Goal: Complete application form: Complete application form

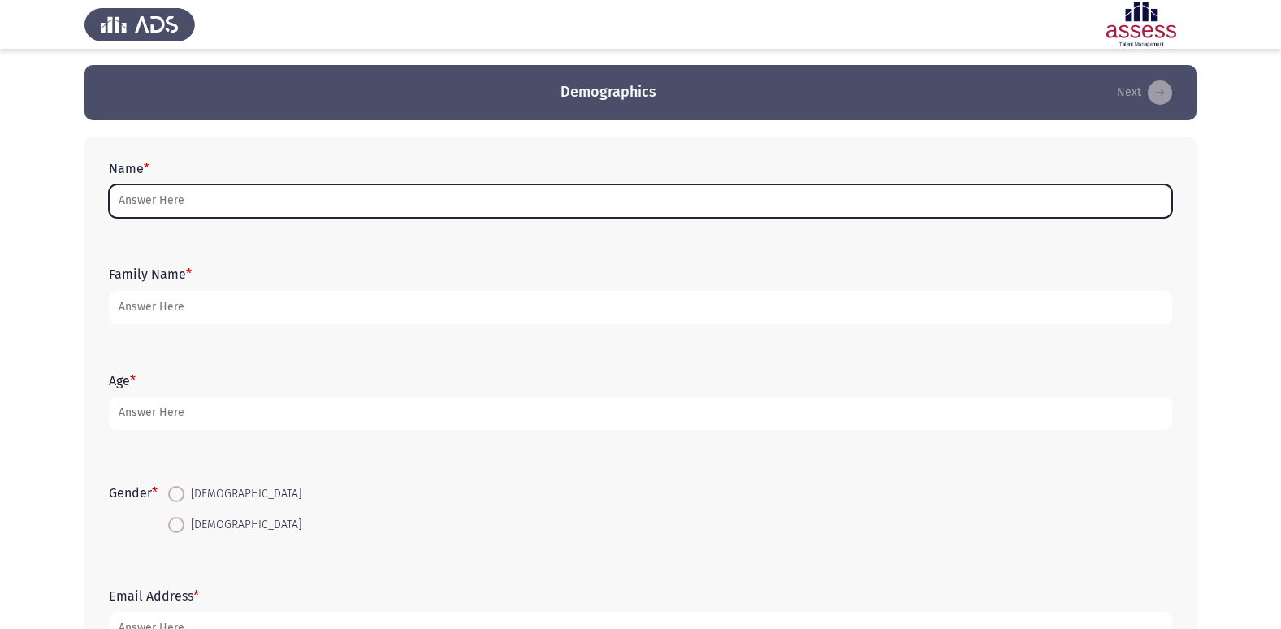
click at [306, 196] on input "Name *" at bounding box center [641, 200] width 1064 height 33
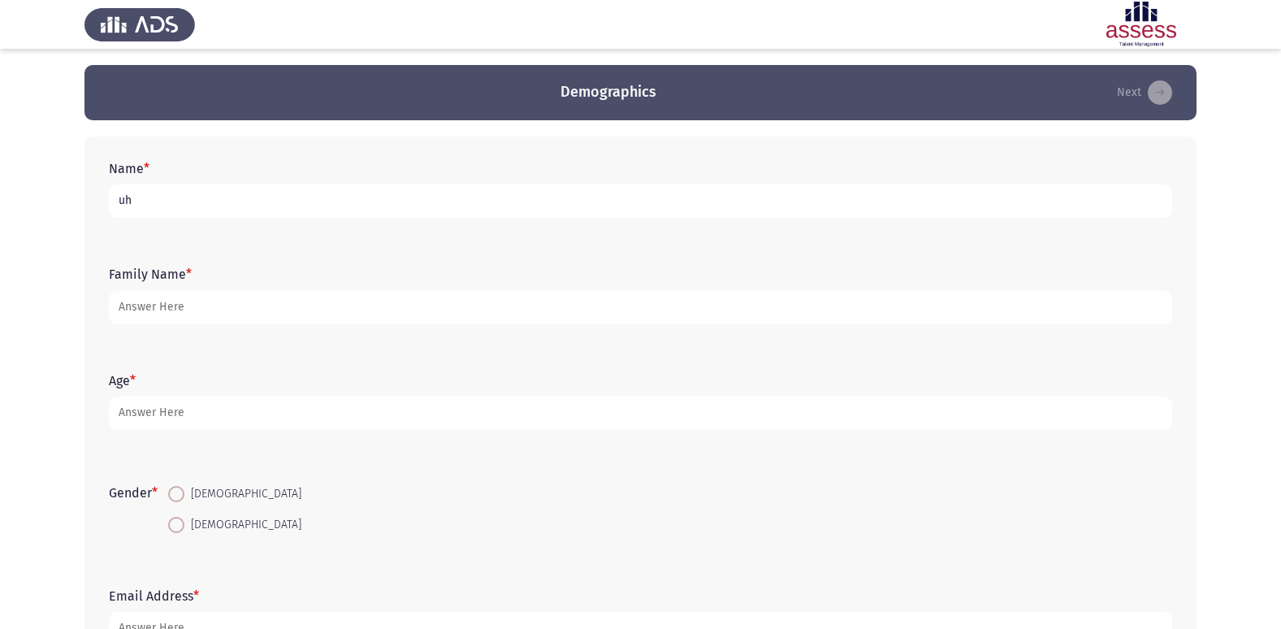
type input "u"
click at [394, 184] on form "Name *" at bounding box center [641, 189] width 1064 height 57
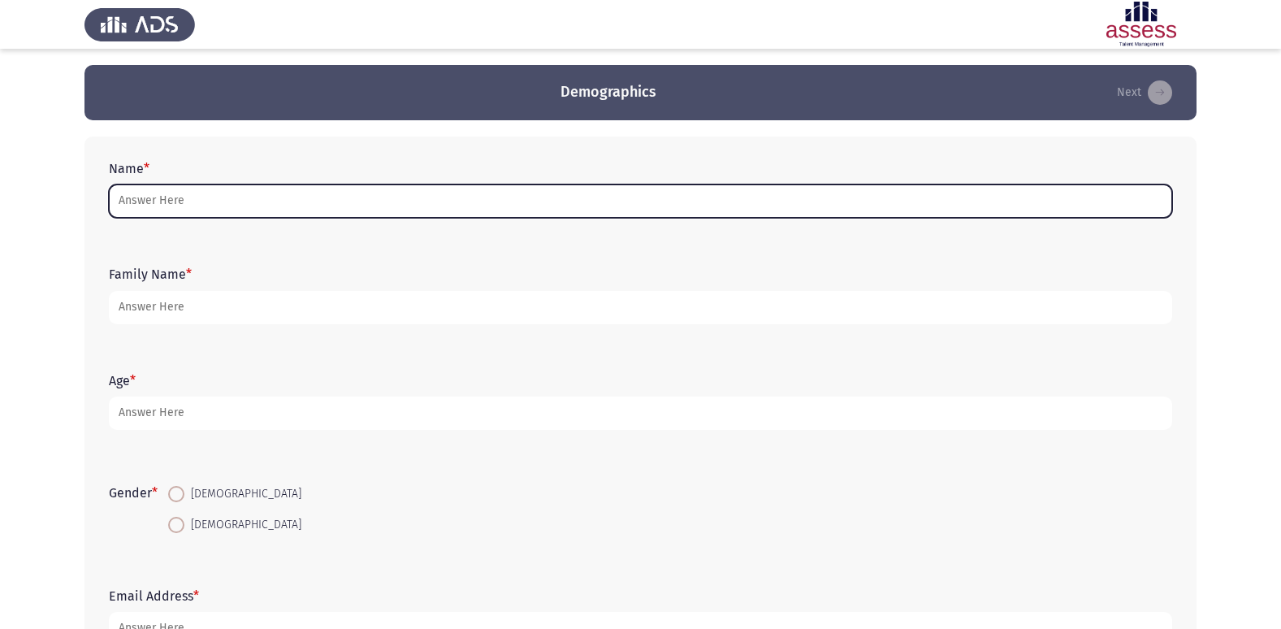
click at [340, 213] on input "Name *" at bounding box center [641, 200] width 1064 height 33
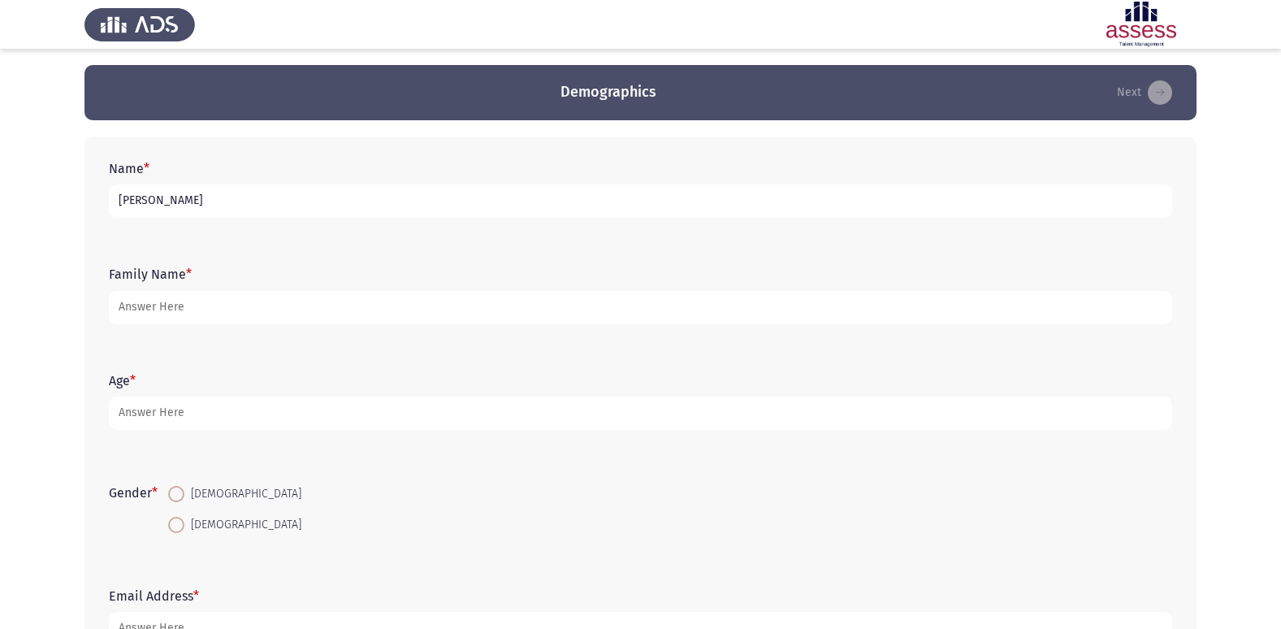
click at [139, 200] on input "[PERSON_NAME]" at bounding box center [641, 200] width 1064 height 33
type input "[PERSON_NAME]"
click at [257, 288] on form "Family Name *" at bounding box center [641, 295] width 1064 height 57
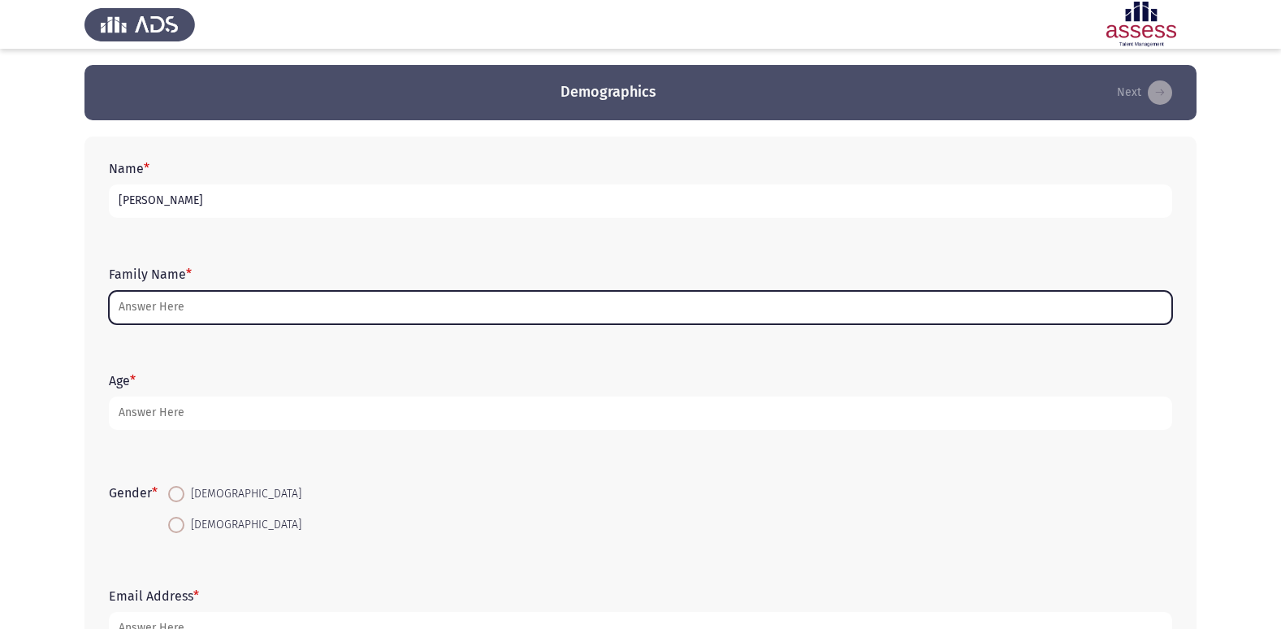
click at [260, 296] on input "Family Name *" at bounding box center [641, 307] width 1064 height 33
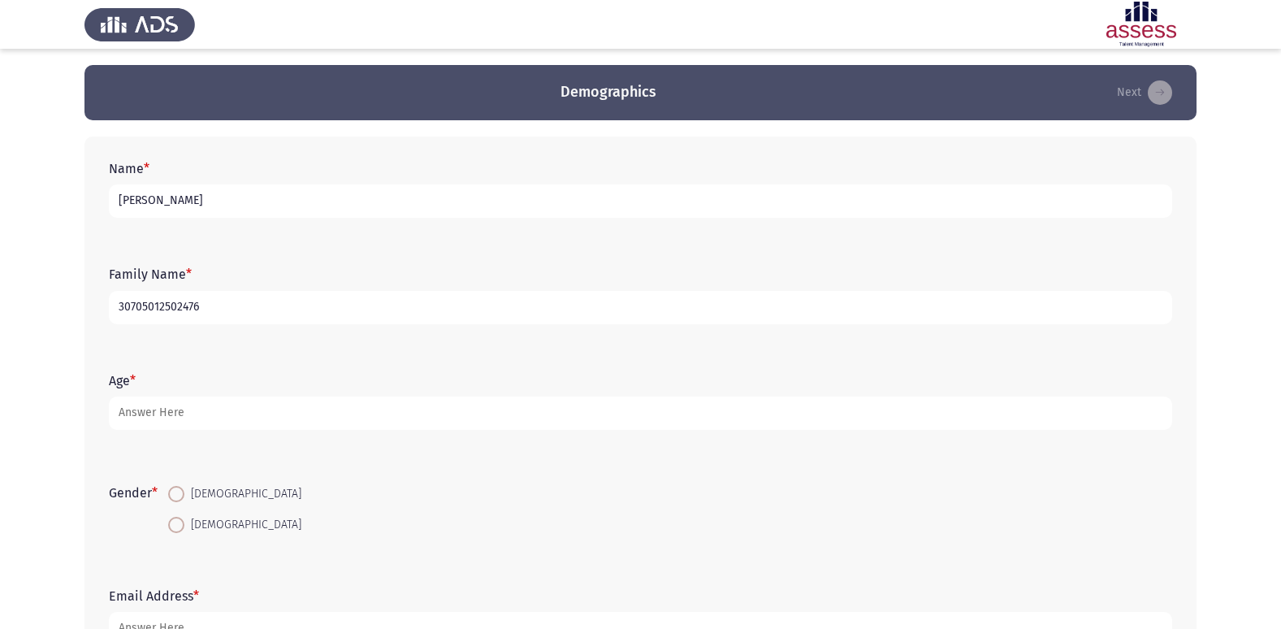
type input "30705012502476"
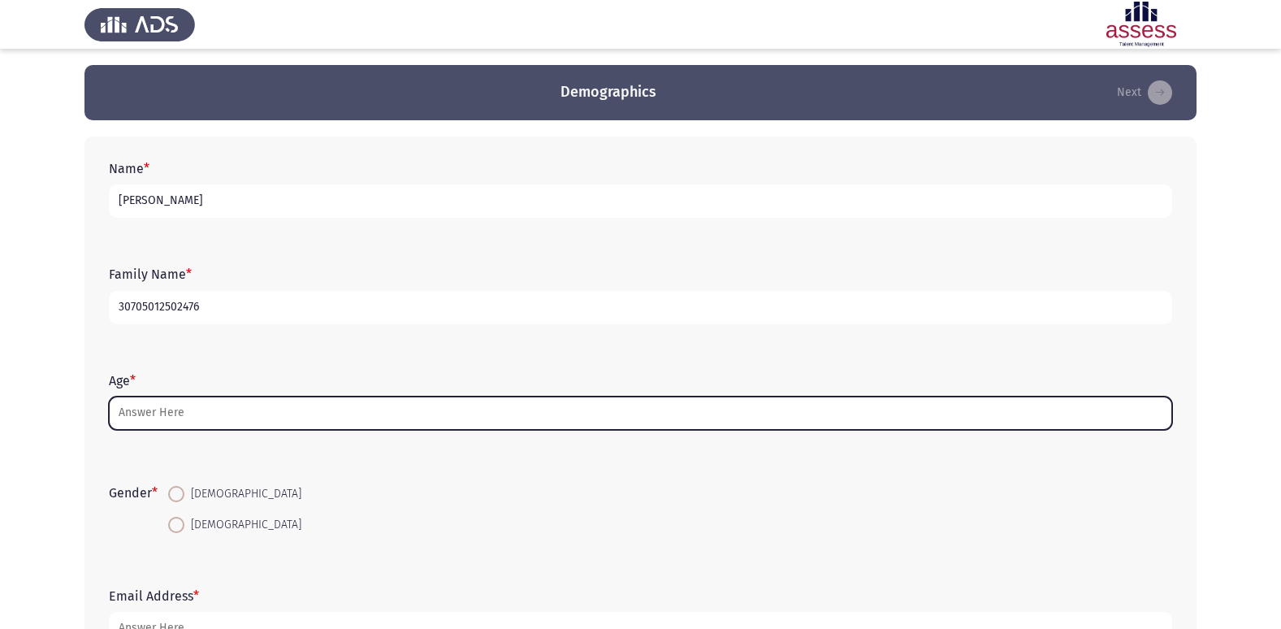
click at [309, 410] on input "Age *" at bounding box center [641, 413] width 1064 height 33
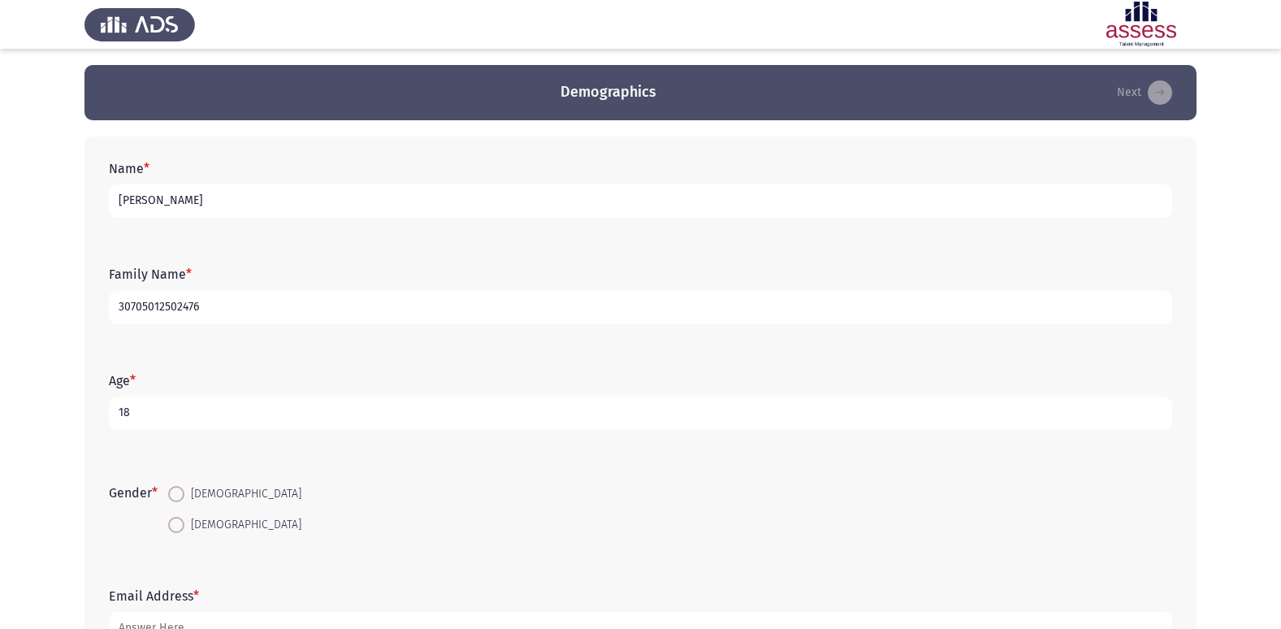
type input "18"
drag, startPoint x: 181, startPoint y: 489, endPoint x: 206, endPoint y: 487, distance: 24.5
click at [180, 489] on span at bounding box center [176, 494] width 16 height 16
click at [180, 489] on input "[DEMOGRAPHIC_DATA]" at bounding box center [176, 494] width 16 height 16
radio input "true"
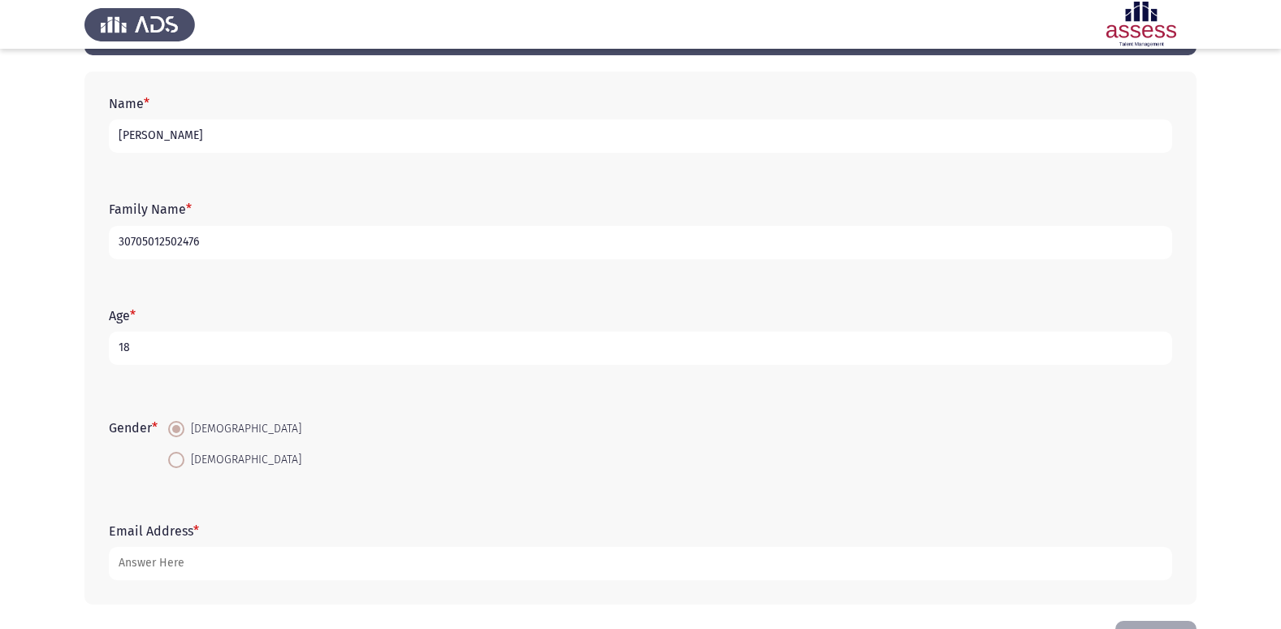
scroll to position [122, 0]
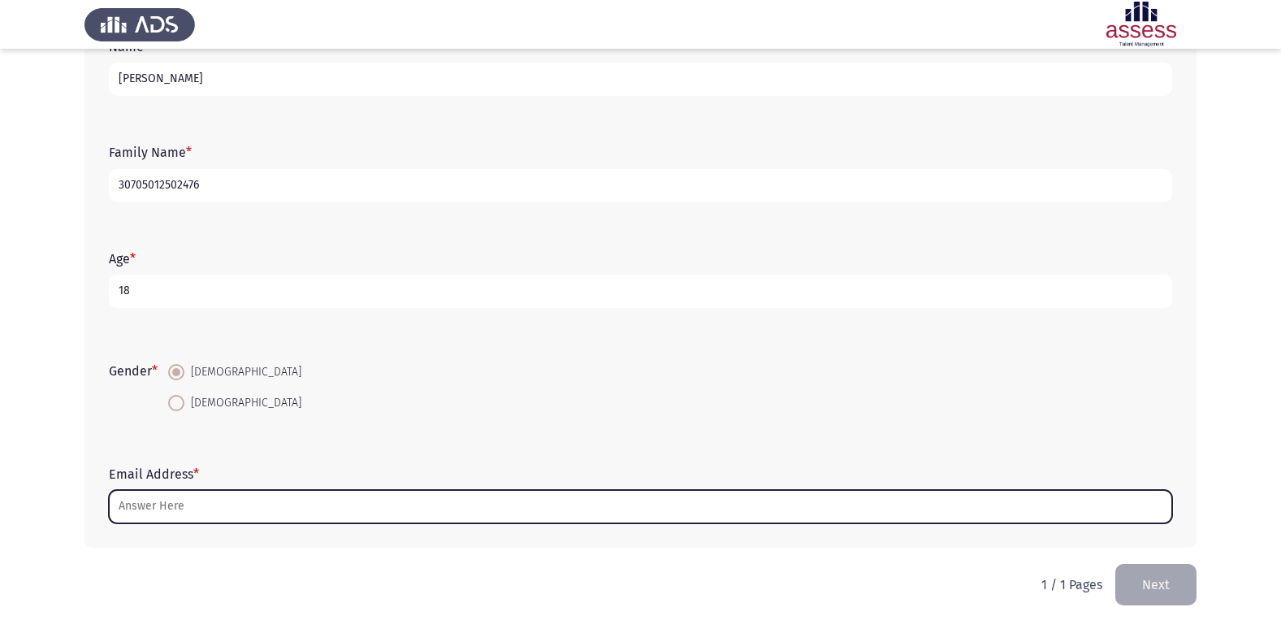
click at [234, 522] on input "Email Address *" at bounding box center [641, 506] width 1064 height 33
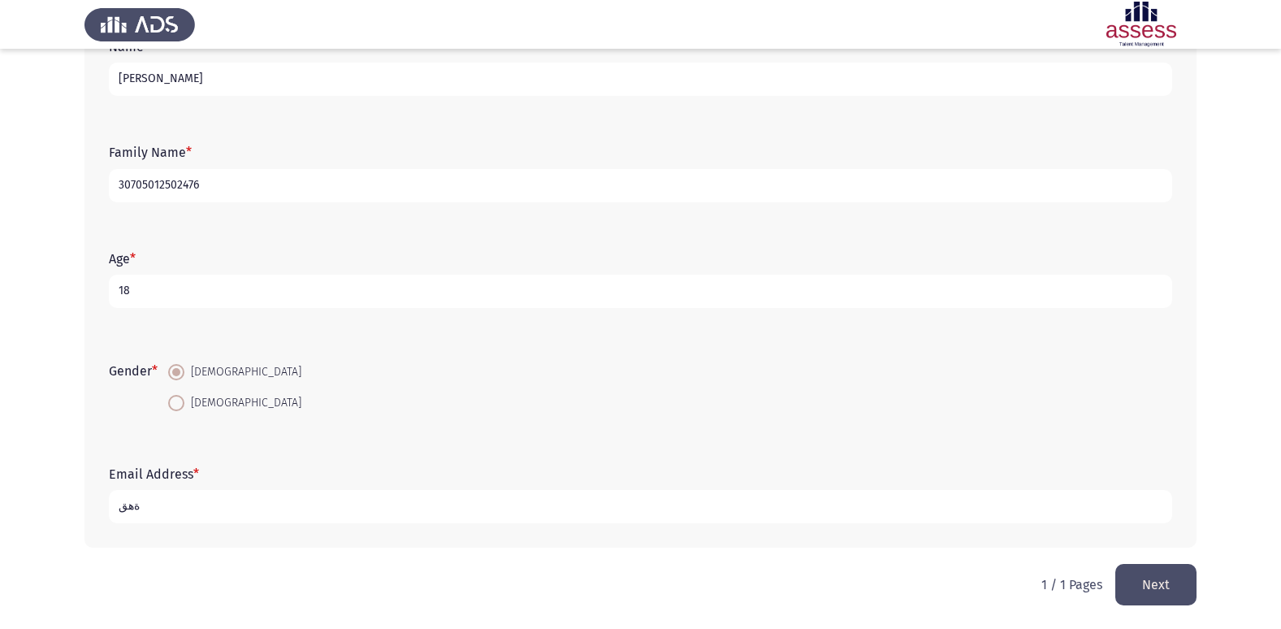
click at [283, 501] on input "ةهق" at bounding box center [641, 506] width 1064 height 33
type input "ة"
type input "[EMAIL_ADDRESS][DOMAIN_NAME]"
click at [1170, 567] on button "Next" at bounding box center [1156, 584] width 81 height 41
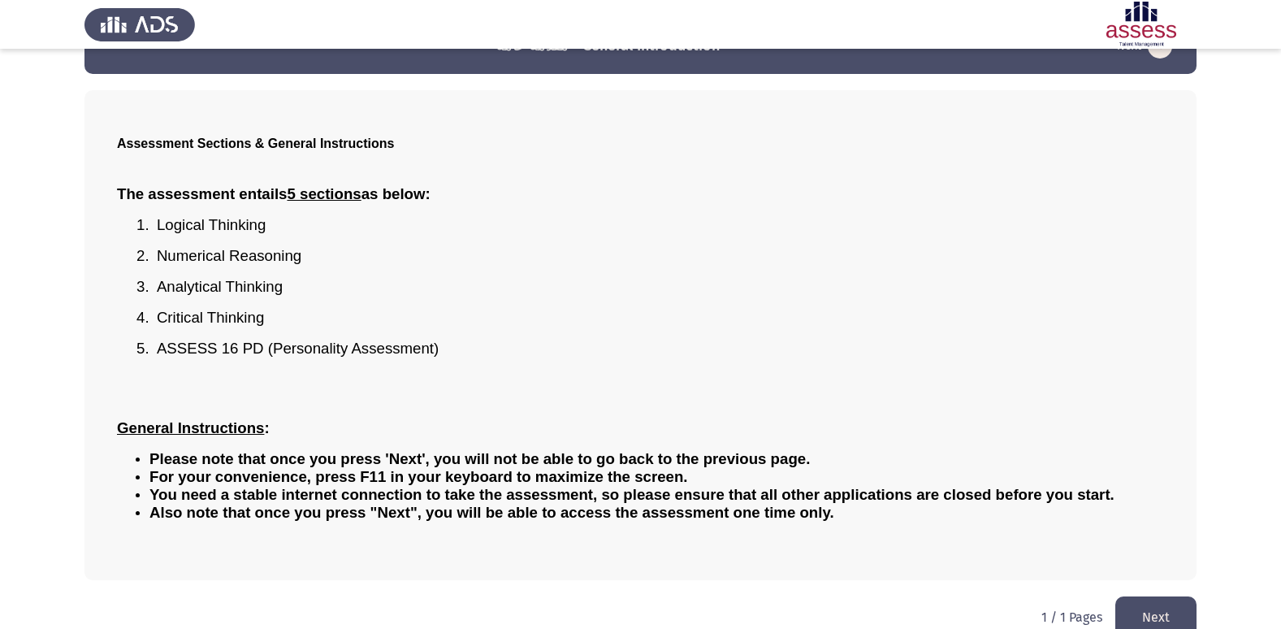
scroll to position [72, 0]
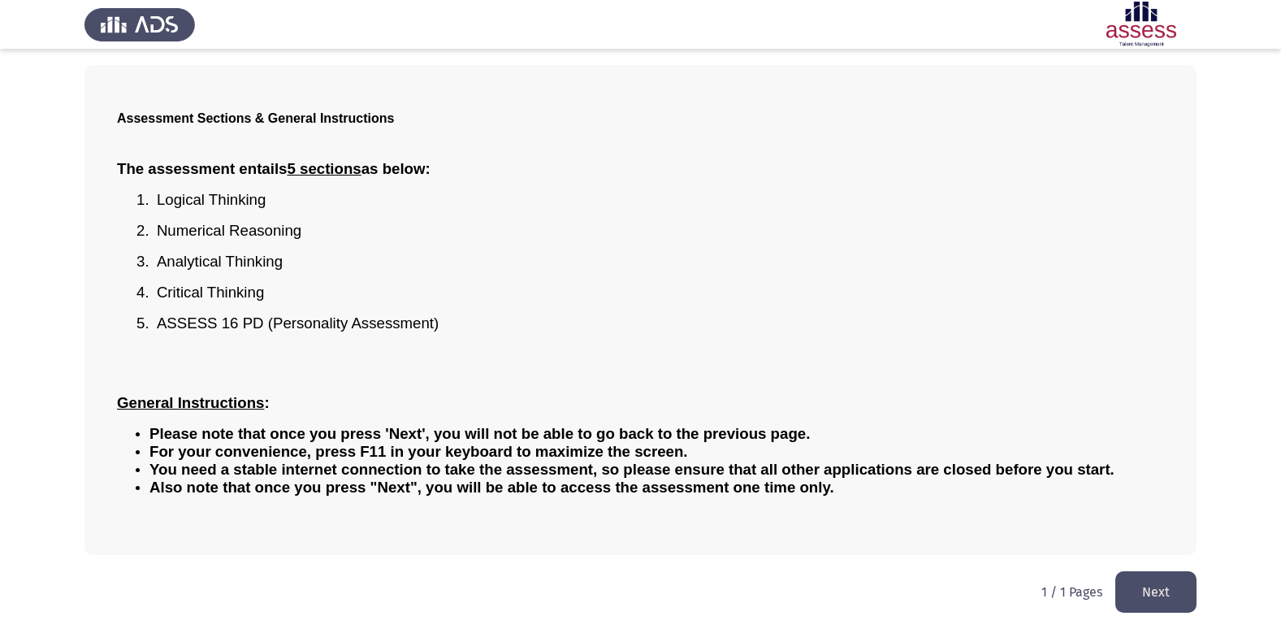
click at [1158, 574] on button "Next" at bounding box center [1156, 591] width 81 height 41
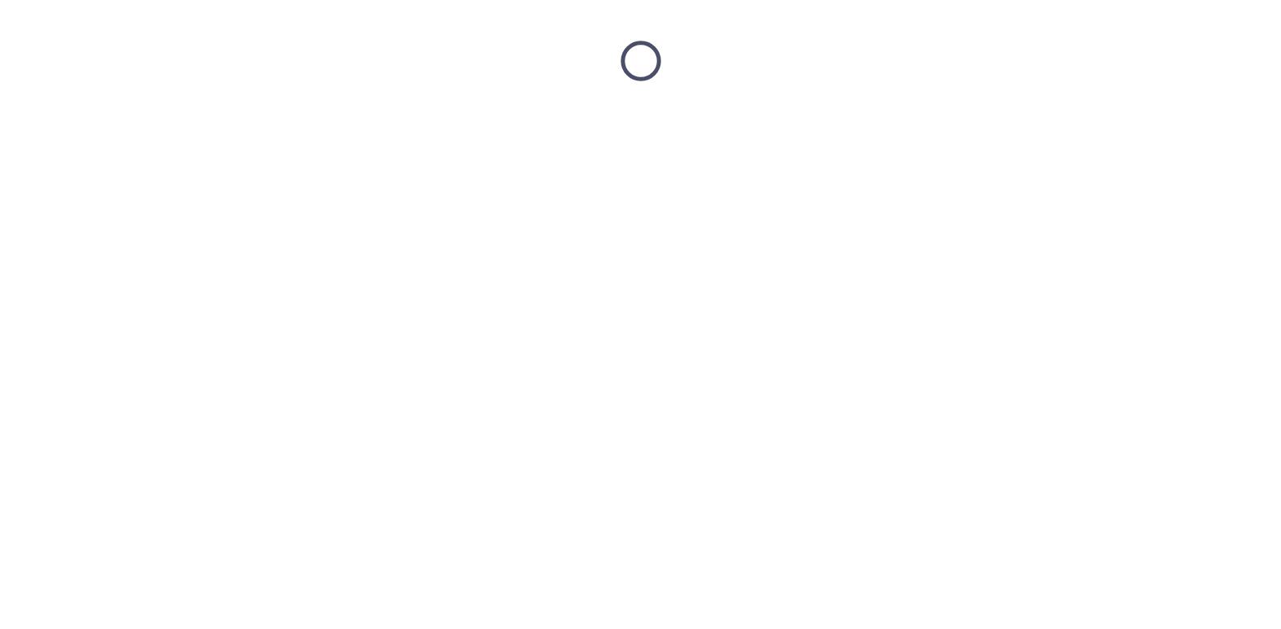
scroll to position [0, 0]
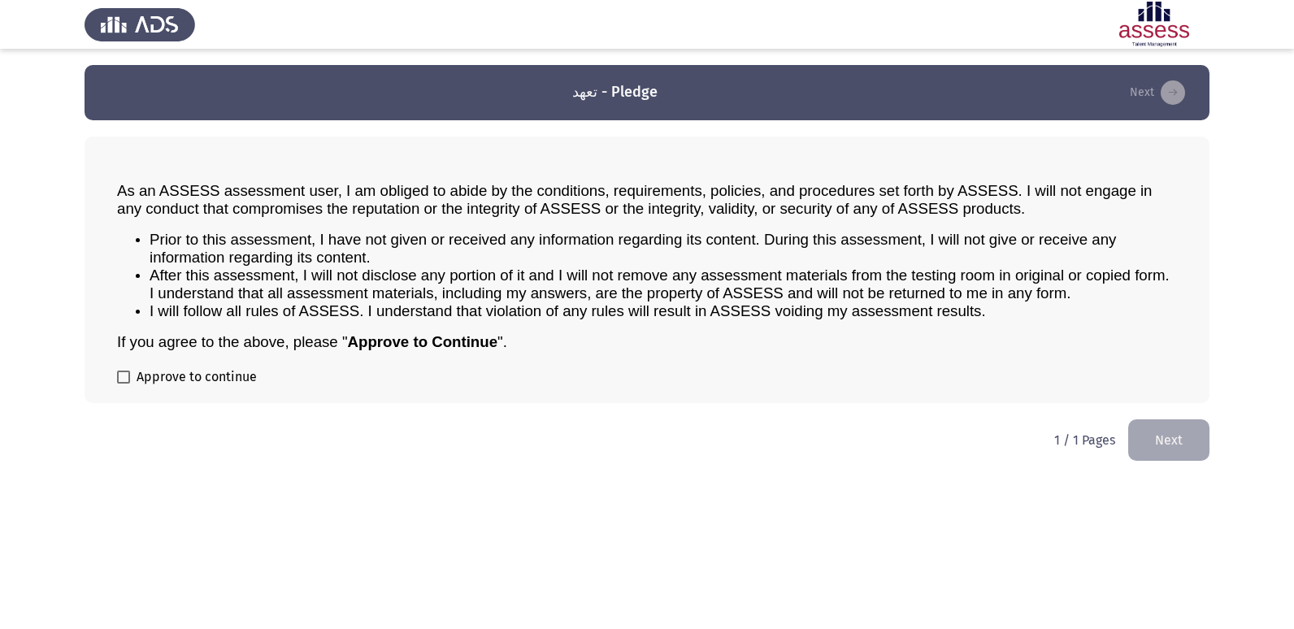
click at [122, 378] on span at bounding box center [123, 377] width 13 height 13
click at [123, 384] on input "Approve to continue" at bounding box center [123, 384] width 1 height 1
checkbox input "true"
click at [1147, 437] on button "Next" at bounding box center [1168, 439] width 81 height 41
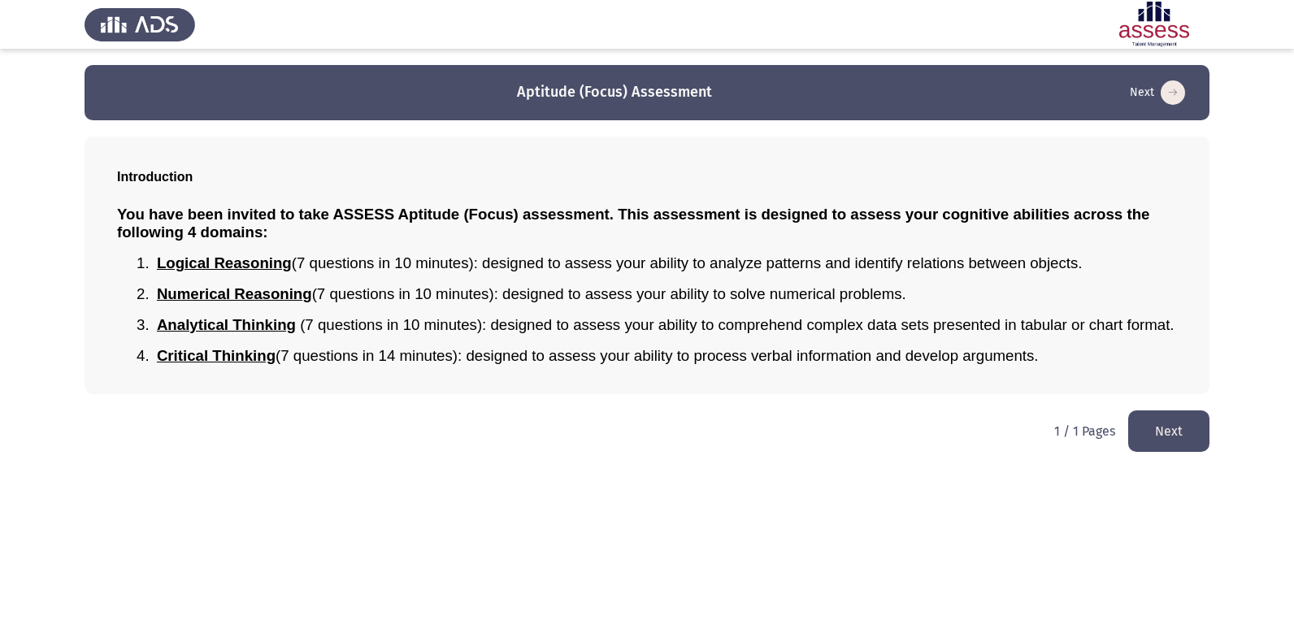
click at [1203, 444] on button "Next" at bounding box center [1168, 430] width 81 height 41
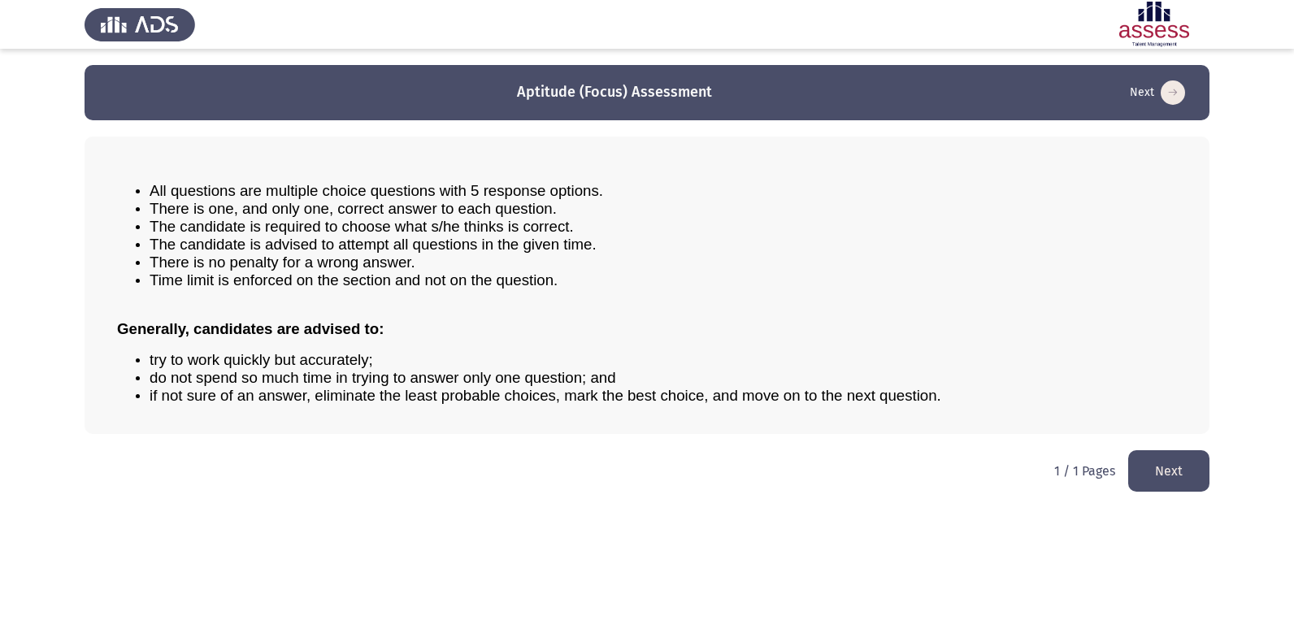
click at [1181, 473] on button "Next" at bounding box center [1168, 470] width 81 height 41
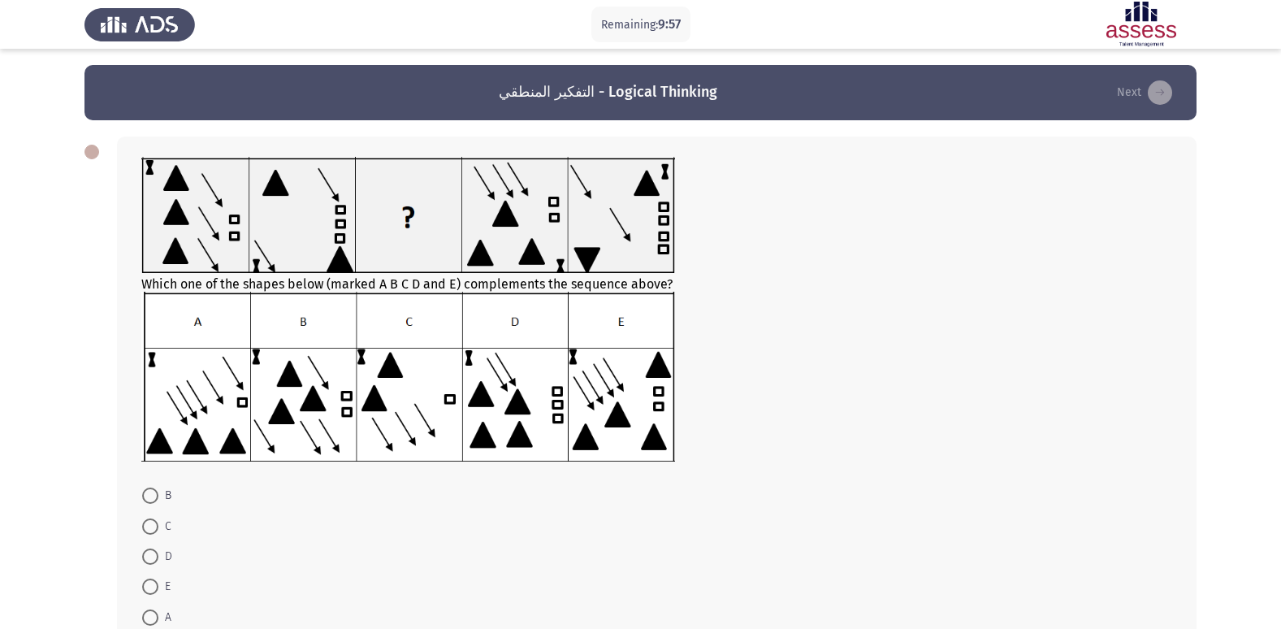
scroll to position [81, 0]
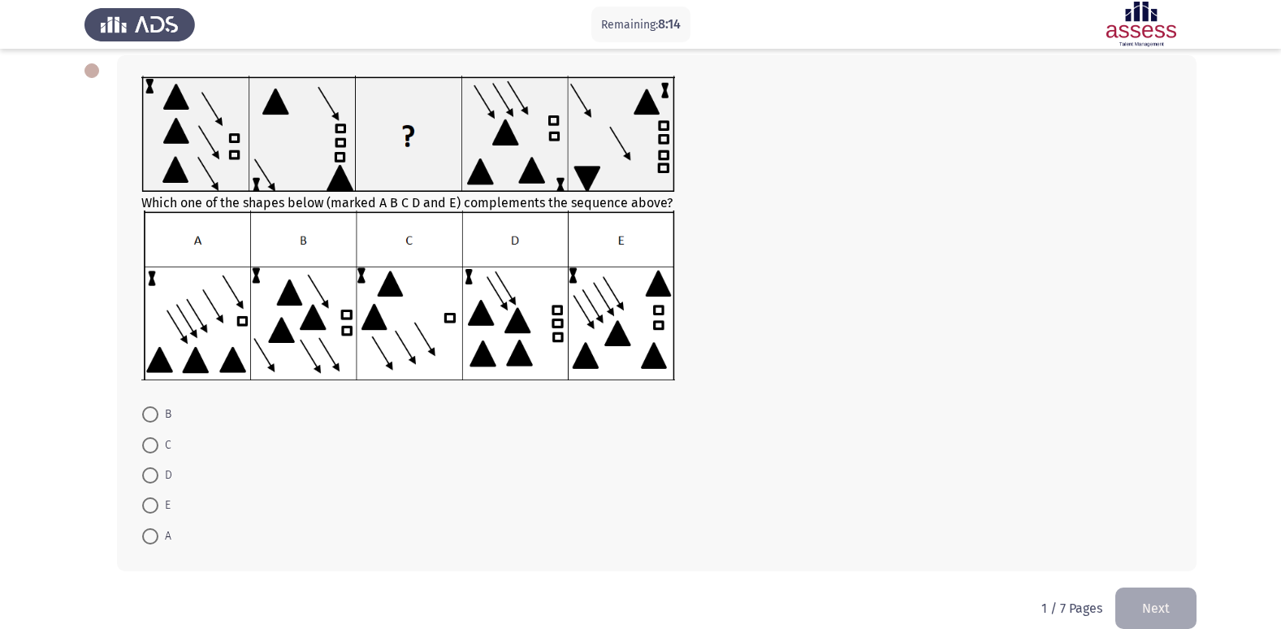
click at [151, 414] on span at bounding box center [150, 414] width 16 height 16
click at [151, 414] on input "B" at bounding box center [150, 414] width 16 height 16
radio input "true"
click at [1184, 601] on button "Next" at bounding box center [1156, 606] width 81 height 41
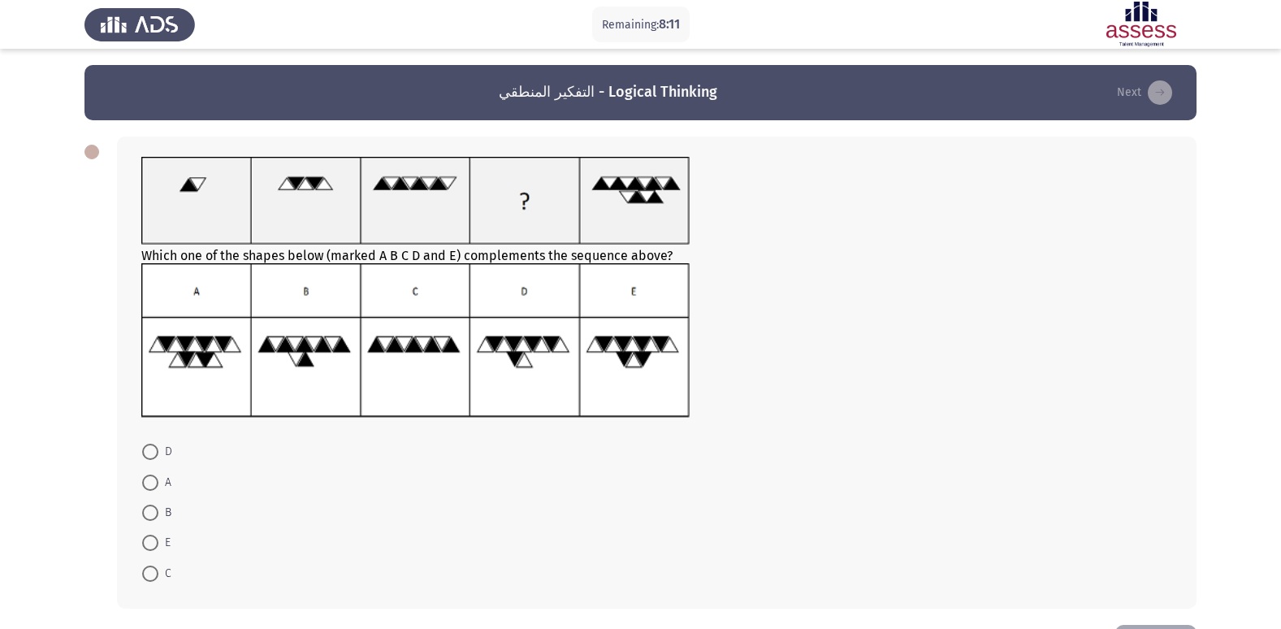
scroll to position [61, 0]
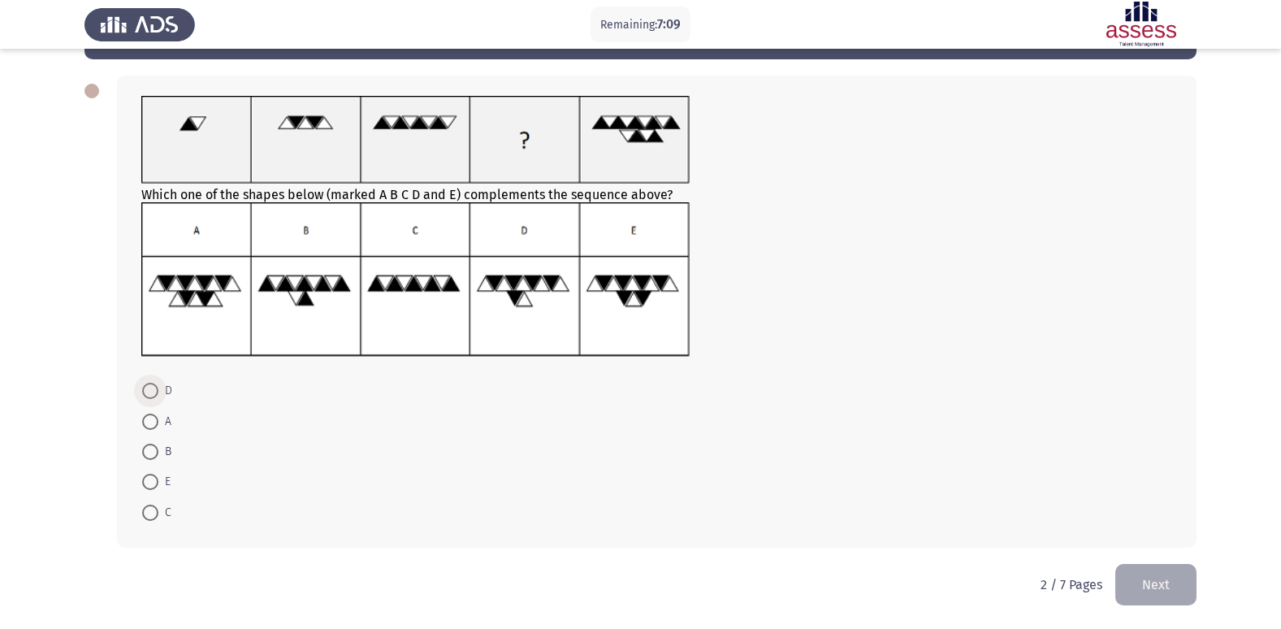
click at [149, 397] on span at bounding box center [150, 391] width 16 height 16
click at [149, 397] on input "D" at bounding box center [150, 391] width 16 height 16
radio input "true"
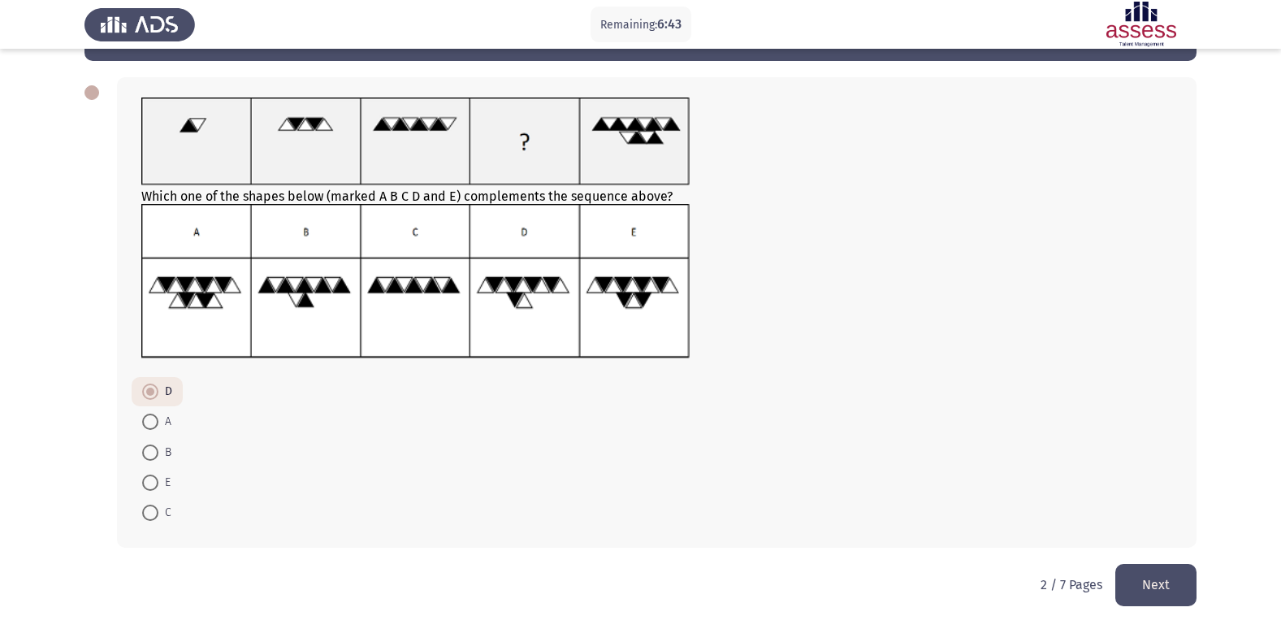
click at [1161, 578] on button "Next" at bounding box center [1156, 584] width 81 height 41
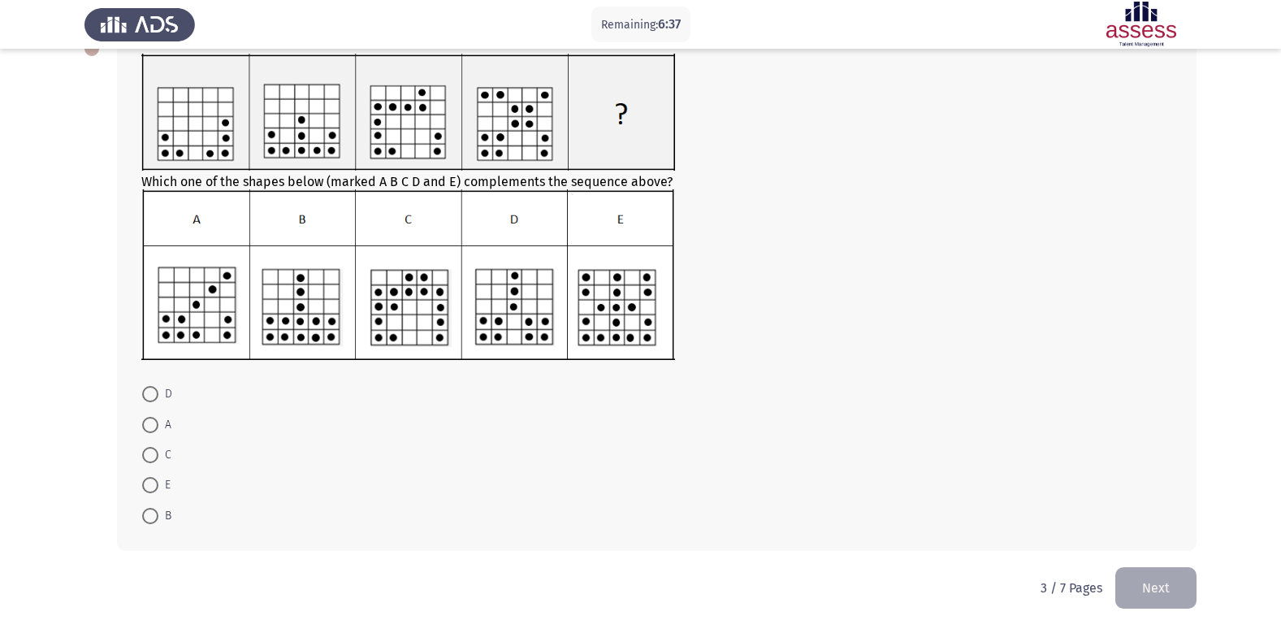
scroll to position [106, 0]
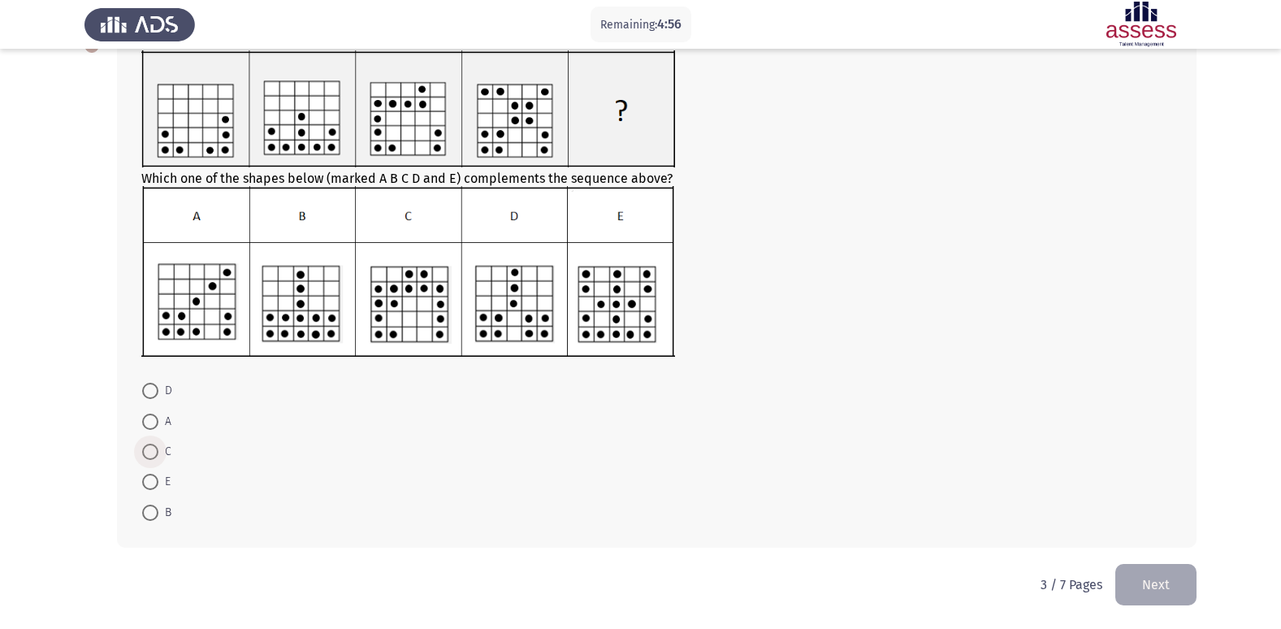
click at [161, 447] on span "C" at bounding box center [164, 452] width 13 height 20
click at [158, 447] on input "C" at bounding box center [150, 452] width 16 height 16
radio input "true"
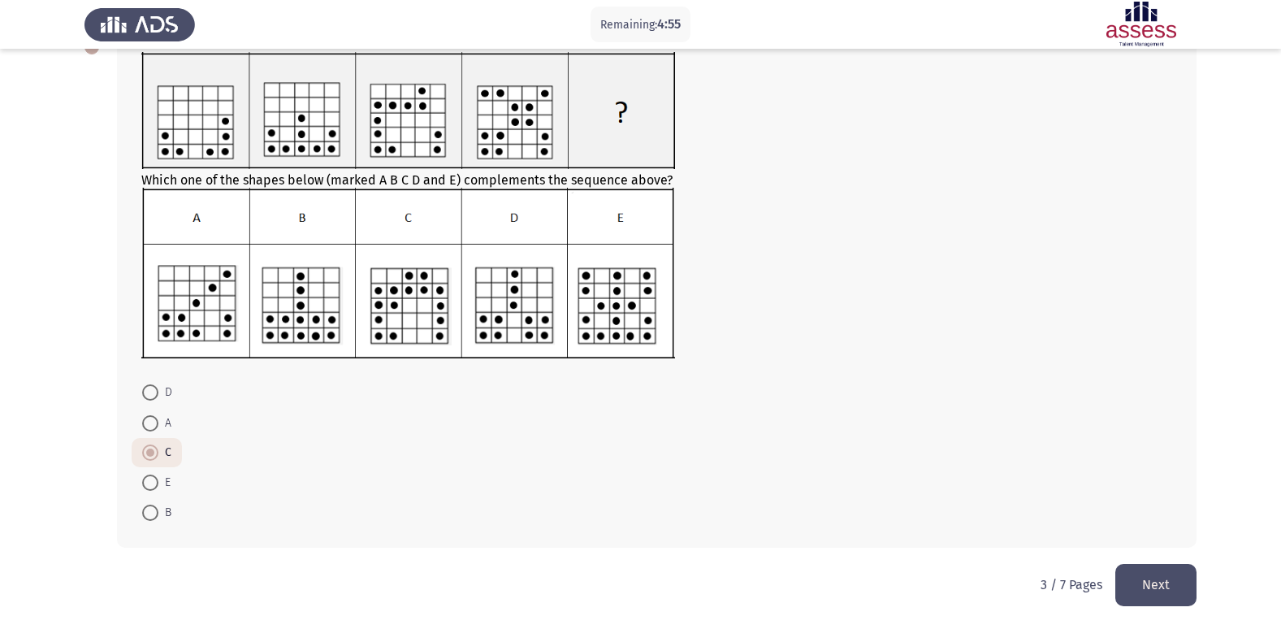
click at [1133, 578] on button "Next" at bounding box center [1156, 584] width 81 height 41
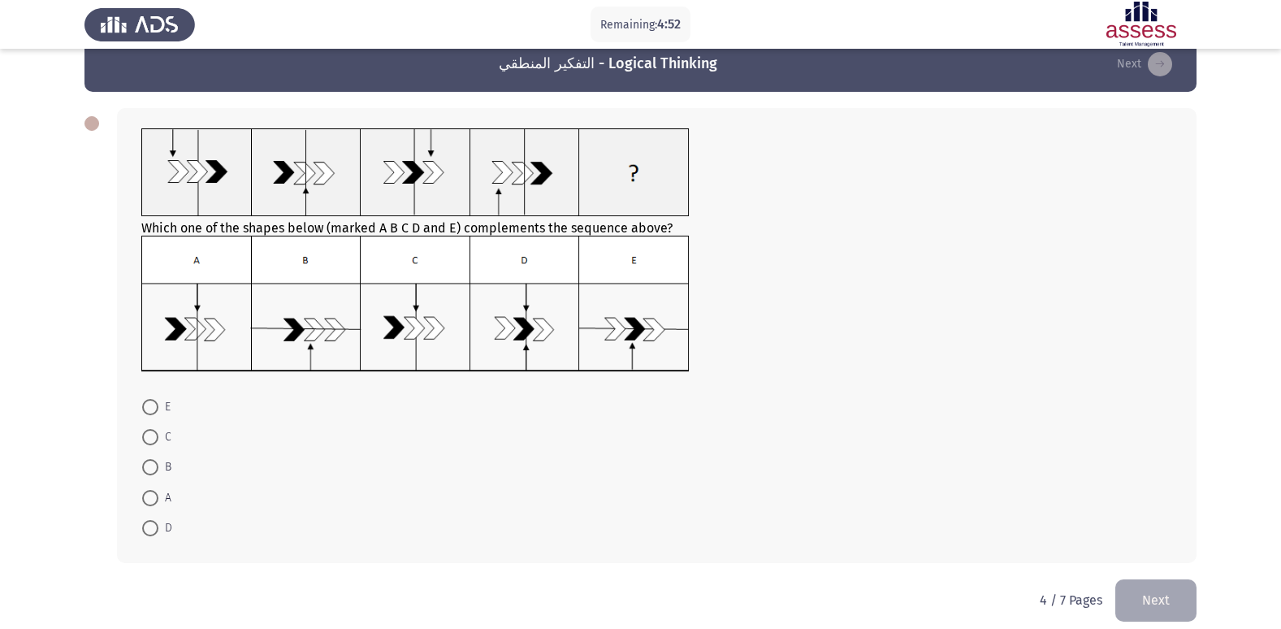
scroll to position [44, 0]
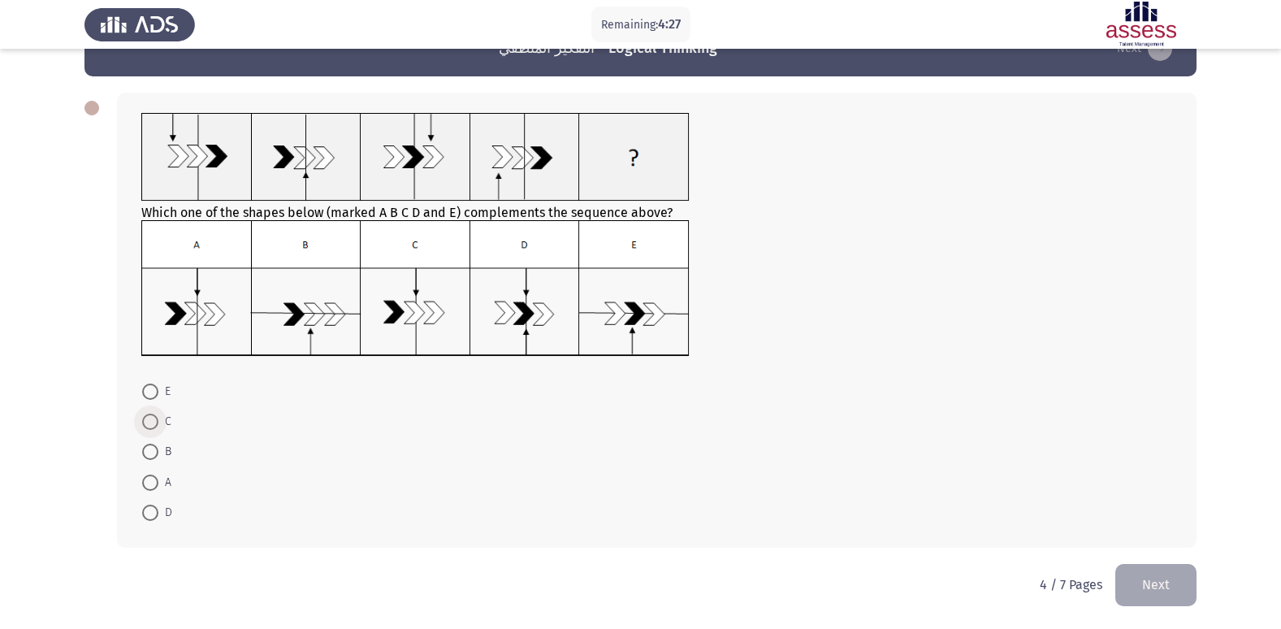
click at [151, 422] on span at bounding box center [150, 422] width 16 height 16
click at [151, 422] on input "C" at bounding box center [150, 422] width 16 height 16
radio input "true"
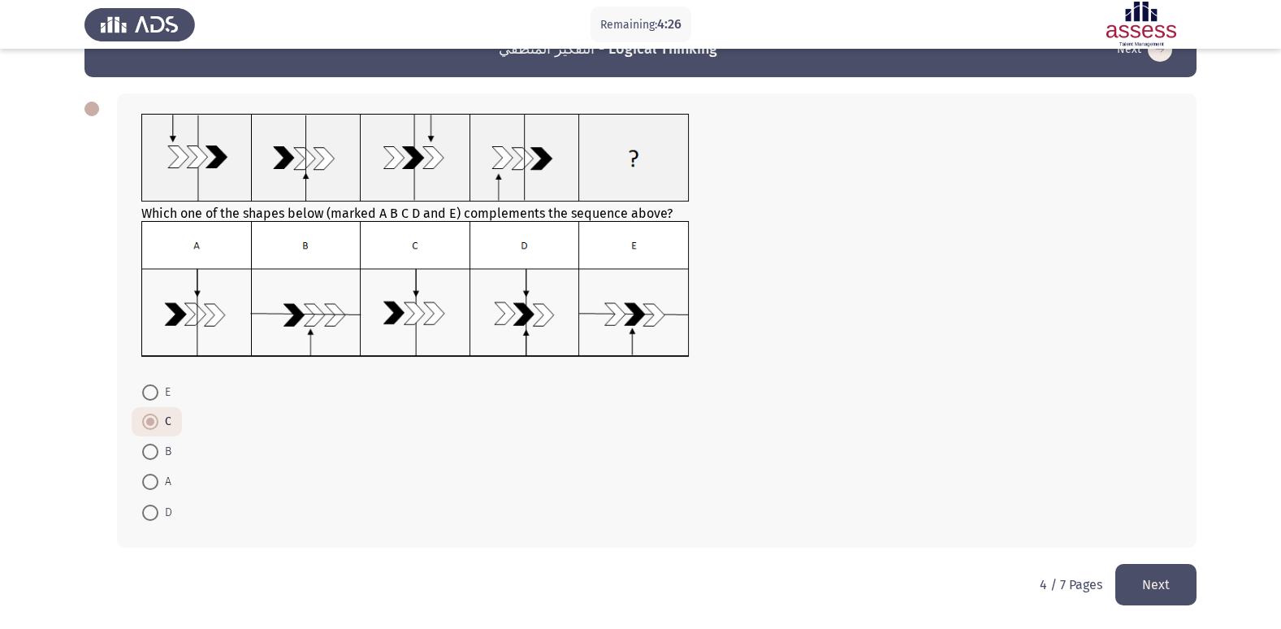
click at [1170, 579] on button "Next" at bounding box center [1156, 584] width 81 height 41
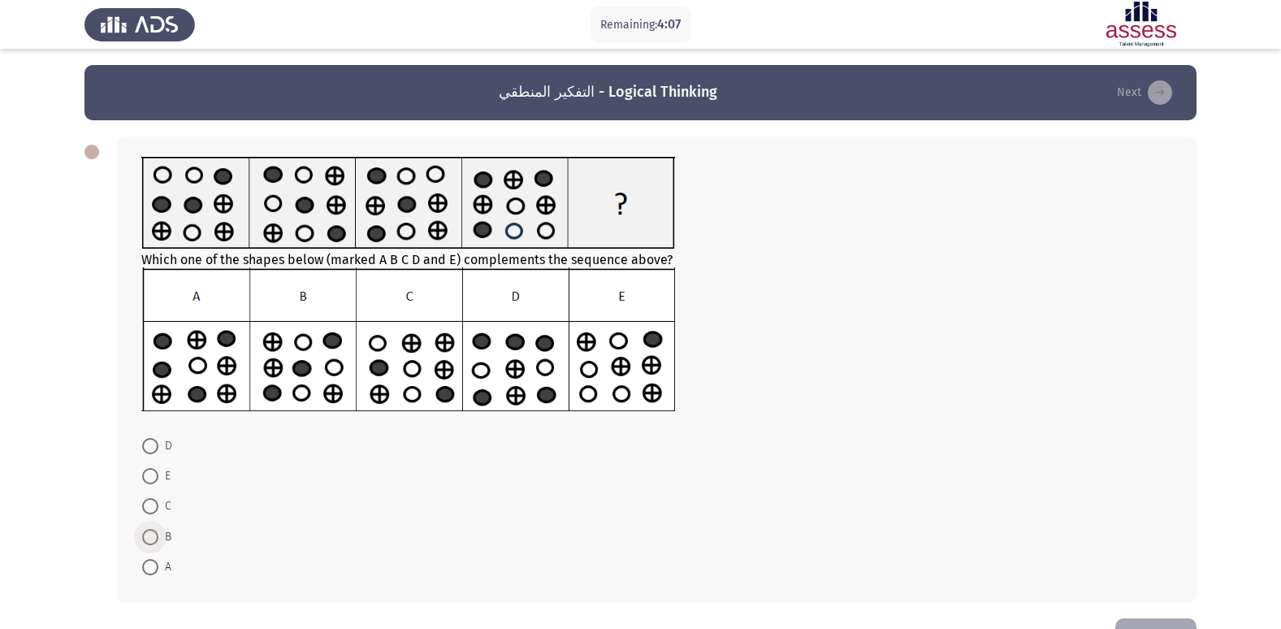
click at [152, 535] on span at bounding box center [150, 537] width 16 height 16
click at [152, 535] on input "B" at bounding box center [150, 537] width 16 height 16
radio input "true"
click at [1172, 619] on button "Next" at bounding box center [1156, 638] width 81 height 41
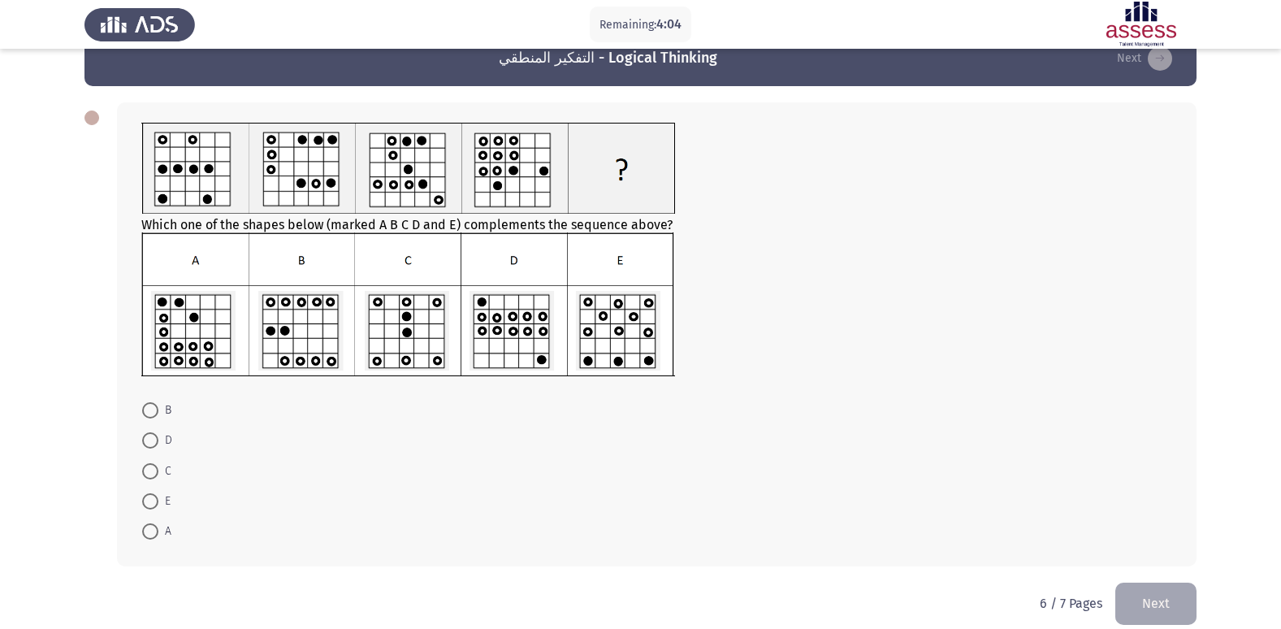
scroll to position [53, 0]
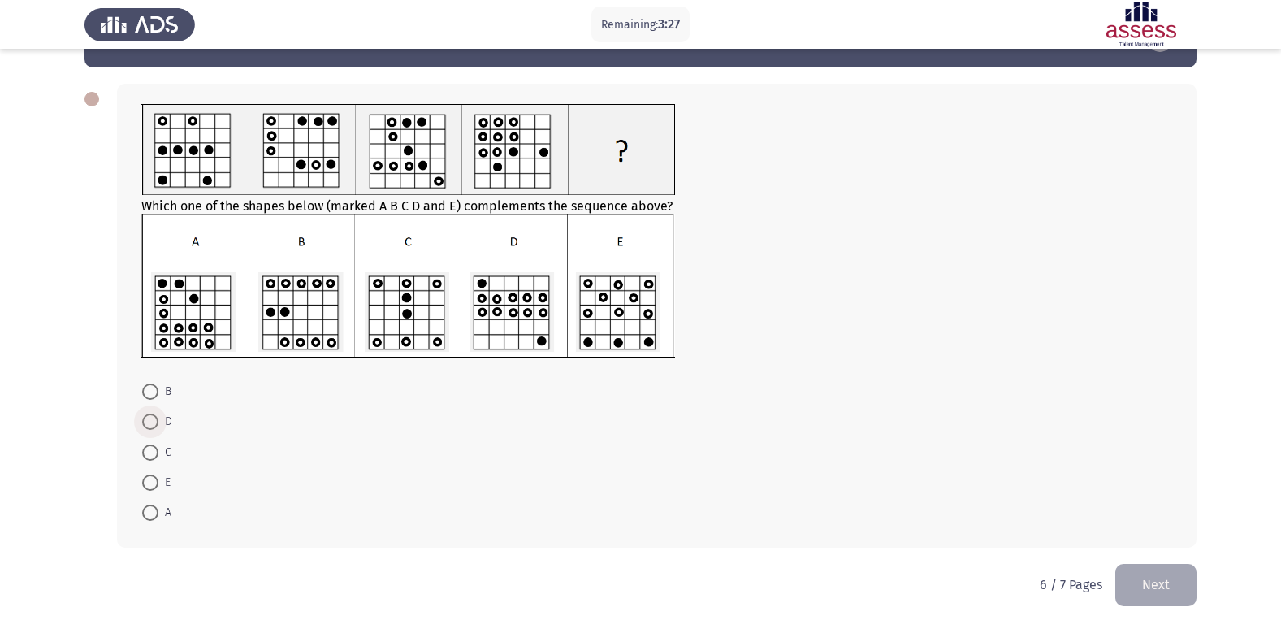
click at [161, 418] on span "D" at bounding box center [165, 422] width 14 height 20
click at [158, 418] on input "D" at bounding box center [150, 422] width 16 height 16
radio input "true"
click at [1158, 580] on button "Next" at bounding box center [1156, 584] width 81 height 41
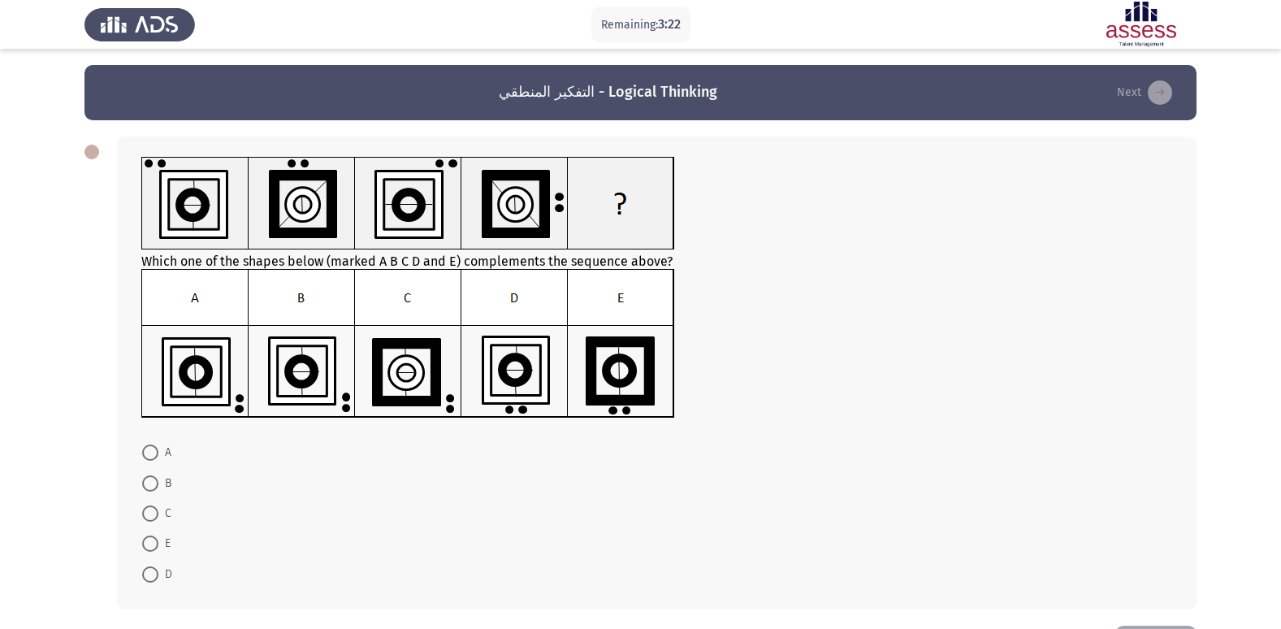
scroll to position [62, 0]
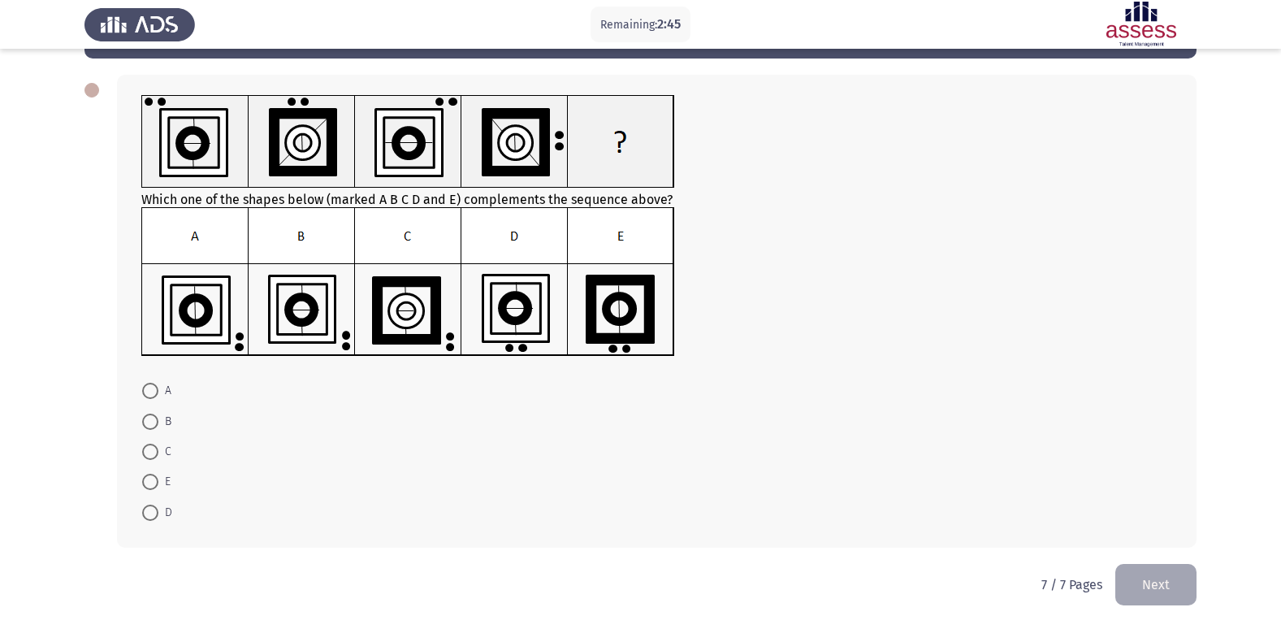
click at [148, 430] on label "B" at bounding box center [156, 422] width 29 height 20
click at [148, 430] on input "B" at bounding box center [150, 422] width 16 height 16
radio input "true"
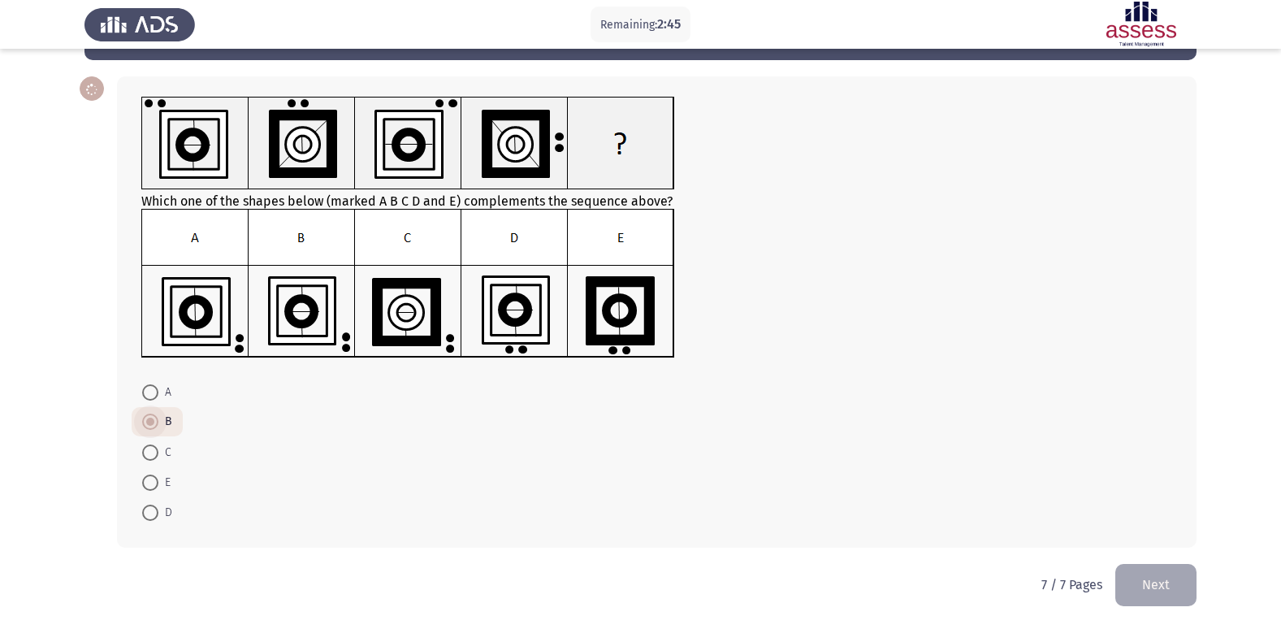
scroll to position [60, 0]
click at [1190, 580] on button "Next" at bounding box center [1156, 584] width 81 height 41
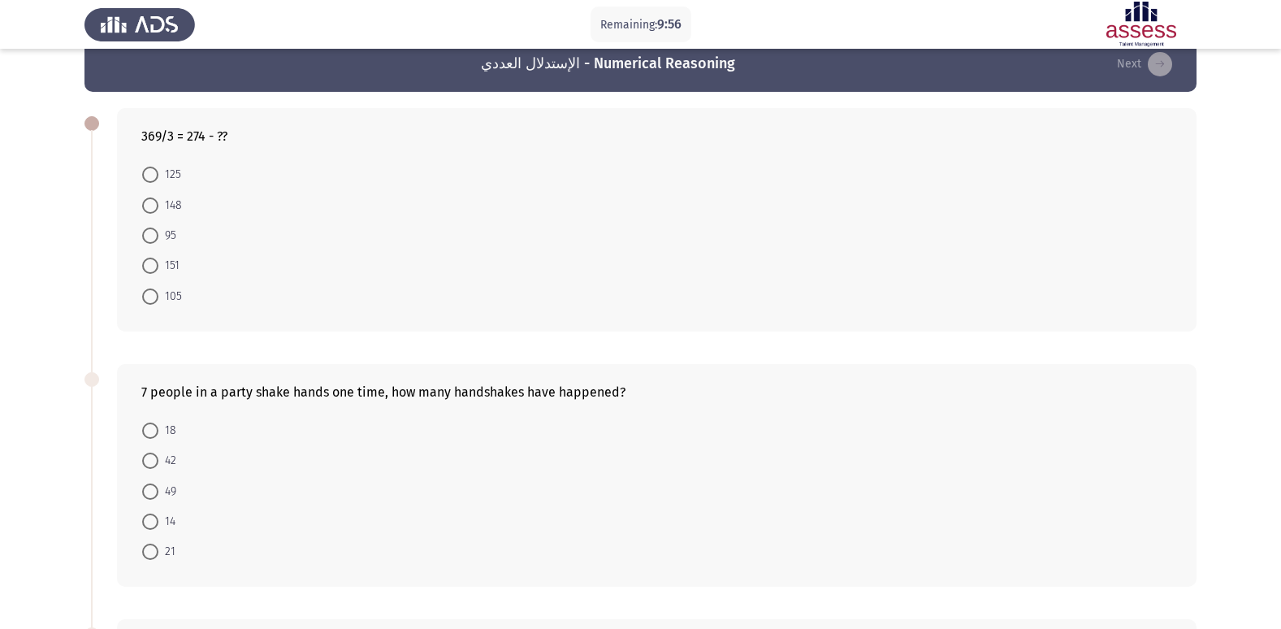
scroll to position [0, 0]
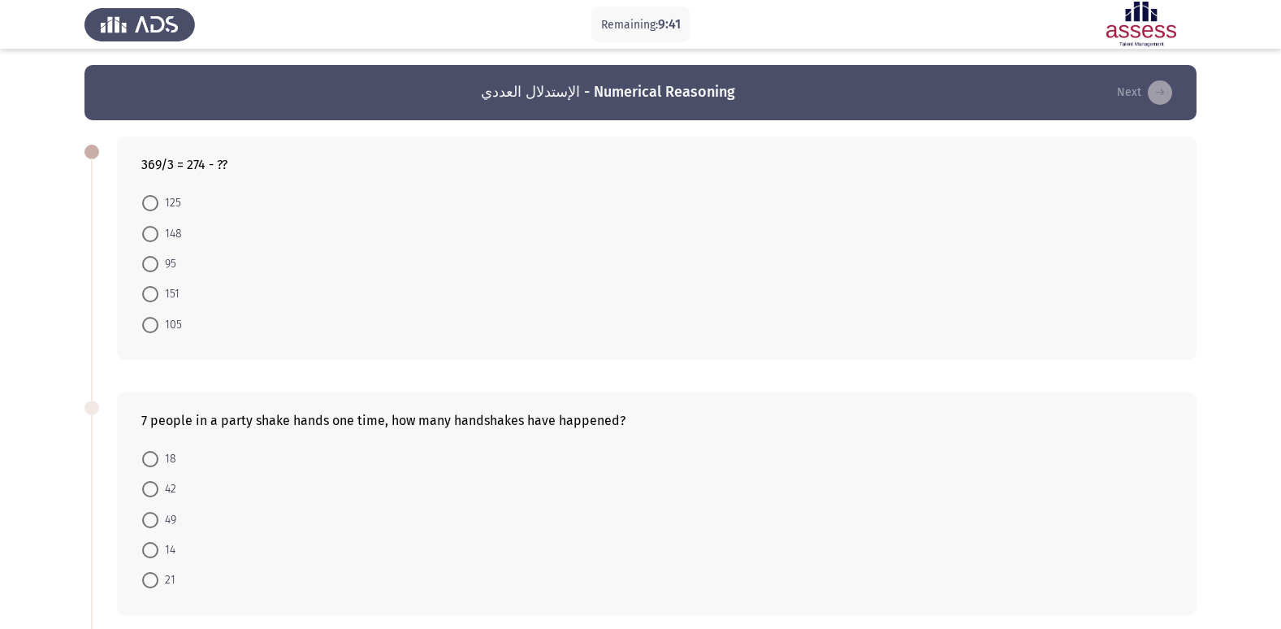
click at [153, 300] on span at bounding box center [150, 294] width 16 height 16
click at [153, 300] on input "151" at bounding box center [150, 294] width 16 height 16
radio input "true"
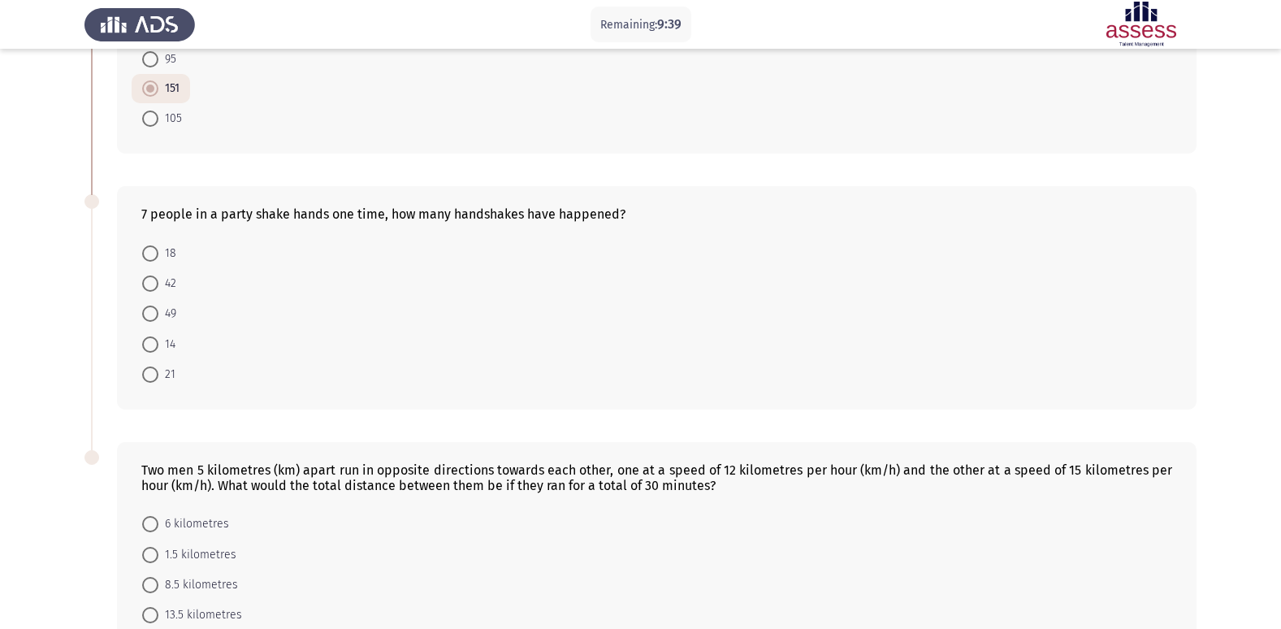
scroll to position [244, 0]
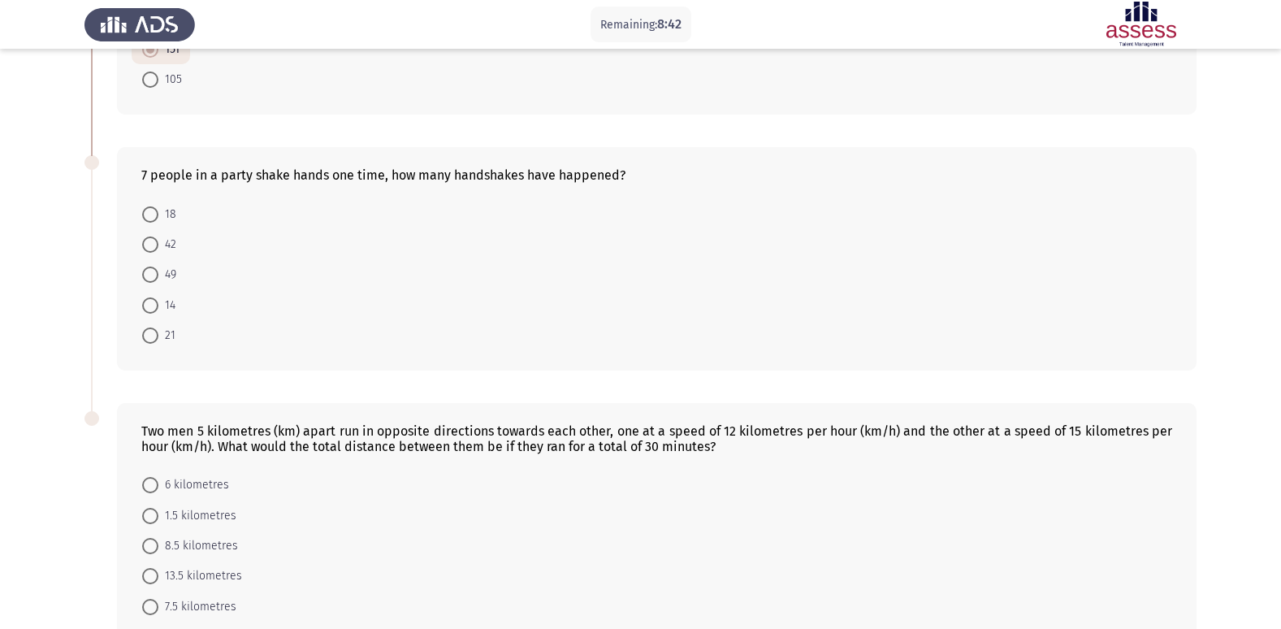
click at [140, 331] on mat-radio-button "21" at bounding box center [159, 335] width 54 height 30
click at [142, 331] on span at bounding box center [150, 335] width 16 height 16
click at [142, 331] on input "21" at bounding box center [150, 335] width 16 height 16
radio input "true"
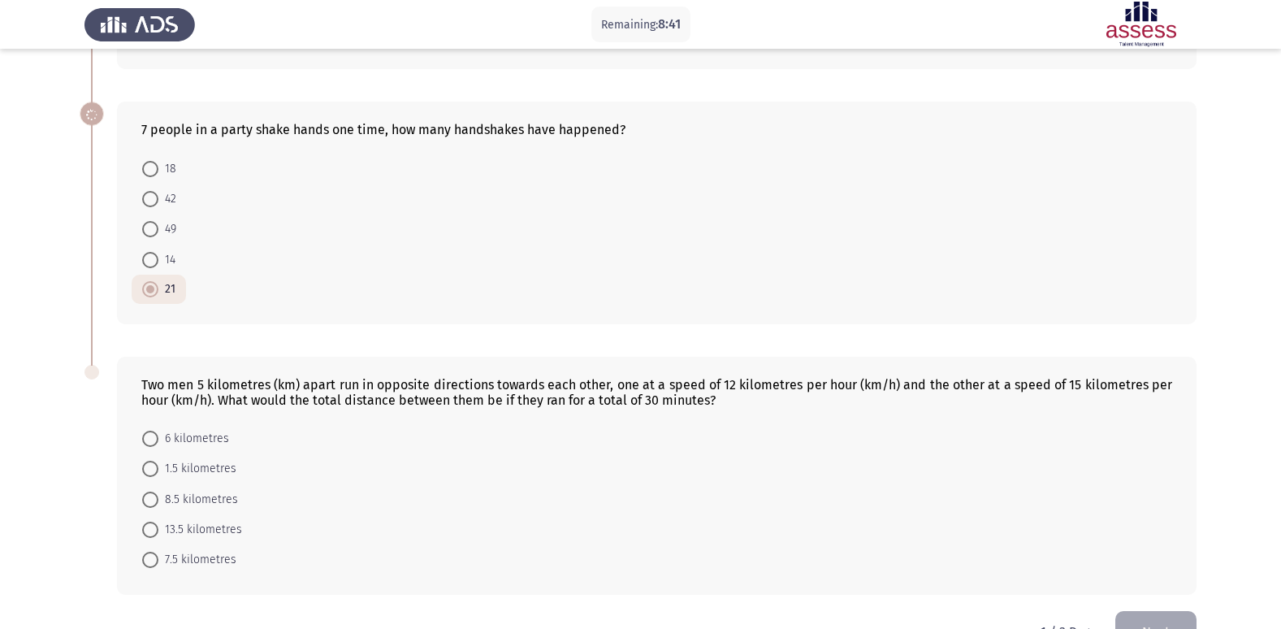
scroll to position [336, 0]
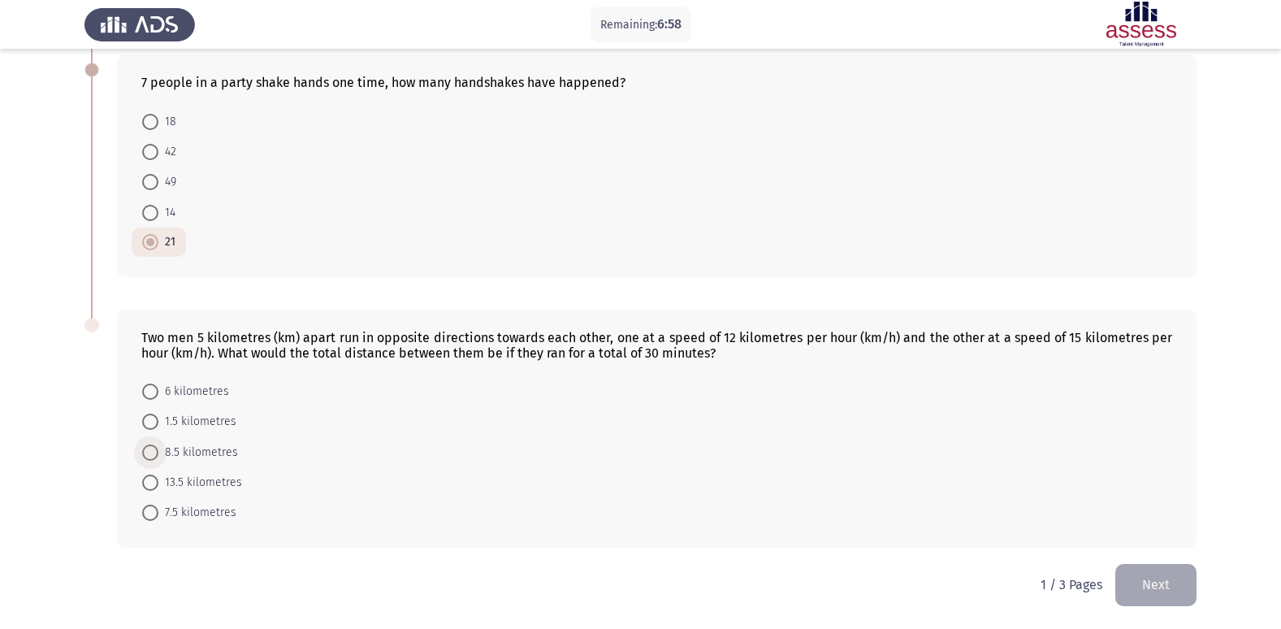
click at [157, 449] on span at bounding box center [150, 452] width 16 height 16
click at [157, 449] on input "8.5 kilometres" at bounding box center [150, 452] width 16 height 16
radio input "true"
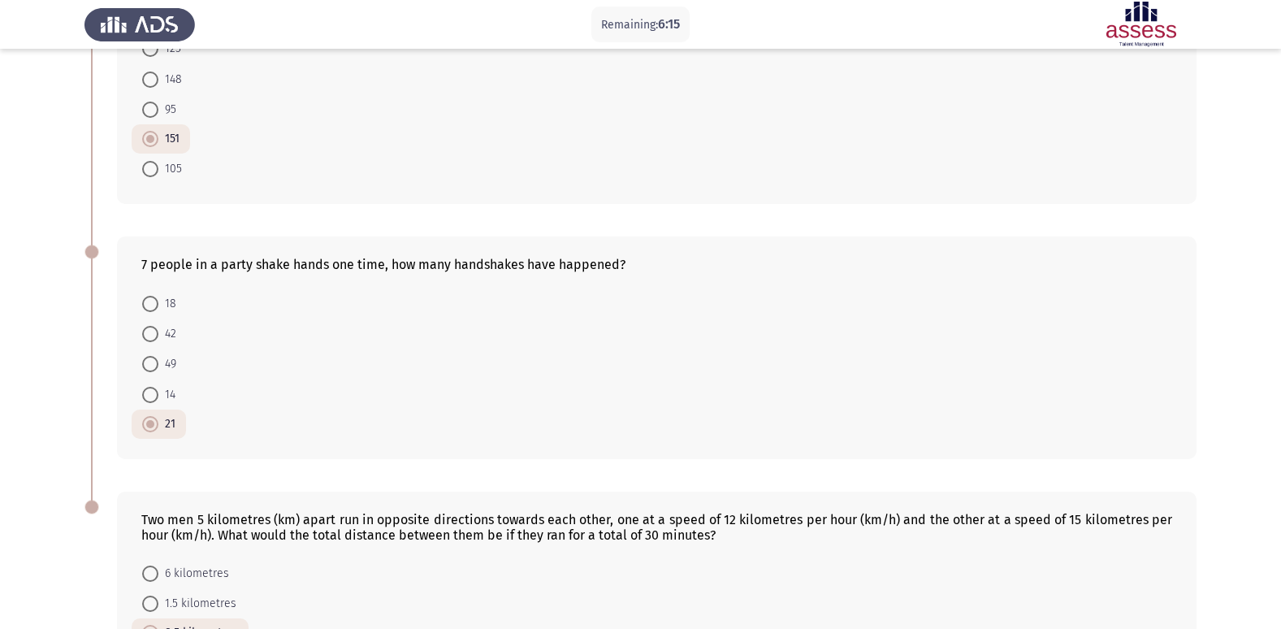
scroll to position [336, 0]
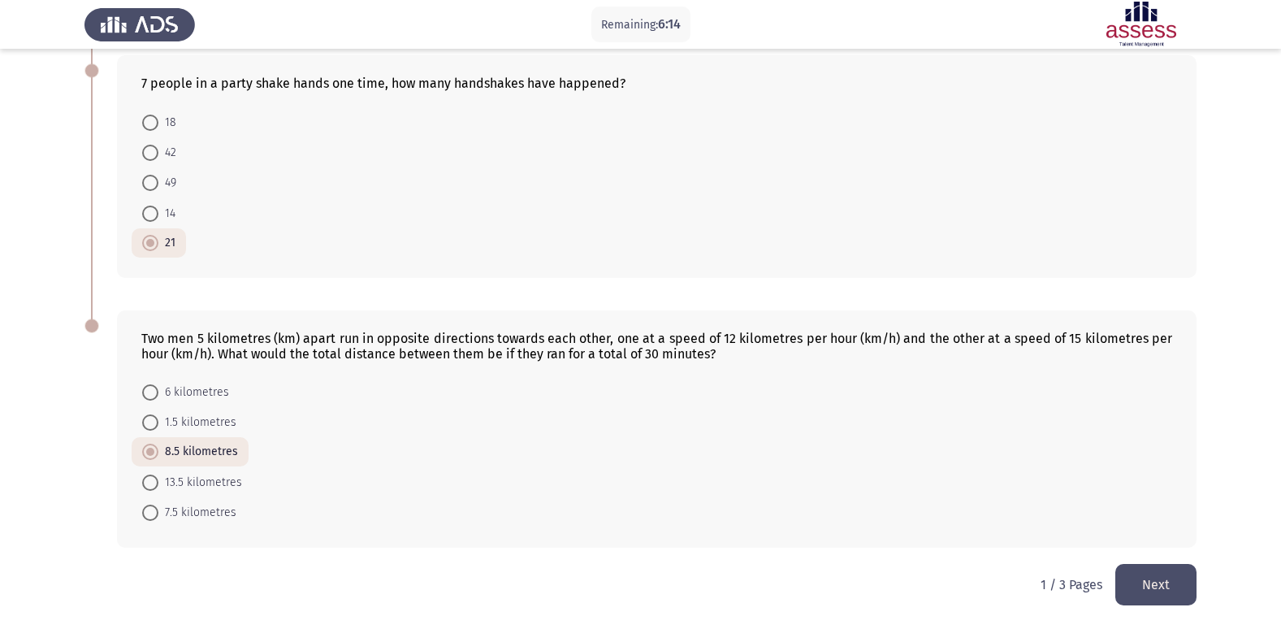
click at [1147, 574] on button "Next" at bounding box center [1156, 584] width 81 height 41
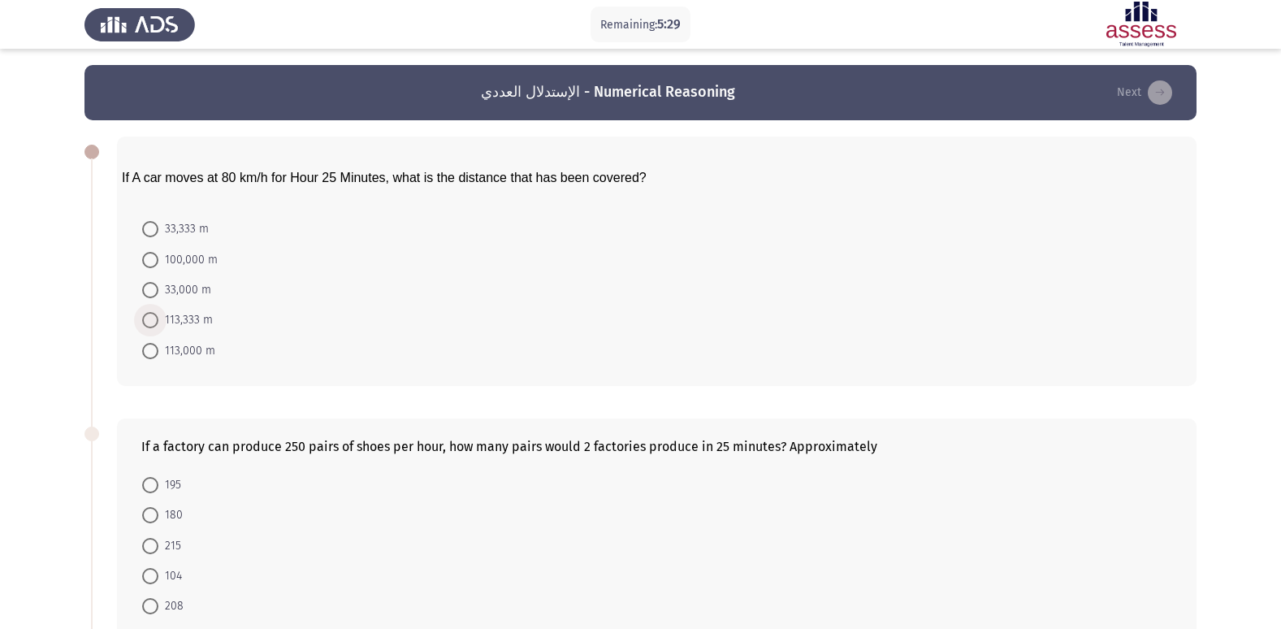
click at [153, 312] on span at bounding box center [150, 320] width 16 height 16
click at [153, 312] on input "113,333 m" at bounding box center [150, 320] width 16 height 16
radio input "true"
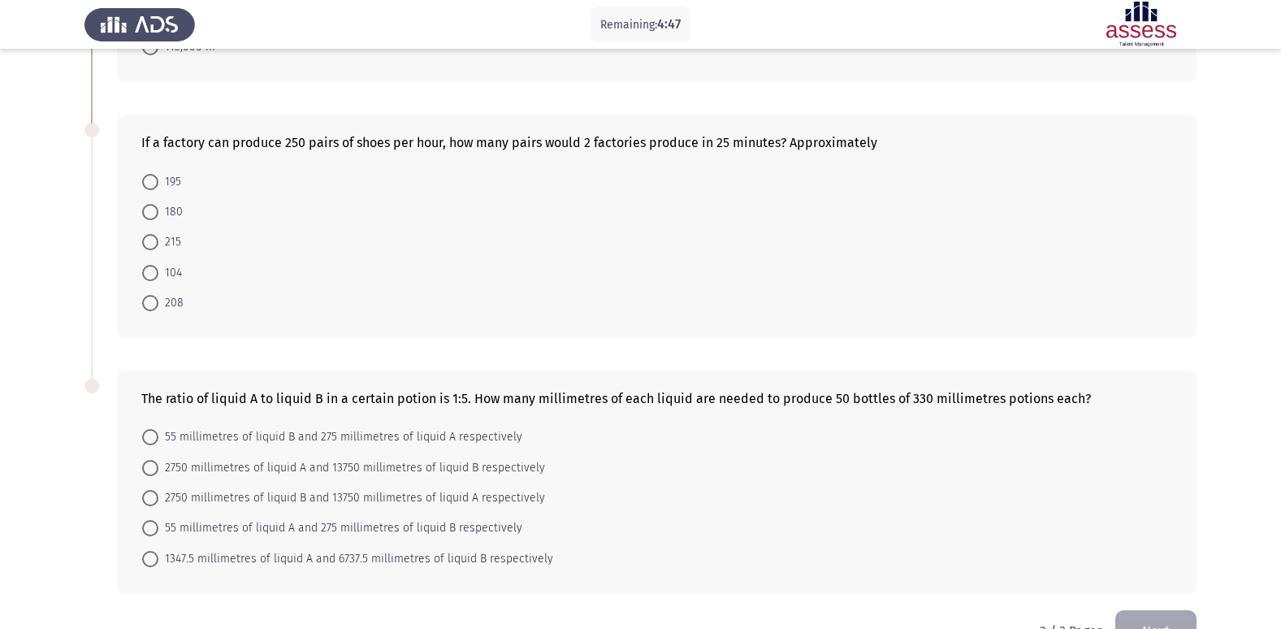
scroll to position [325, 0]
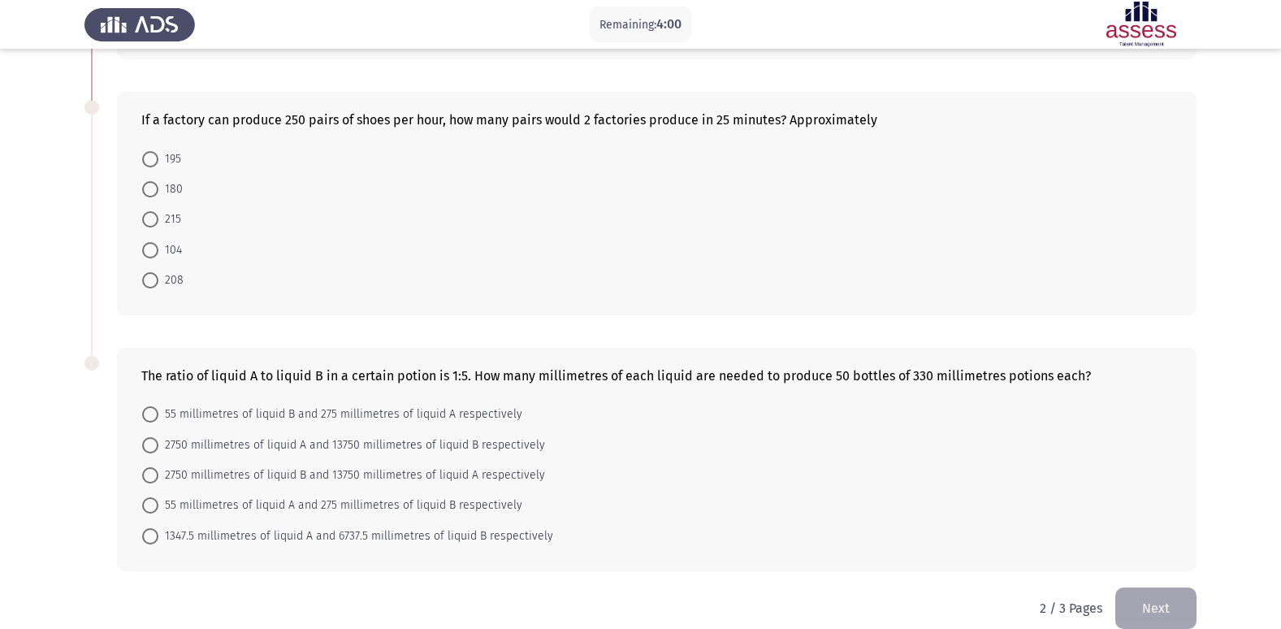
click at [149, 281] on span at bounding box center [150, 280] width 16 height 16
click at [149, 281] on input "208" at bounding box center [150, 280] width 16 height 16
radio input "true"
click at [154, 441] on span at bounding box center [150, 444] width 16 height 16
click at [154, 441] on input "2750 millimetres of liquid A and 13750 millimetres of liquid B respectively" at bounding box center [150, 444] width 16 height 16
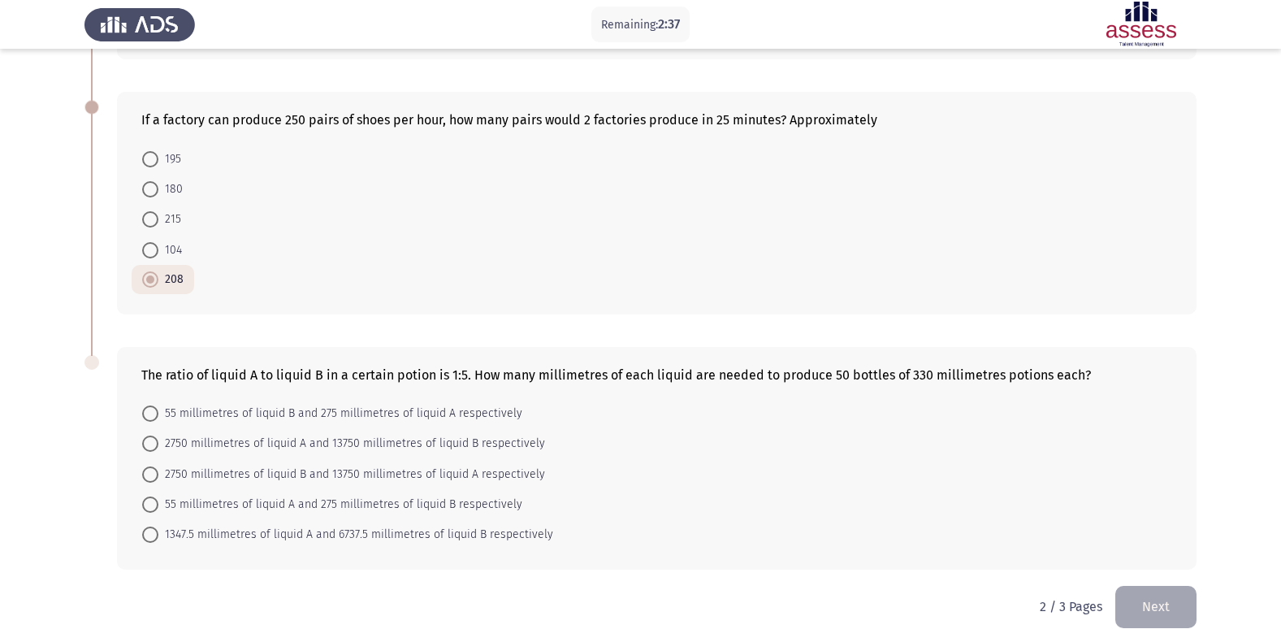
radio input "true"
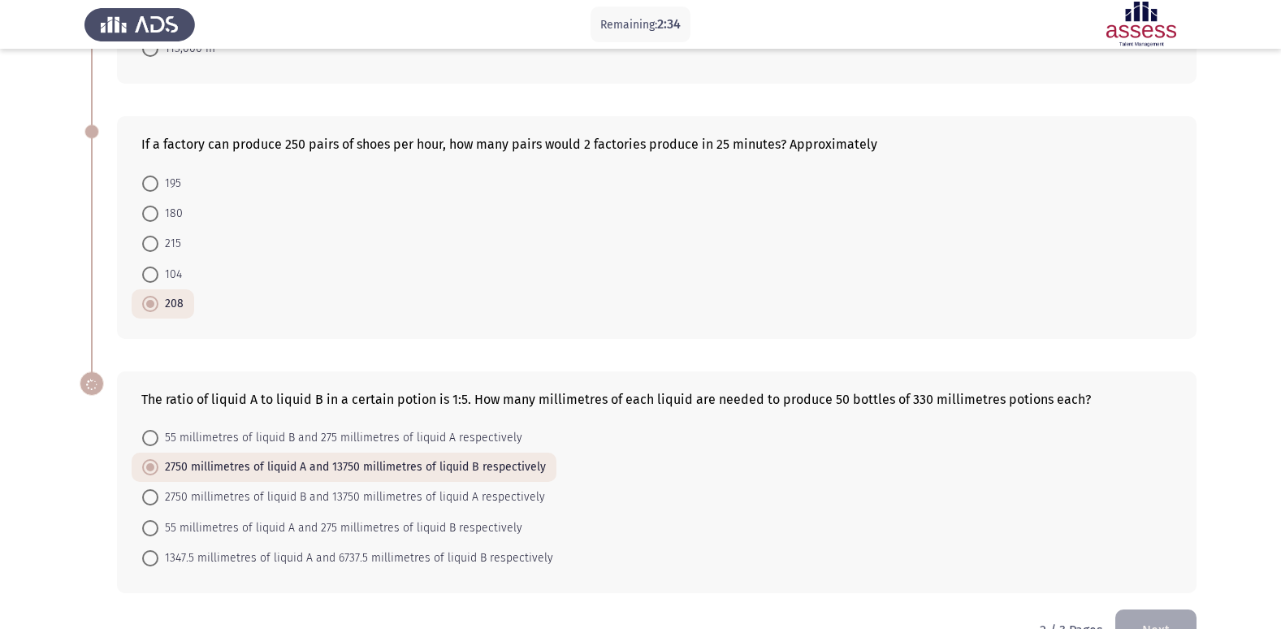
scroll to position [346, 0]
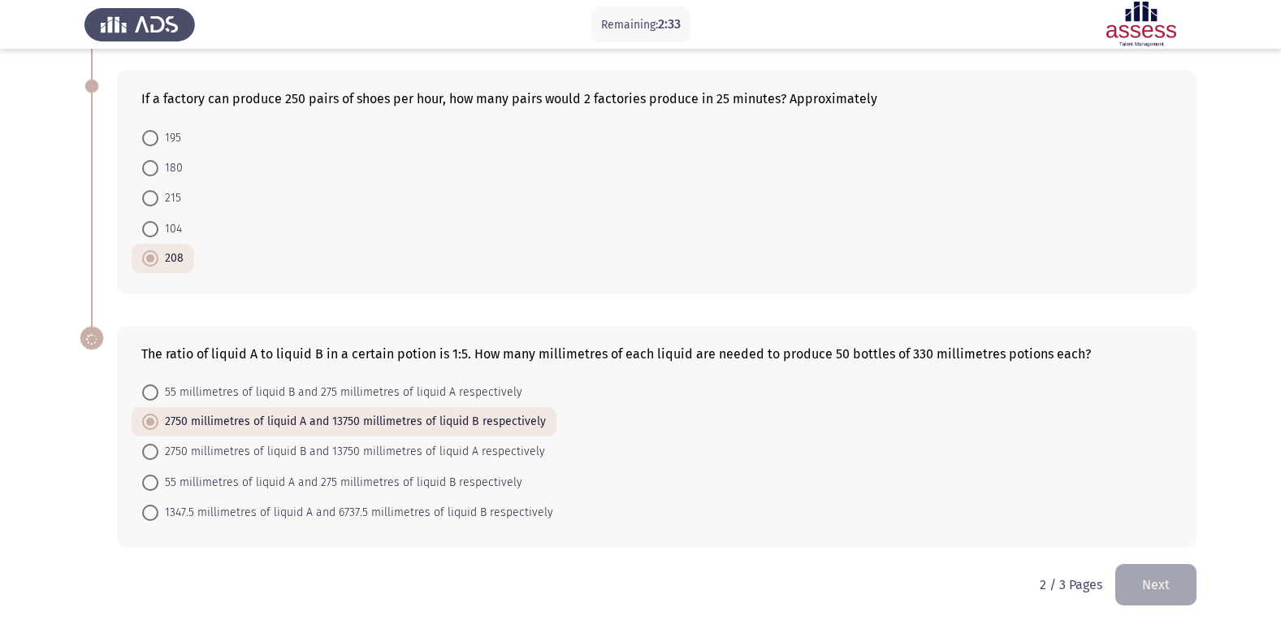
click at [1155, 582] on button "Next" at bounding box center [1156, 584] width 81 height 41
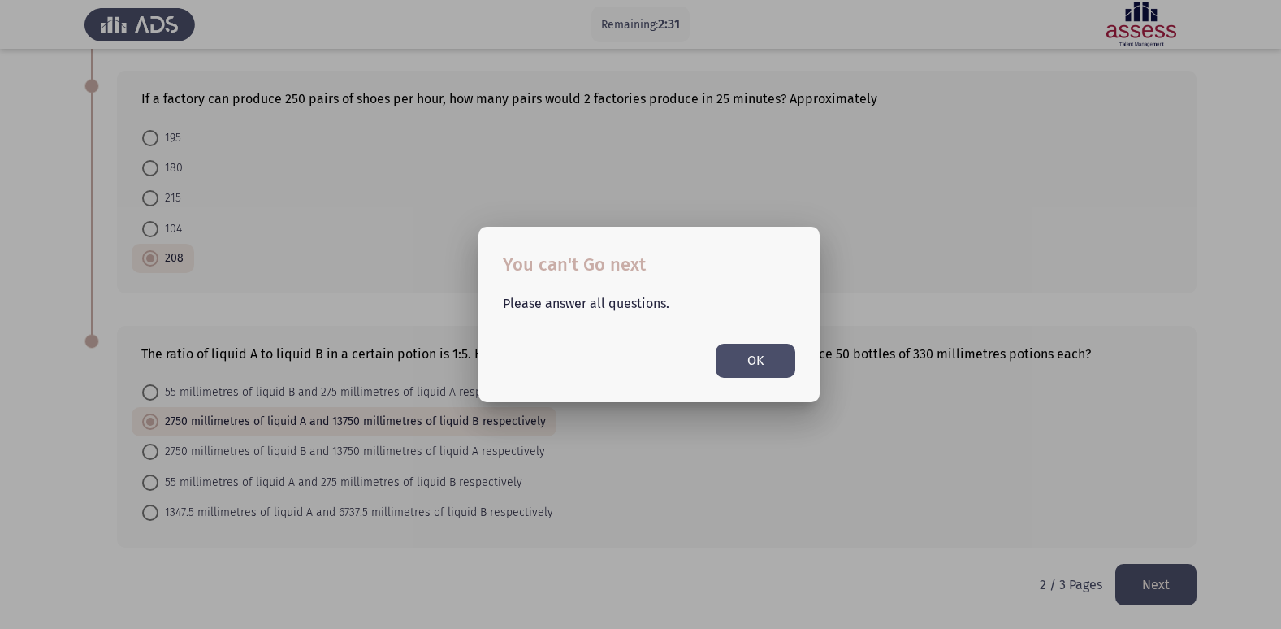
click at [756, 369] on button "OK" at bounding box center [756, 360] width 80 height 33
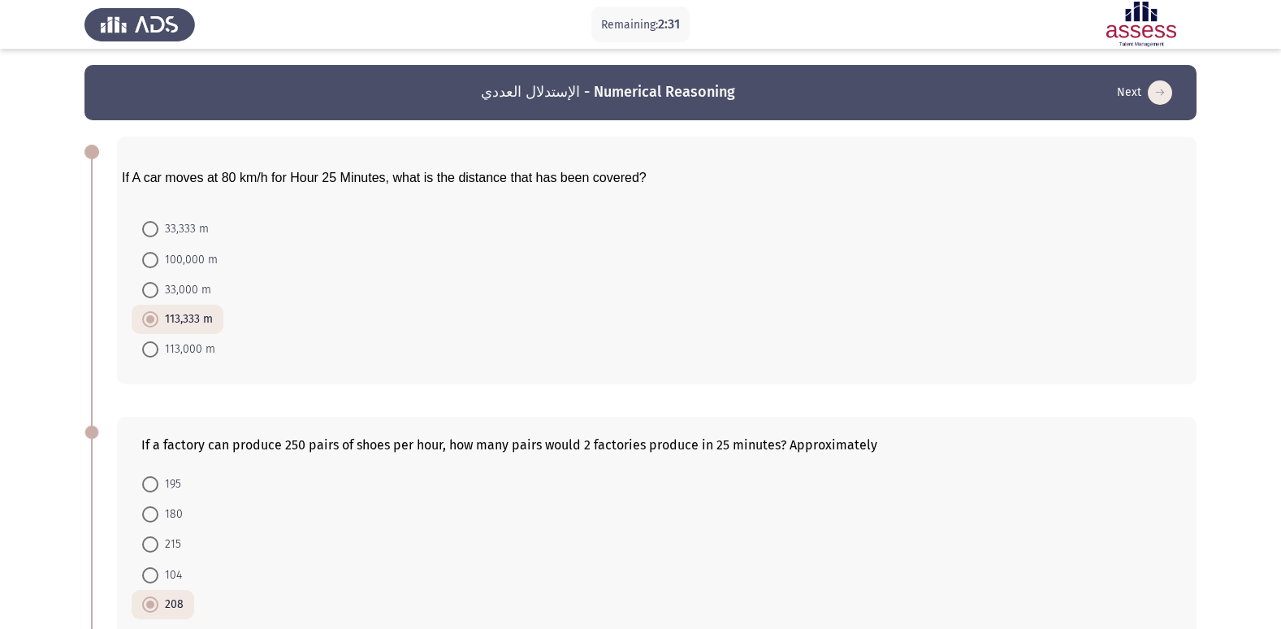
scroll to position [346, 0]
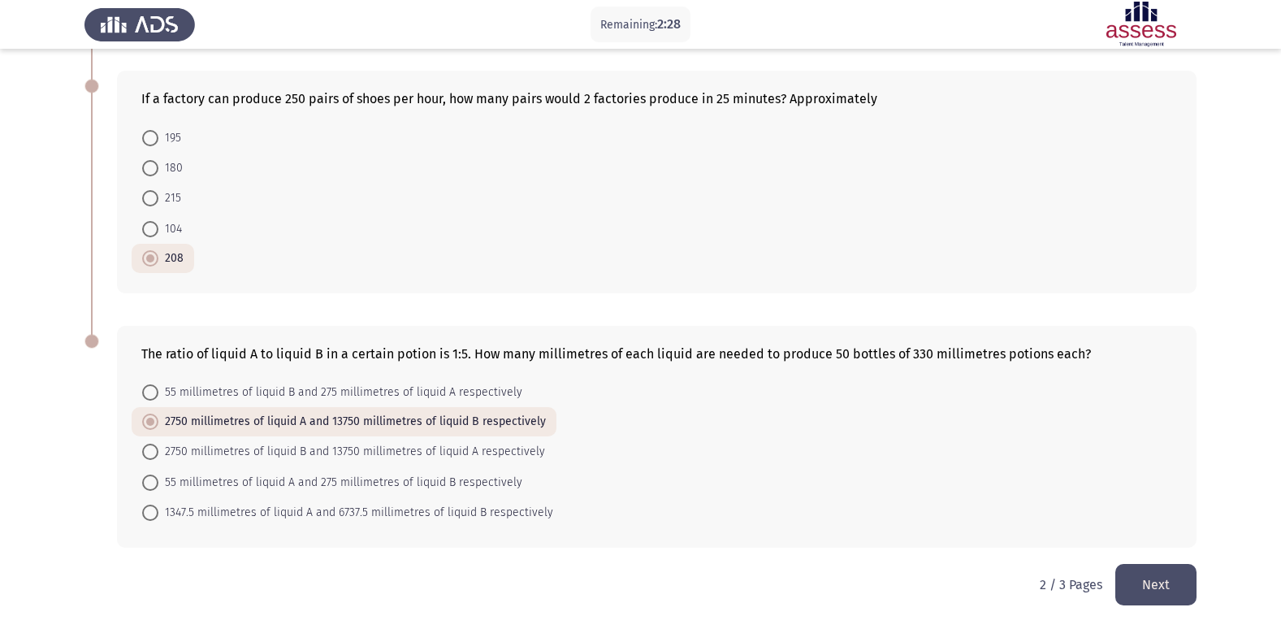
click at [1157, 583] on button "Next" at bounding box center [1156, 584] width 81 height 41
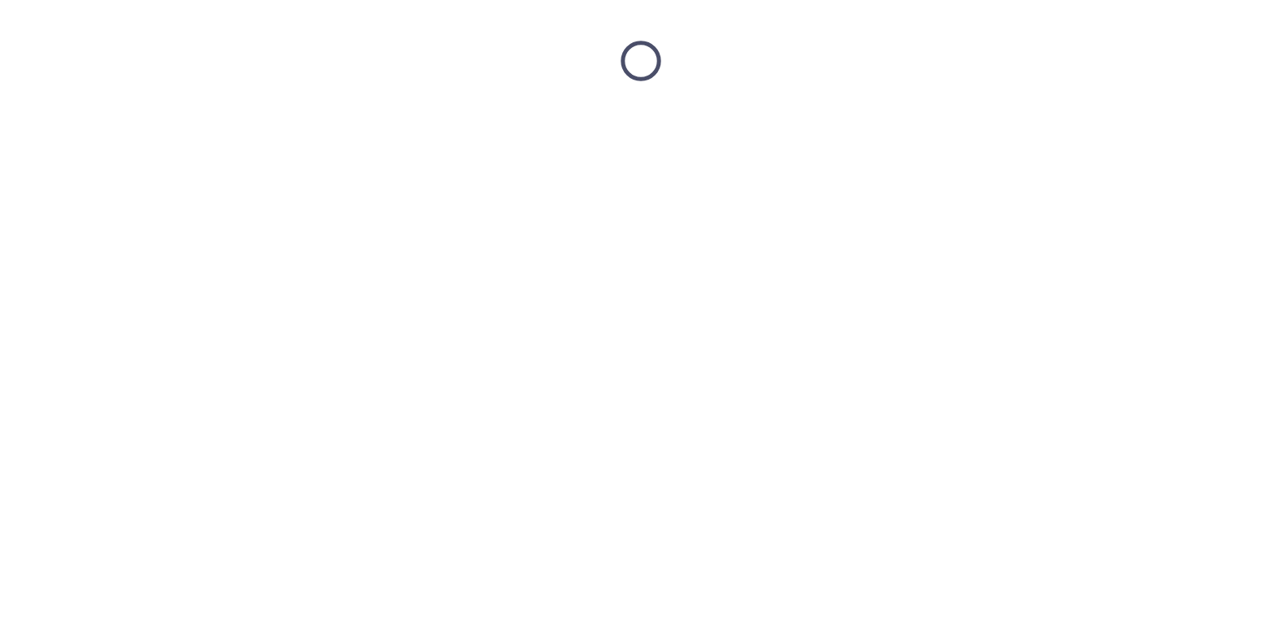
scroll to position [0, 0]
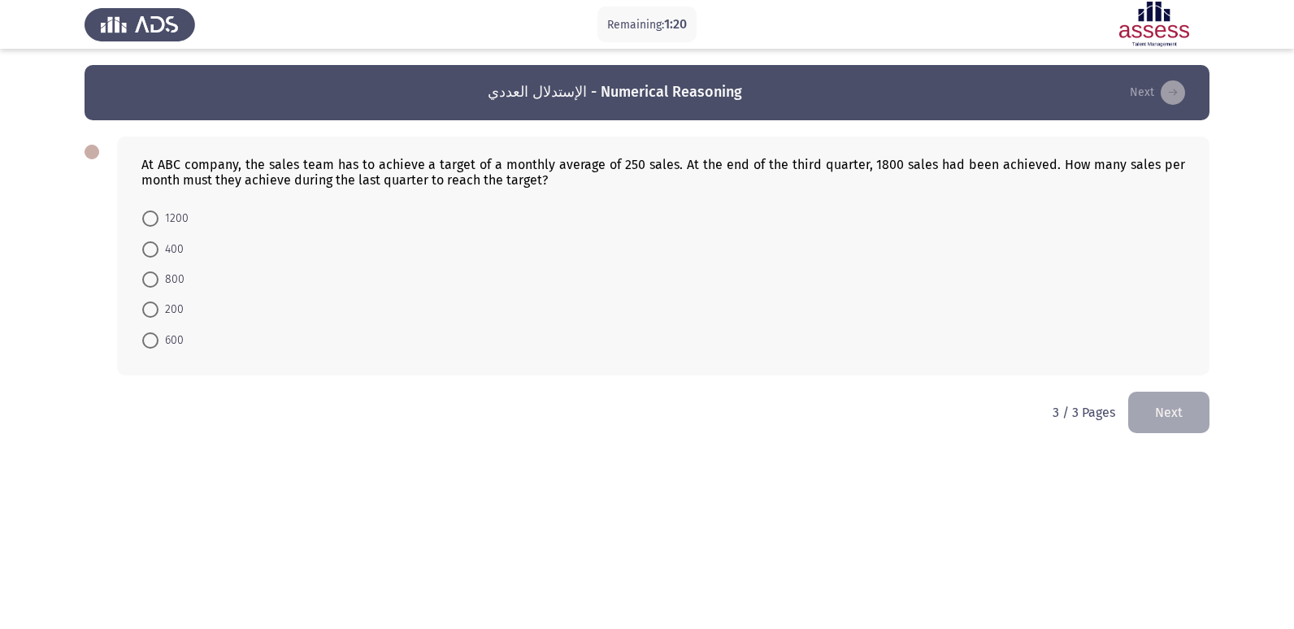
click at [167, 213] on span "1200" at bounding box center [173, 219] width 30 height 20
click at [158, 213] on input "1200" at bounding box center [150, 218] width 16 height 16
radio input "true"
click at [146, 246] on span at bounding box center [150, 248] width 16 height 16
click at [146, 246] on input "400" at bounding box center [150, 248] width 16 height 16
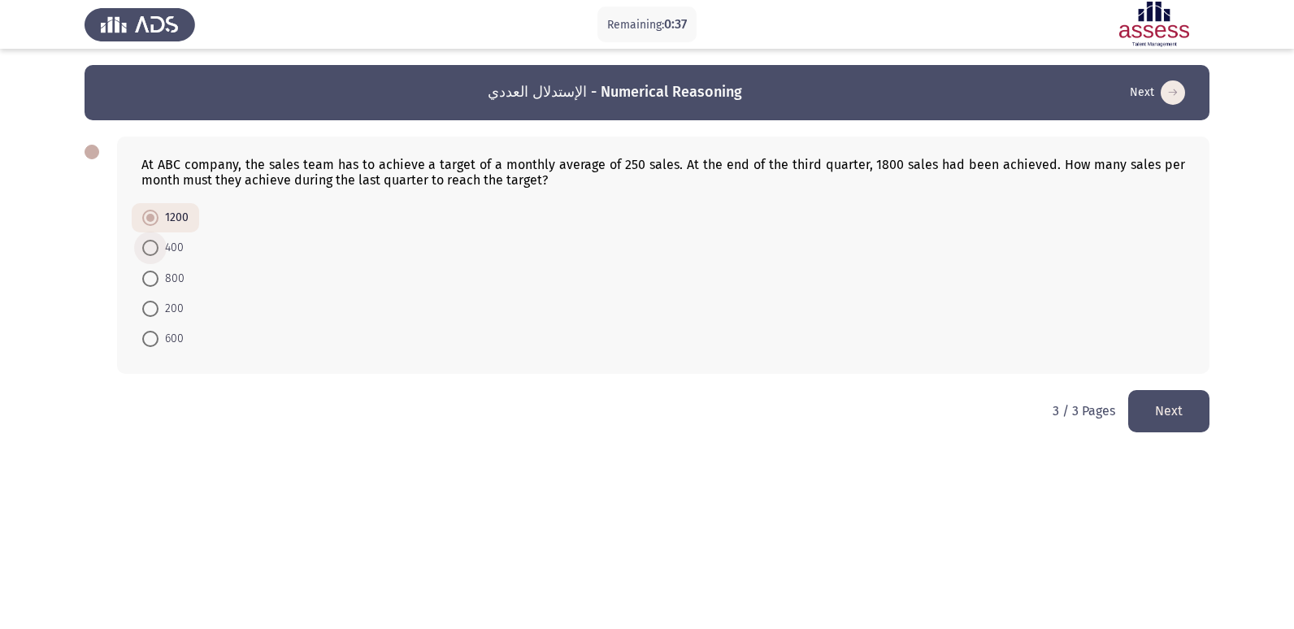
radio input "true"
click at [1168, 401] on button "Next" at bounding box center [1168, 410] width 81 height 41
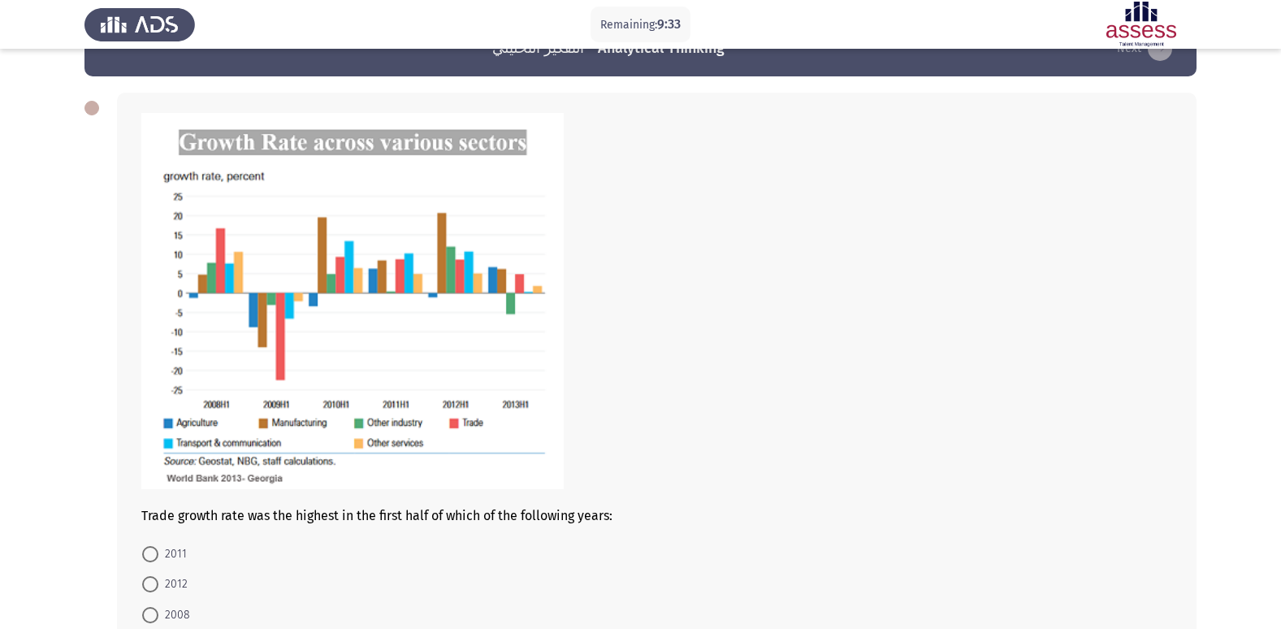
scroll to position [125, 0]
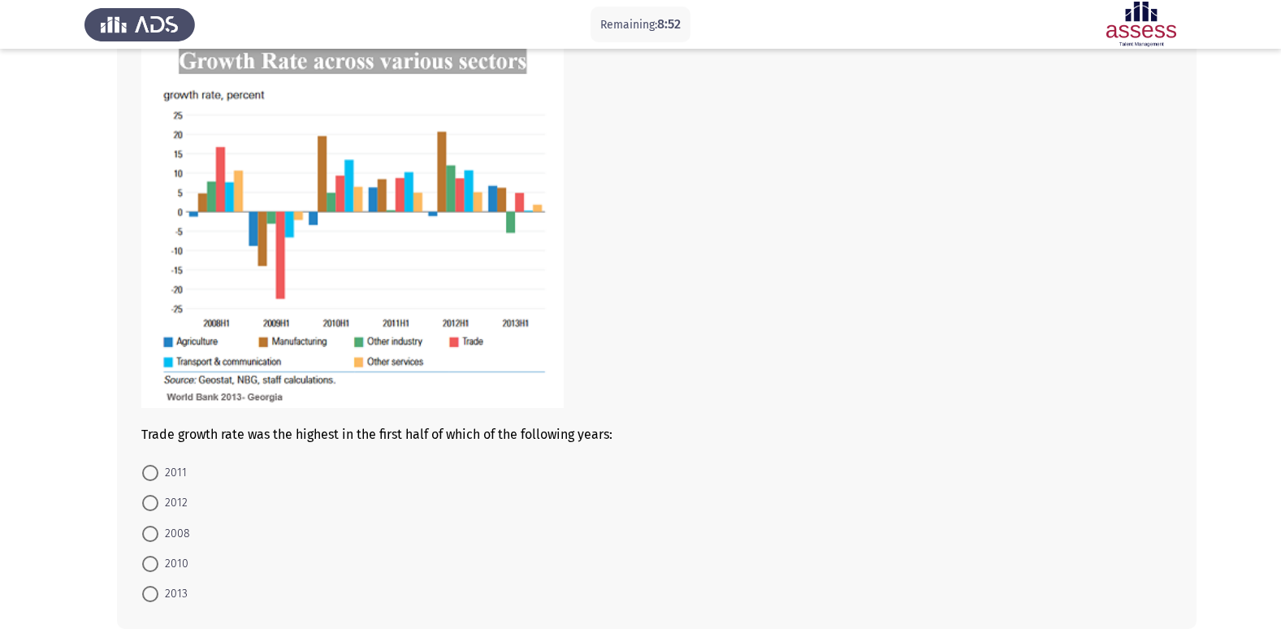
click at [150, 504] on span at bounding box center [150, 503] width 16 height 16
click at [150, 504] on input "2012" at bounding box center [150, 503] width 16 height 16
radio input "true"
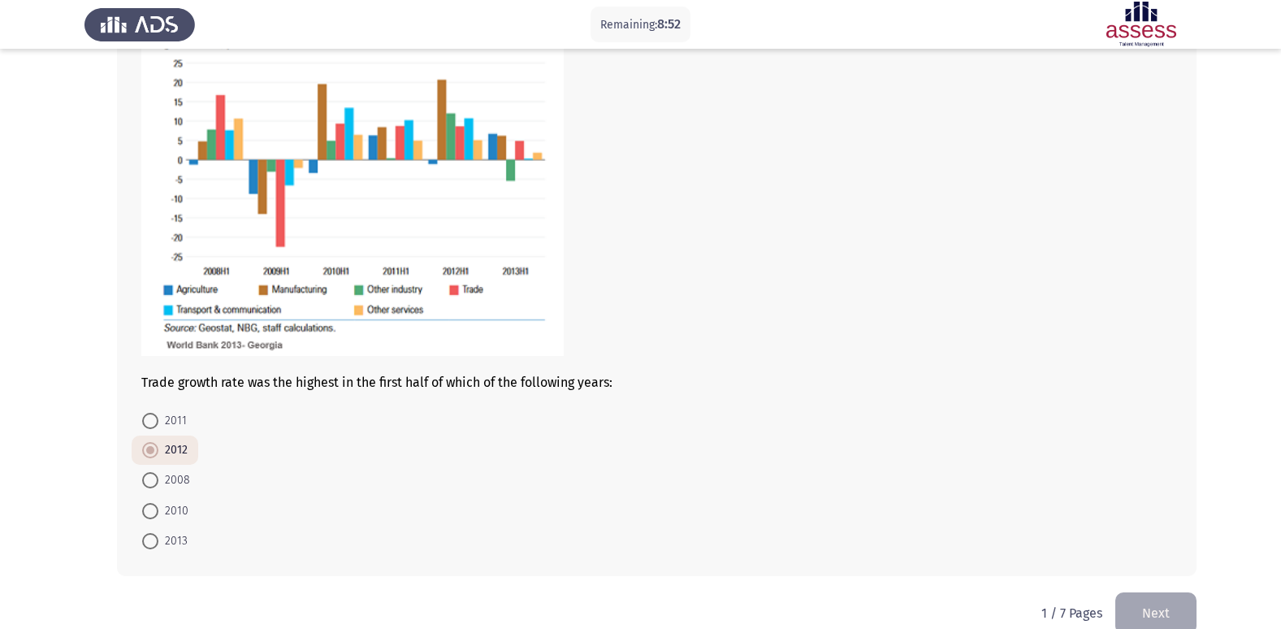
scroll to position [206, 0]
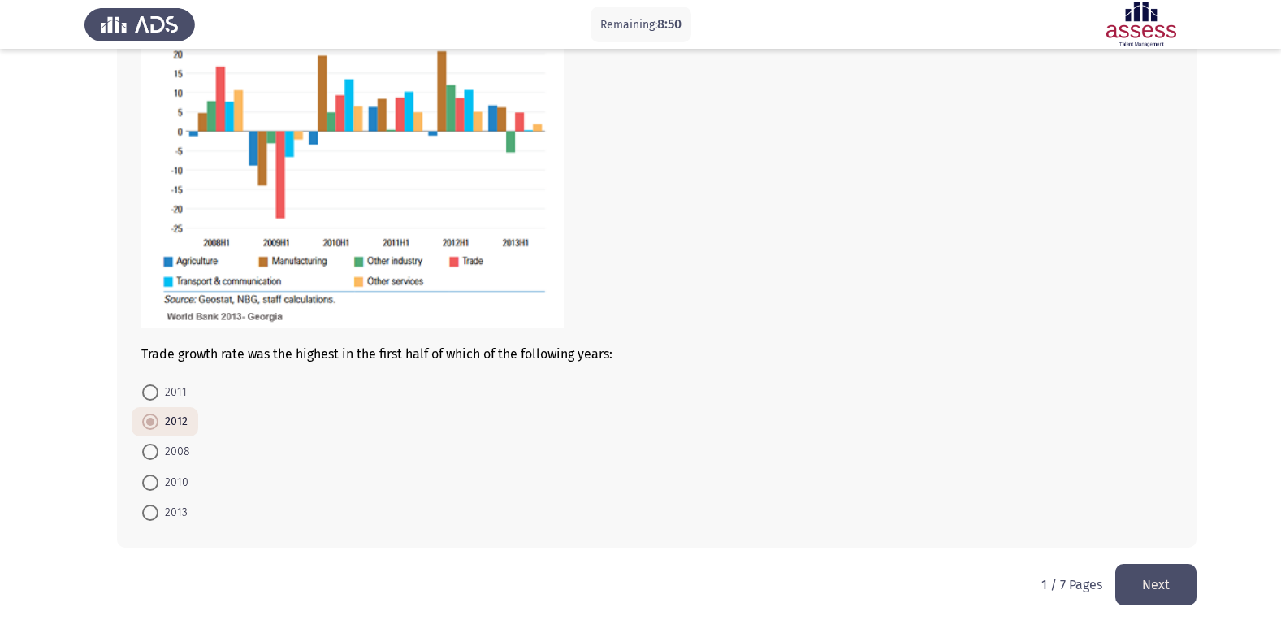
click at [1155, 594] on button "Next" at bounding box center [1156, 584] width 81 height 41
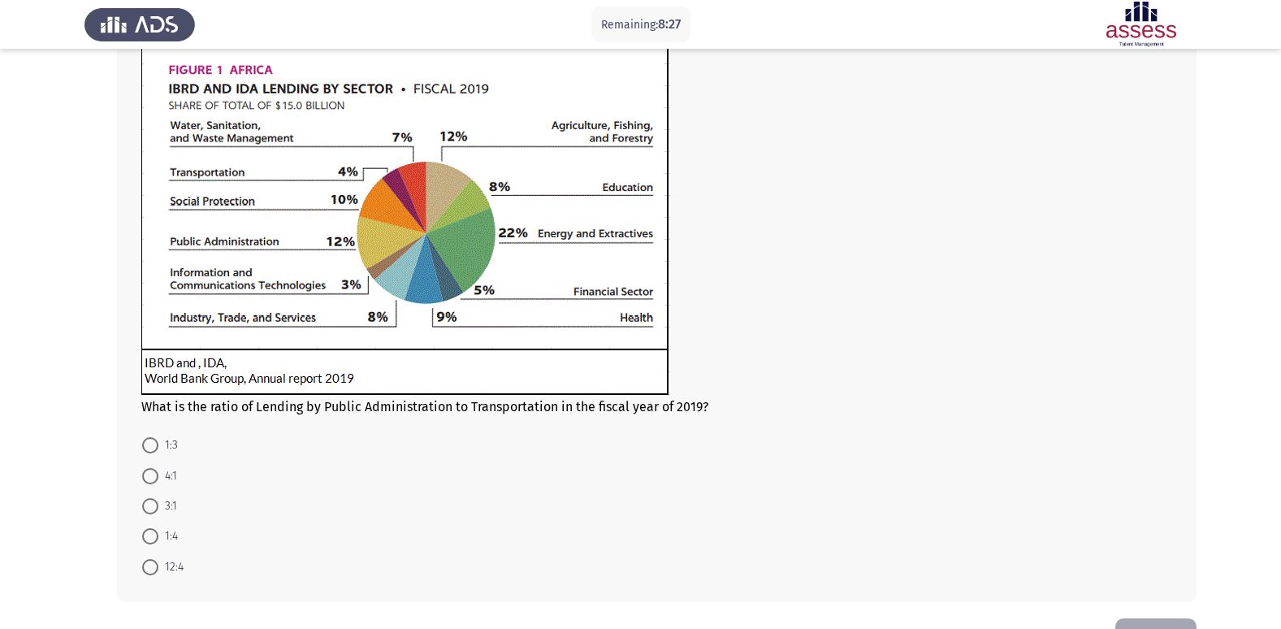
scroll to position [87, 0]
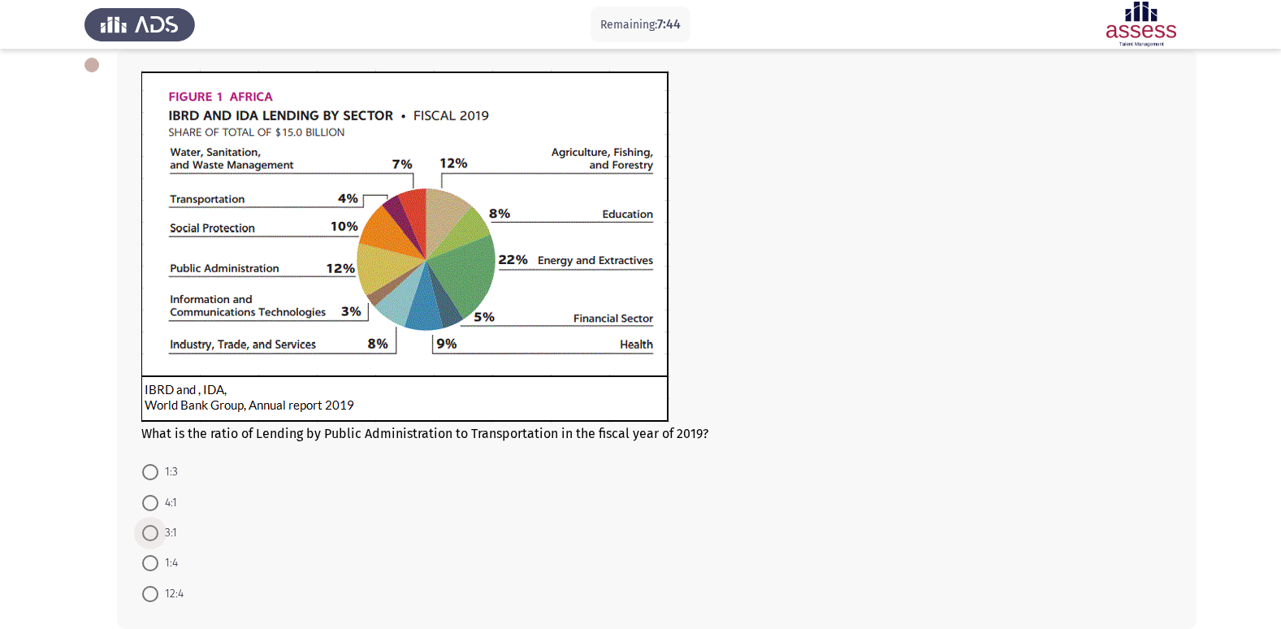
click at [146, 527] on span at bounding box center [150, 533] width 16 height 16
click at [146, 527] on input "3:1" at bounding box center [150, 533] width 16 height 16
radio input "true"
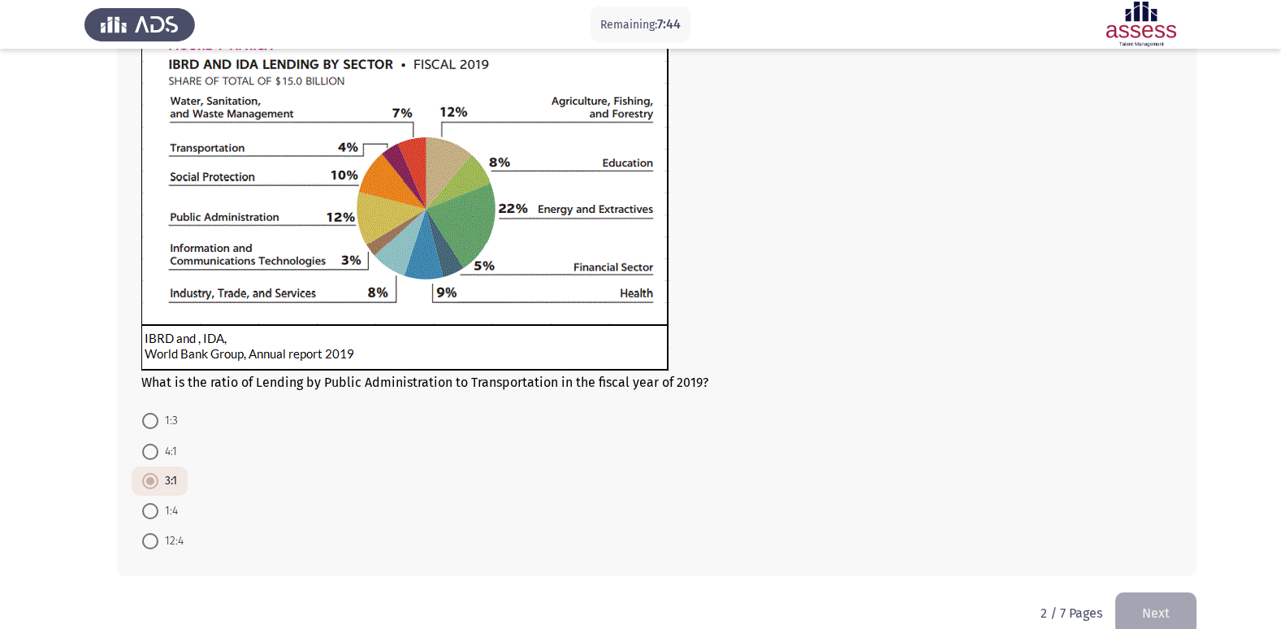
scroll to position [167, 0]
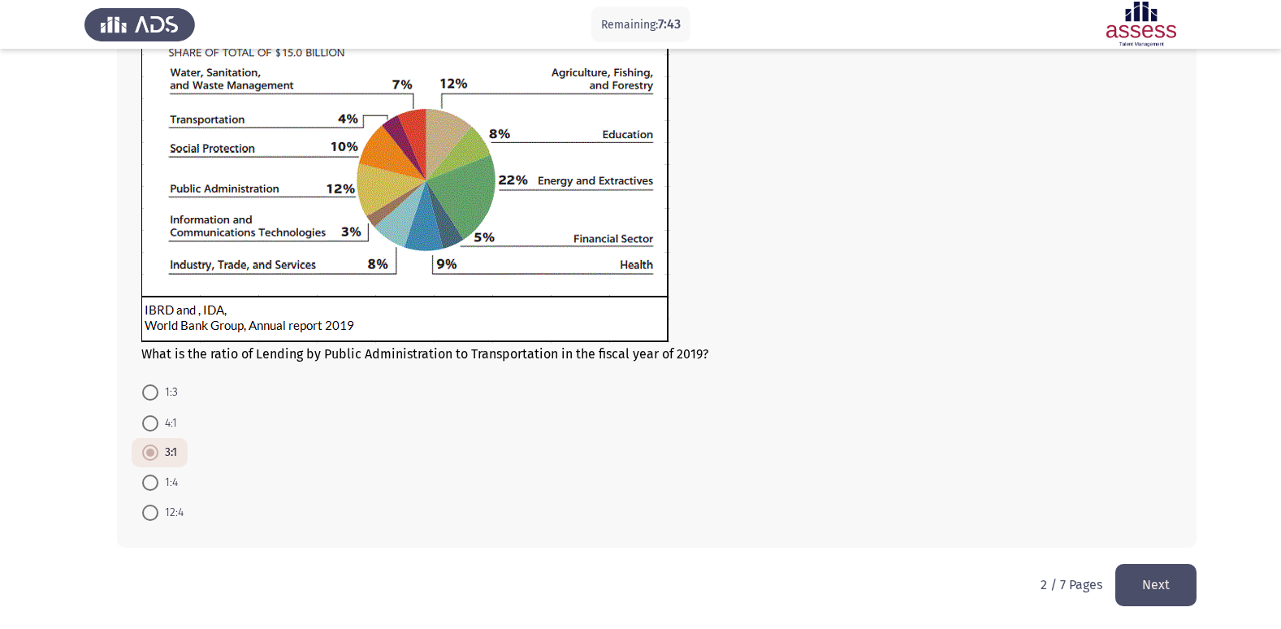
click at [1163, 585] on button "Next" at bounding box center [1156, 584] width 81 height 41
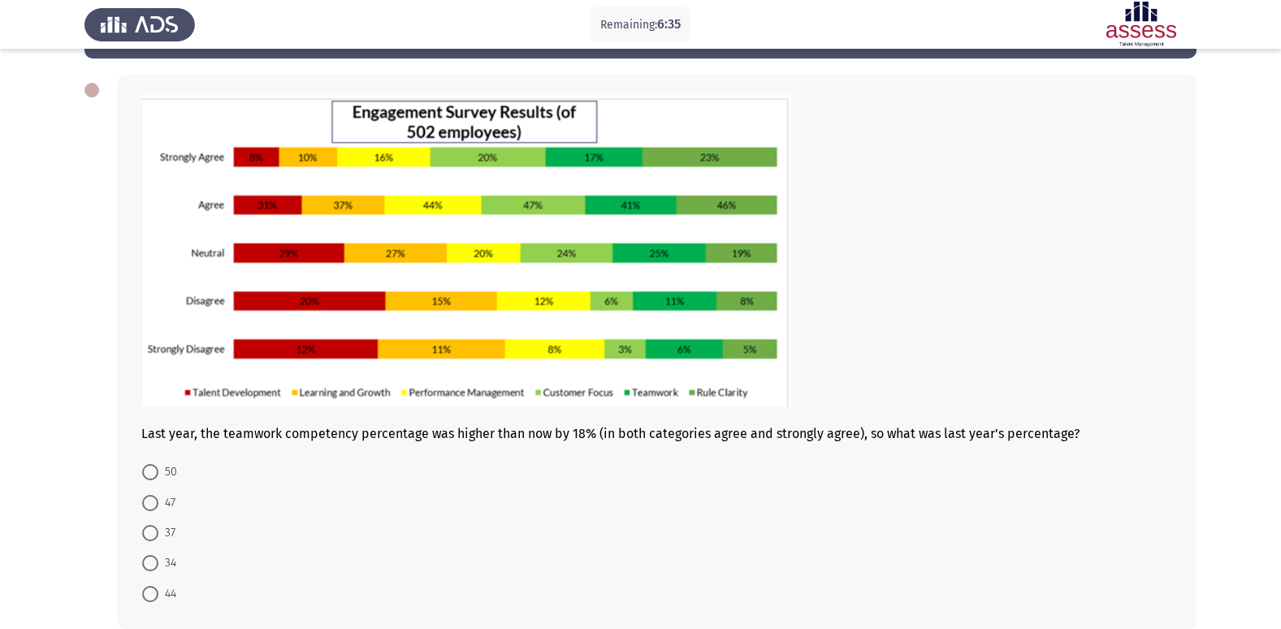
scroll to position [143, 0]
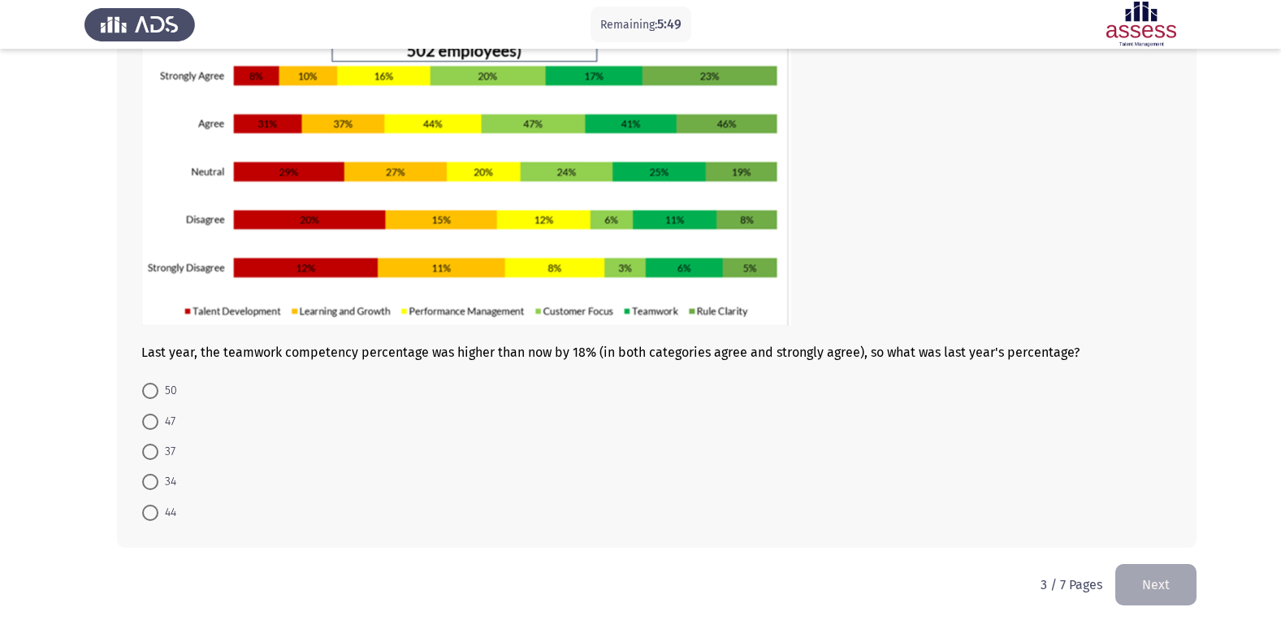
click at [148, 430] on label "47" at bounding box center [158, 422] width 33 height 20
click at [148, 430] on input "47" at bounding box center [150, 422] width 16 height 16
radio input "true"
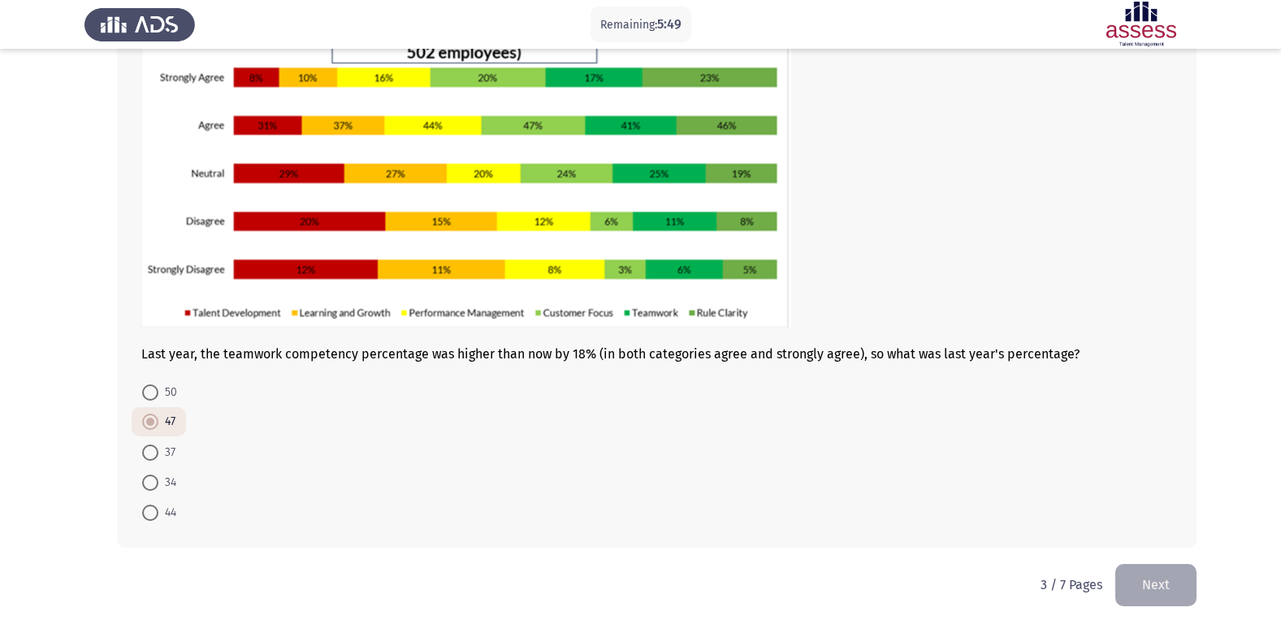
scroll to position [141, 0]
click at [1159, 566] on button "Next" at bounding box center [1156, 584] width 81 height 41
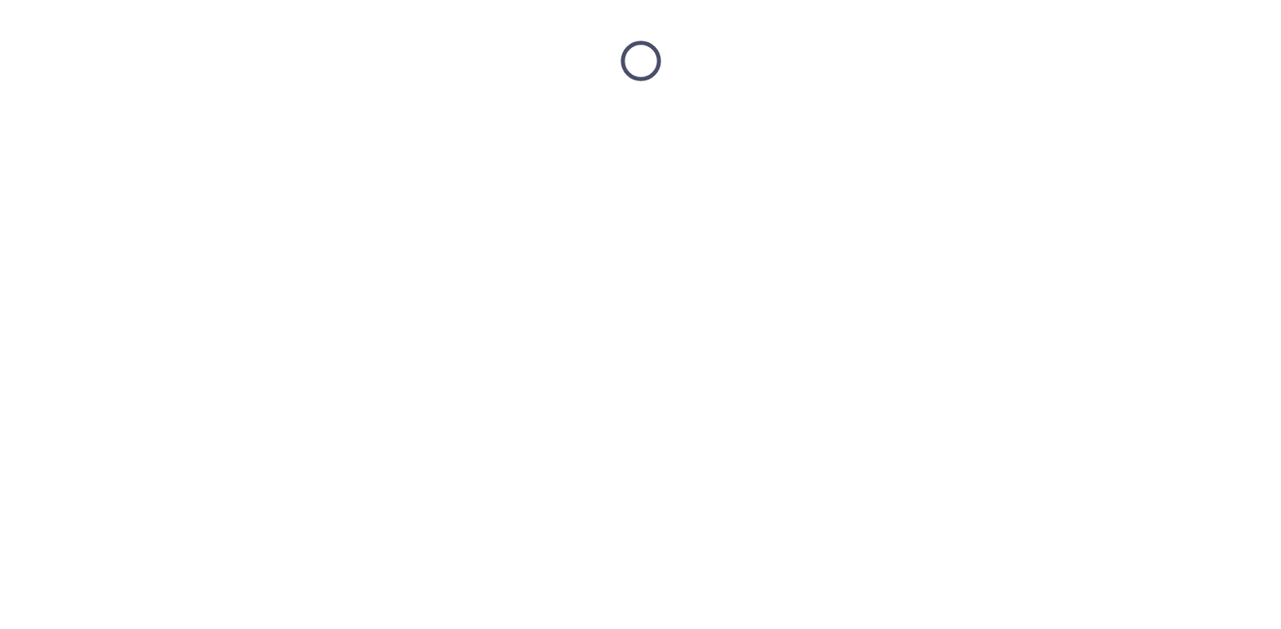
scroll to position [0, 0]
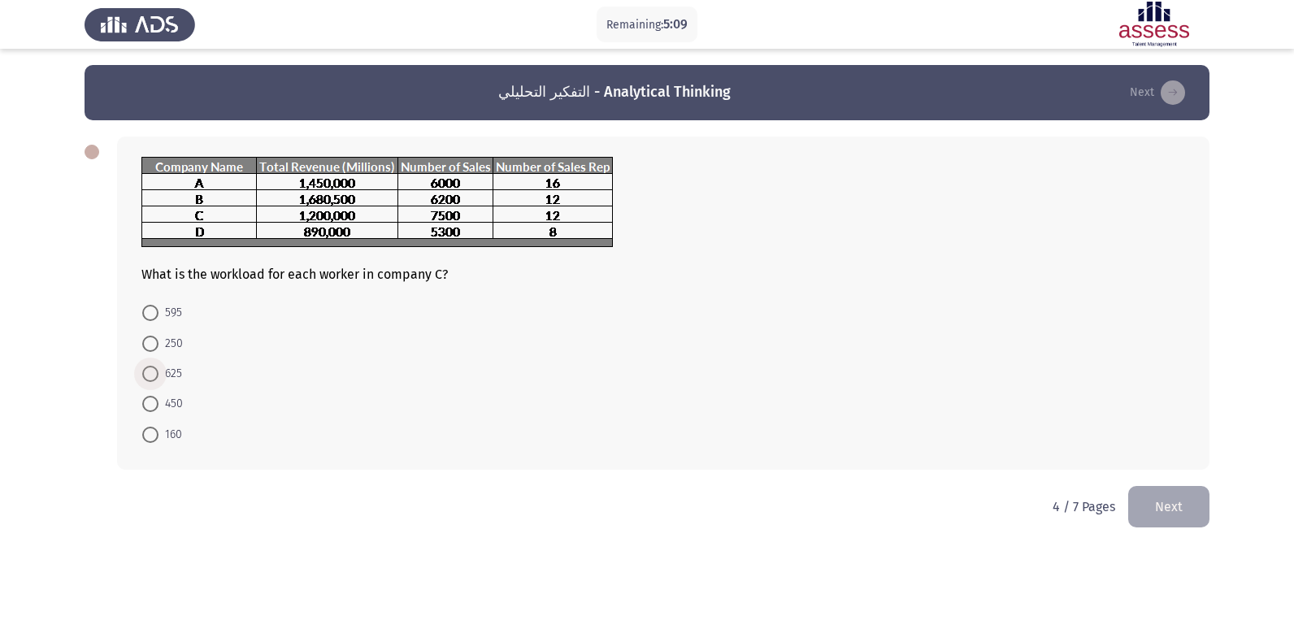
click at [146, 374] on span at bounding box center [150, 374] width 16 height 16
click at [146, 374] on input "625" at bounding box center [150, 374] width 16 height 16
radio input "true"
click at [1165, 504] on button "Next" at bounding box center [1168, 504] width 81 height 41
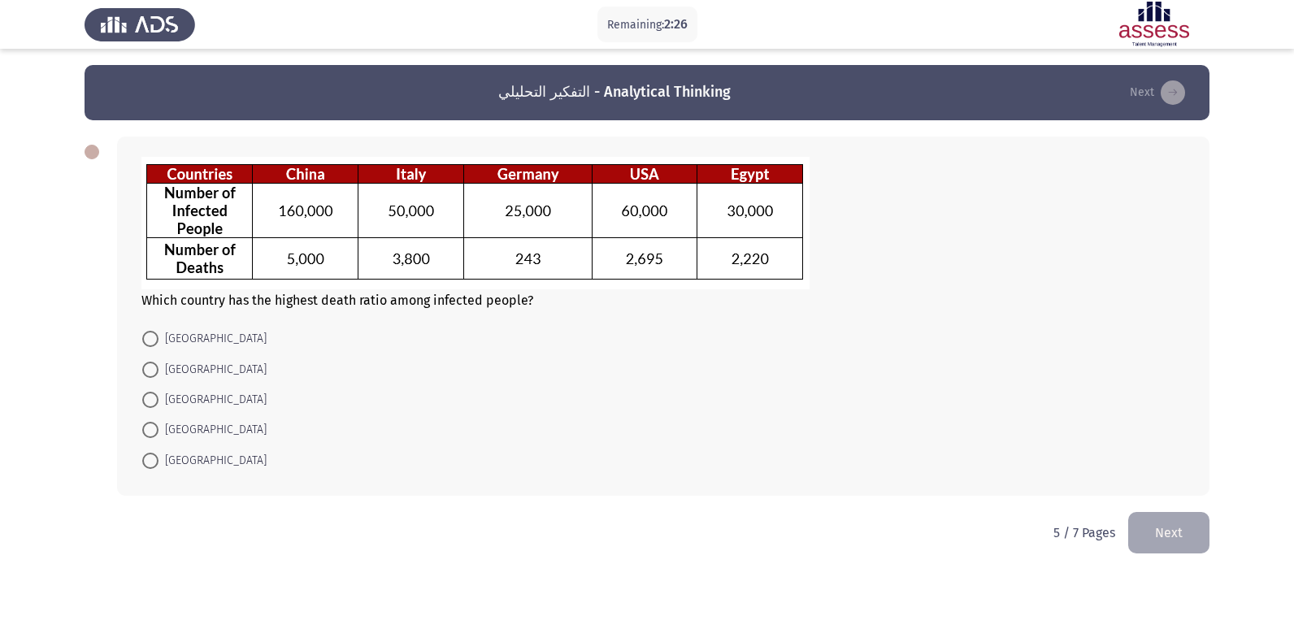
drag, startPoint x: 153, startPoint y: 457, endPoint x: 704, endPoint y: 404, distance: 553.4
click at [154, 457] on span at bounding box center [150, 461] width 16 height 16
click at [154, 457] on input "[GEOGRAPHIC_DATA]" at bounding box center [150, 461] width 16 height 16
radio input "true"
click at [1182, 532] on button "Next" at bounding box center [1168, 530] width 81 height 41
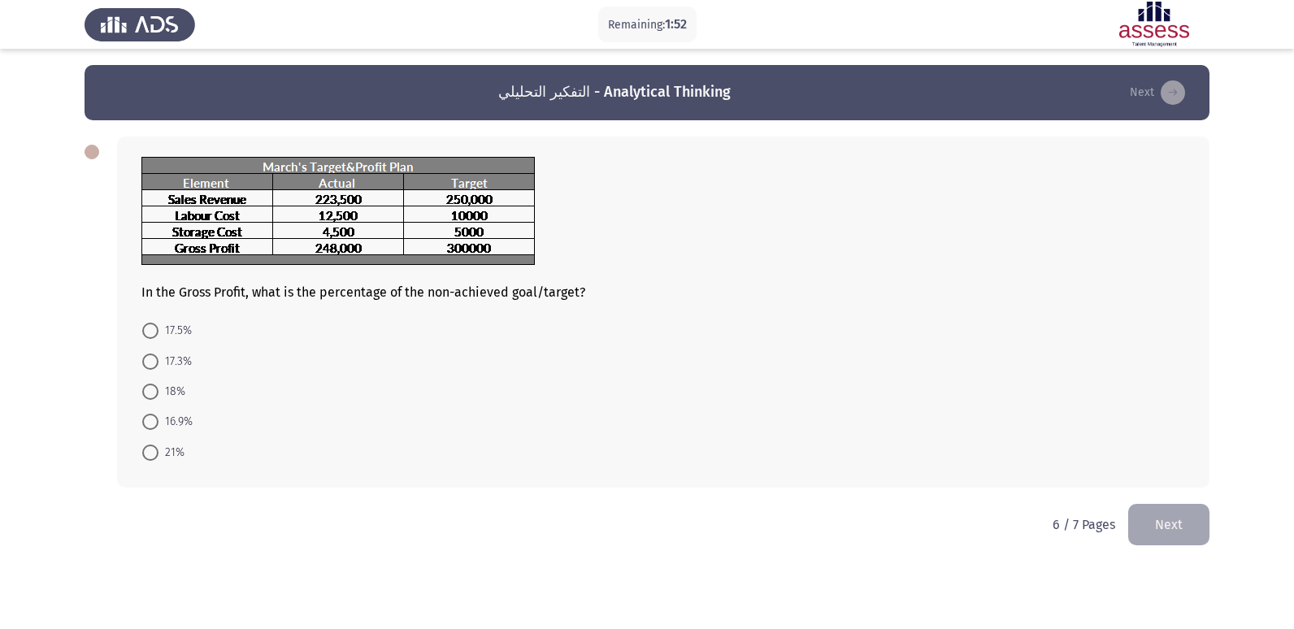
click at [145, 358] on span at bounding box center [150, 361] width 16 height 16
click at [145, 358] on input "17.3%" at bounding box center [150, 361] width 16 height 16
radio input "true"
click at [1157, 530] on button "Next" at bounding box center [1168, 522] width 81 height 41
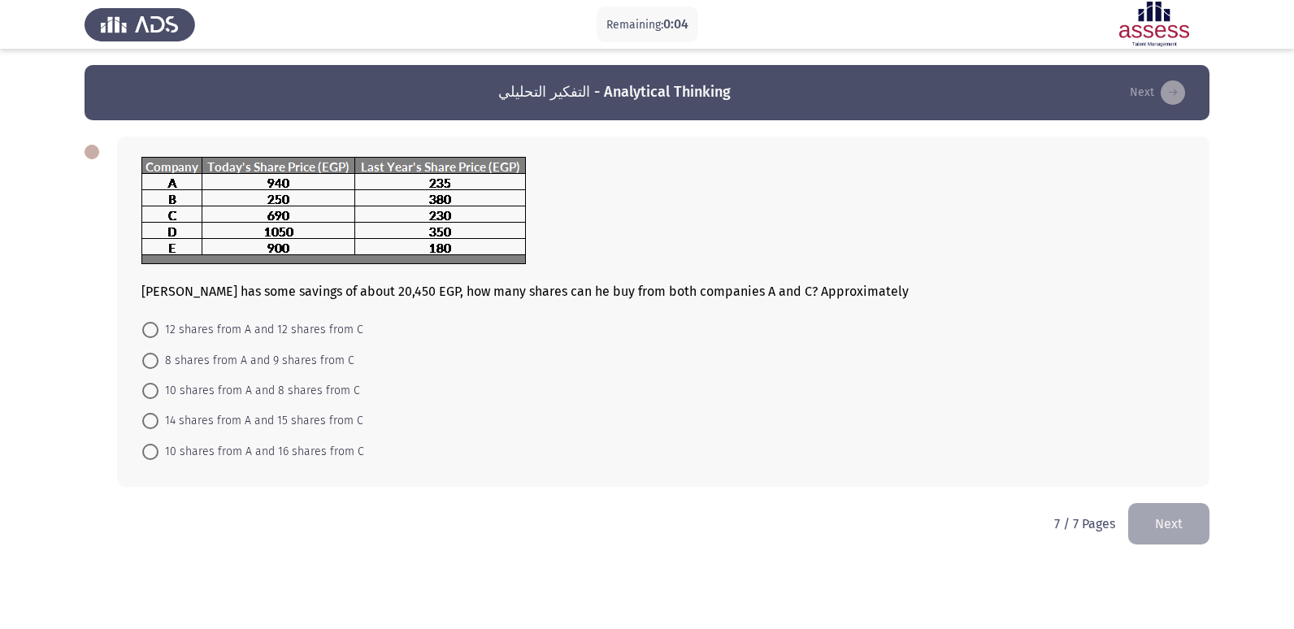
click at [148, 328] on span at bounding box center [150, 330] width 16 height 16
click at [148, 328] on input "12 shares from A and 12 shares from C" at bounding box center [150, 330] width 16 height 16
radio input "true"
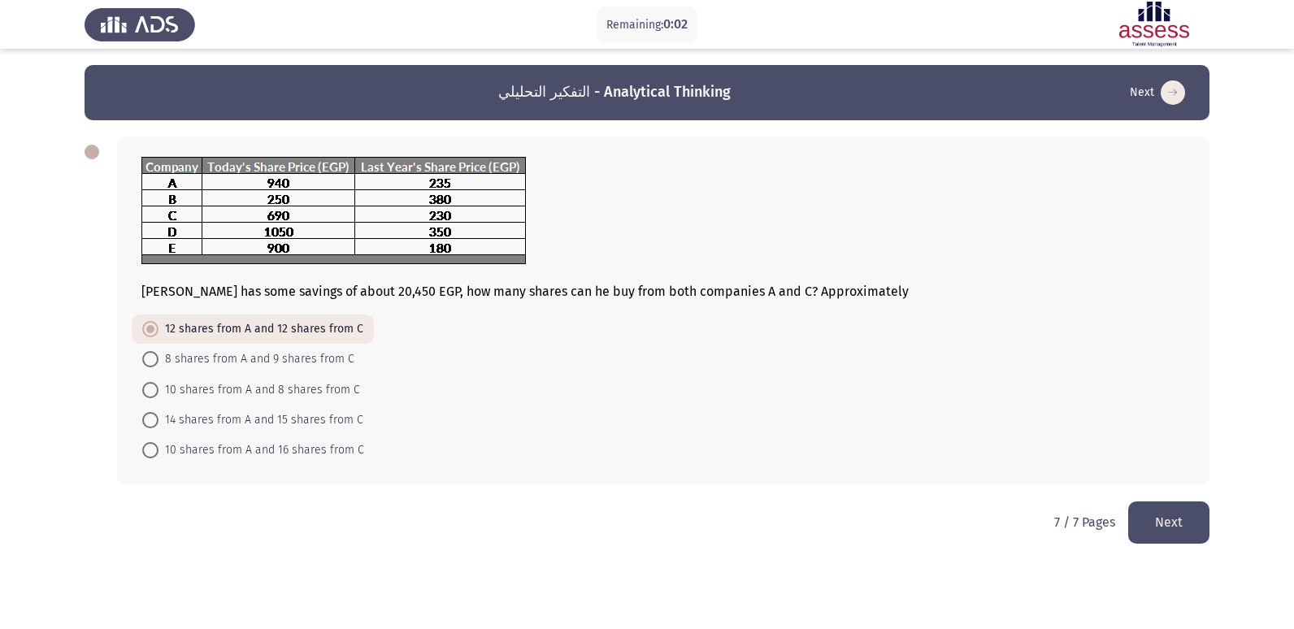
click at [1164, 531] on button "Next" at bounding box center [1168, 521] width 81 height 41
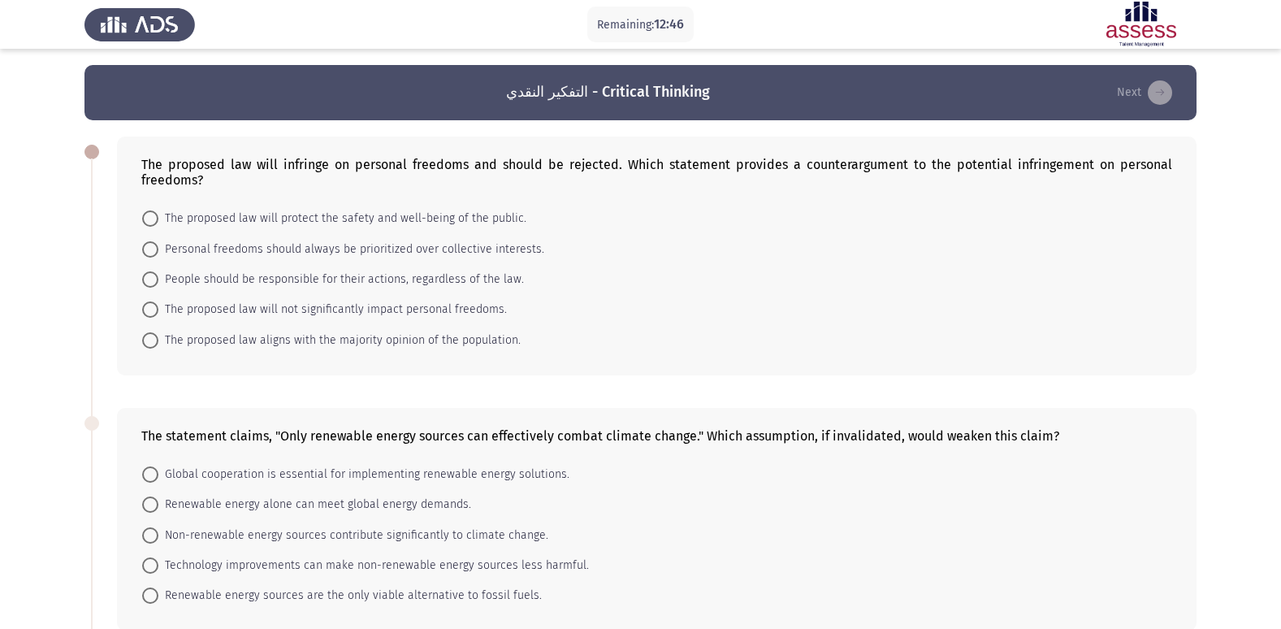
click at [145, 285] on span at bounding box center [150, 279] width 16 height 16
click at [145, 285] on input "People should be responsible for their actions, regardless of the law." at bounding box center [150, 279] width 16 height 16
radio input "true"
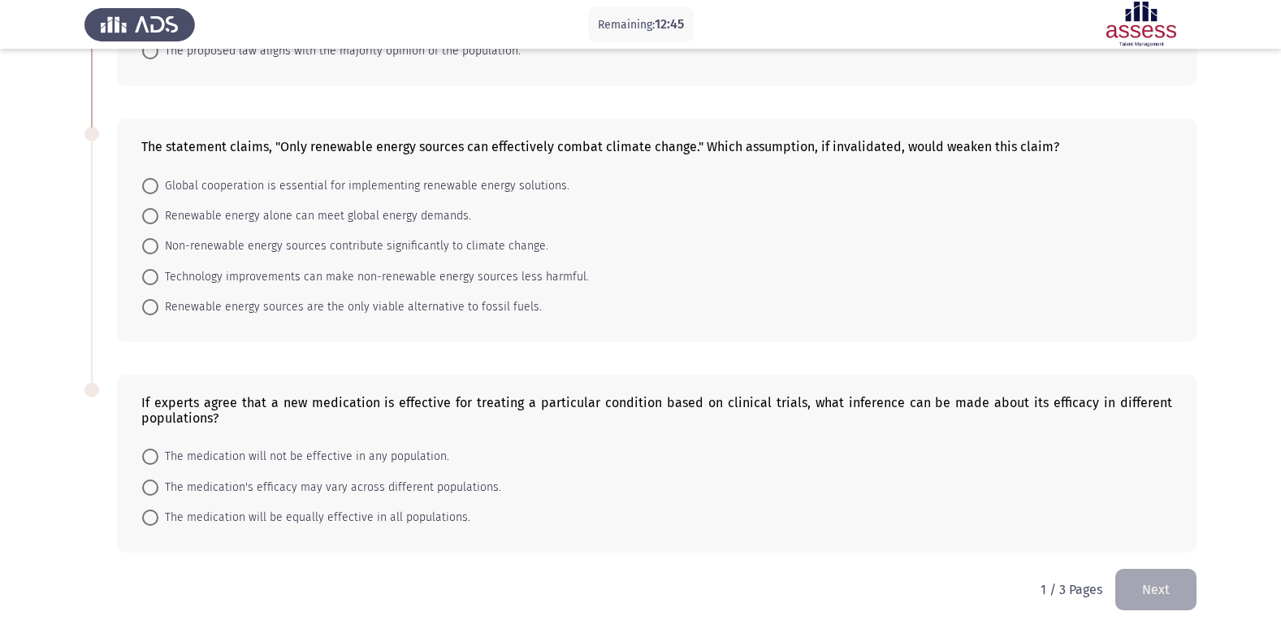
scroll to position [293, 0]
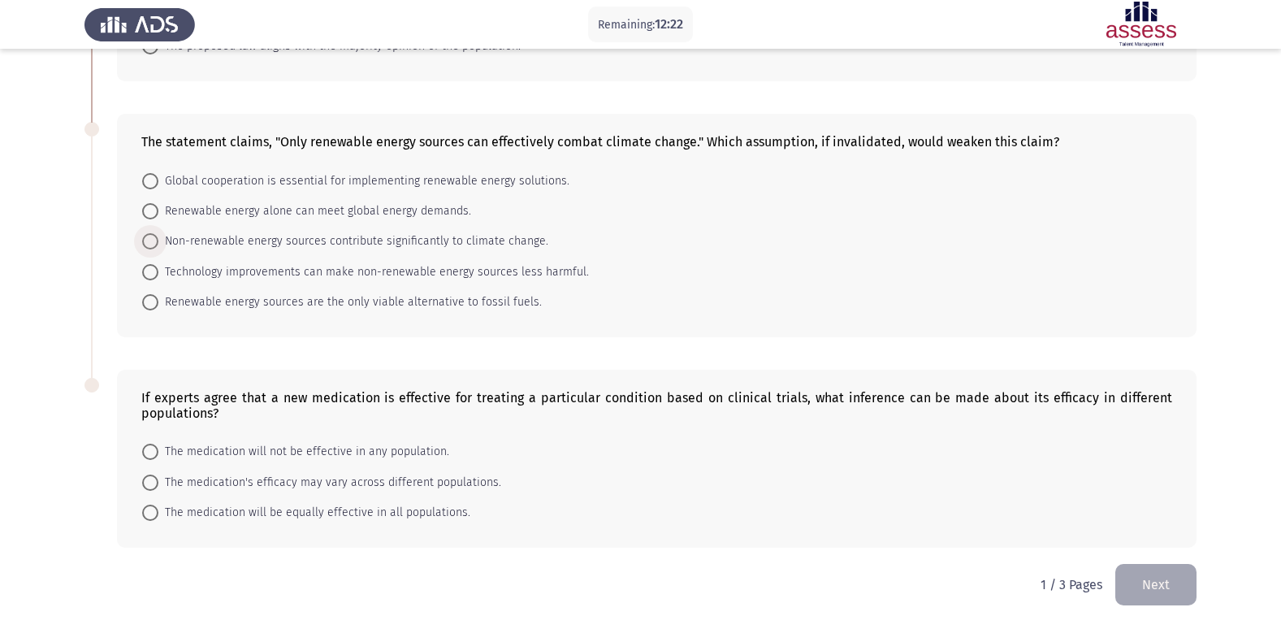
click at [162, 241] on span "Non-renewable energy sources contribute significantly to climate change." at bounding box center [353, 242] width 390 height 20
click at [158, 241] on input "Non-renewable energy sources contribute significantly to climate change." at bounding box center [150, 241] width 16 height 16
radio input "true"
click at [161, 272] on span "Technology improvements can make non-renewable energy sources less harmful." at bounding box center [373, 272] width 431 height 20
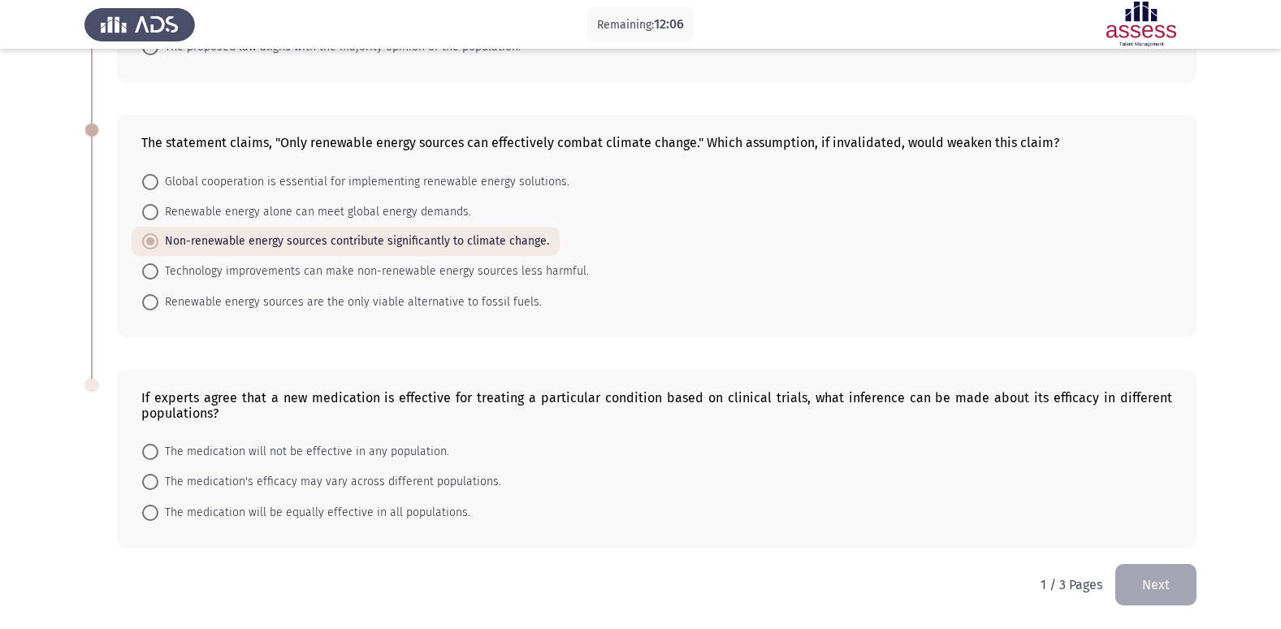
click at [158, 272] on input "Technology improvements can make non-renewable energy sources less harmful." at bounding box center [150, 271] width 16 height 16
radio input "true"
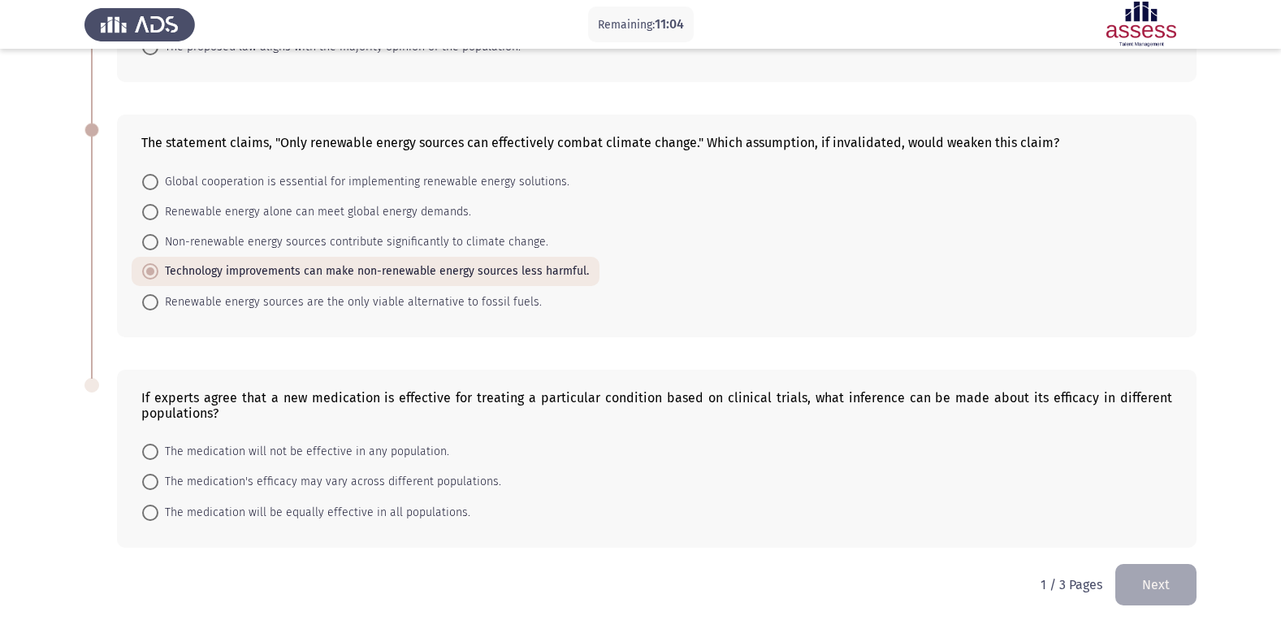
click at [239, 485] on span "The medication's efficacy may vary across different populations." at bounding box center [329, 482] width 343 height 20
click at [158, 485] on input "The medication's efficacy may vary across different populations." at bounding box center [150, 482] width 16 height 16
radio input "true"
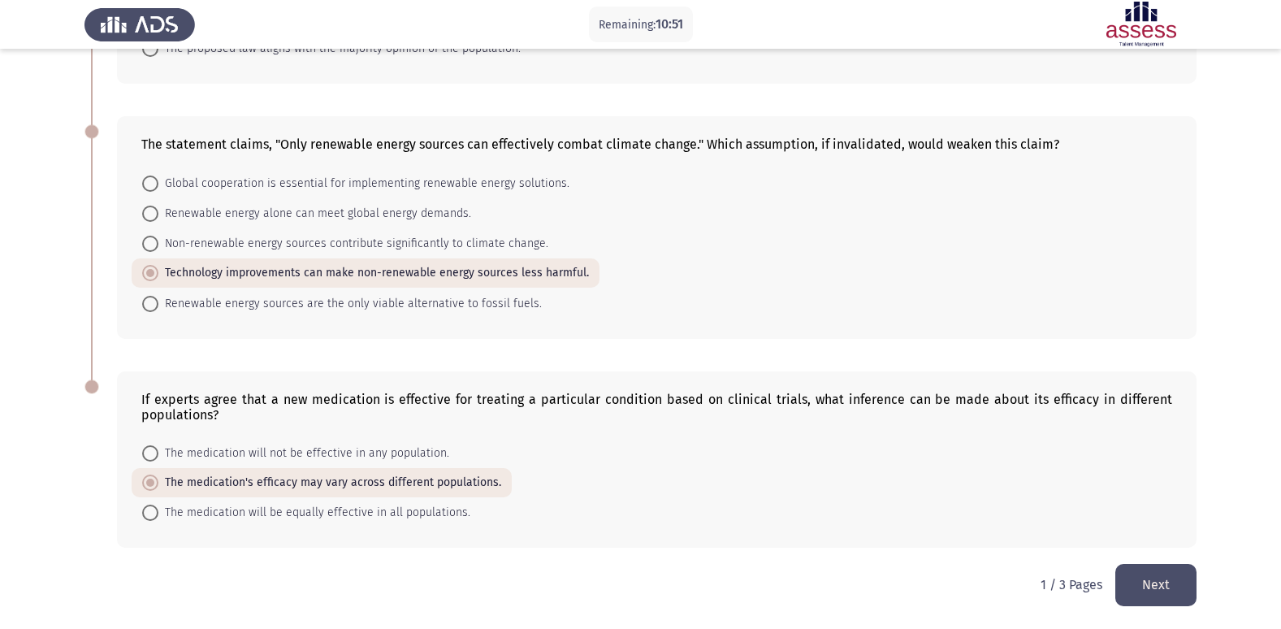
click at [1152, 575] on button "Next" at bounding box center [1156, 584] width 81 height 41
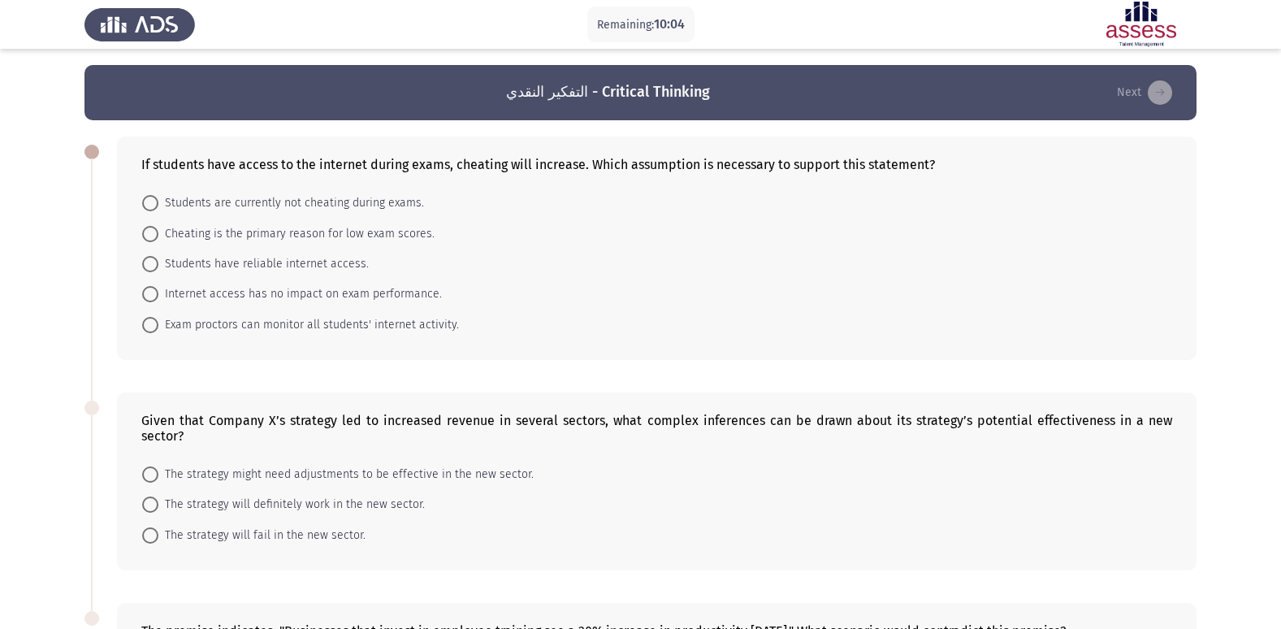
click at [181, 196] on span "Students are currently not cheating during exams." at bounding box center [291, 203] width 266 height 20
click at [158, 196] on input "Students are currently not cheating during exams." at bounding box center [150, 203] width 16 height 16
radio input "true"
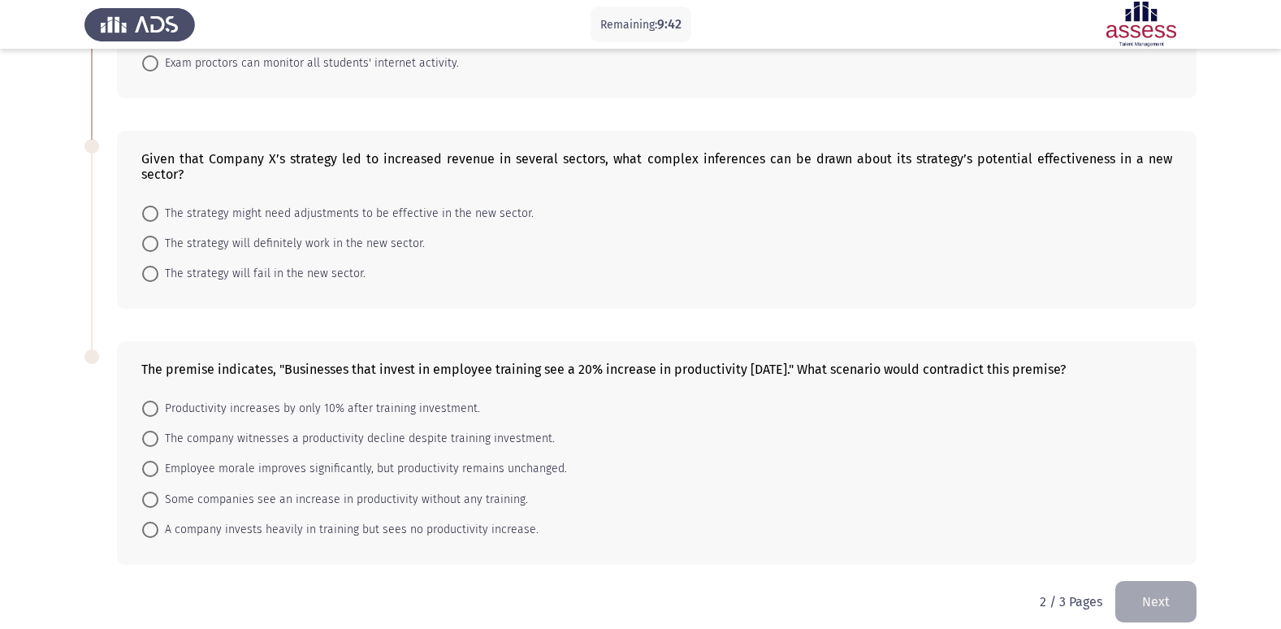
scroll to position [262, 0]
click at [339, 232] on span "The strategy will definitely work in the new sector." at bounding box center [291, 242] width 267 height 20
click at [158, 234] on input "The strategy will definitely work in the new sector." at bounding box center [150, 242] width 16 height 16
radio input "true"
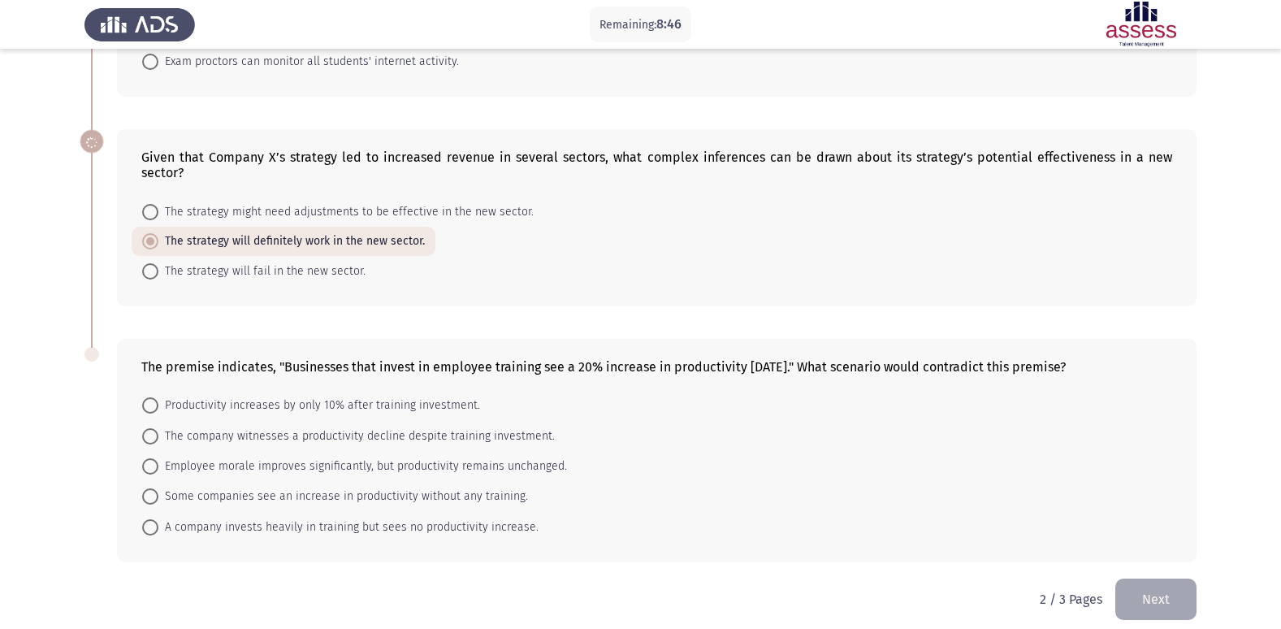
scroll to position [261, 0]
click at [338, 518] on span "A company invests heavily in training but sees no productivity increase." at bounding box center [348, 528] width 380 height 20
click at [158, 520] on input "A company invests heavily in training but sees no productivity increase." at bounding box center [150, 528] width 16 height 16
radio input "true"
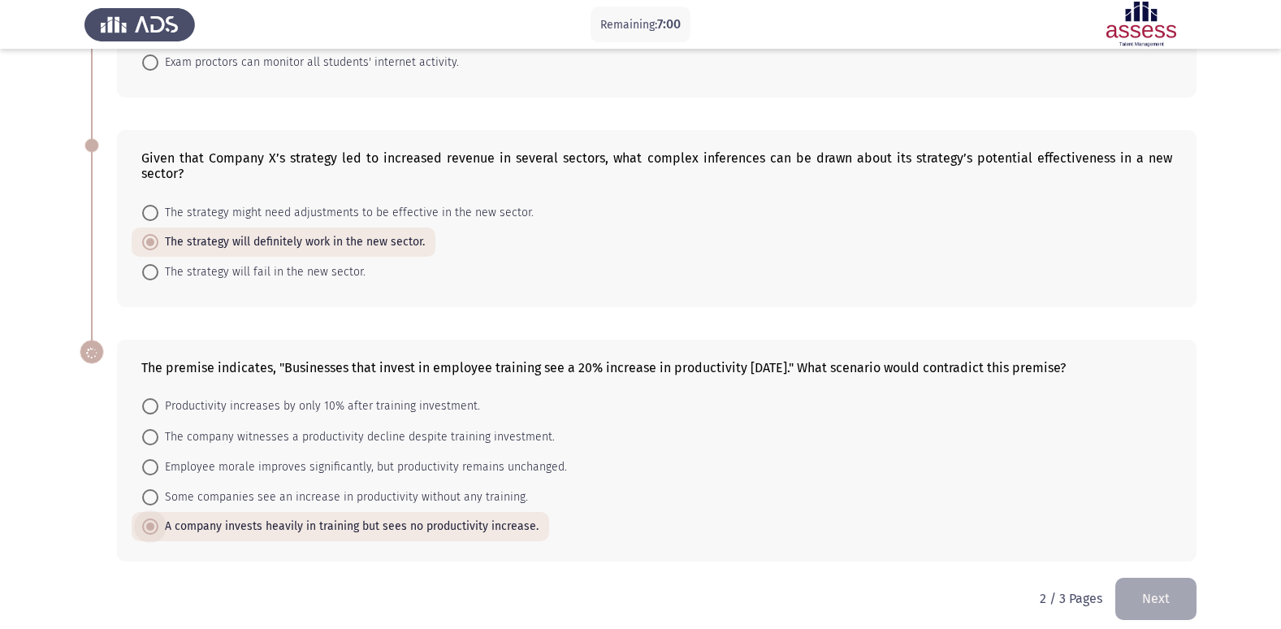
scroll to position [259, 0]
click at [1176, 579] on button "Next" at bounding box center [1156, 599] width 81 height 41
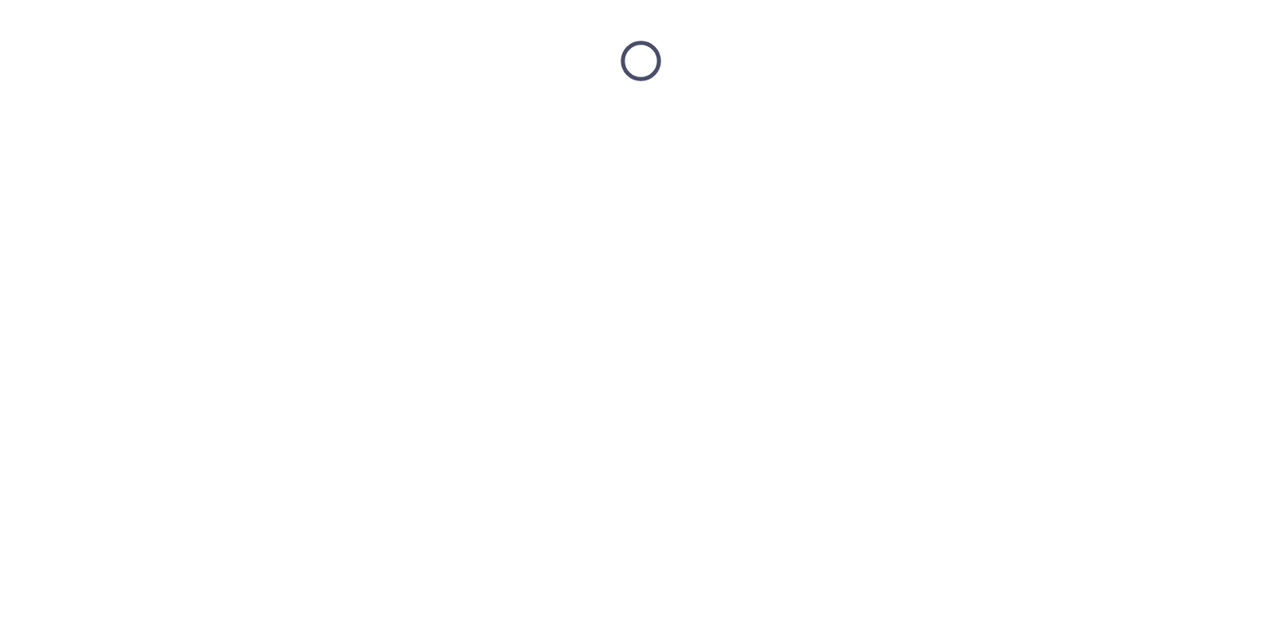
scroll to position [0, 0]
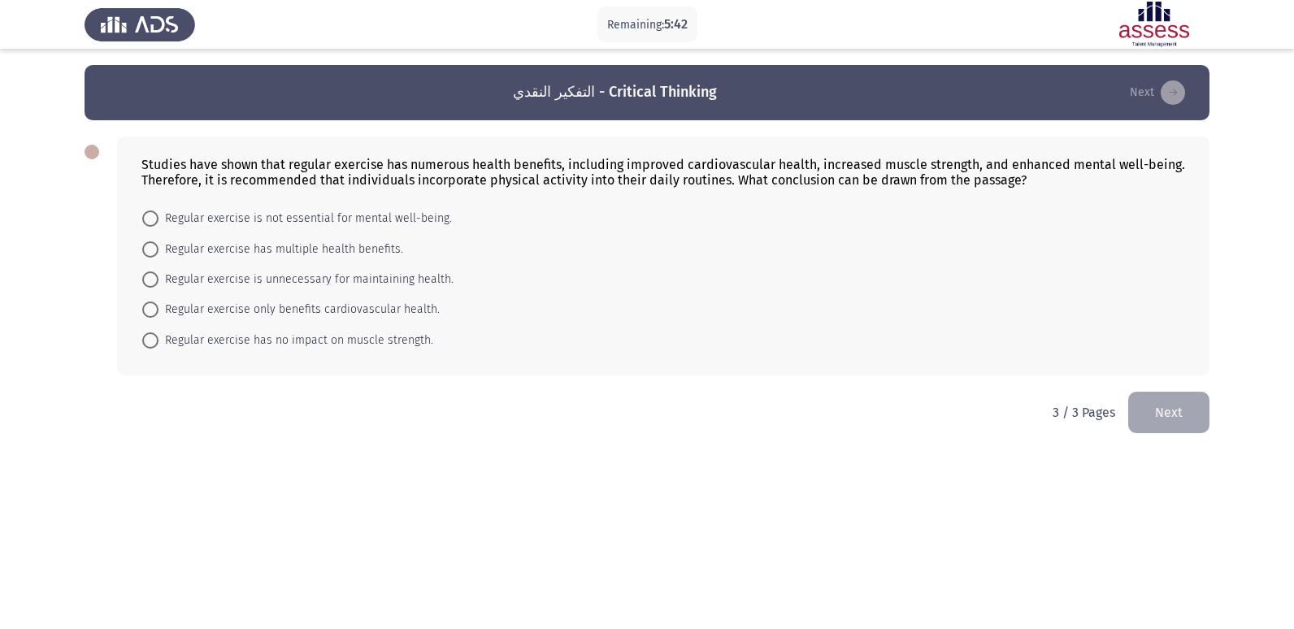
click at [376, 247] on span "Regular exercise has multiple health benefits." at bounding box center [280, 250] width 245 height 20
click at [158, 247] on input "Regular exercise has multiple health benefits." at bounding box center [150, 249] width 16 height 16
radio input "true"
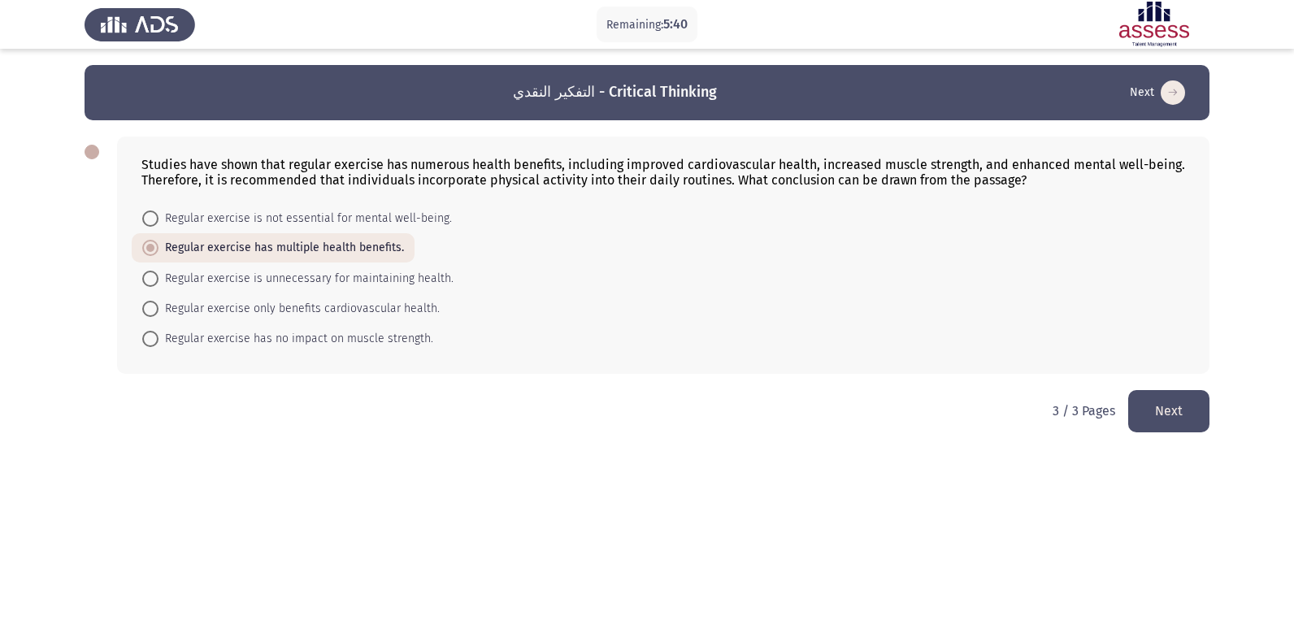
click at [1172, 404] on button "Next" at bounding box center [1168, 410] width 81 height 41
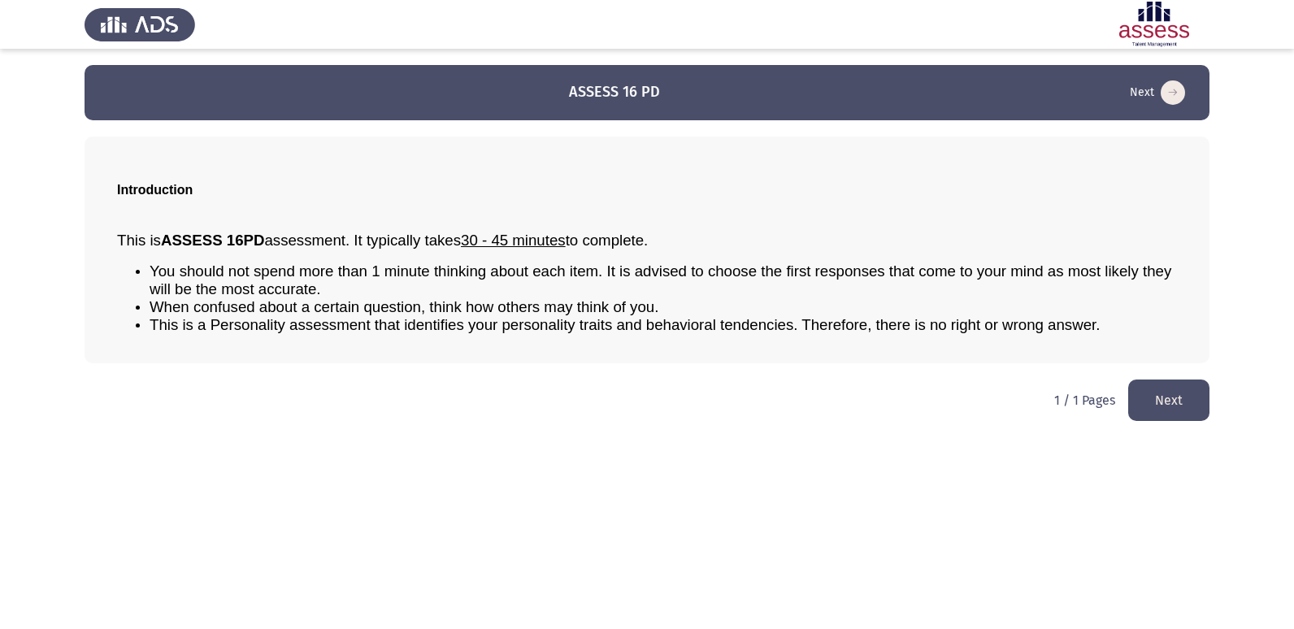
click at [1159, 392] on button "Next" at bounding box center [1168, 399] width 81 height 41
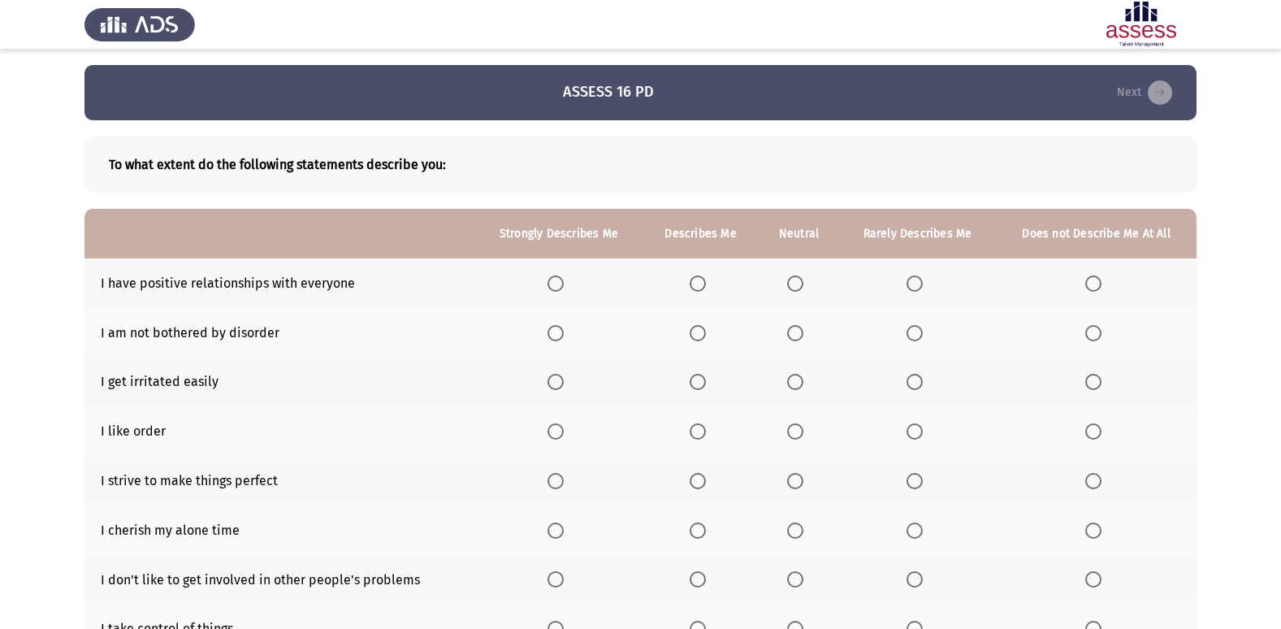
click at [547, 284] on th at bounding box center [559, 283] width 168 height 50
click at [553, 283] on span "Select an option" at bounding box center [556, 283] width 16 height 16
click at [553, 283] on input "Select an option" at bounding box center [556, 283] width 16 height 16
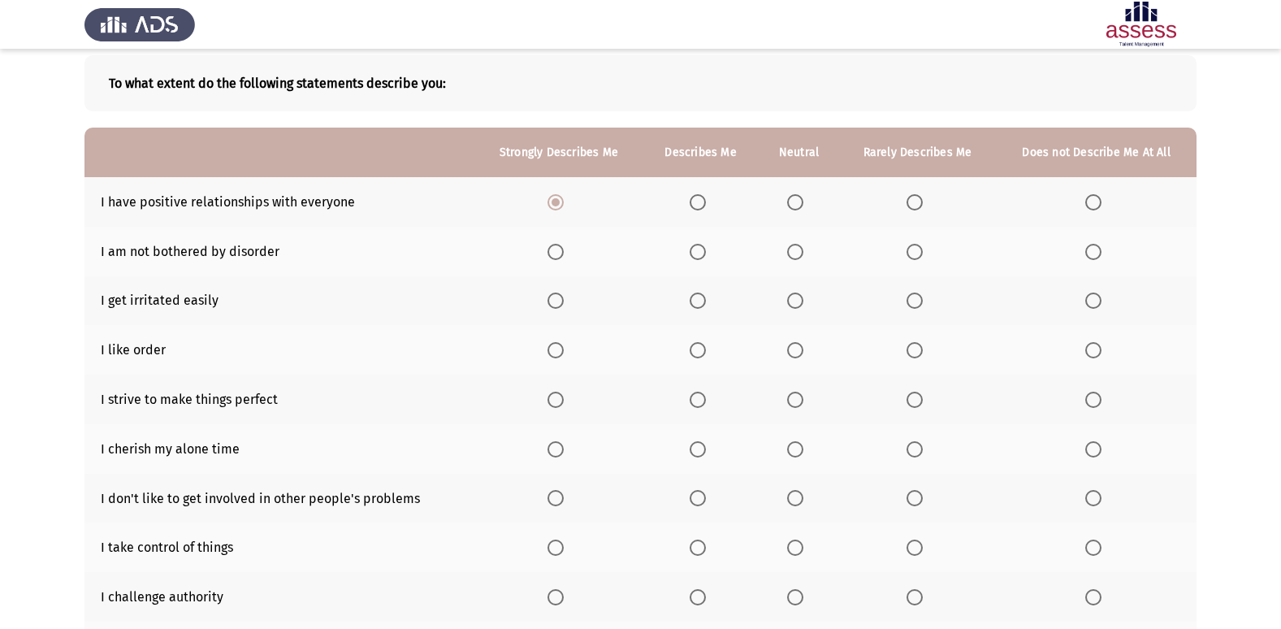
click at [552, 251] on span "Select an option" at bounding box center [556, 252] width 16 height 16
click at [552, 251] on input "Select an option" at bounding box center [556, 252] width 16 height 16
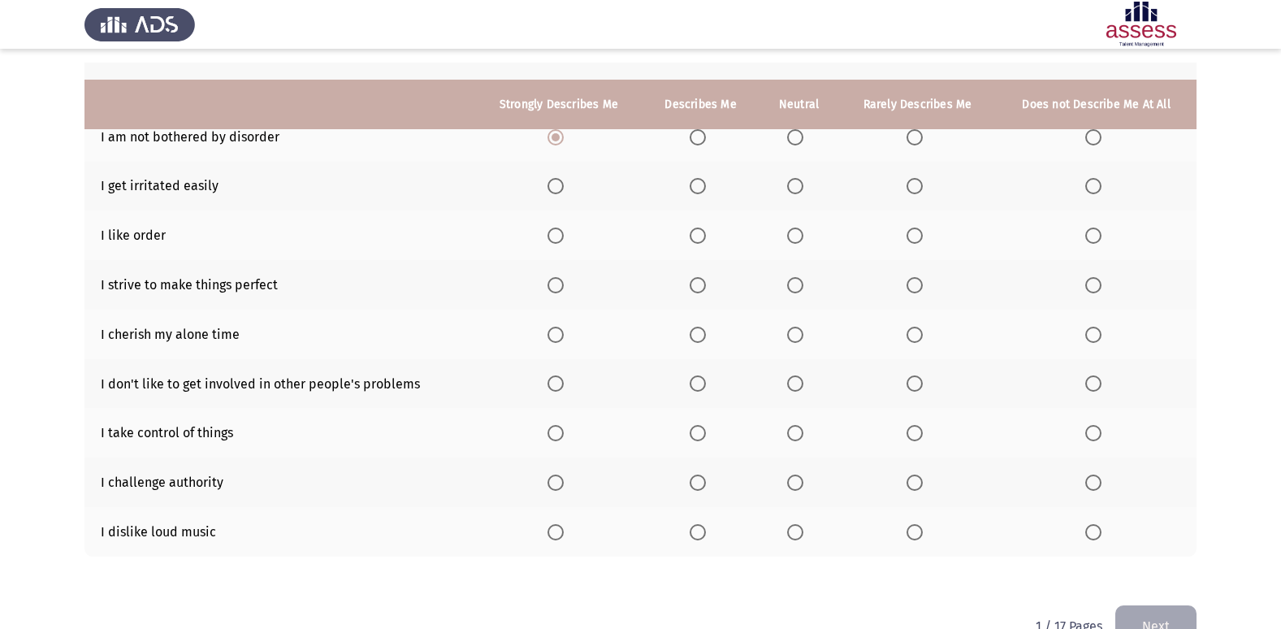
scroll to position [156, 0]
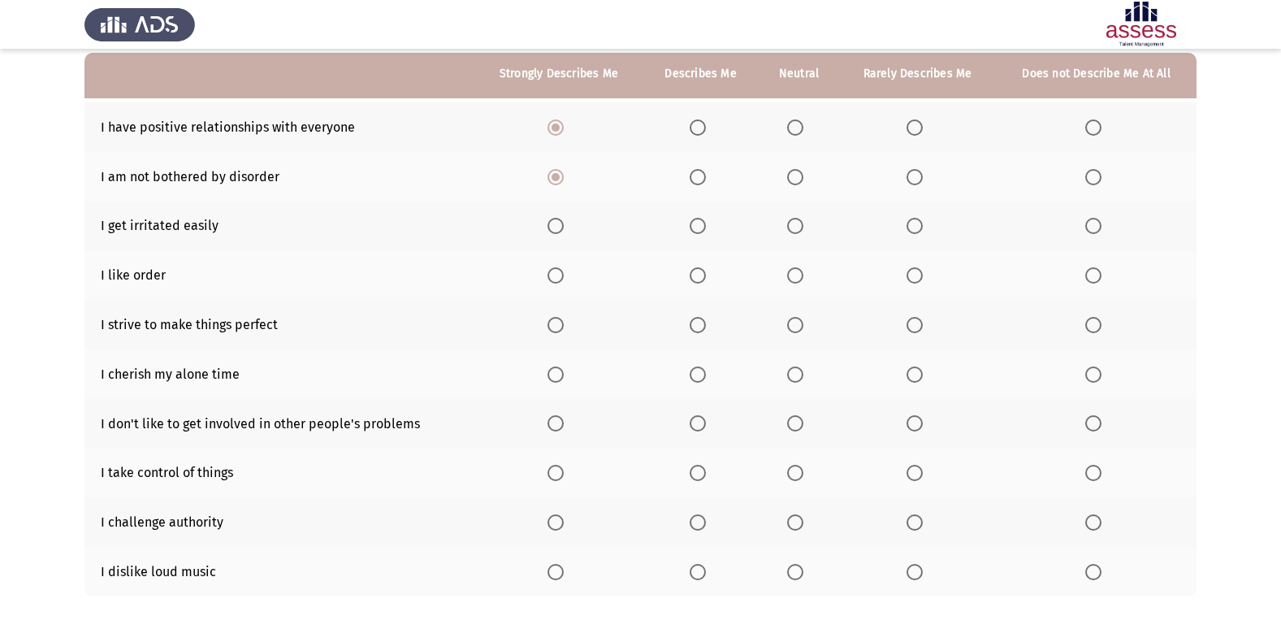
click at [910, 228] on span "Select an option" at bounding box center [915, 226] width 16 height 16
click at [910, 228] on input "Select an option" at bounding box center [915, 226] width 16 height 16
click at [915, 275] on span "Select an option" at bounding box center [915, 275] width 0 height 0
click at [915, 275] on input "Select an option" at bounding box center [915, 275] width 16 height 16
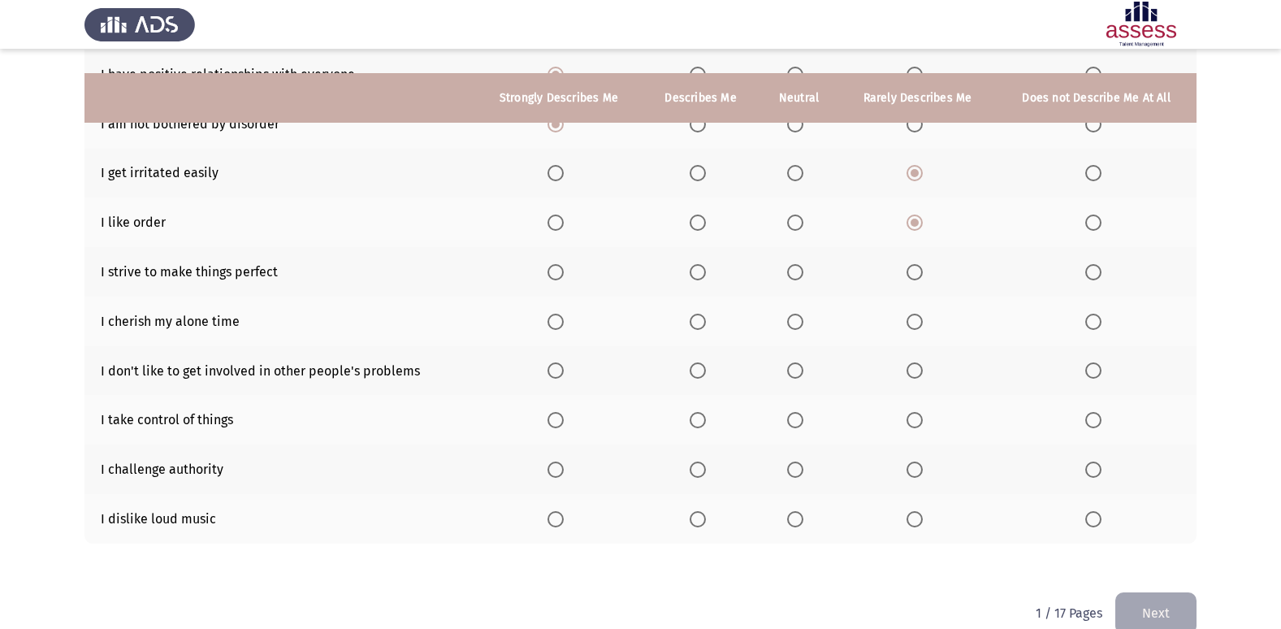
scroll to position [237, 0]
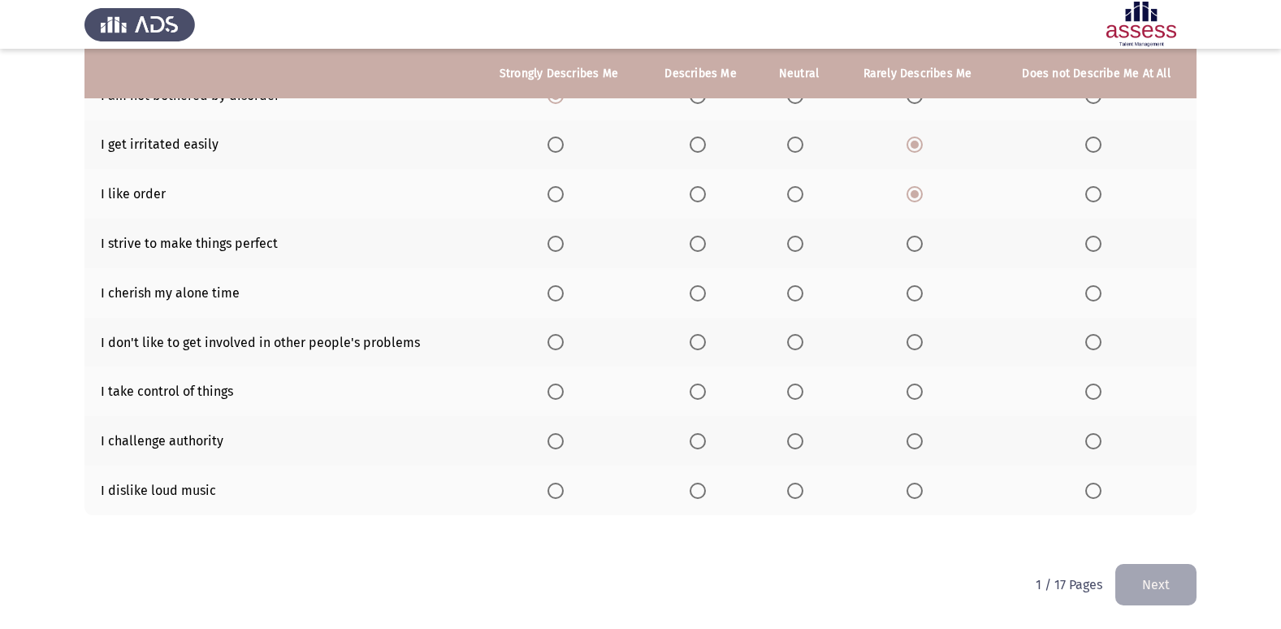
click at [785, 192] on th at bounding box center [799, 194] width 80 height 50
click at [796, 197] on span "Select an option" at bounding box center [795, 194] width 16 height 16
click at [796, 197] on input "Select an option" at bounding box center [795, 194] width 16 height 16
click at [698, 244] on span "Select an option" at bounding box center [698, 244] width 0 height 0
click at [699, 243] on input "Select an option" at bounding box center [698, 244] width 16 height 16
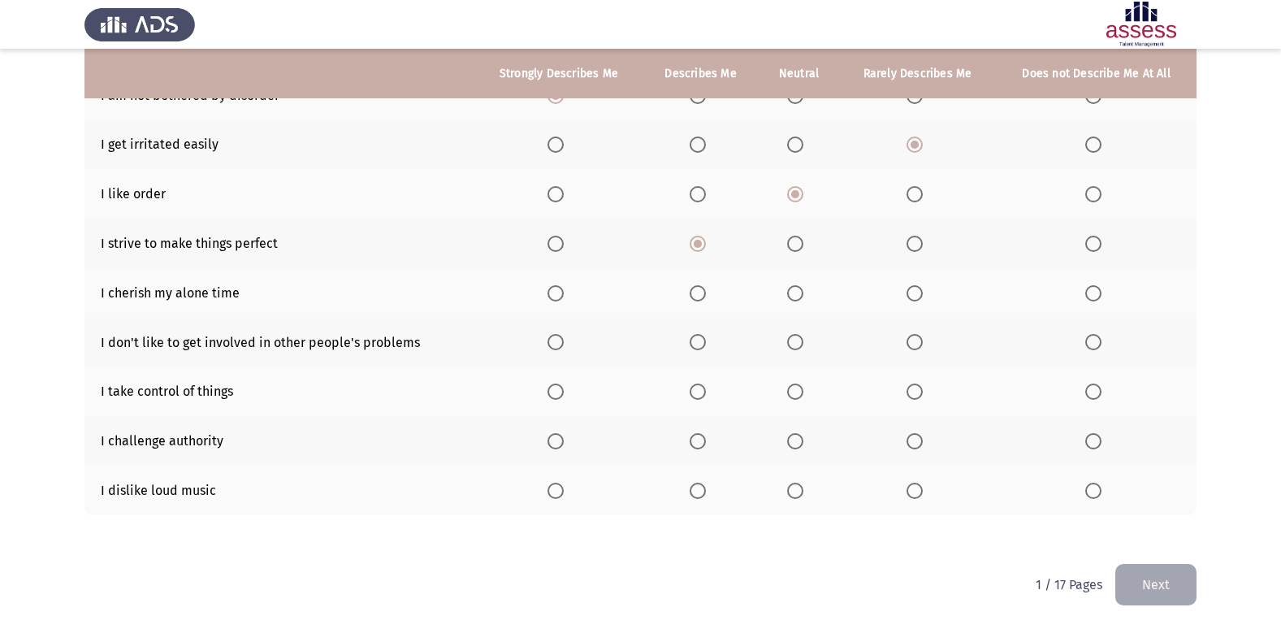
click at [800, 298] on span "Select an option" at bounding box center [795, 293] width 16 height 16
click at [800, 298] on input "Select an option" at bounding box center [795, 293] width 16 height 16
click at [800, 349] on span "Select an option" at bounding box center [795, 342] width 16 height 16
click at [800, 349] on input "Select an option" at bounding box center [795, 342] width 16 height 16
click at [561, 394] on span "Select an option" at bounding box center [556, 392] width 16 height 16
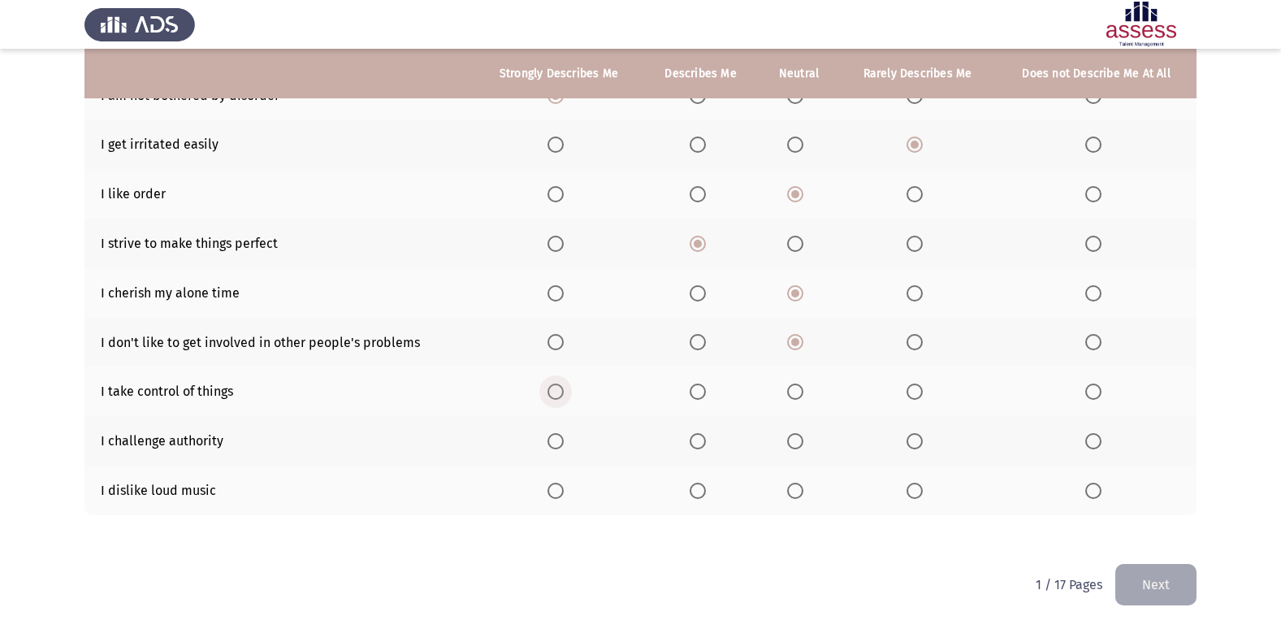
click at [561, 394] on input "Select an option" at bounding box center [556, 392] width 16 height 16
click at [907, 444] on span "Select an option" at bounding box center [915, 441] width 16 height 16
click at [907, 444] on input "Select an option" at bounding box center [915, 441] width 16 height 16
click at [1098, 494] on span "Select an option" at bounding box center [1094, 491] width 16 height 16
click at [1098, 494] on input "Select an option" at bounding box center [1094, 491] width 16 height 16
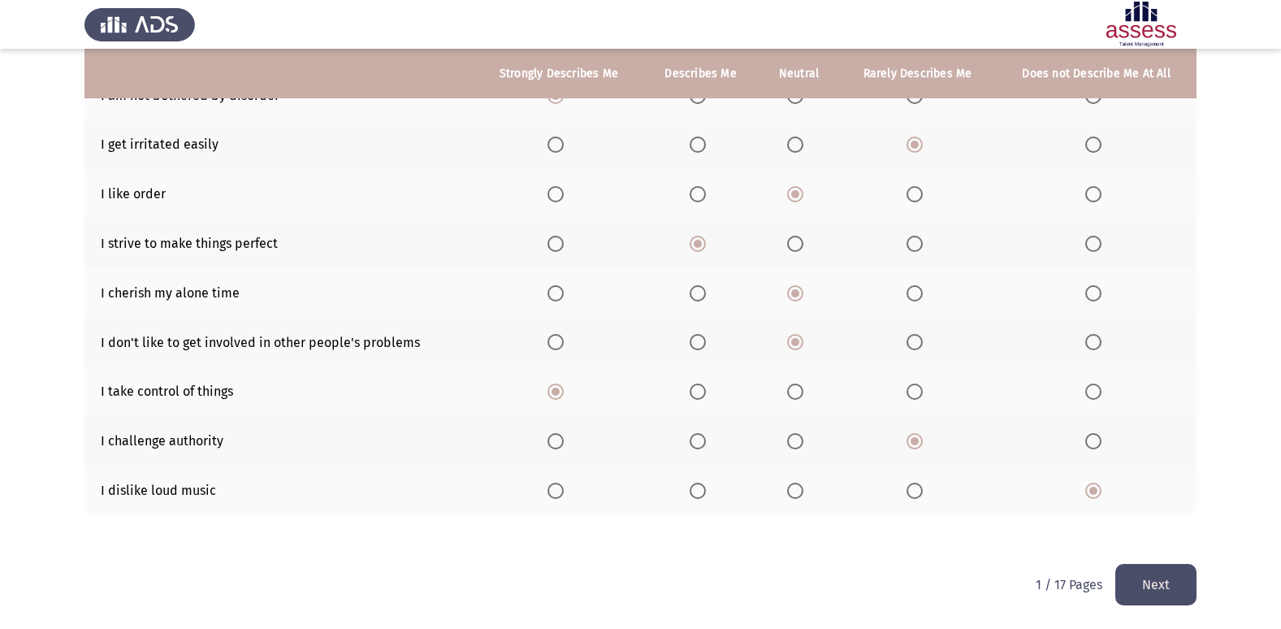
click at [559, 490] on span "Select an option" at bounding box center [556, 491] width 16 height 16
click at [559, 490] on input "Select an option" at bounding box center [556, 491] width 16 height 16
click at [1171, 602] on button "Next" at bounding box center [1156, 584] width 81 height 41
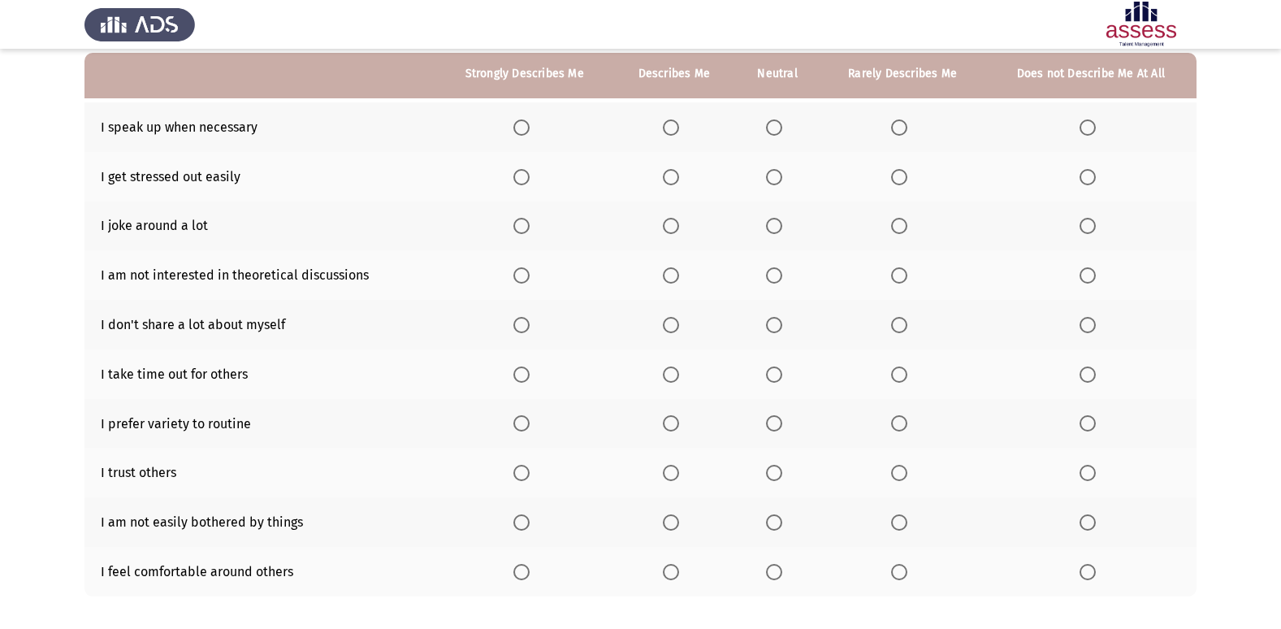
scroll to position [163, 0]
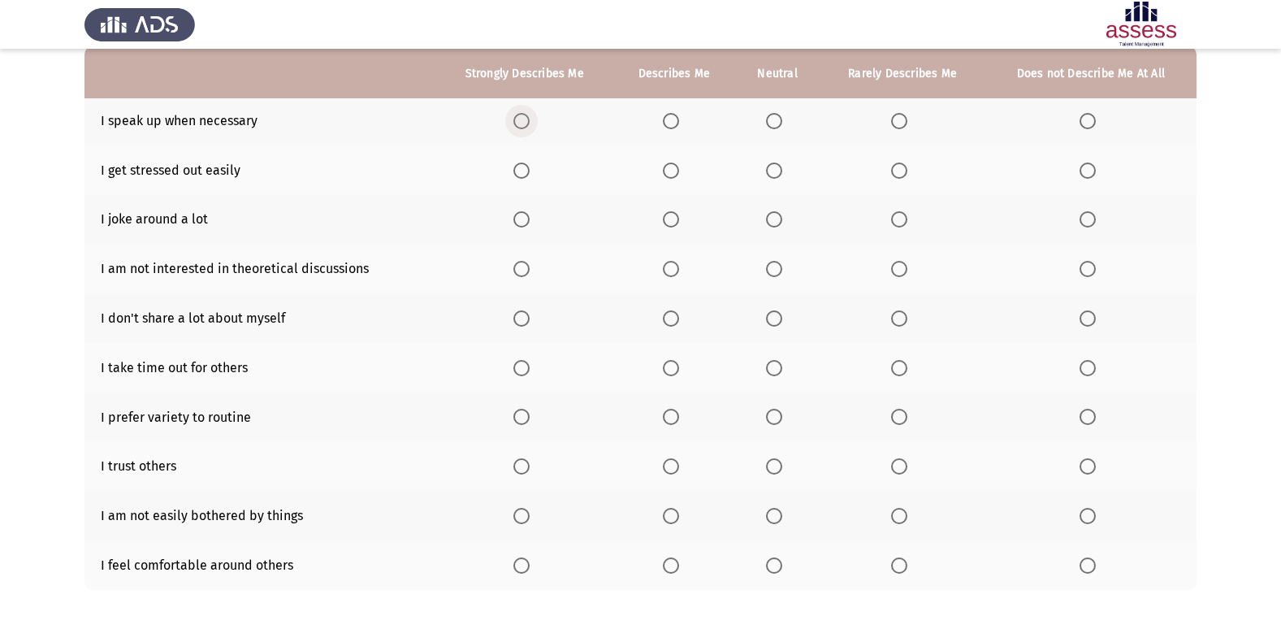
click at [530, 127] on span "Select an option" at bounding box center [522, 121] width 16 height 16
click at [530, 127] on input "Select an option" at bounding box center [522, 121] width 16 height 16
click at [1080, 176] on span "Select an option" at bounding box center [1088, 171] width 16 height 16
click at [1080, 176] on input "Select an option" at bounding box center [1088, 171] width 16 height 16
click at [672, 222] on span "Select an option" at bounding box center [671, 219] width 16 height 16
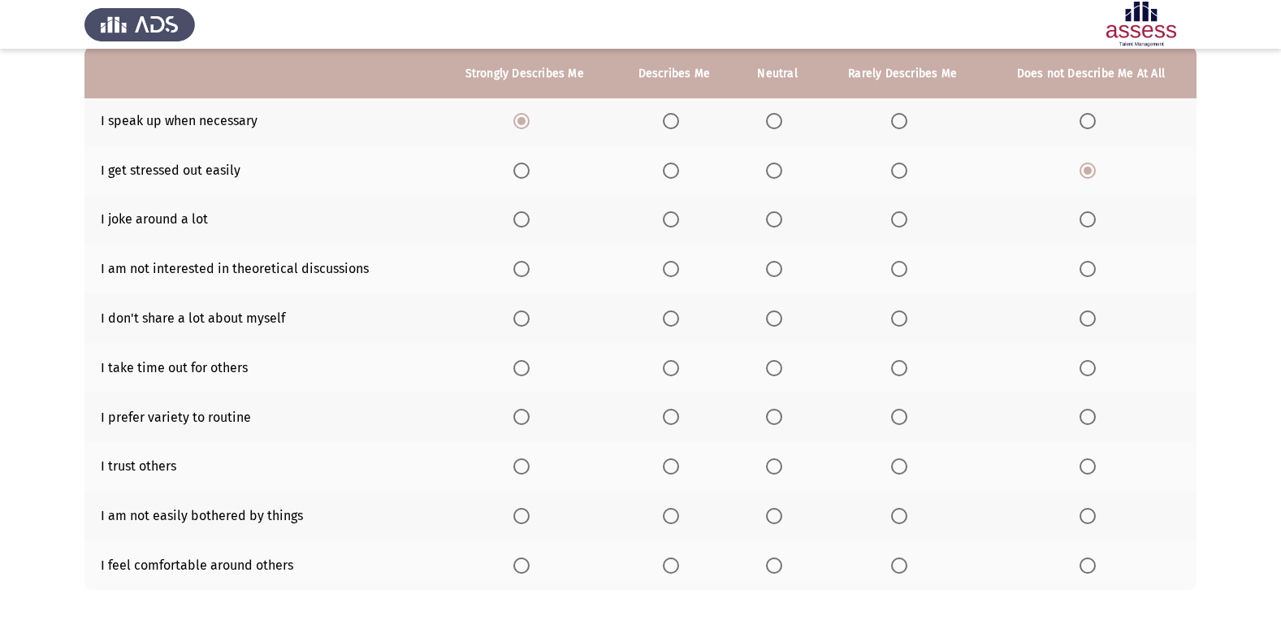
click at [672, 222] on input "Select an option" at bounding box center [671, 219] width 16 height 16
click at [1087, 271] on span "Select an option" at bounding box center [1088, 269] width 16 height 16
click at [1087, 271] on input "Select an option" at bounding box center [1088, 269] width 16 height 16
click at [1090, 318] on span "Select an option" at bounding box center [1088, 318] width 16 height 16
click at [1090, 318] on input "Select an option" at bounding box center [1088, 318] width 16 height 16
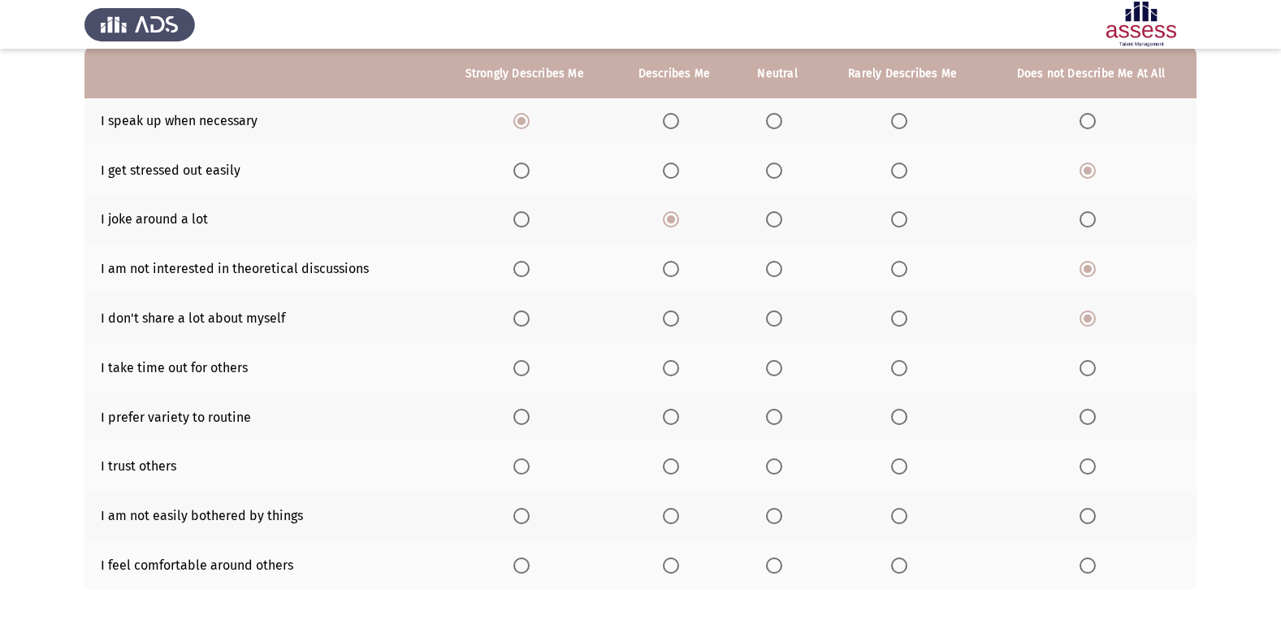
click at [674, 363] on span "Select an option" at bounding box center [671, 368] width 16 height 16
click at [674, 363] on input "Select an option" at bounding box center [671, 368] width 16 height 16
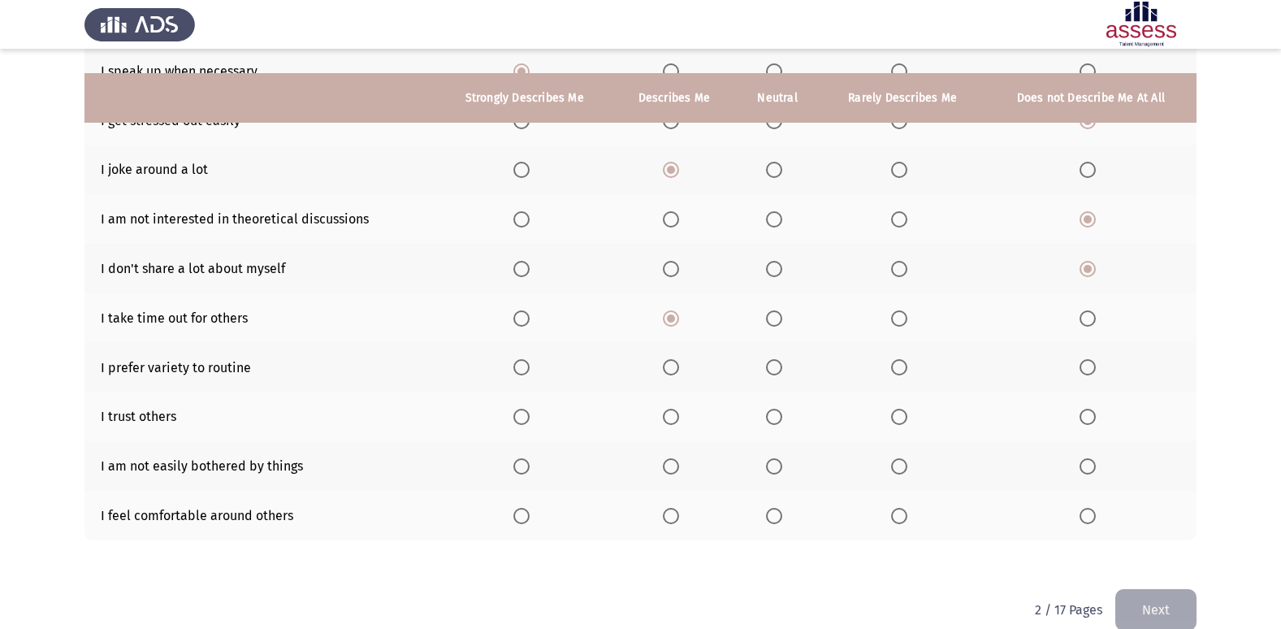
scroll to position [237, 0]
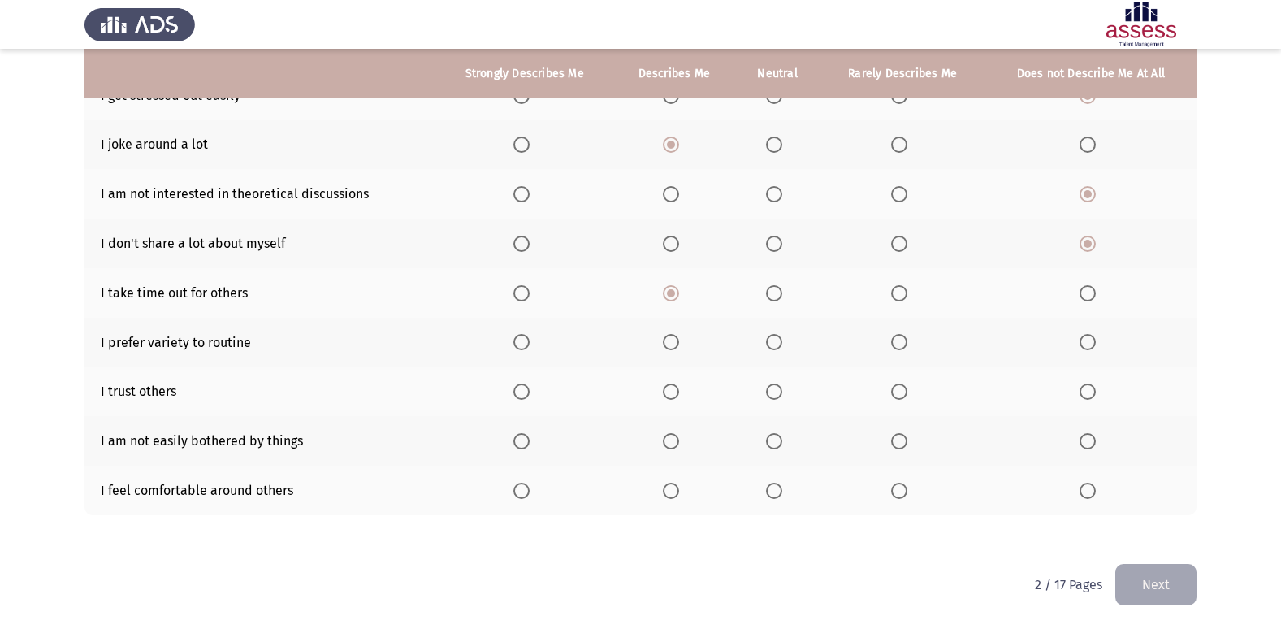
click at [525, 345] on span "Select an option" at bounding box center [522, 342] width 16 height 16
click at [525, 345] on input "Select an option" at bounding box center [522, 342] width 16 height 16
click at [668, 391] on span "Select an option" at bounding box center [671, 392] width 16 height 16
click at [668, 391] on input "Select an option" at bounding box center [671, 392] width 16 height 16
click at [769, 441] on span "Select an option" at bounding box center [774, 441] width 16 height 16
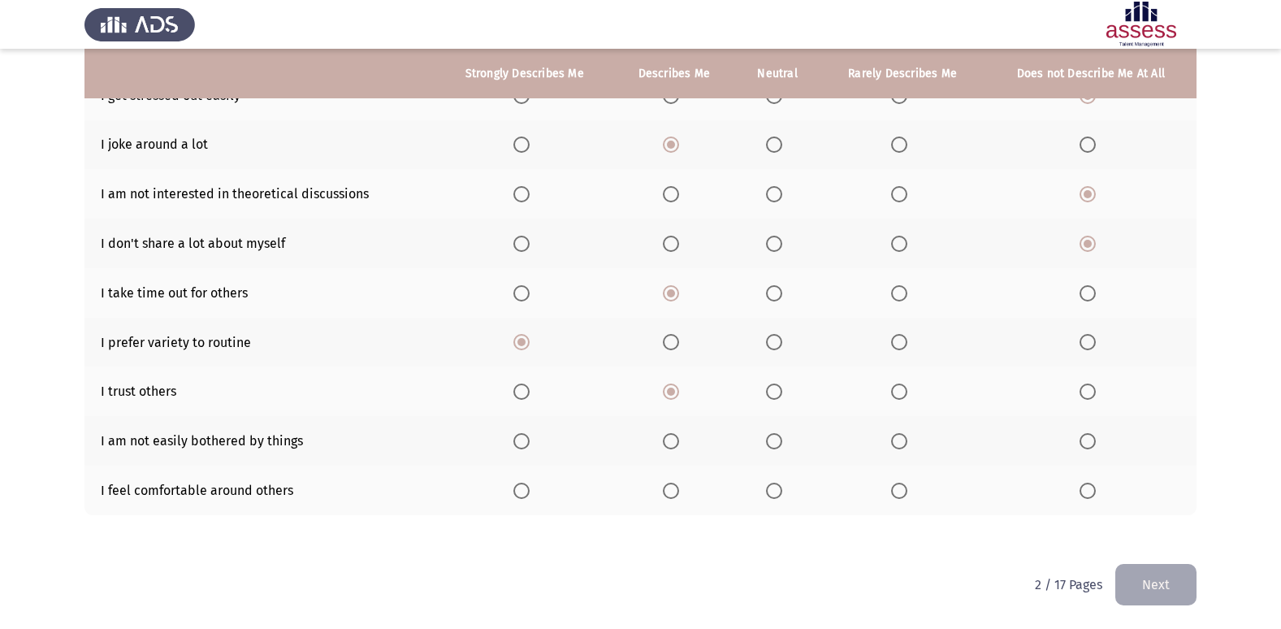
click at [769, 441] on input "Select an option" at bounding box center [774, 441] width 16 height 16
click at [678, 489] on span "Select an option" at bounding box center [671, 491] width 16 height 16
click at [678, 489] on input "Select an option" at bounding box center [671, 491] width 16 height 16
click at [1178, 569] on button "Next" at bounding box center [1156, 584] width 81 height 41
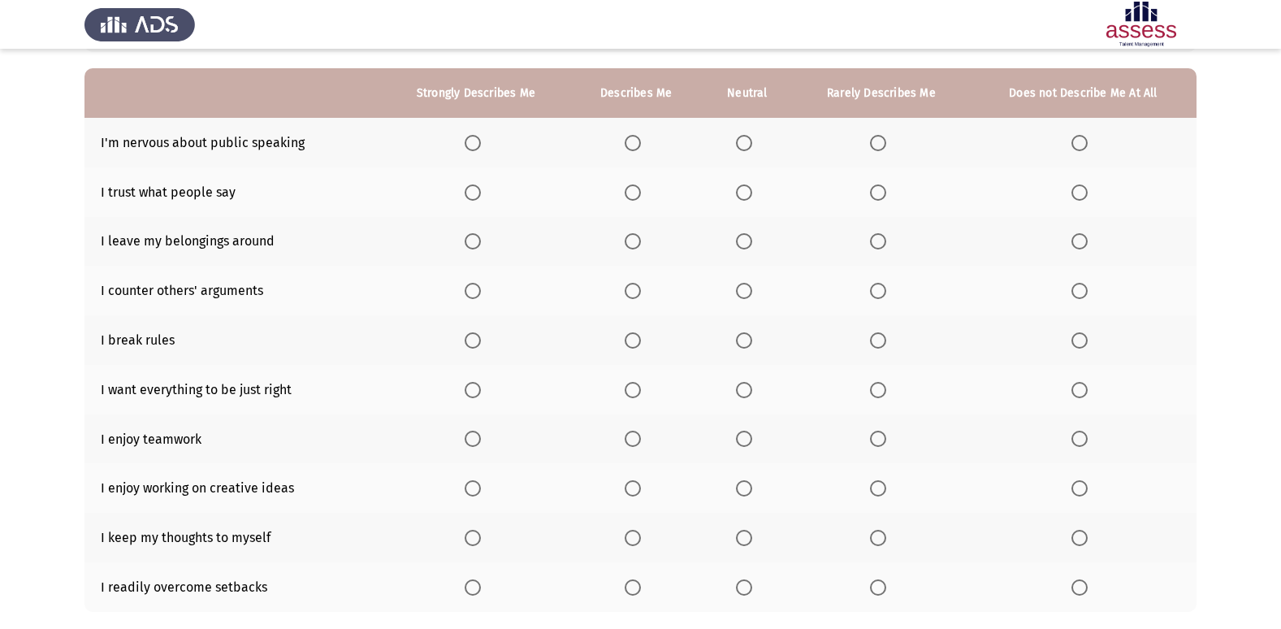
scroll to position [163, 0]
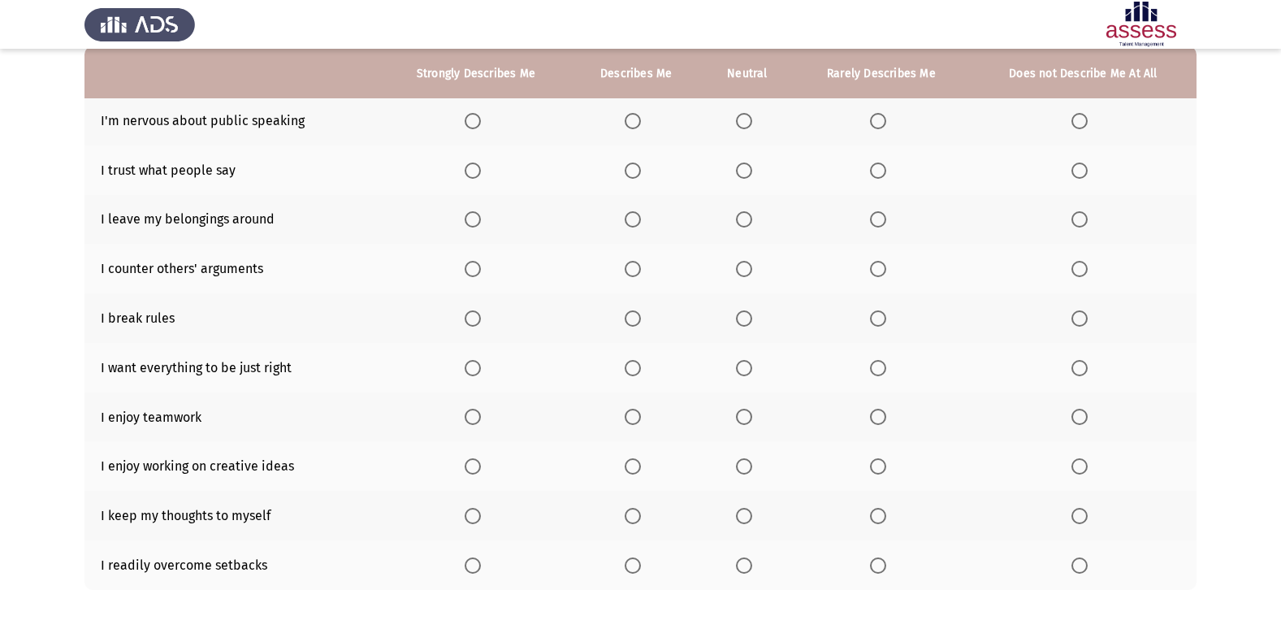
click at [1080, 119] on span "Select an option" at bounding box center [1080, 121] width 16 height 16
click at [1080, 119] on input "Select an option" at bounding box center [1080, 121] width 16 height 16
click at [638, 171] on span "Select an option" at bounding box center [633, 171] width 16 height 16
click at [638, 171] on input "Select an option" at bounding box center [633, 171] width 16 height 16
click at [737, 171] on span "Select an option" at bounding box center [744, 171] width 16 height 16
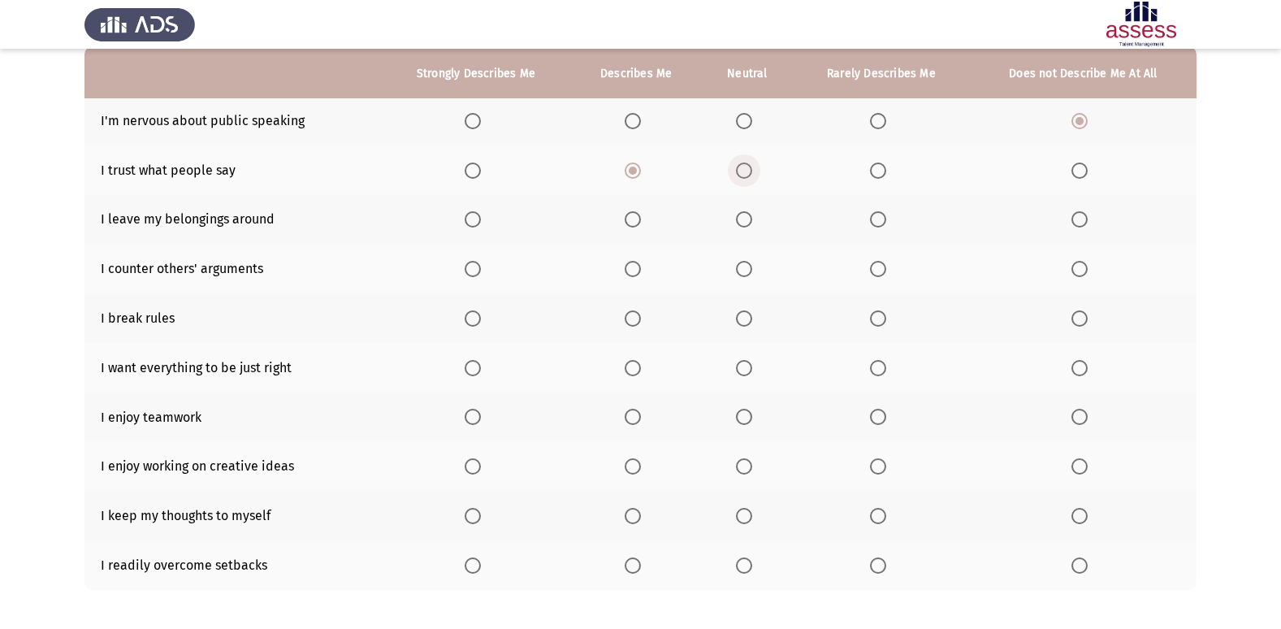
click at [737, 171] on input "Select an option" at bounding box center [744, 171] width 16 height 16
click at [630, 219] on span "Select an option" at bounding box center [633, 219] width 16 height 16
click at [630, 219] on input "Select an option" at bounding box center [633, 219] width 16 height 16
click at [751, 217] on span "Select an option" at bounding box center [744, 219] width 16 height 16
click at [751, 217] on input "Select an option" at bounding box center [744, 219] width 16 height 16
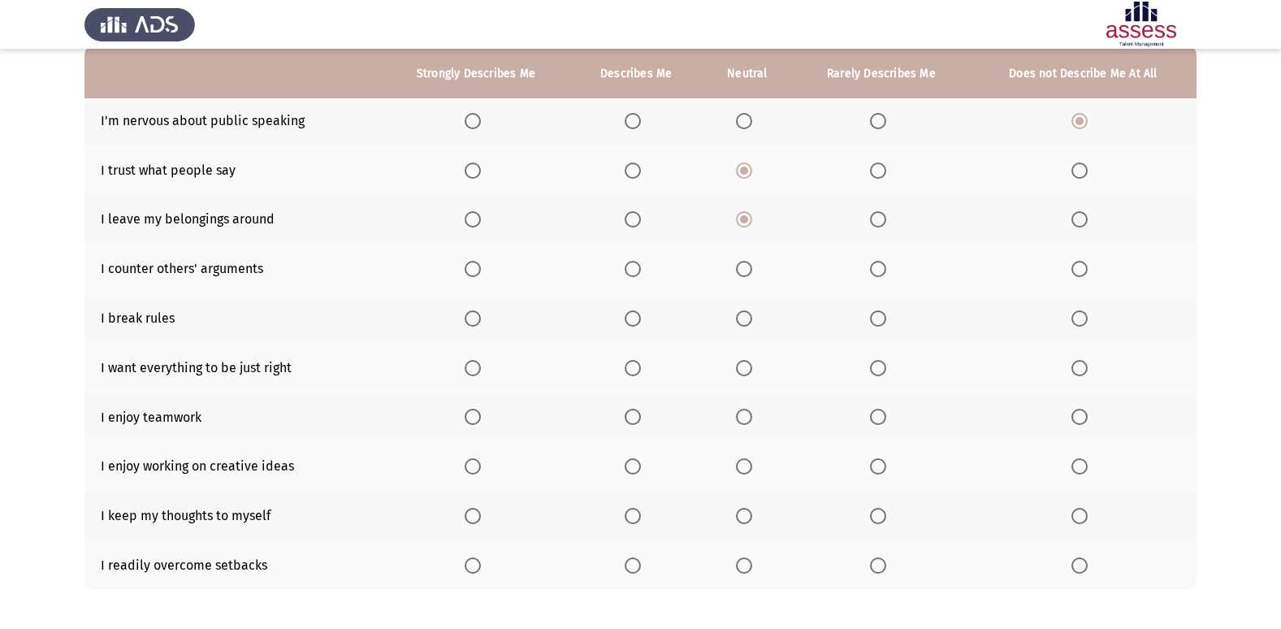
click at [883, 275] on span "Select an option" at bounding box center [878, 269] width 16 height 16
click at [883, 275] on input "Select an option" at bounding box center [878, 269] width 16 height 16
click at [1076, 311] on span "Select an option" at bounding box center [1080, 318] width 16 height 16
click at [1076, 311] on input "Select an option" at bounding box center [1080, 318] width 16 height 16
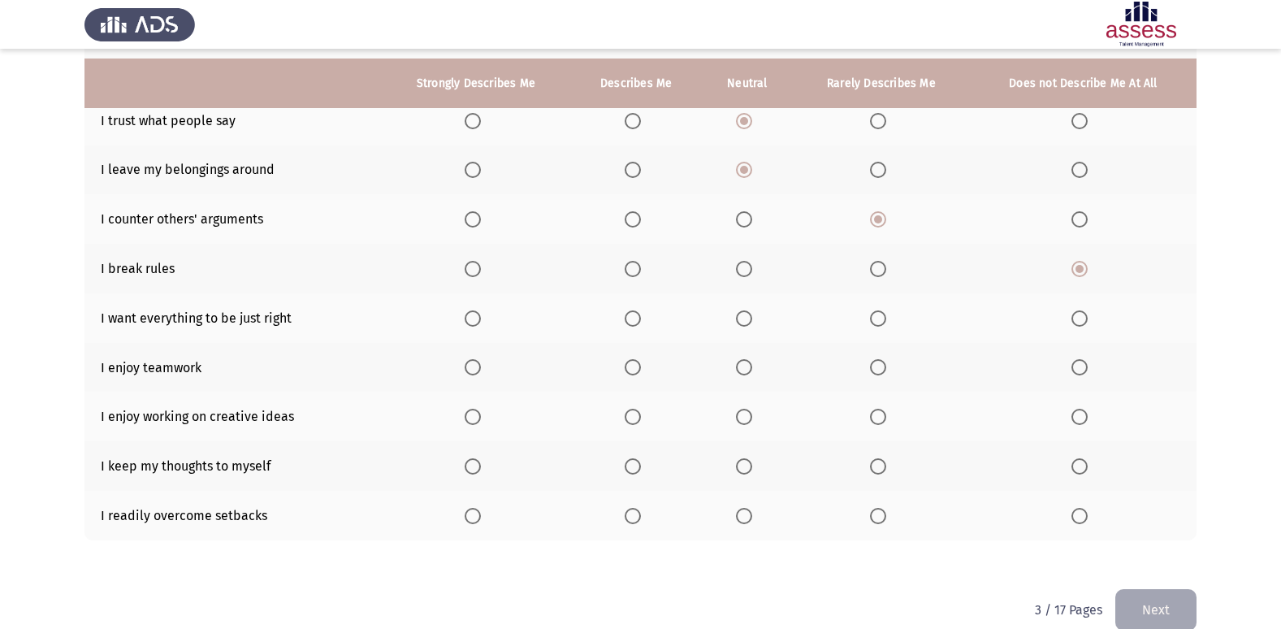
scroll to position [237, 0]
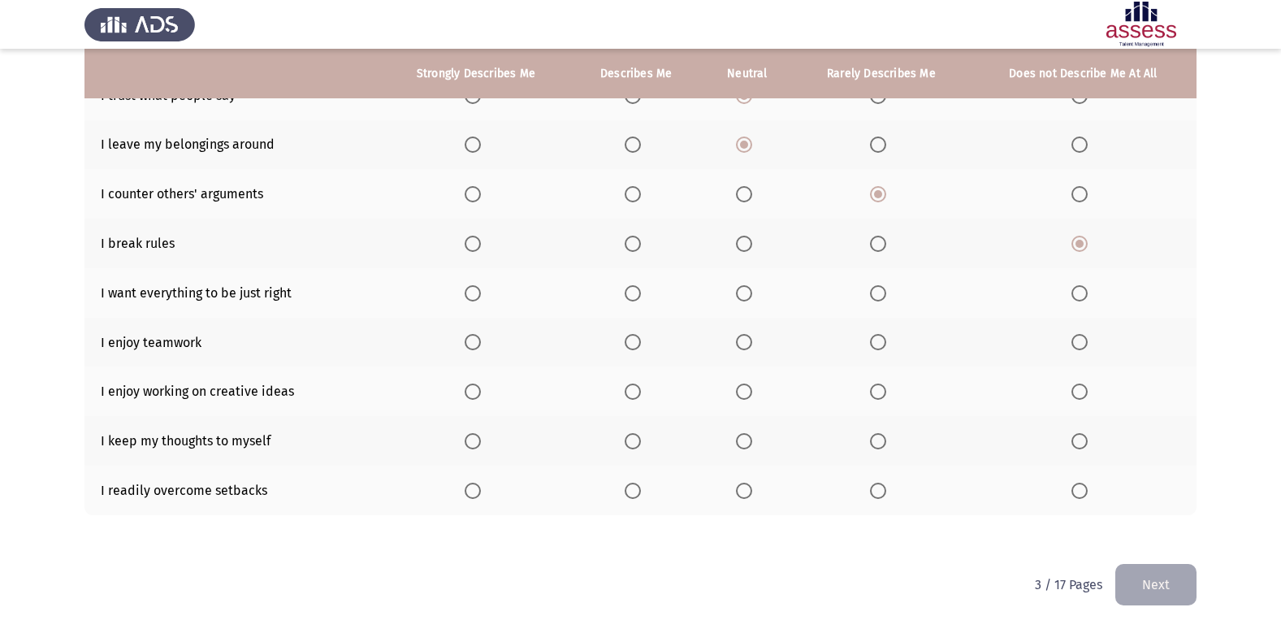
click at [747, 292] on span "Select an option" at bounding box center [744, 293] width 16 height 16
click at [747, 292] on input "Select an option" at bounding box center [744, 293] width 16 height 16
click at [479, 339] on span "Select an option" at bounding box center [473, 342] width 16 height 16
click at [479, 339] on input "Select an option" at bounding box center [473, 342] width 16 height 16
click at [472, 397] on span "Select an option" at bounding box center [473, 392] width 16 height 16
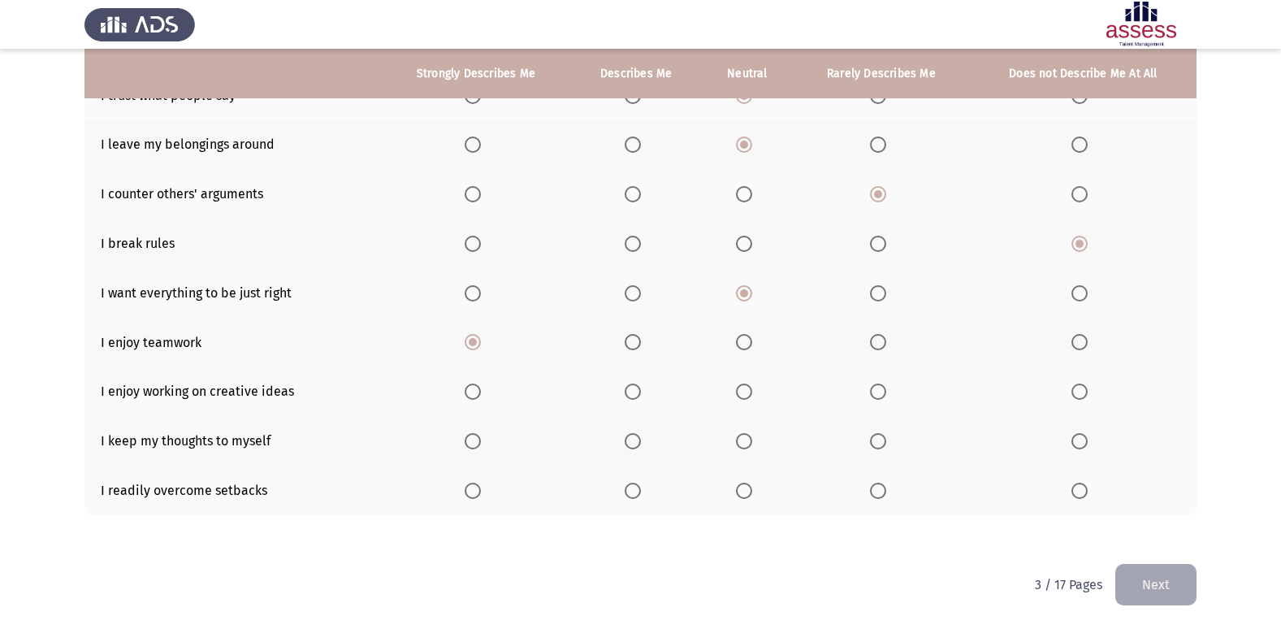
click at [472, 397] on input "Select an option" at bounding box center [473, 392] width 16 height 16
click at [877, 442] on span "Select an option" at bounding box center [878, 441] width 16 height 16
click at [877, 442] on input "Select an option" at bounding box center [878, 441] width 16 height 16
click at [878, 495] on span "Select an option" at bounding box center [878, 491] width 16 height 16
click at [878, 495] on input "Select an option" at bounding box center [878, 491] width 16 height 16
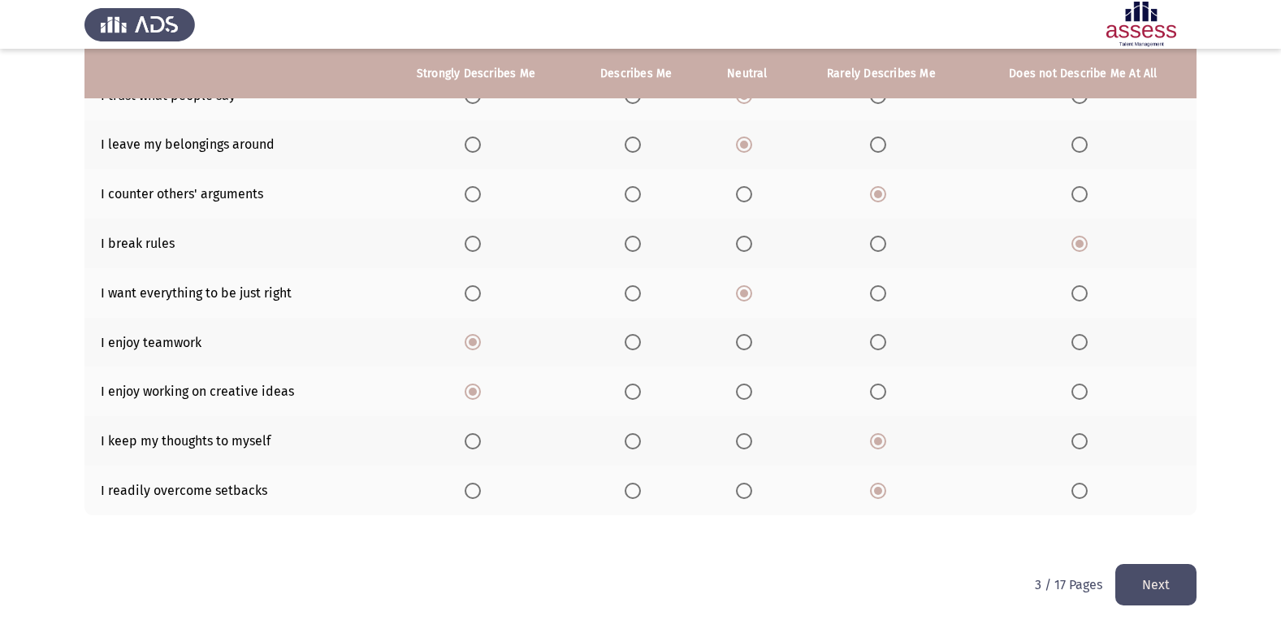
click at [1185, 575] on button "Next" at bounding box center [1156, 584] width 81 height 41
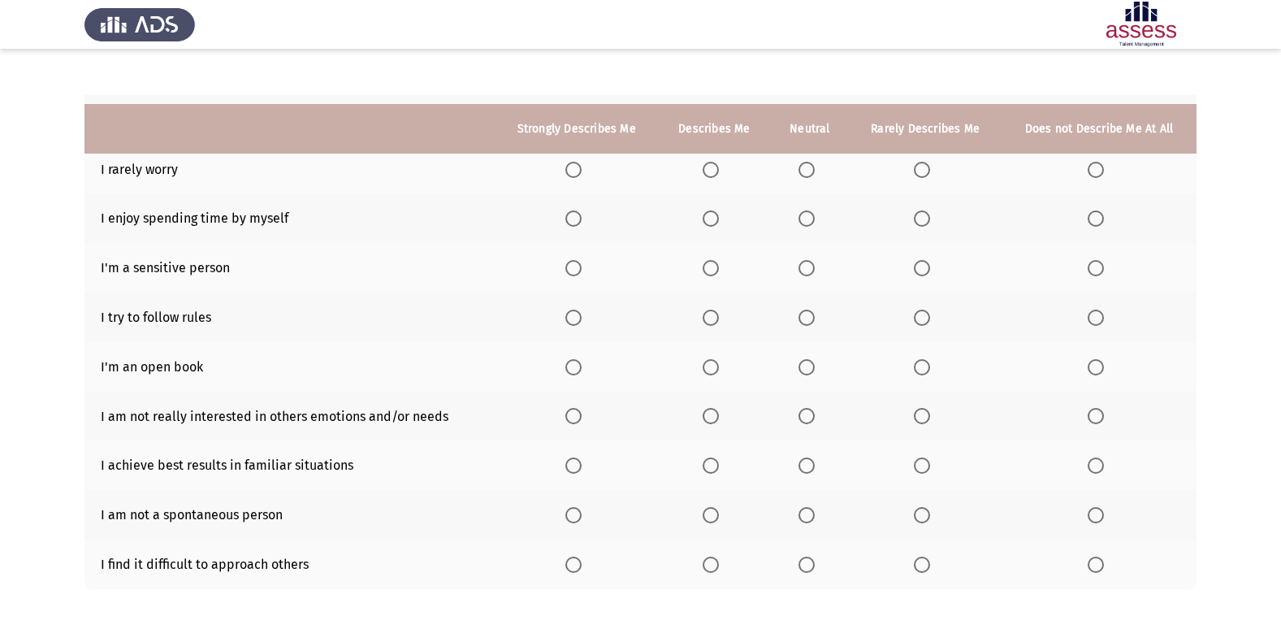
scroll to position [156, 0]
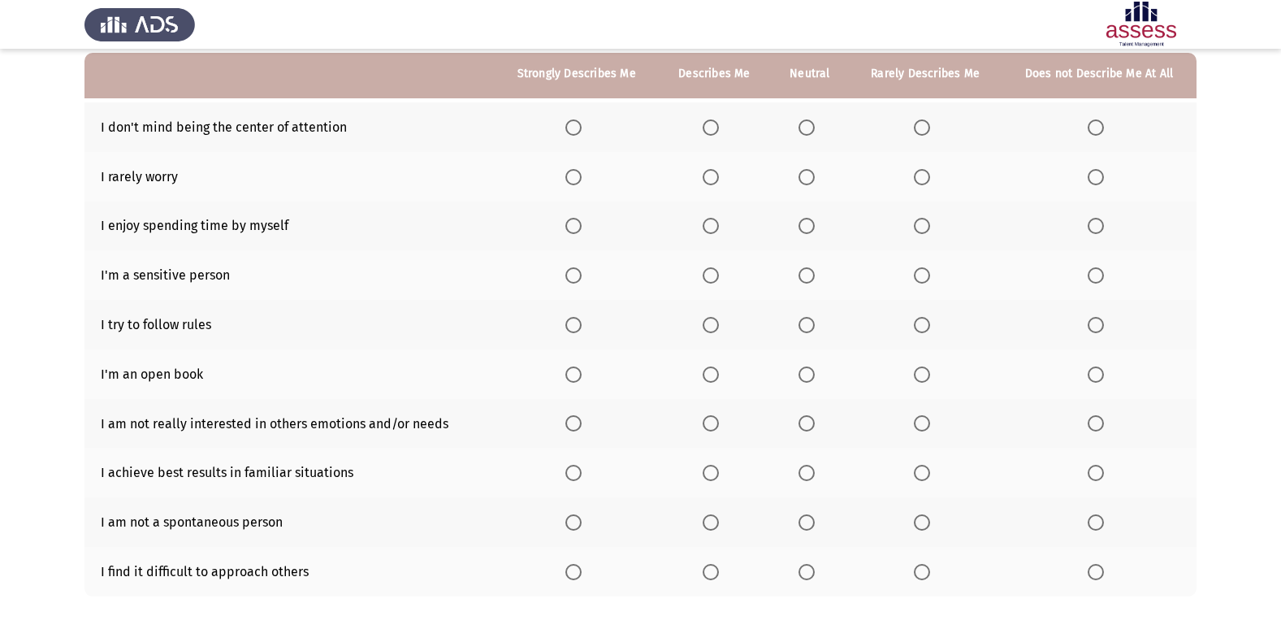
click at [582, 125] on span "Select an option" at bounding box center [574, 127] width 16 height 16
click at [582, 125] on input "Select an option" at bounding box center [574, 127] width 16 height 16
click at [705, 176] on span "Select an option" at bounding box center [711, 177] width 16 height 16
click at [705, 176] on input "Select an option" at bounding box center [711, 177] width 16 height 16
click at [924, 227] on span "Select an option" at bounding box center [922, 226] width 16 height 16
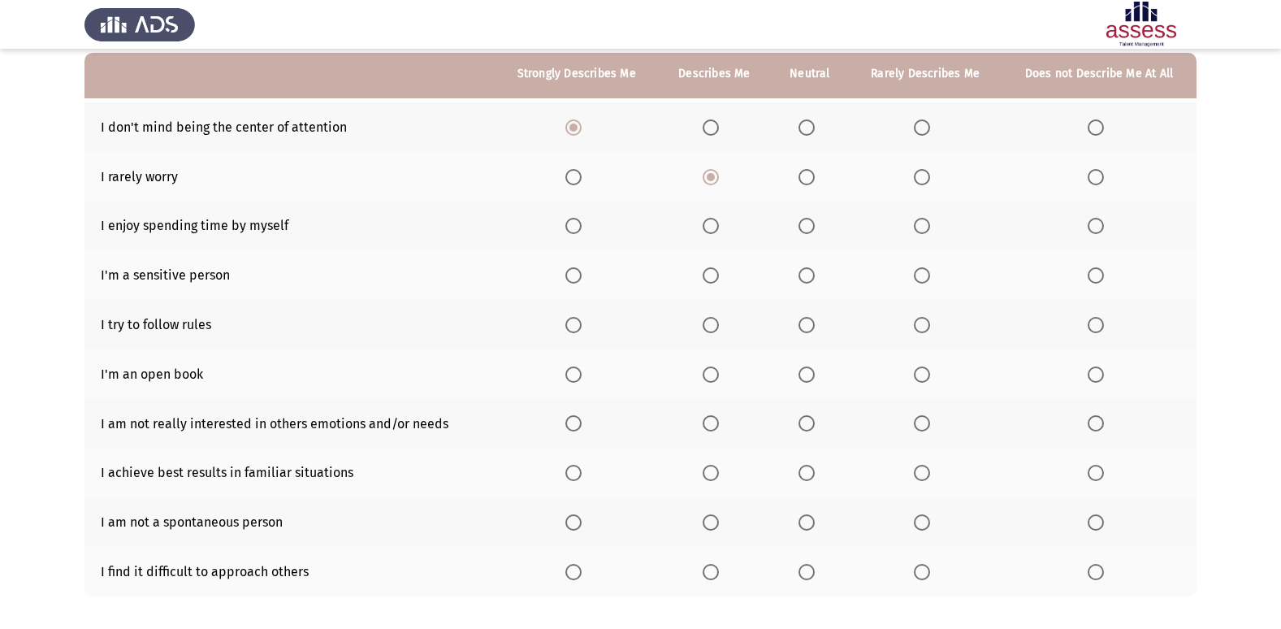
click at [924, 227] on input "Select an option" at bounding box center [922, 226] width 16 height 16
click at [1095, 279] on span "Select an option" at bounding box center [1096, 275] width 16 height 16
click at [1095, 279] on input "Select an option" at bounding box center [1096, 275] width 16 height 16
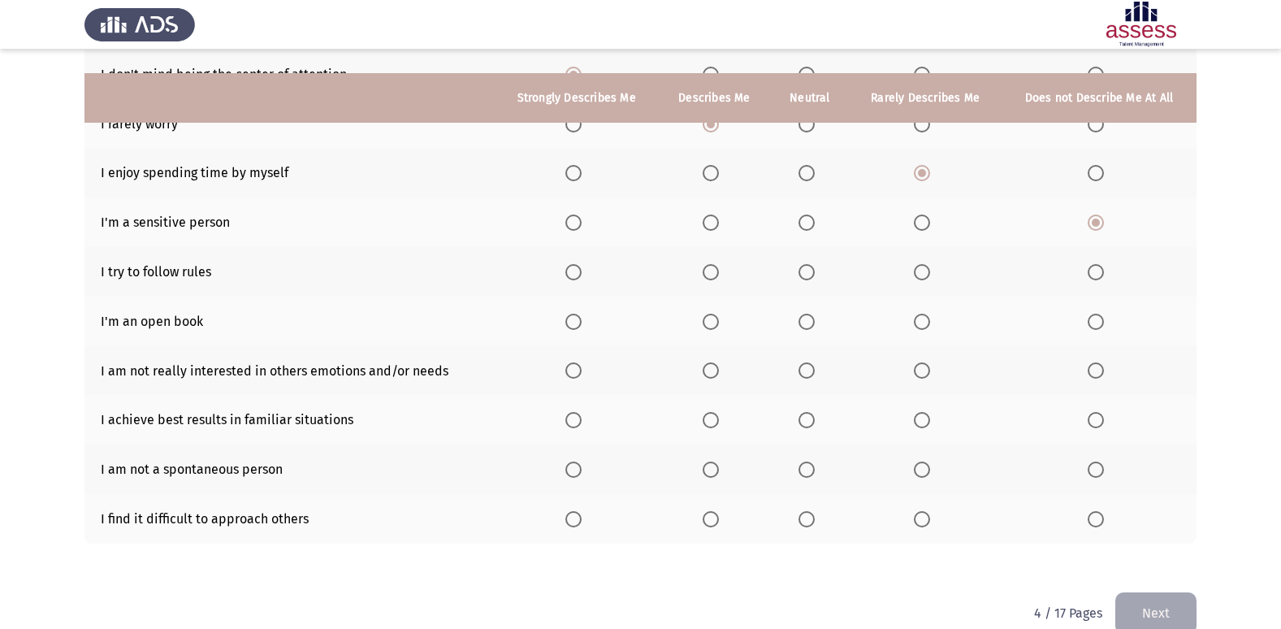
scroll to position [237, 0]
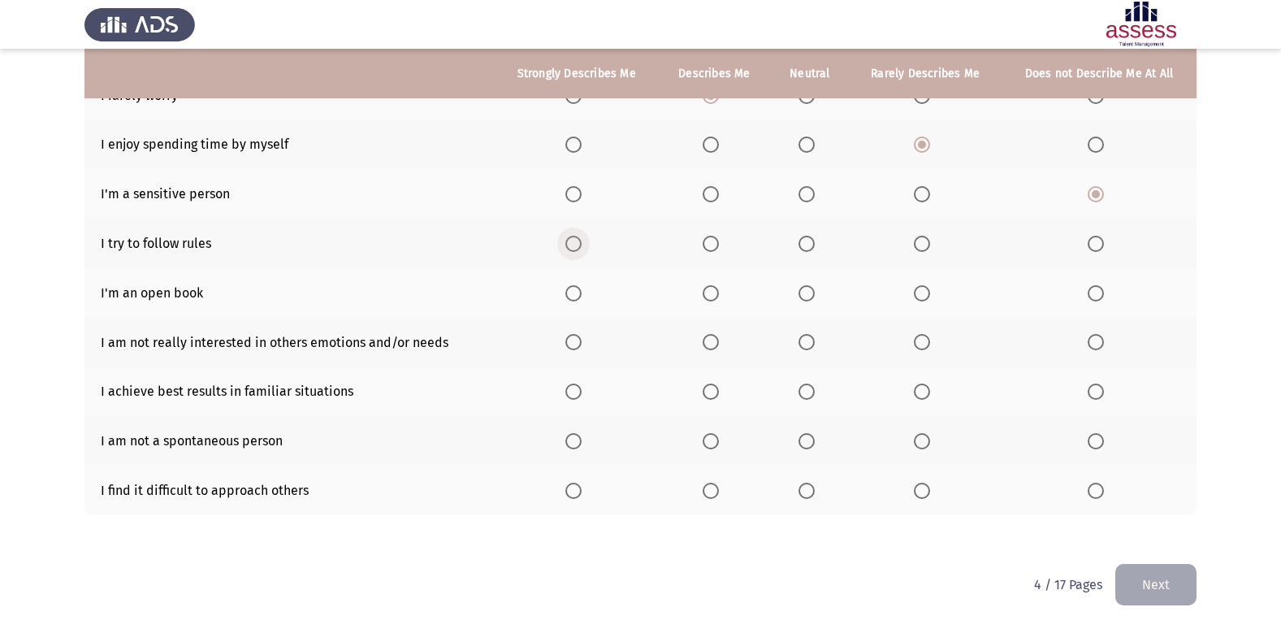
click at [568, 250] on span "Select an option" at bounding box center [574, 244] width 16 height 16
click at [568, 250] on input "Select an option" at bounding box center [574, 244] width 16 height 16
click at [805, 288] on span "Select an option" at bounding box center [807, 293] width 16 height 16
click at [805, 288] on input "Select an option" at bounding box center [807, 293] width 16 height 16
click at [930, 342] on span "Select an option" at bounding box center [922, 342] width 16 height 16
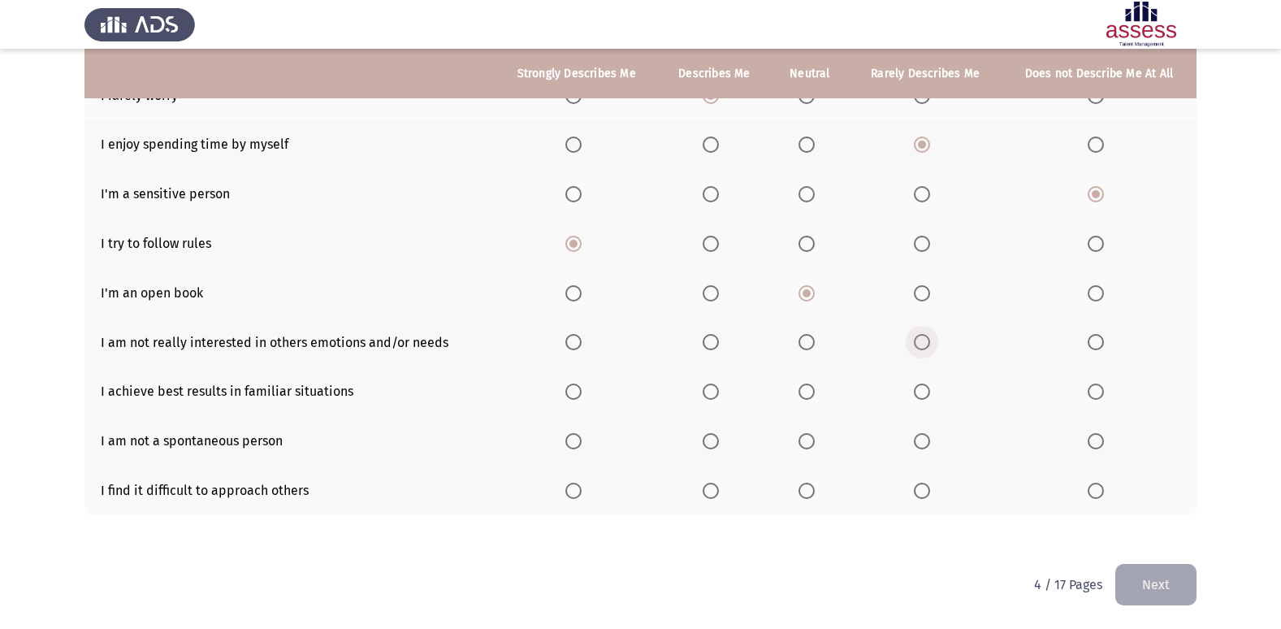
click at [930, 342] on input "Select an option" at bounding box center [922, 342] width 16 height 16
click at [724, 389] on label "Select an option" at bounding box center [714, 392] width 23 height 16
click at [719, 389] on input "Select an option" at bounding box center [711, 392] width 16 height 16
click at [1099, 444] on span "Select an option" at bounding box center [1096, 441] width 16 height 16
click at [1099, 444] on input "Select an option" at bounding box center [1096, 441] width 16 height 16
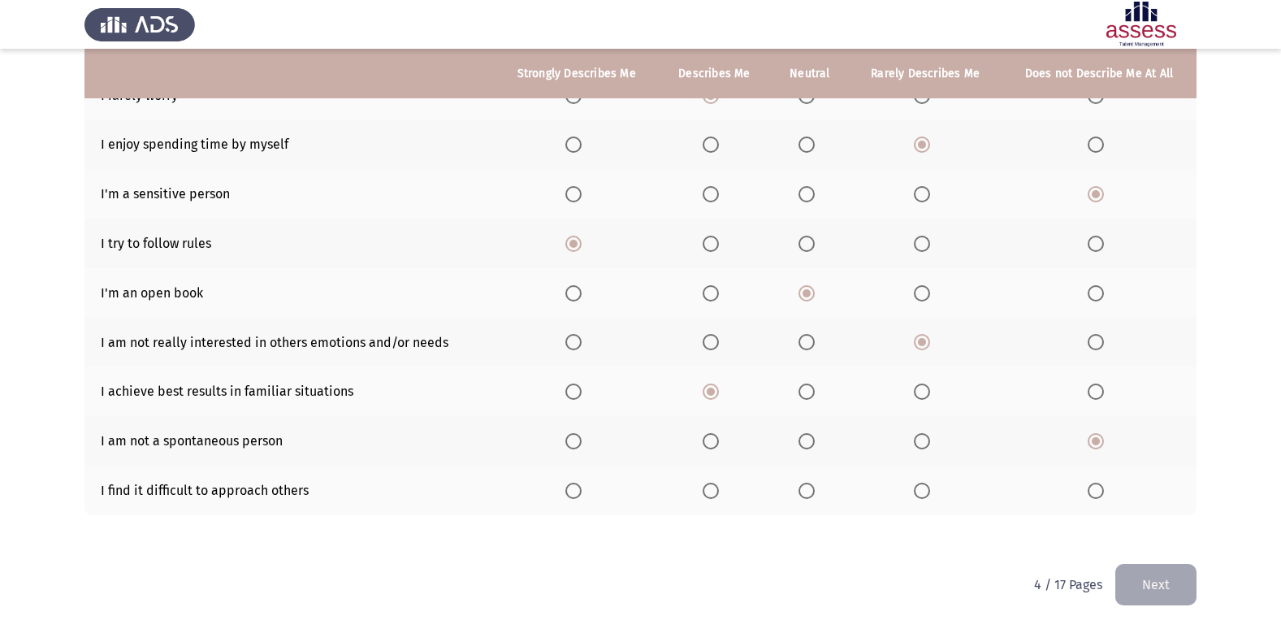
click at [574, 434] on span "Select an option" at bounding box center [574, 441] width 16 height 16
click at [574, 434] on input "Select an option" at bounding box center [574, 441] width 16 height 16
click at [1100, 448] on span "Select an option" at bounding box center [1096, 441] width 16 height 16
click at [1100, 448] on input "Select an option" at bounding box center [1096, 441] width 16 height 16
click at [1098, 496] on span "Select an option" at bounding box center [1096, 491] width 16 height 16
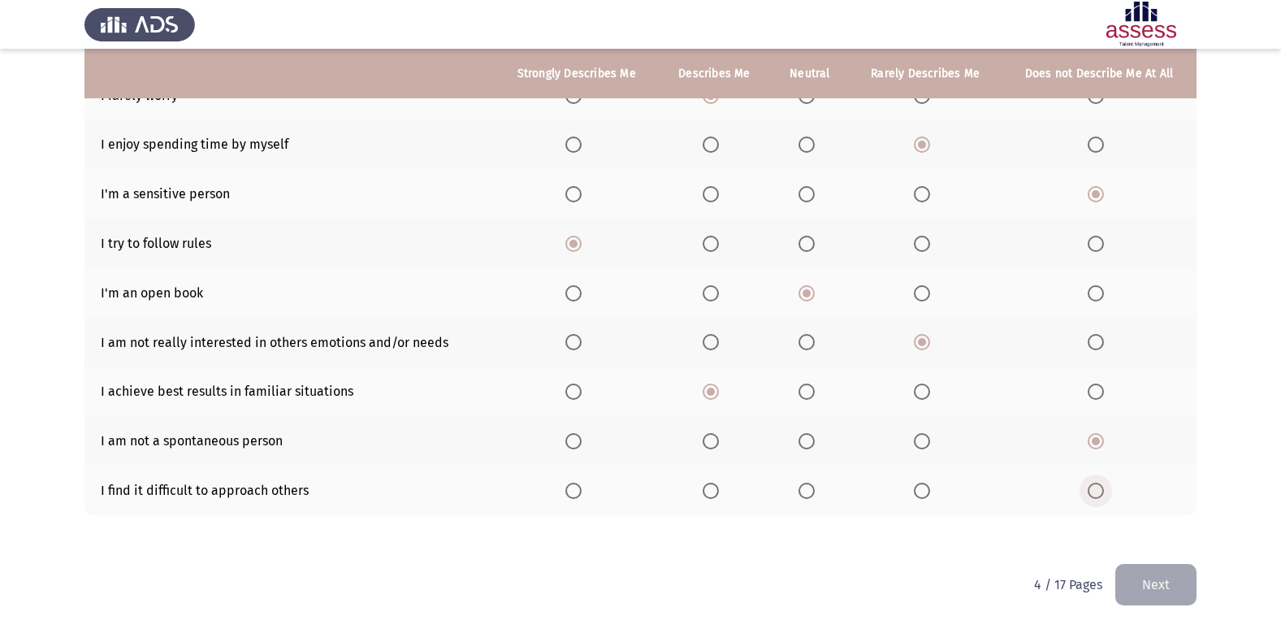
click at [1098, 496] on input "Select an option" at bounding box center [1096, 491] width 16 height 16
click at [1168, 570] on button "Next" at bounding box center [1156, 584] width 81 height 41
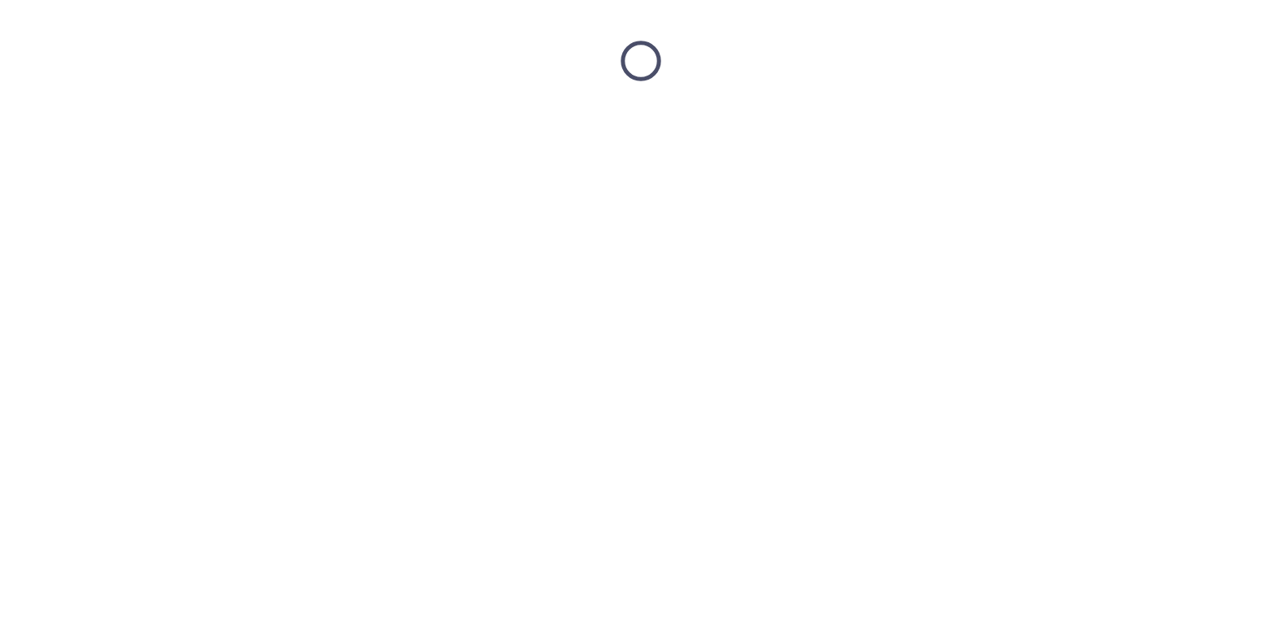
scroll to position [0, 0]
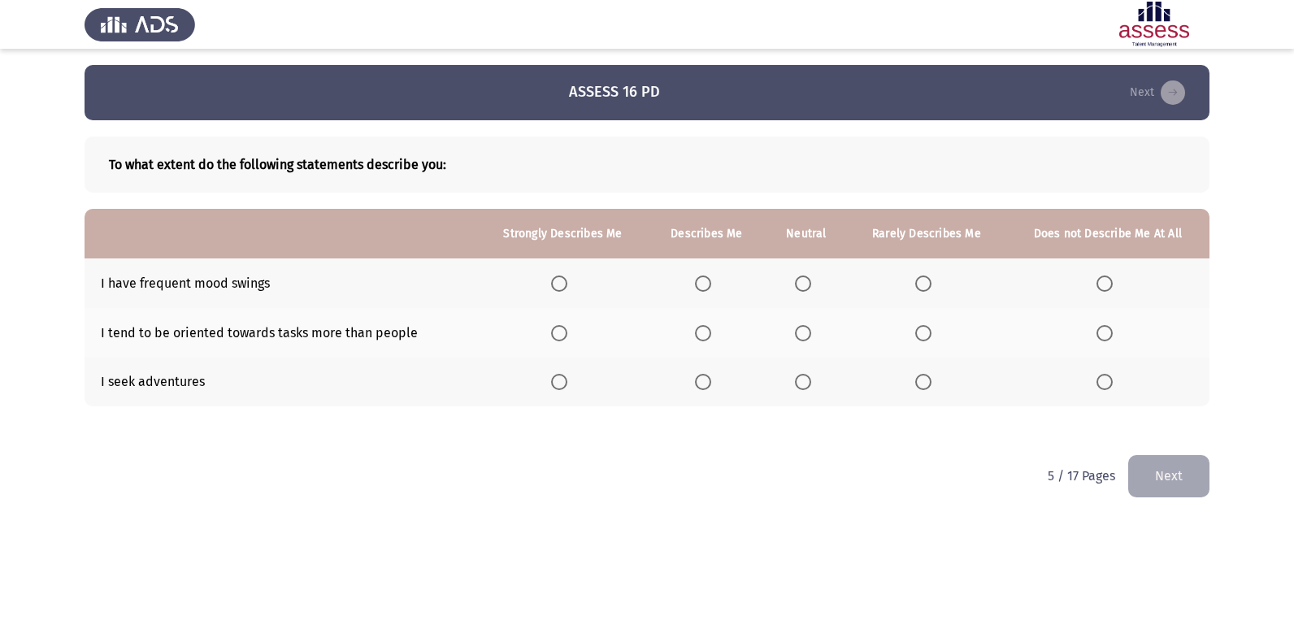
click at [1113, 287] on label "Select an option" at bounding box center [1107, 283] width 23 height 16
click at [1112, 287] on input "Select an option" at bounding box center [1104, 283] width 16 height 16
click at [565, 336] on span "Select an option" at bounding box center [559, 333] width 16 height 16
click at [565, 336] on input "Select an option" at bounding box center [559, 333] width 16 height 16
click at [563, 385] on span "Select an option" at bounding box center [559, 382] width 16 height 16
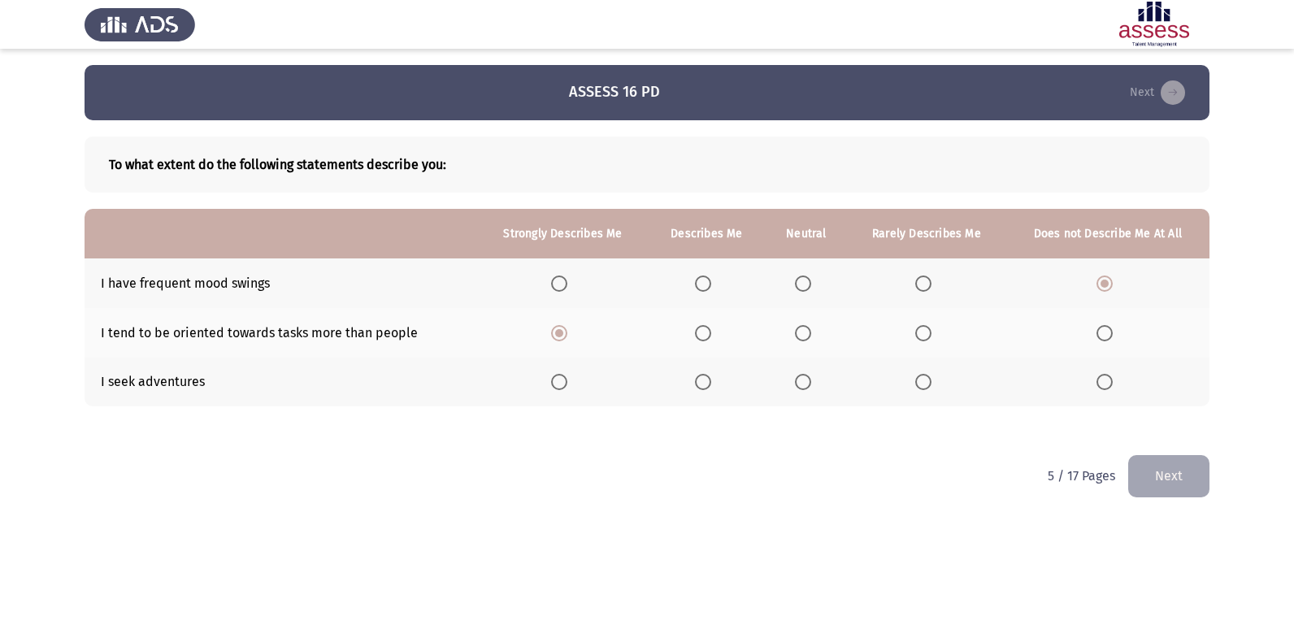
click at [563, 385] on input "Select an option" at bounding box center [559, 382] width 16 height 16
click at [1155, 481] on button "Next" at bounding box center [1168, 475] width 81 height 41
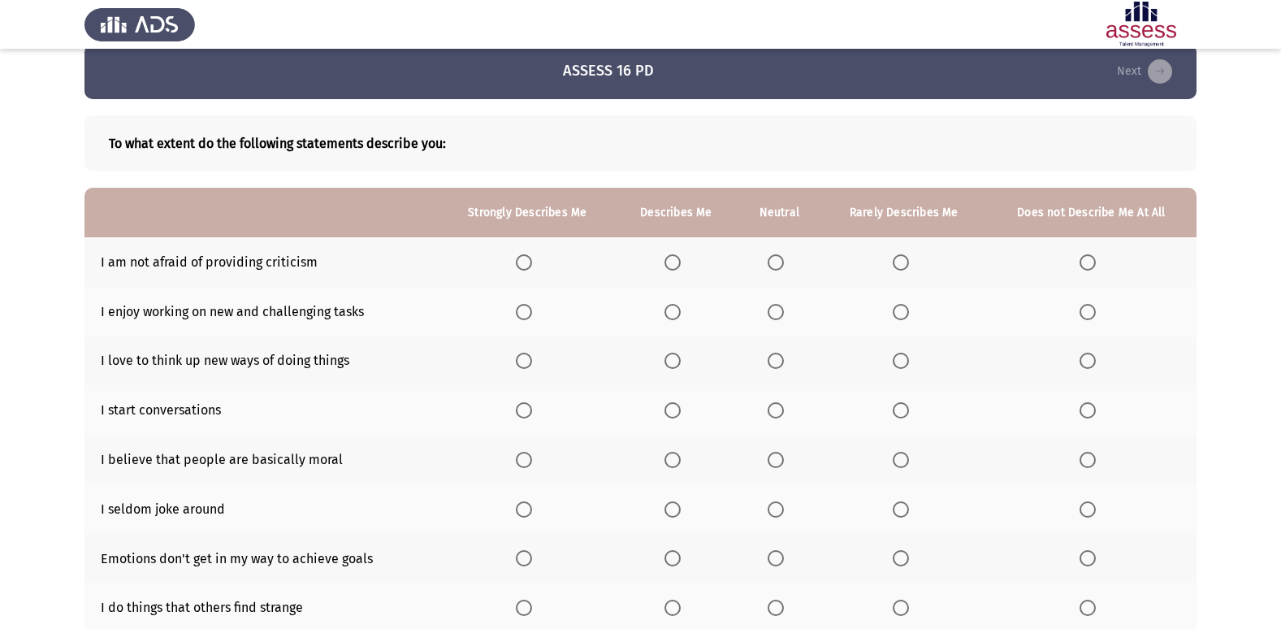
scroll to position [81, 0]
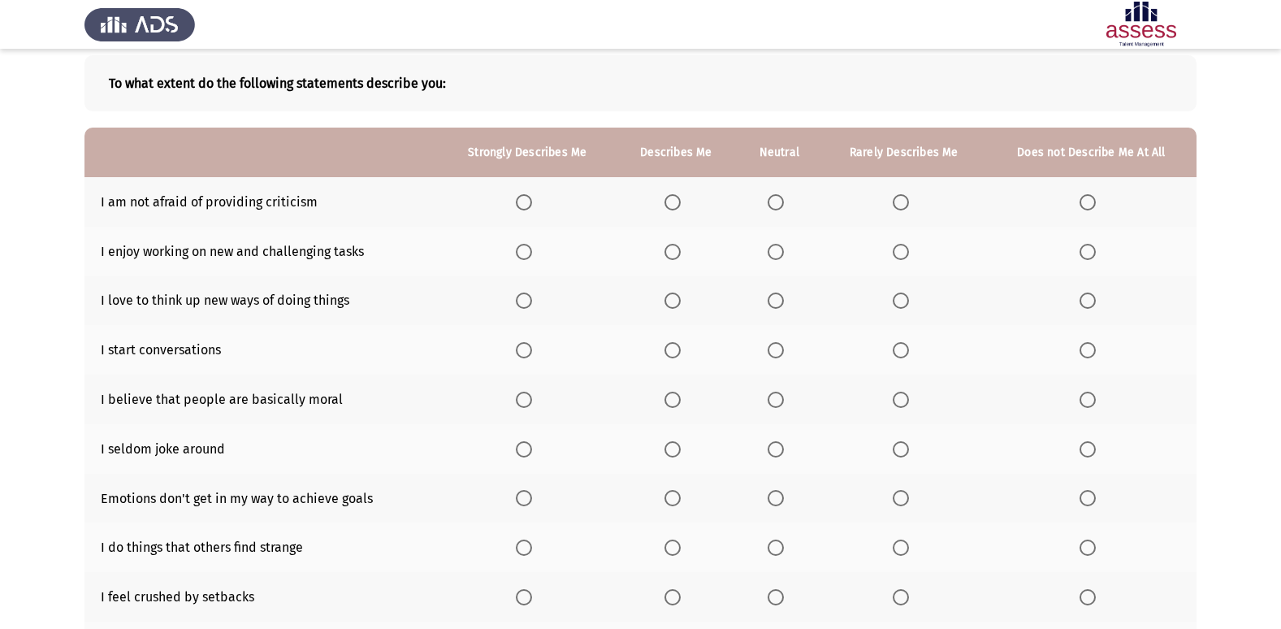
click at [532, 194] on span "Select an option" at bounding box center [524, 202] width 16 height 16
click at [532, 194] on input "Select an option" at bounding box center [524, 202] width 16 height 16
click at [671, 208] on span "Select an option" at bounding box center [673, 202] width 16 height 16
click at [671, 208] on input "Select an option" at bounding box center [673, 202] width 16 height 16
click at [525, 249] on span "Select an option" at bounding box center [524, 252] width 16 height 16
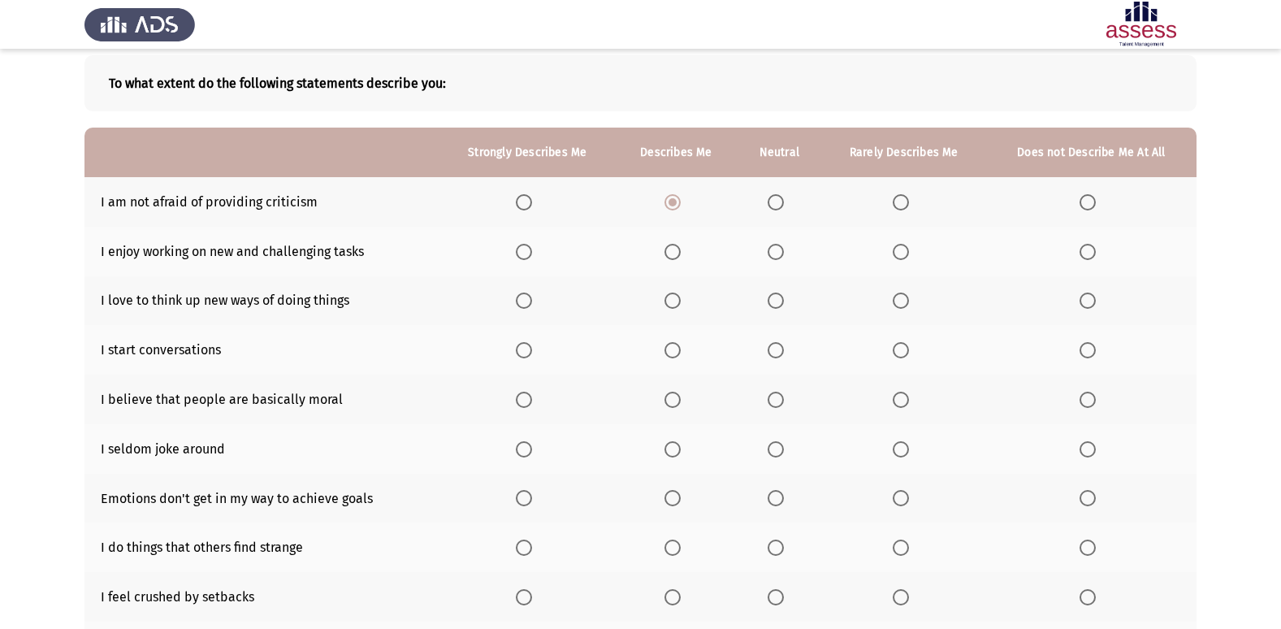
click at [525, 249] on input "Select an option" at bounding box center [524, 252] width 16 height 16
click at [520, 297] on span "Select an option" at bounding box center [524, 301] width 16 height 16
click at [520, 297] on input "Select an option" at bounding box center [524, 301] width 16 height 16
click at [681, 347] on span "Select an option" at bounding box center [673, 350] width 16 height 16
click at [681, 347] on input "Select an option" at bounding box center [673, 350] width 16 height 16
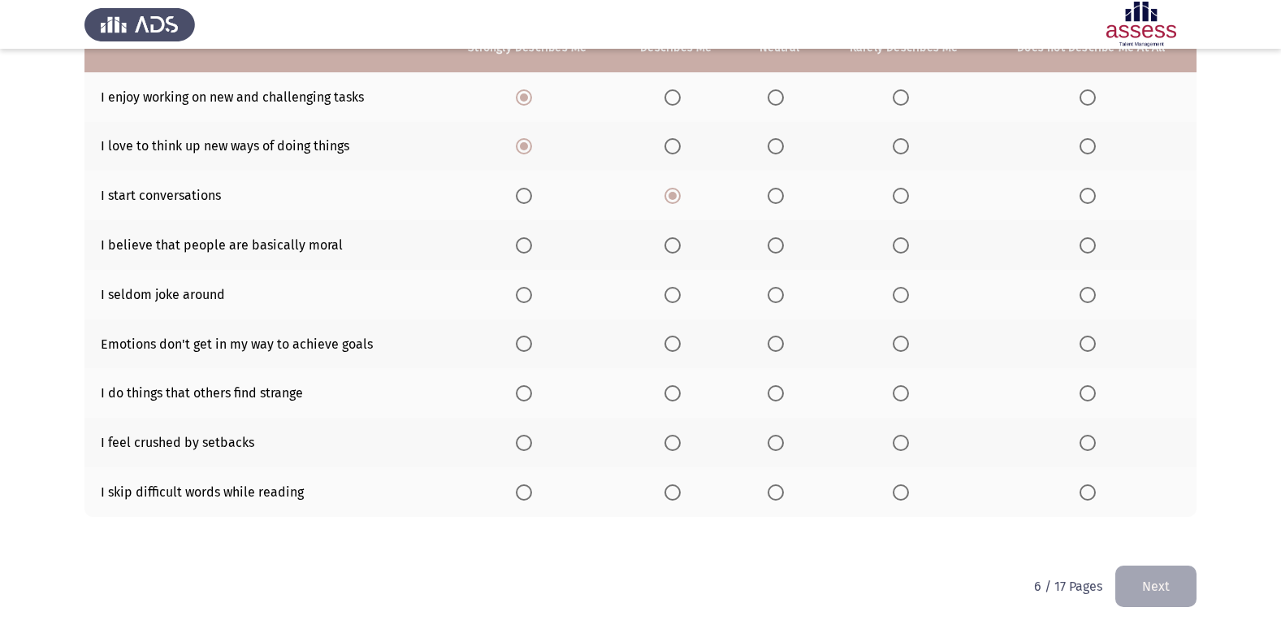
scroll to position [237, 0]
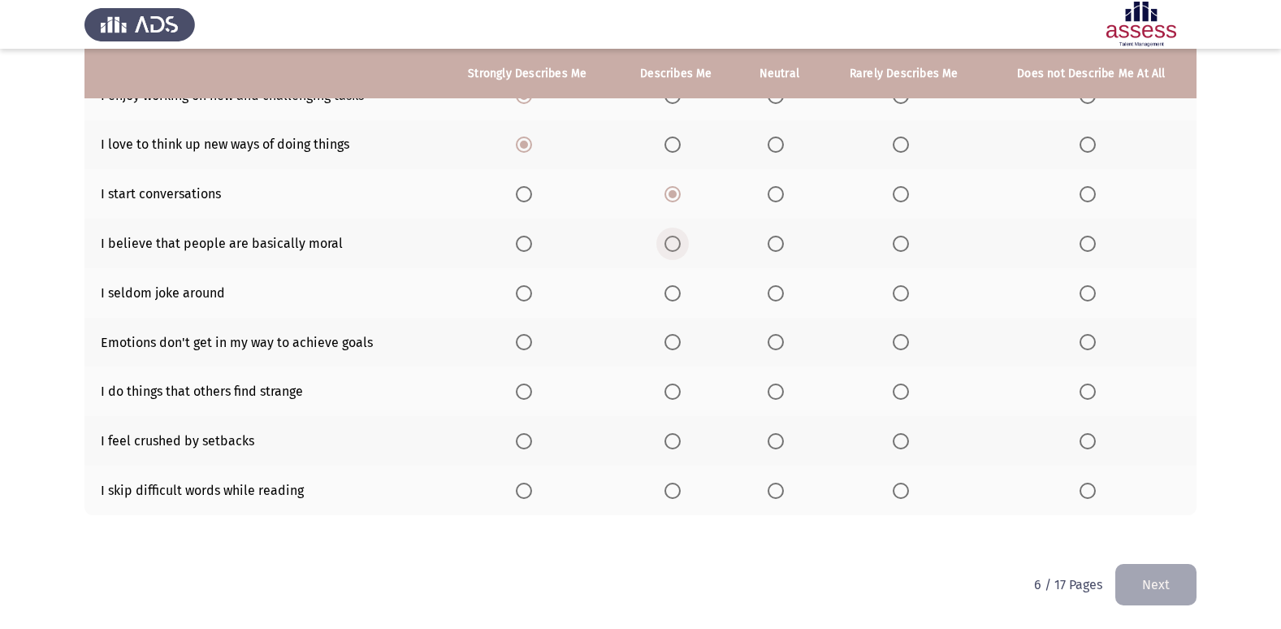
click at [671, 236] on span "Select an option" at bounding box center [673, 244] width 16 height 16
click at [671, 236] on input "Select an option" at bounding box center [673, 244] width 16 height 16
click at [673, 293] on span "Select an option" at bounding box center [673, 293] width 16 height 16
click at [673, 293] on input "Select an option" at bounding box center [673, 293] width 16 height 16
click at [673, 342] on span "Select an option" at bounding box center [673, 342] width 16 height 16
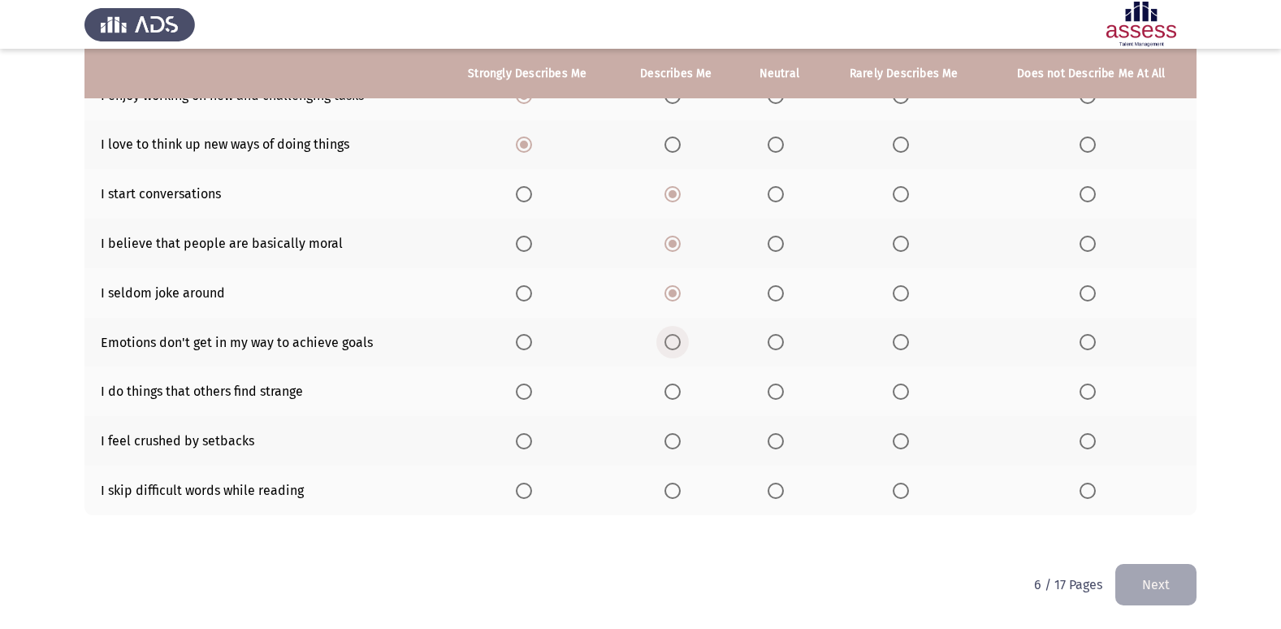
click at [673, 342] on input "Select an option" at bounding box center [673, 342] width 16 height 16
click at [686, 388] on label "Select an option" at bounding box center [676, 392] width 23 height 16
click at [681, 388] on input "Select an option" at bounding box center [673, 392] width 16 height 16
click at [781, 439] on span "Select an option" at bounding box center [776, 441] width 16 height 16
click at [781, 439] on input "Select an option" at bounding box center [776, 441] width 16 height 16
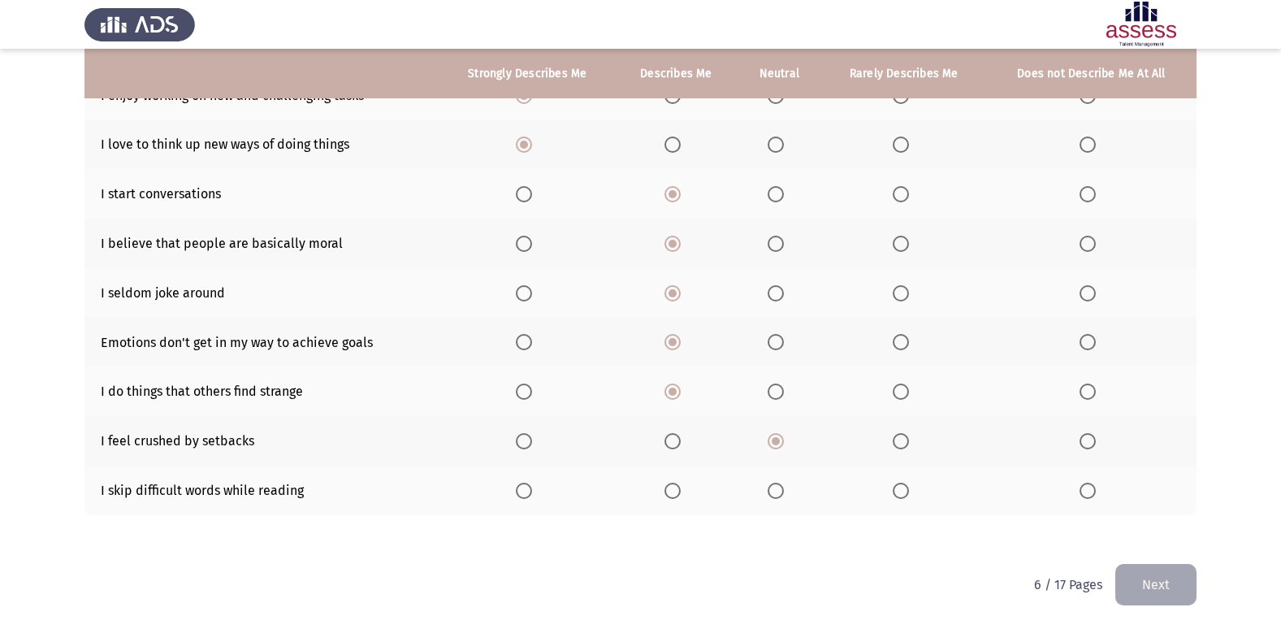
click at [765, 498] on th at bounding box center [779, 491] width 85 height 50
click at [774, 492] on span "Select an option" at bounding box center [776, 491] width 16 height 16
click at [774, 492] on input "Select an option" at bounding box center [776, 491] width 16 height 16
click at [913, 487] on label "Select an option" at bounding box center [904, 491] width 23 height 16
click at [909, 487] on input "Select an option" at bounding box center [901, 491] width 16 height 16
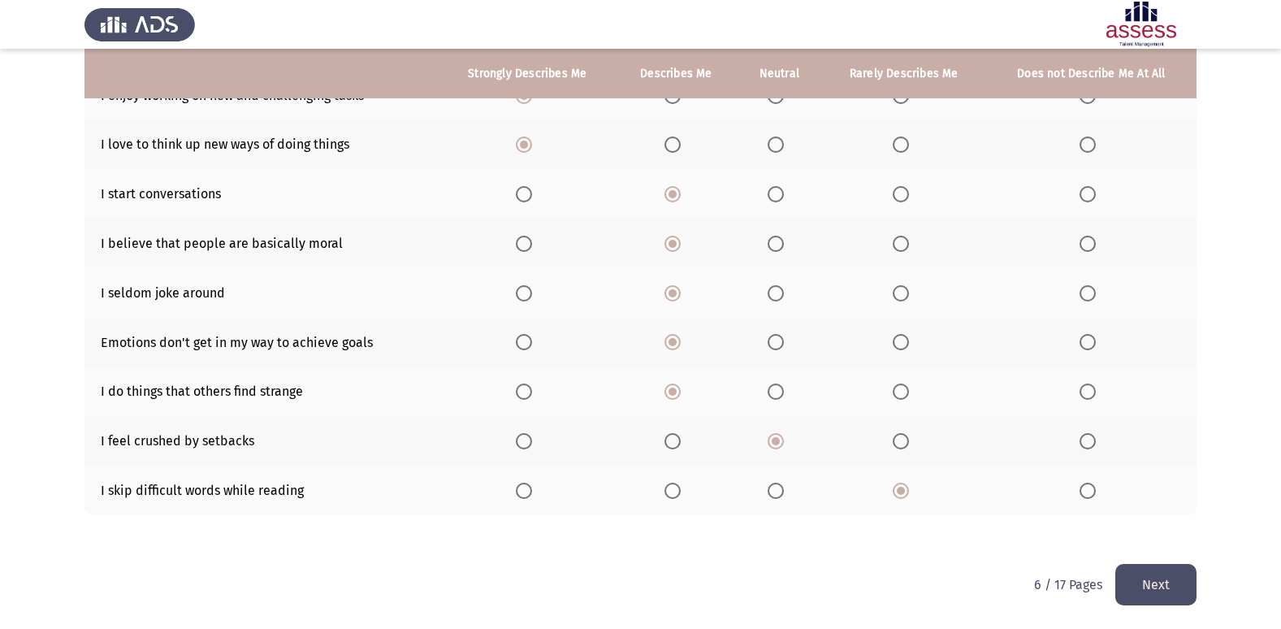
click at [1178, 570] on button "Next" at bounding box center [1156, 584] width 81 height 41
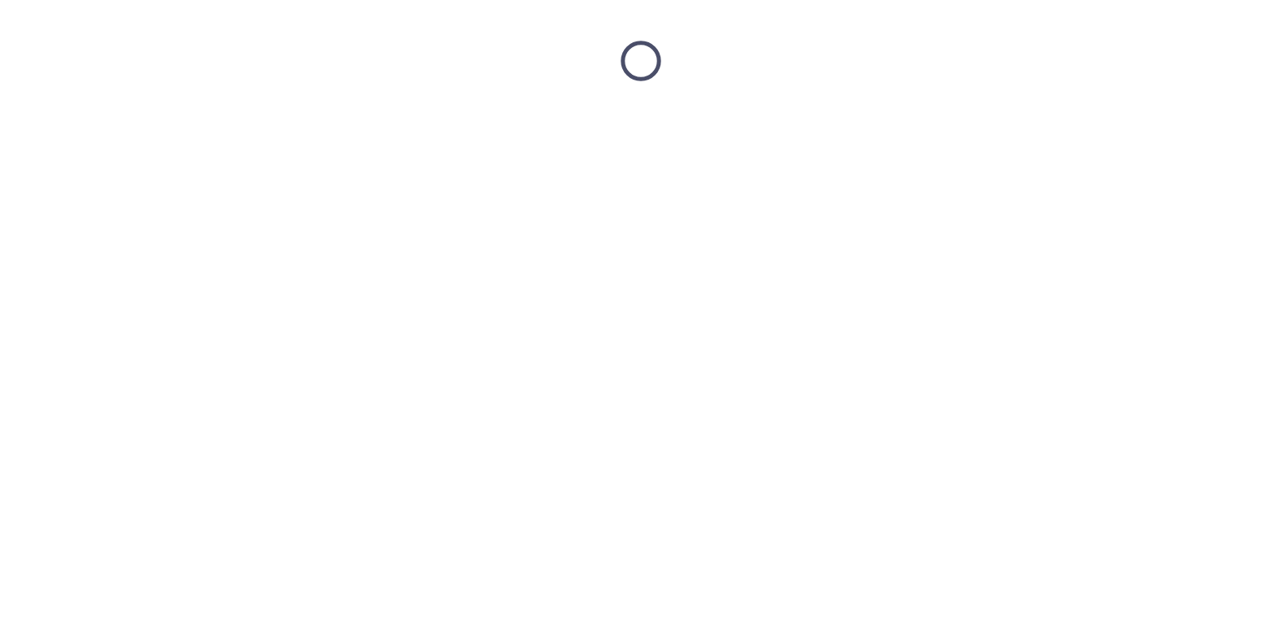
scroll to position [0, 0]
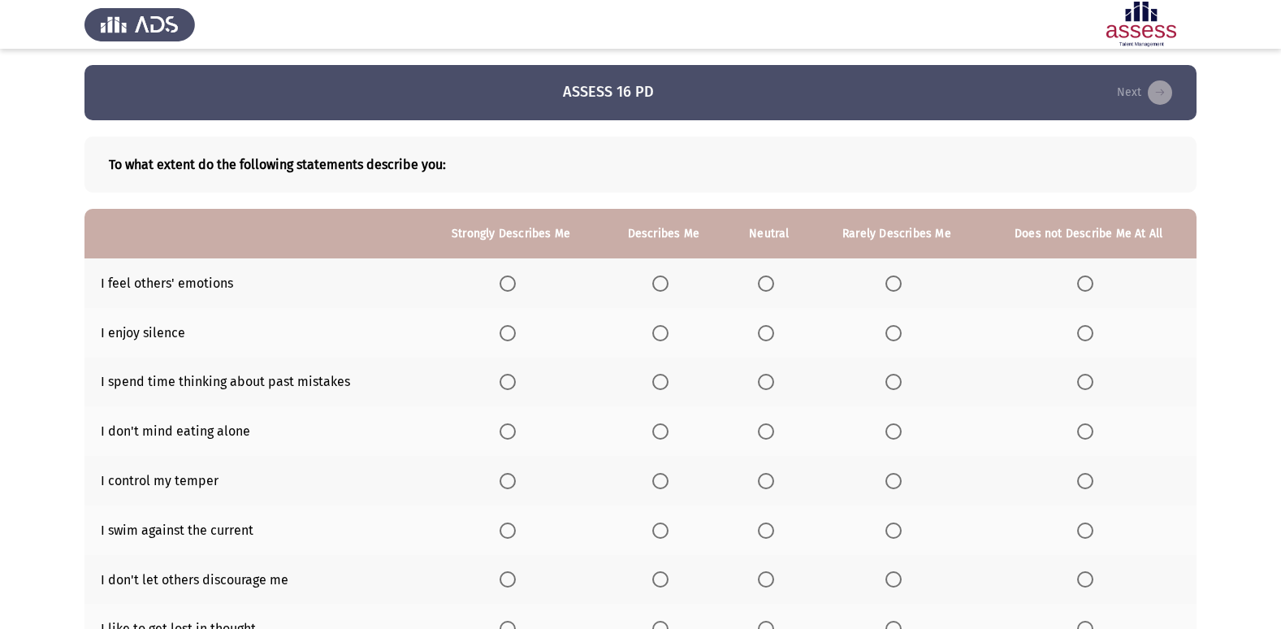
click at [768, 279] on span "Select an option" at bounding box center [766, 283] width 16 height 16
click at [768, 279] on input "Select an option" at bounding box center [766, 283] width 16 height 16
click at [900, 340] on span "Select an option" at bounding box center [894, 333] width 16 height 16
click at [900, 340] on input "Select an option" at bounding box center [894, 333] width 16 height 16
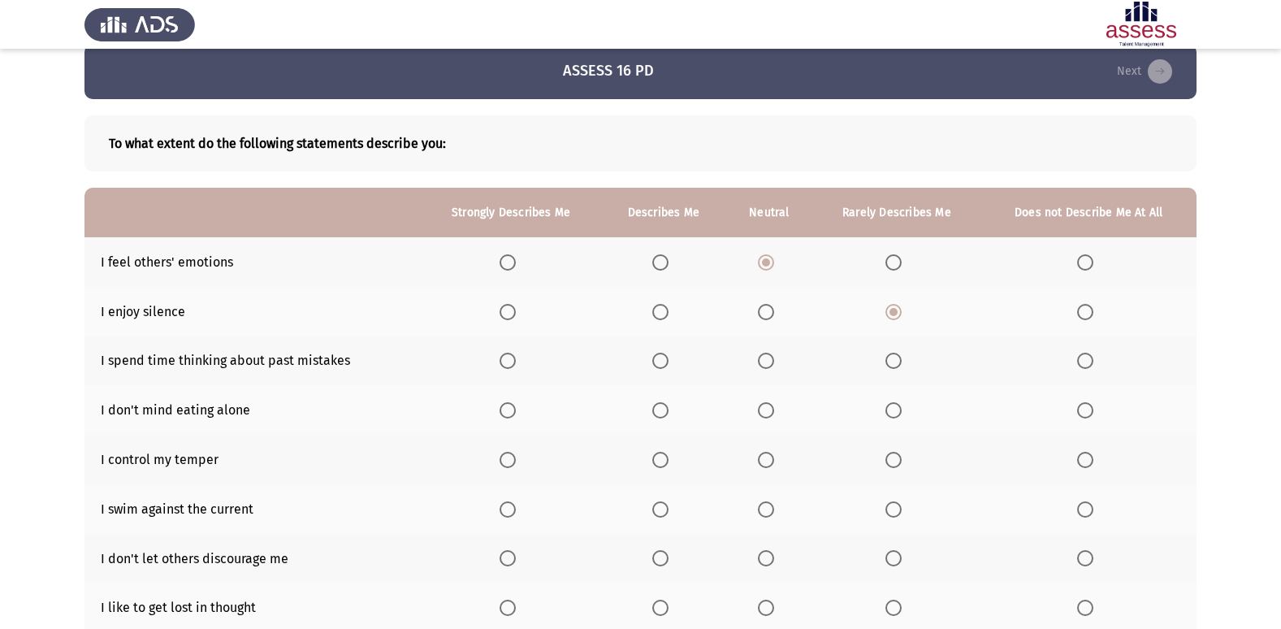
scroll to position [81, 0]
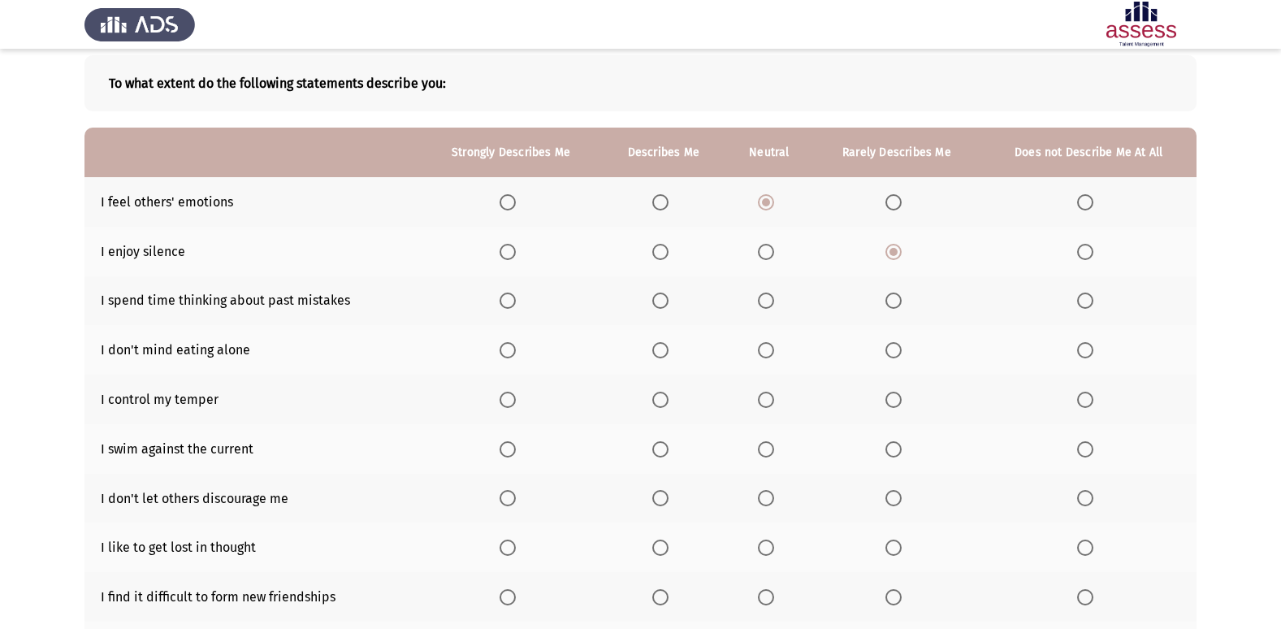
click at [1081, 298] on span "Select an option" at bounding box center [1085, 301] width 16 height 16
click at [1081, 298] on input "Select an option" at bounding box center [1085, 301] width 16 height 16
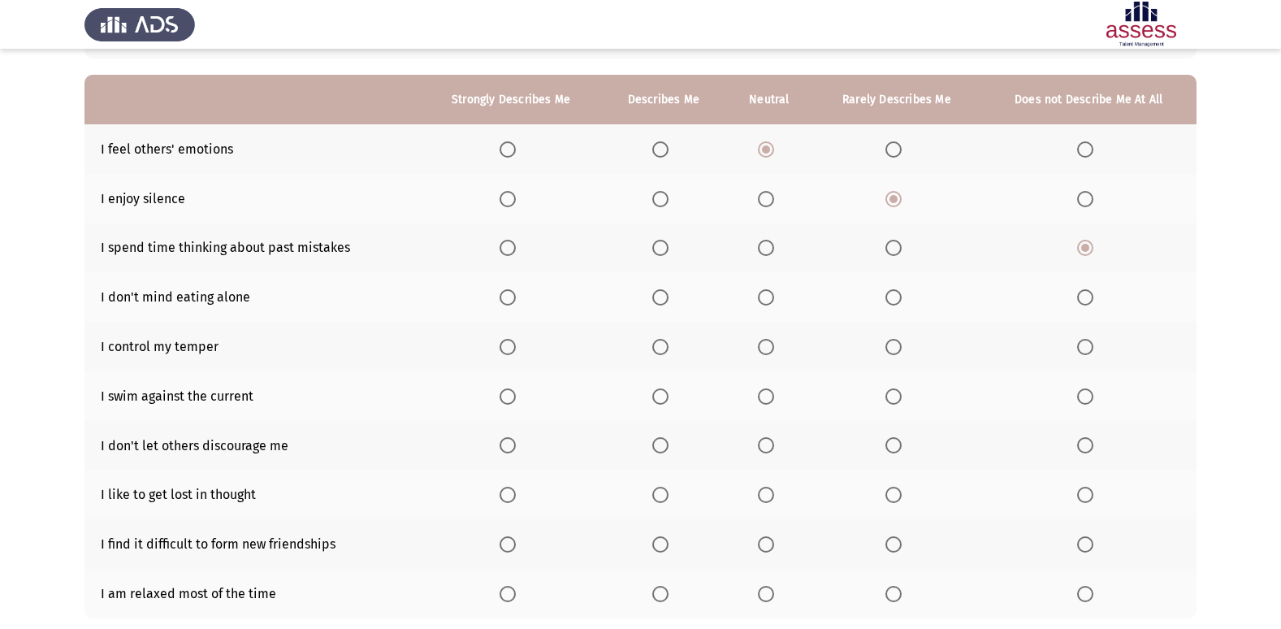
scroll to position [163, 0]
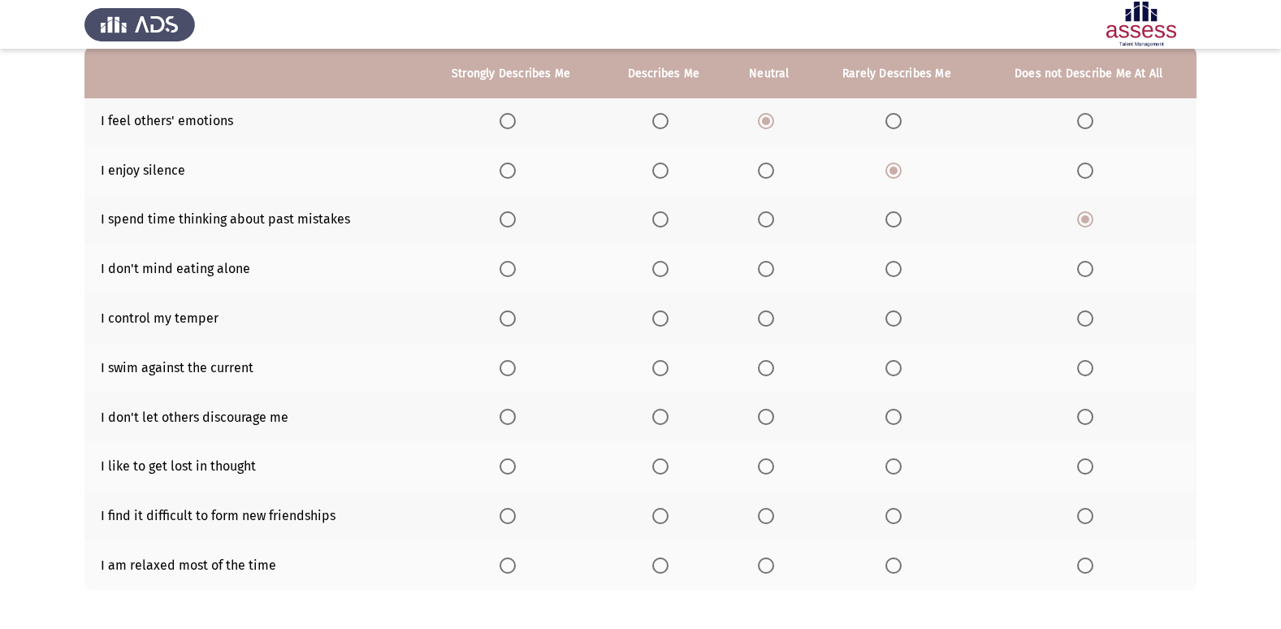
click at [505, 267] on span "Select an option" at bounding box center [508, 269] width 16 height 16
click at [505, 267] on input "Select an option" at bounding box center [508, 269] width 16 height 16
click at [665, 275] on span "Select an option" at bounding box center [660, 269] width 16 height 16
click at [665, 275] on input "Select an option" at bounding box center [660, 269] width 16 height 16
click at [501, 313] on span "Select an option" at bounding box center [508, 318] width 16 height 16
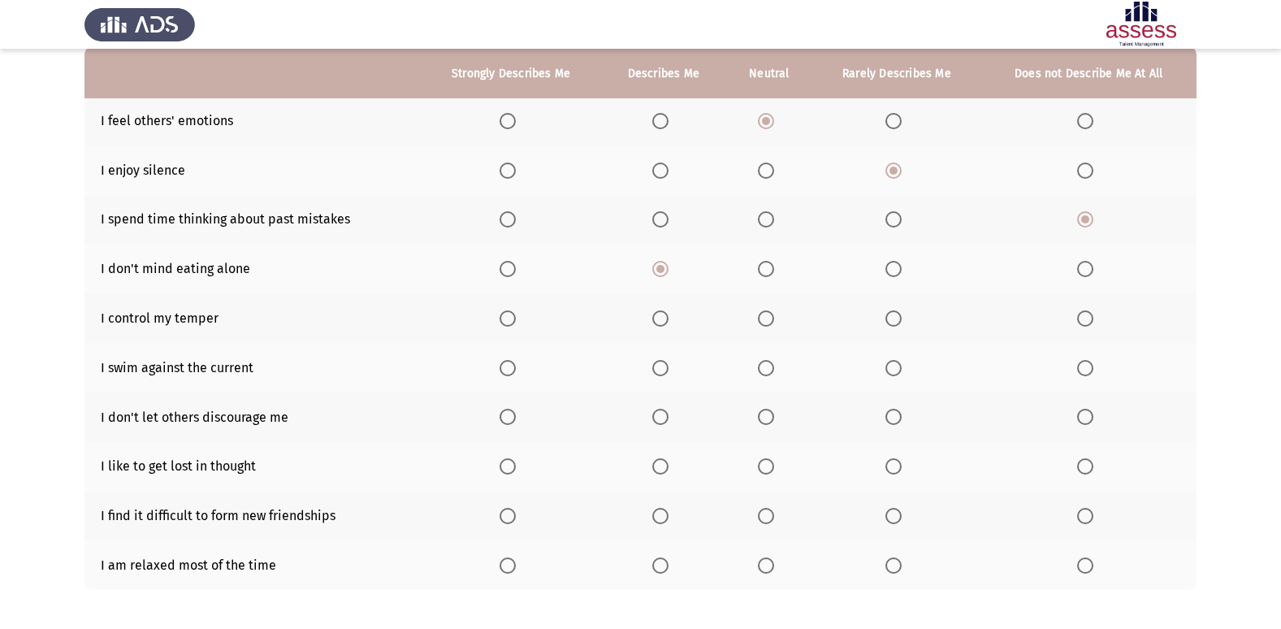
click at [501, 313] on input "Select an option" at bounding box center [508, 318] width 16 height 16
click at [515, 371] on span "Select an option" at bounding box center [508, 368] width 16 height 16
click at [515, 371] on input "Select an option" at bounding box center [508, 368] width 16 height 16
click at [503, 410] on span "Select an option" at bounding box center [508, 417] width 16 height 16
click at [503, 410] on input "Select an option" at bounding box center [508, 417] width 16 height 16
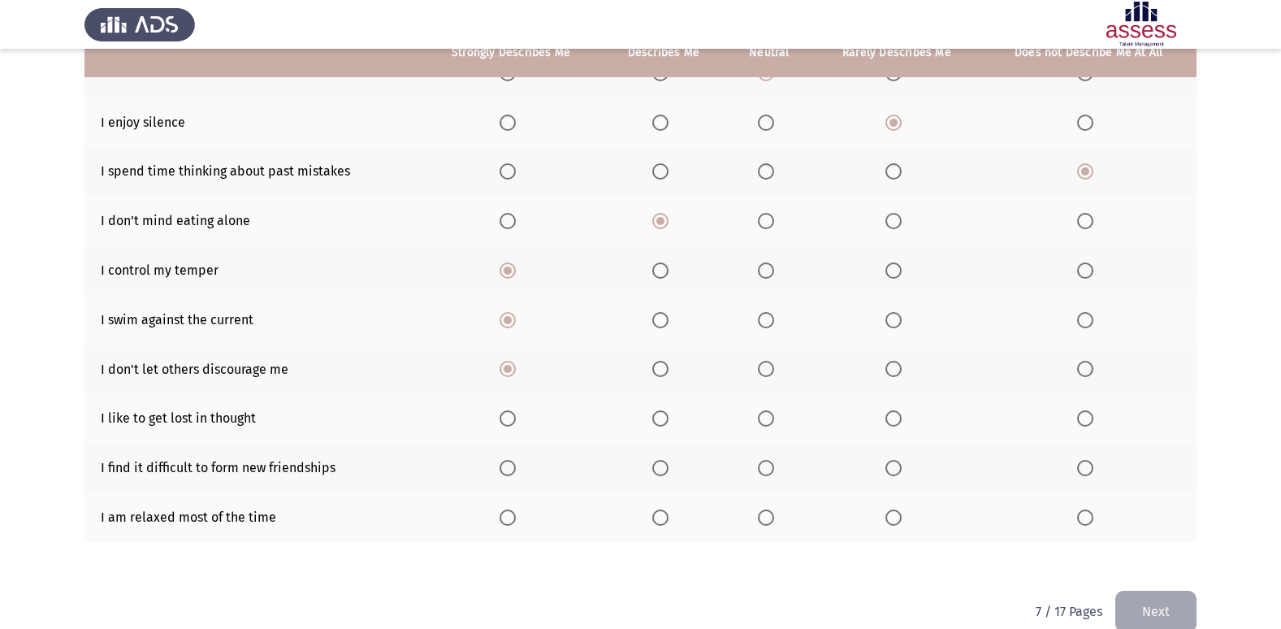
scroll to position [237, 0]
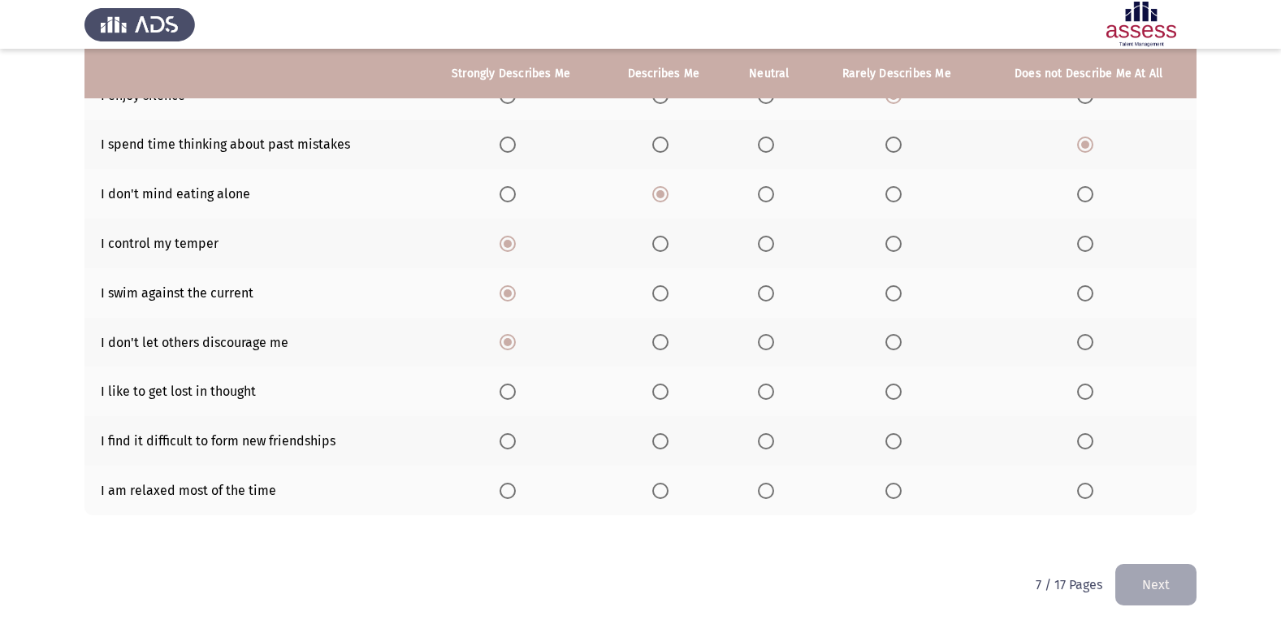
click at [885, 387] on th at bounding box center [897, 391] width 168 height 50
click at [895, 398] on span "Select an option" at bounding box center [894, 392] width 16 height 16
click at [895, 398] on input "Select an option" at bounding box center [894, 392] width 16 height 16
click at [1094, 444] on span "Select an option" at bounding box center [1085, 441] width 16 height 16
click at [1094, 444] on input "Select an option" at bounding box center [1085, 441] width 16 height 16
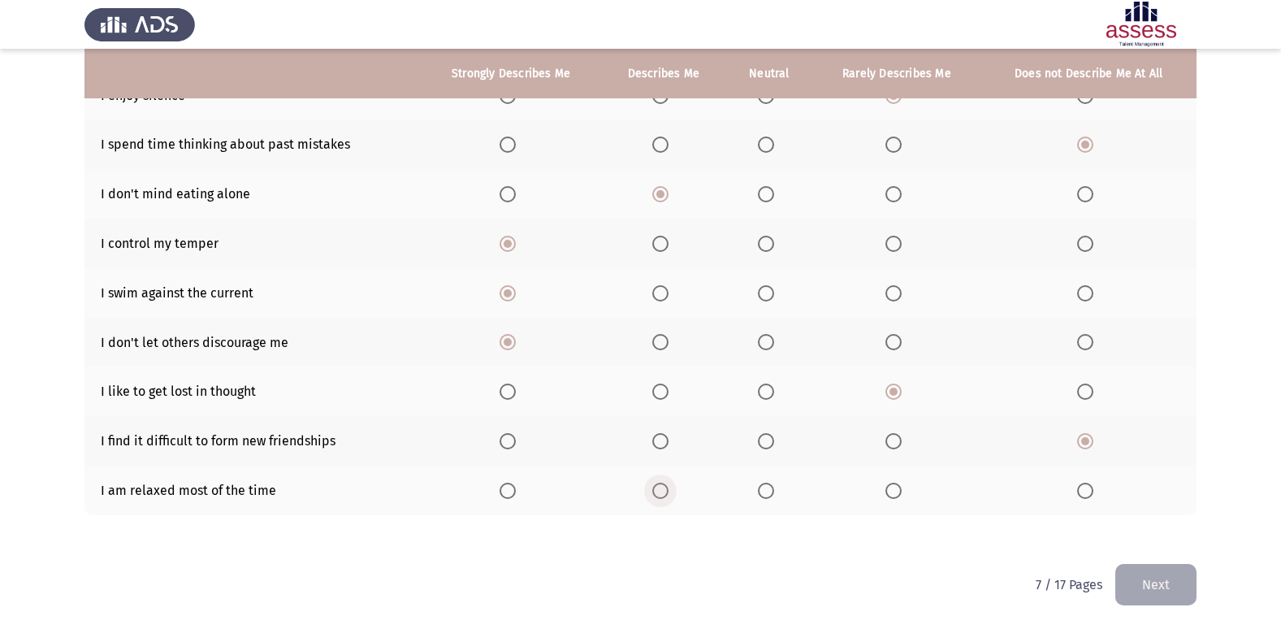
click at [659, 488] on span "Select an option" at bounding box center [660, 491] width 16 height 16
click at [659, 488] on input "Select an option" at bounding box center [660, 491] width 16 height 16
click at [1159, 570] on button "Next" at bounding box center [1156, 584] width 81 height 41
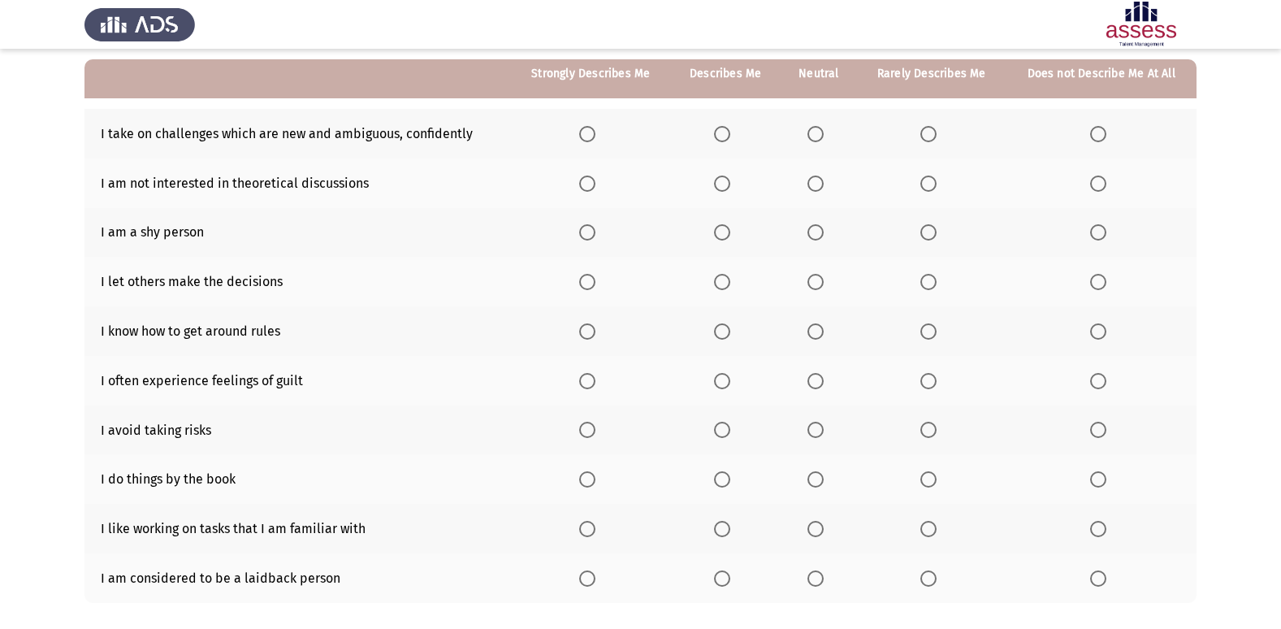
scroll to position [163, 0]
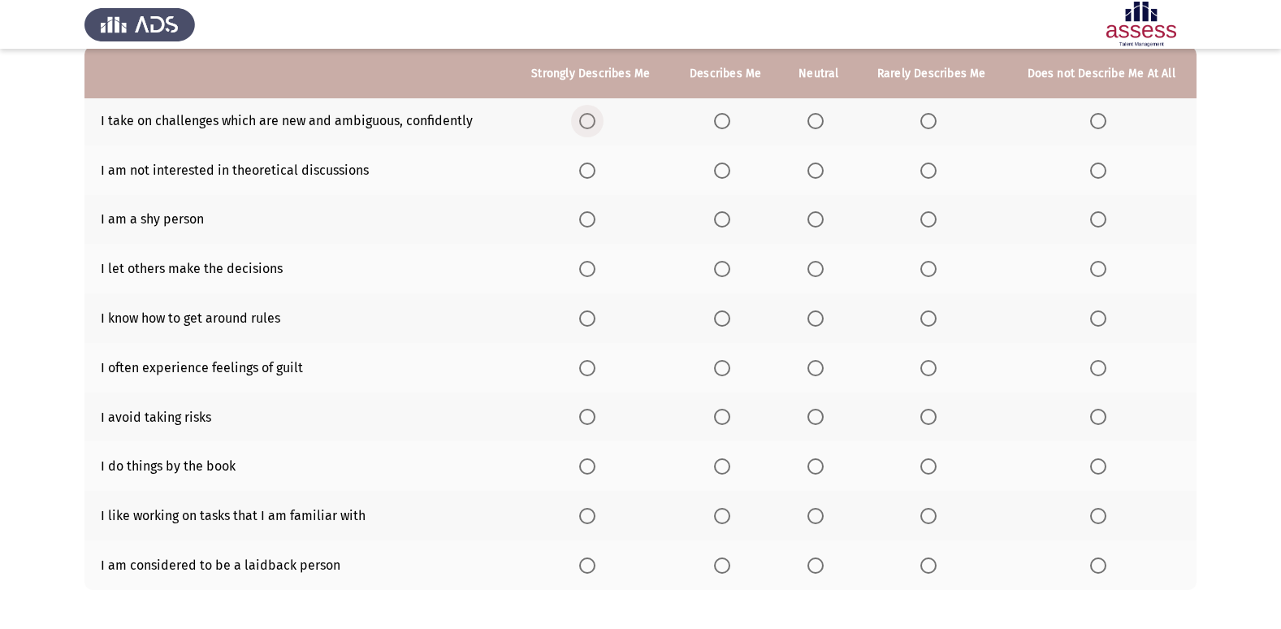
click at [592, 121] on span "Select an option" at bounding box center [587, 121] width 16 height 16
click at [592, 121] on input "Select an option" at bounding box center [587, 121] width 16 height 16
click at [1099, 164] on span "Select an option" at bounding box center [1098, 171] width 16 height 16
click at [1099, 164] on input "Select an option" at bounding box center [1098, 171] width 16 height 16
click at [1103, 214] on span "Select an option" at bounding box center [1098, 219] width 16 height 16
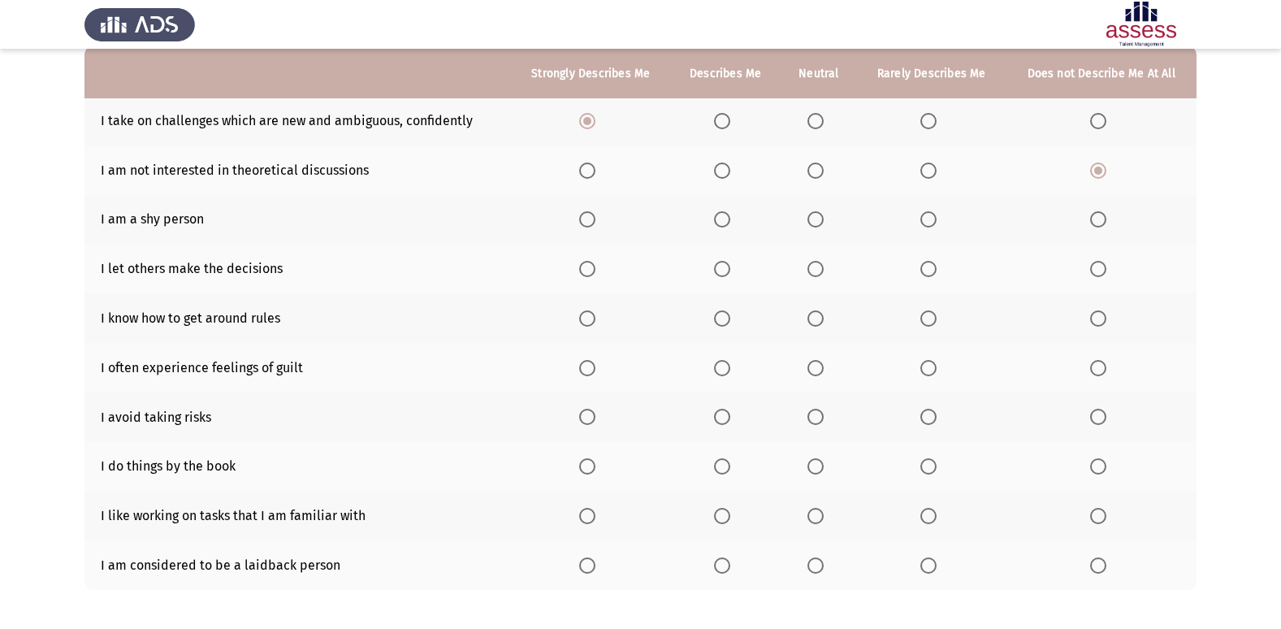
click at [1103, 214] on input "Select an option" at bounding box center [1098, 219] width 16 height 16
click at [820, 275] on span "Select an option" at bounding box center [816, 269] width 16 height 16
click at [820, 275] on input "Select an option" at bounding box center [816, 269] width 16 height 16
click at [593, 311] on span "Select an option" at bounding box center [587, 318] width 16 height 16
click at [593, 311] on input "Select an option" at bounding box center [587, 318] width 16 height 16
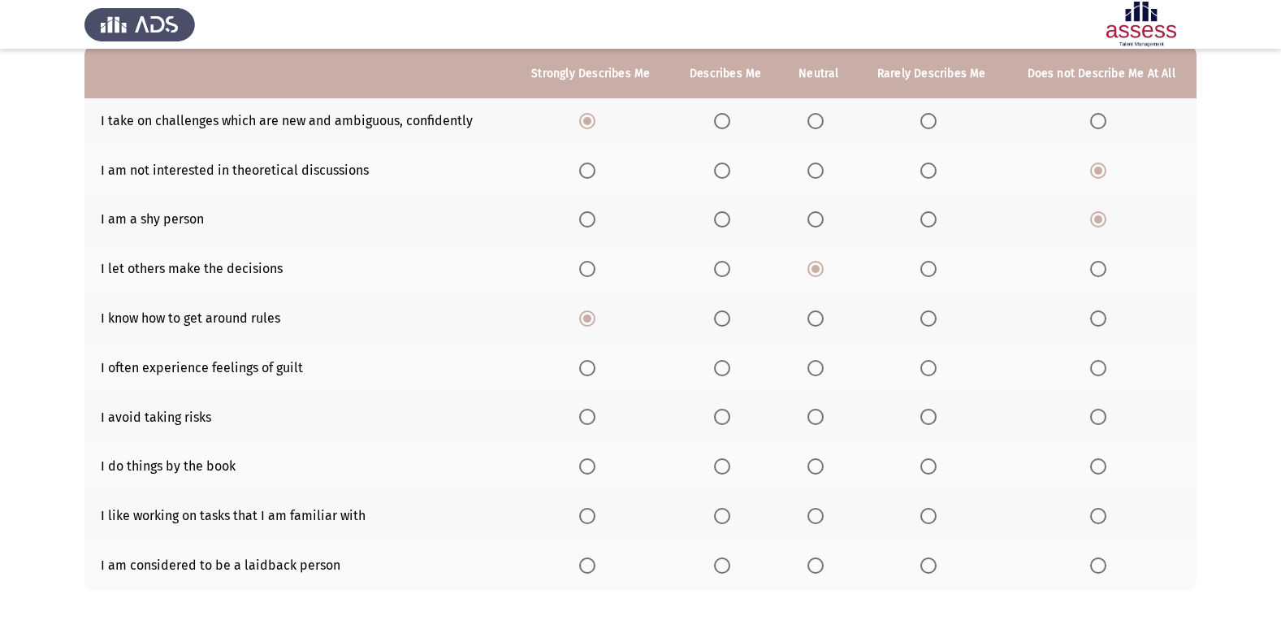
click at [730, 323] on span "Select an option" at bounding box center [722, 318] width 16 height 16
click at [730, 323] on input "Select an option" at bounding box center [722, 318] width 16 height 16
click at [821, 366] on span "Select an option" at bounding box center [816, 368] width 16 height 16
click at [821, 366] on input "Select an option" at bounding box center [816, 368] width 16 height 16
click at [933, 420] on span "Select an option" at bounding box center [929, 417] width 16 height 16
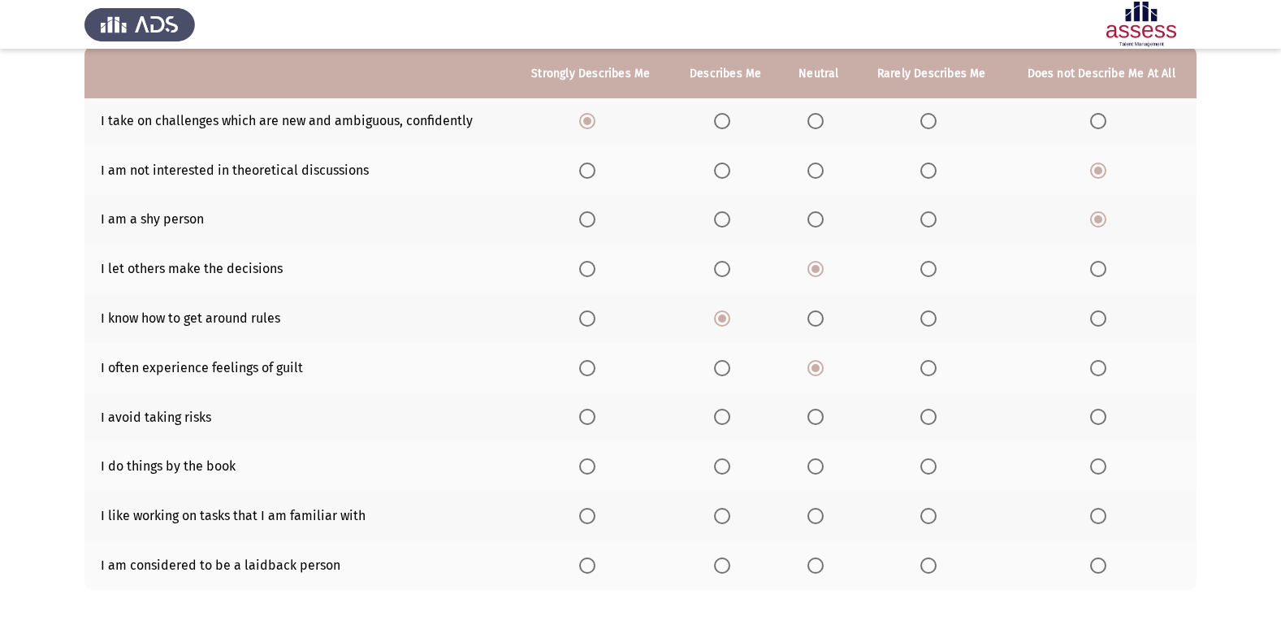
click at [933, 420] on input "Select an option" at bounding box center [929, 417] width 16 height 16
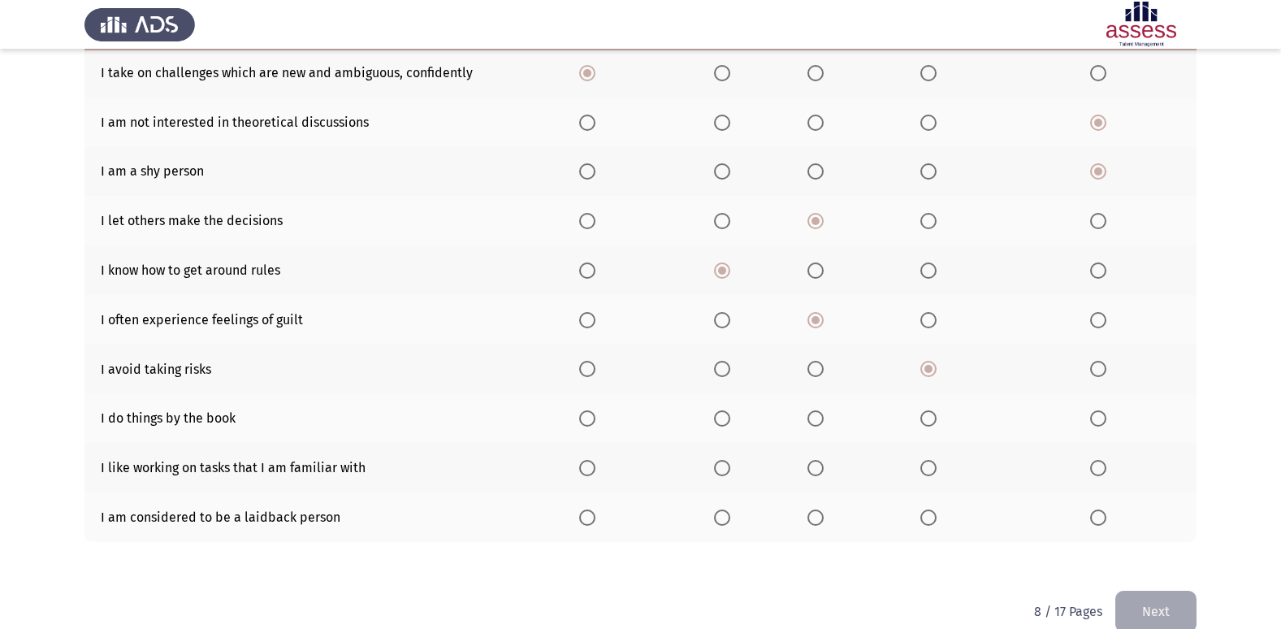
scroll to position [237, 0]
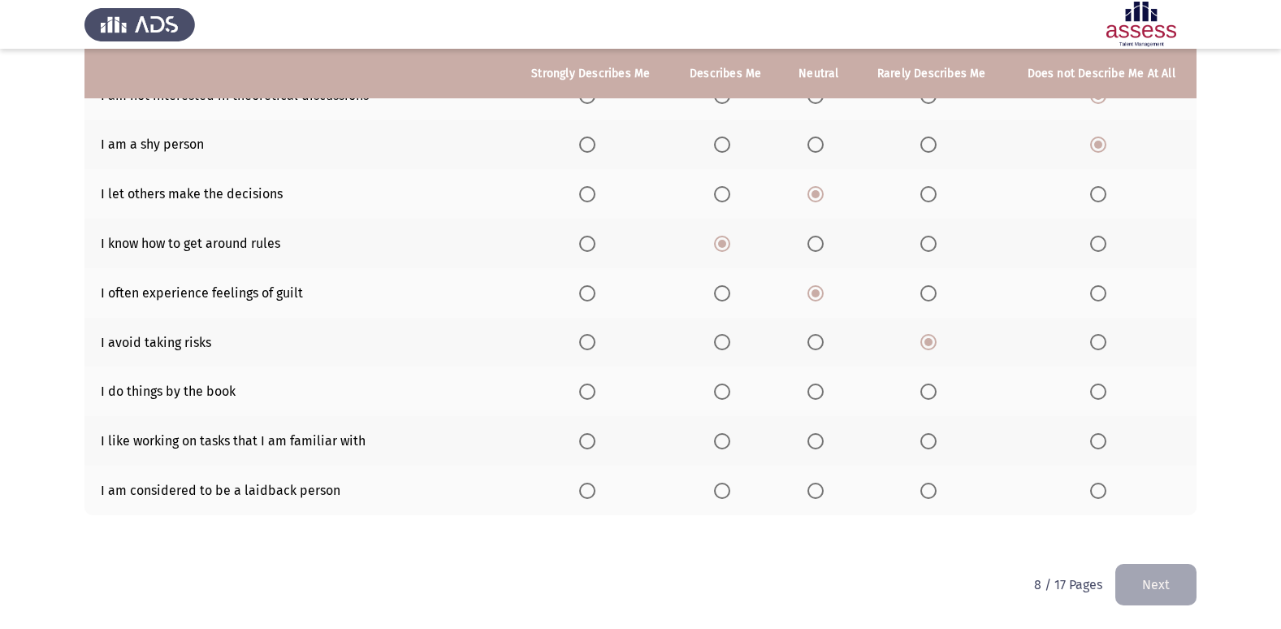
click at [824, 400] on span "Select an option" at bounding box center [816, 392] width 16 height 16
click at [824, 400] on input "Select an option" at bounding box center [816, 392] width 16 height 16
click at [928, 395] on span "Select an option" at bounding box center [929, 392] width 16 height 16
click at [928, 395] on input "Select an option" at bounding box center [929, 392] width 16 height 16
click at [820, 396] on span "Select an option" at bounding box center [816, 392] width 16 height 16
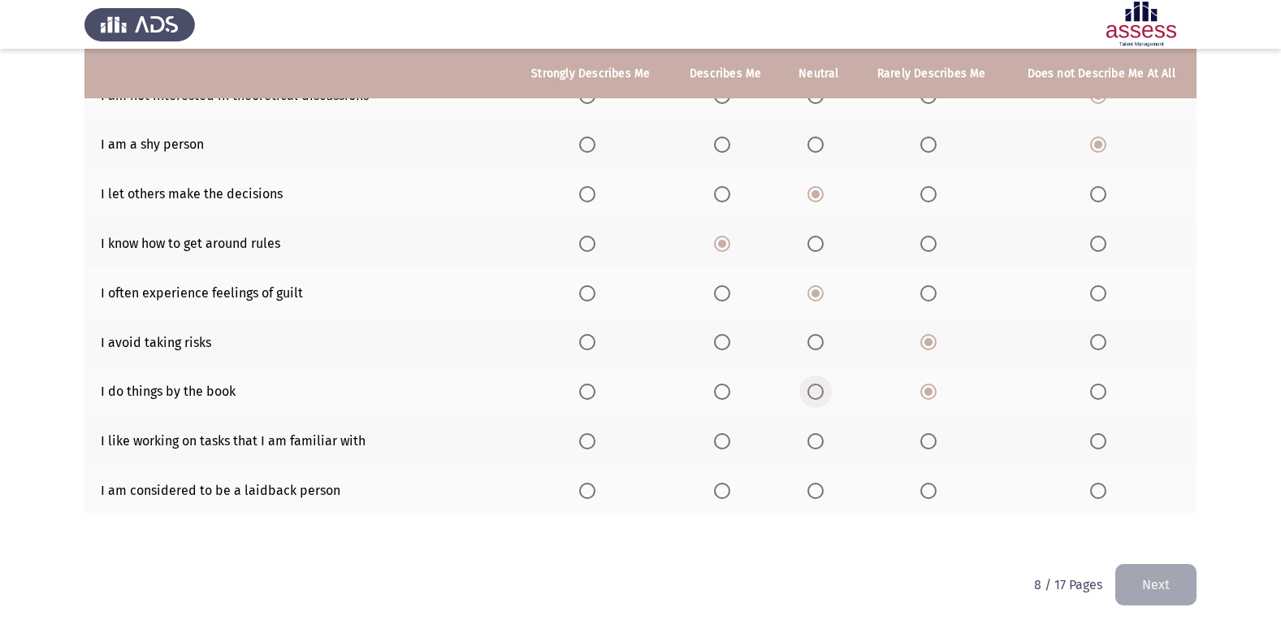
click at [820, 396] on input "Select an option" at bounding box center [816, 392] width 16 height 16
click at [813, 437] on span "Select an option" at bounding box center [816, 441] width 16 height 16
click at [813, 437] on input "Select an option" at bounding box center [816, 441] width 16 height 16
click at [928, 488] on span "Select an option" at bounding box center [929, 491] width 16 height 16
click at [928, 488] on input "Select an option" at bounding box center [929, 491] width 16 height 16
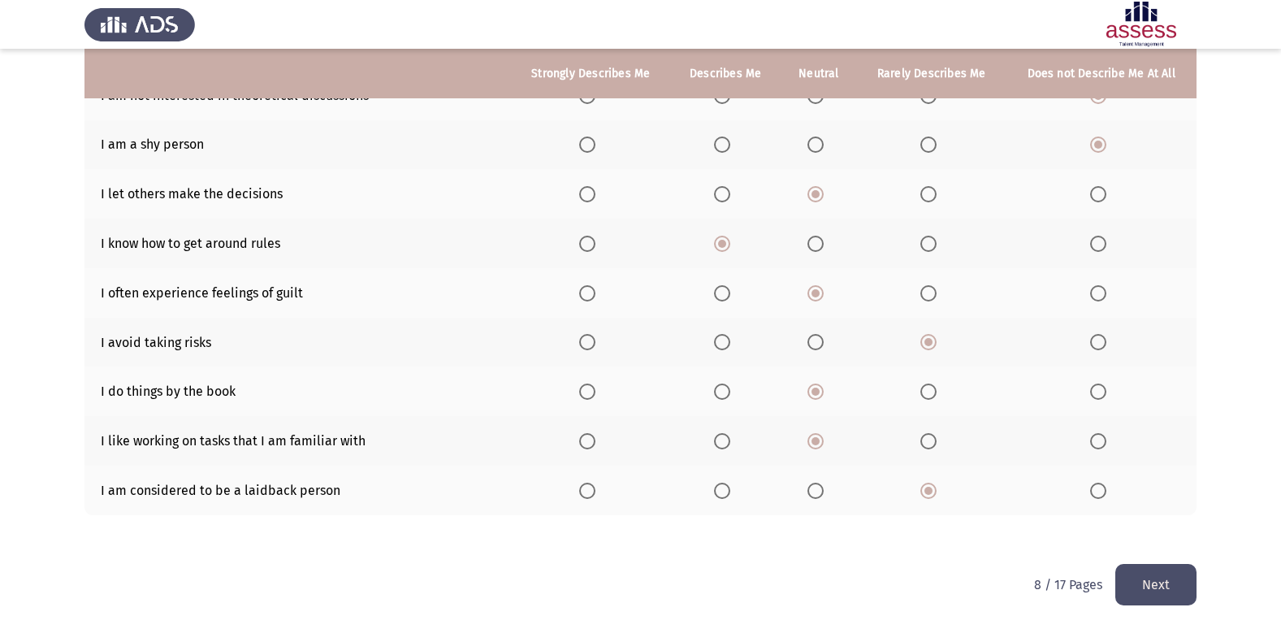
click at [813, 483] on span "Select an option" at bounding box center [816, 491] width 16 height 16
click at [813, 483] on input "Select an option" at bounding box center [816, 491] width 16 height 16
click at [1158, 570] on button "Next" at bounding box center [1156, 584] width 81 height 41
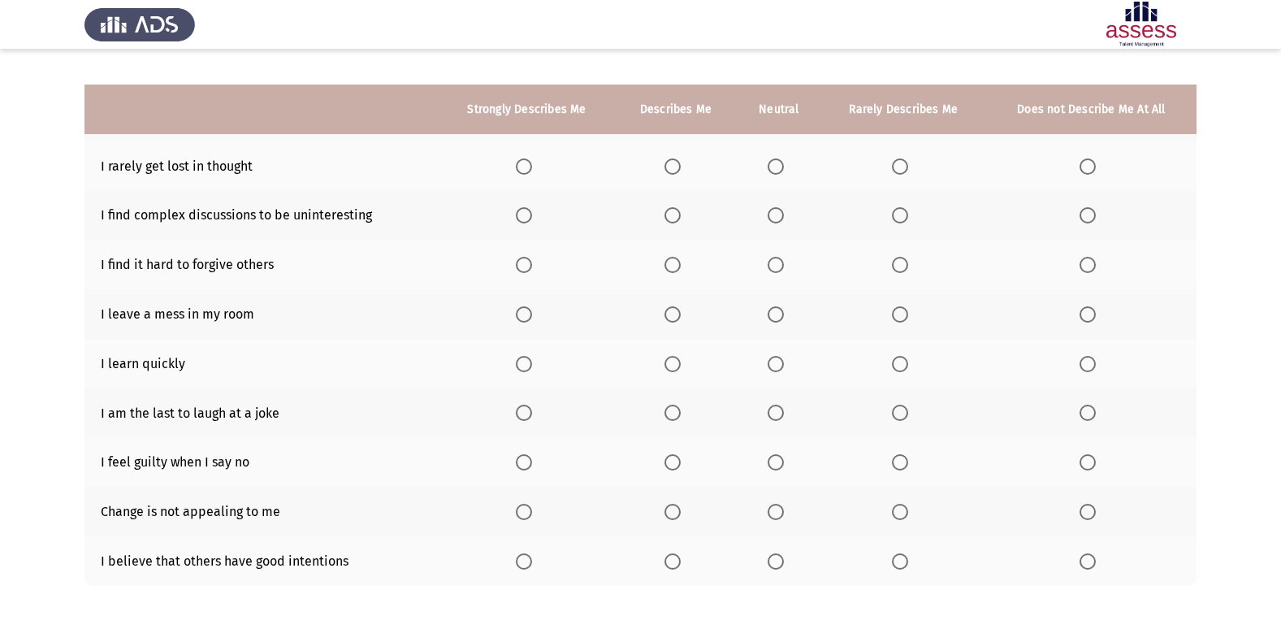
scroll to position [75, 0]
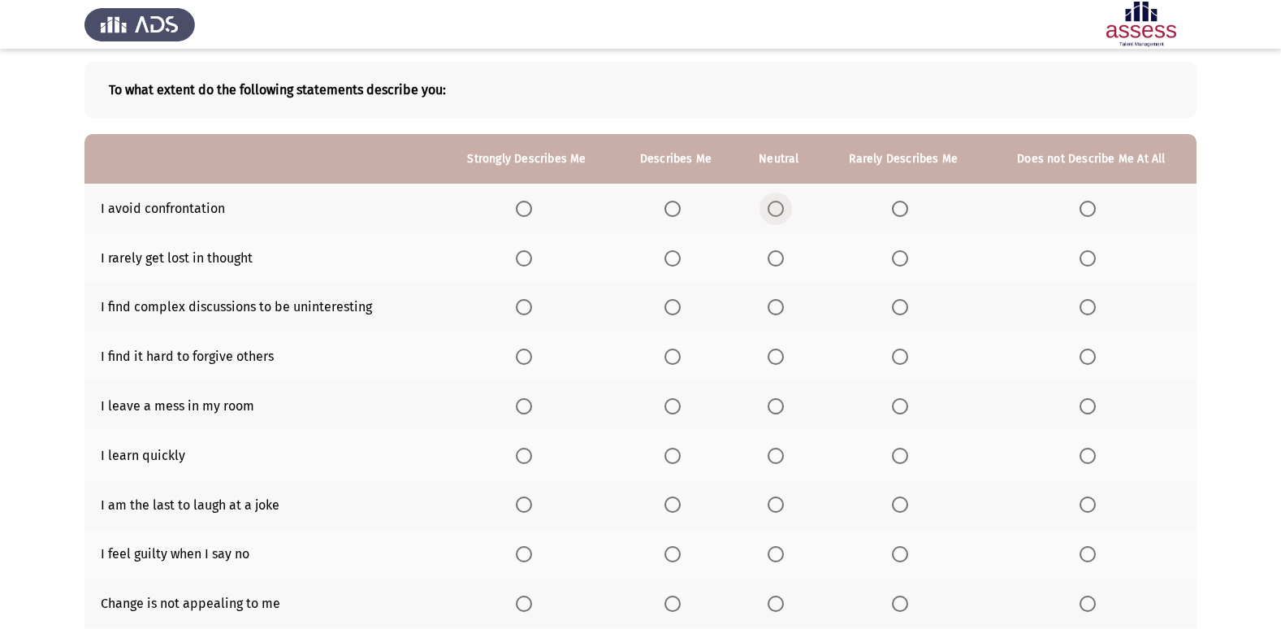
click at [787, 213] on label "Select an option" at bounding box center [779, 209] width 23 height 16
click at [784, 213] on input "Select an option" at bounding box center [776, 209] width 16 height 16
click at [668, 257] on span "Select an option" at bounding box center [673, 258] width 16 height 16
click at [668, 257] on input "Select an option" at bounding box center [673, 258] width 16 height 16
click at [1094, 312] on span "Select an option" at bounding box center [1088, 307] width 16 height 16
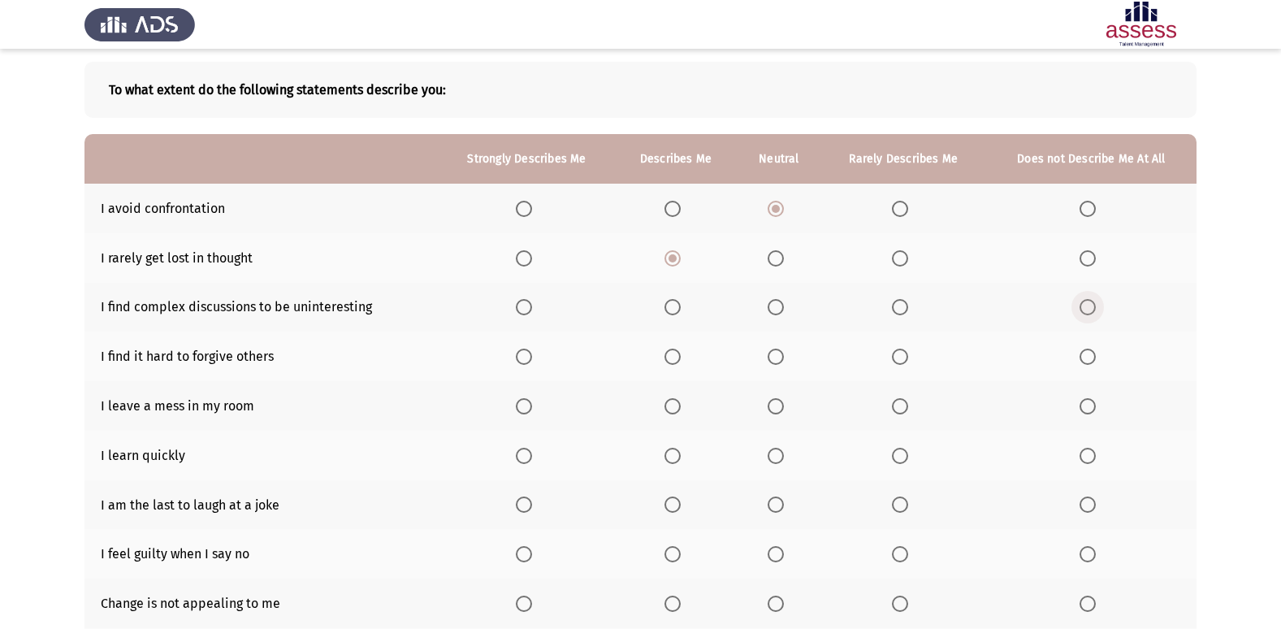
click at [1094, 312] on input "Select an option" at bounding box center [1088, 307] width 16 height 16
click at [896, 362] on span "Select an option" at bounding box center [900, 357] width 16 height 16
click at [896, 362] on input "Select an option" at bounding box center [900, 357] width 16 height 16
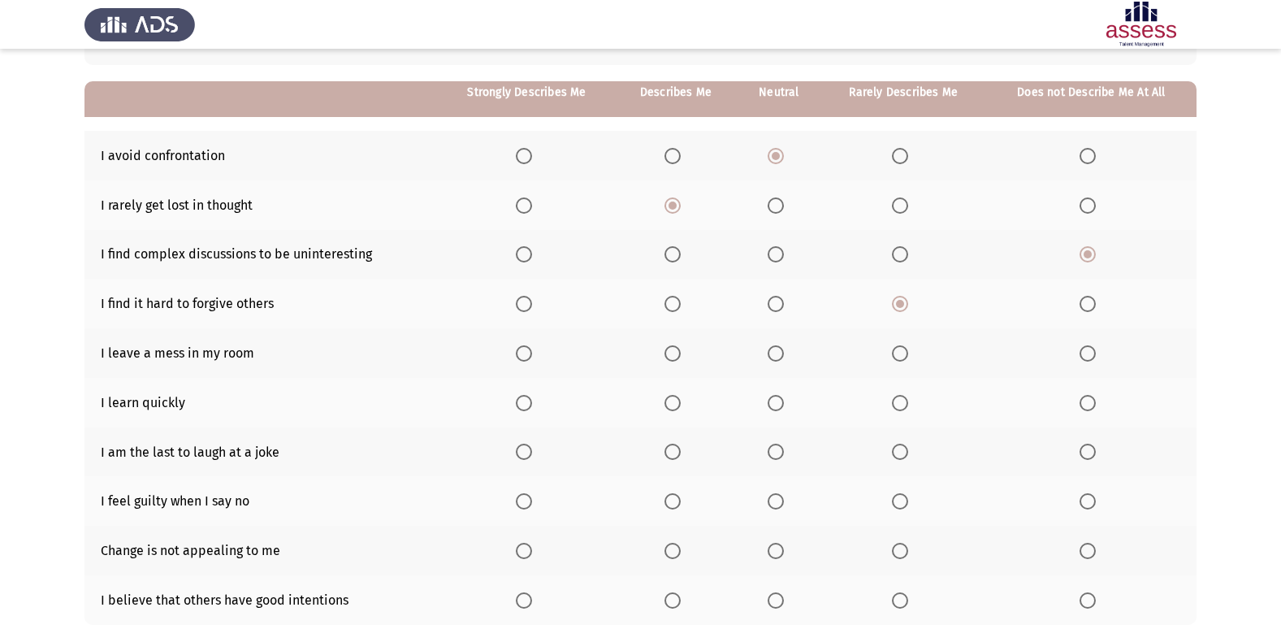
scroll to position [156, 0]
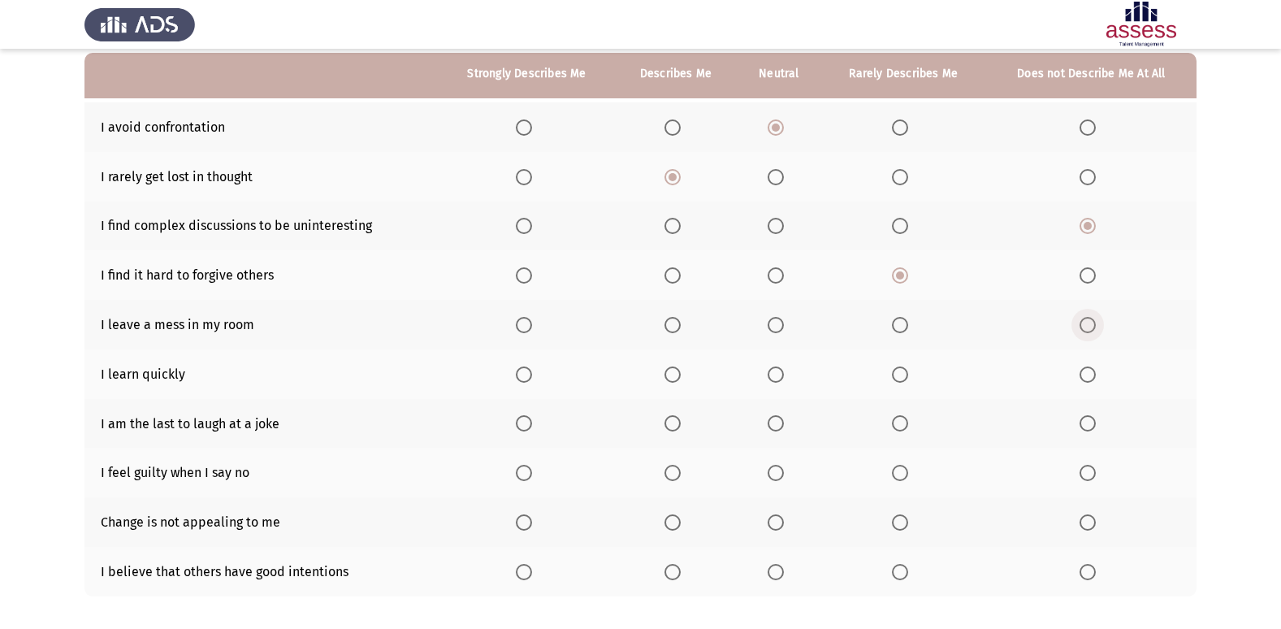
click at [1081, 324] on span "Select an option" at bounding box center [1088, 325] width 16 height 16
click at [1081, 324] on input "Select an option" at bounding box center [1088, 325] width 16 height 16
click at [531, 376] on span "Select an option" at bounding box center [524, 374] width 16 height 16
click at [531, 376] on input "Select an option" at bounding box center [524, 374] width 16 height 16
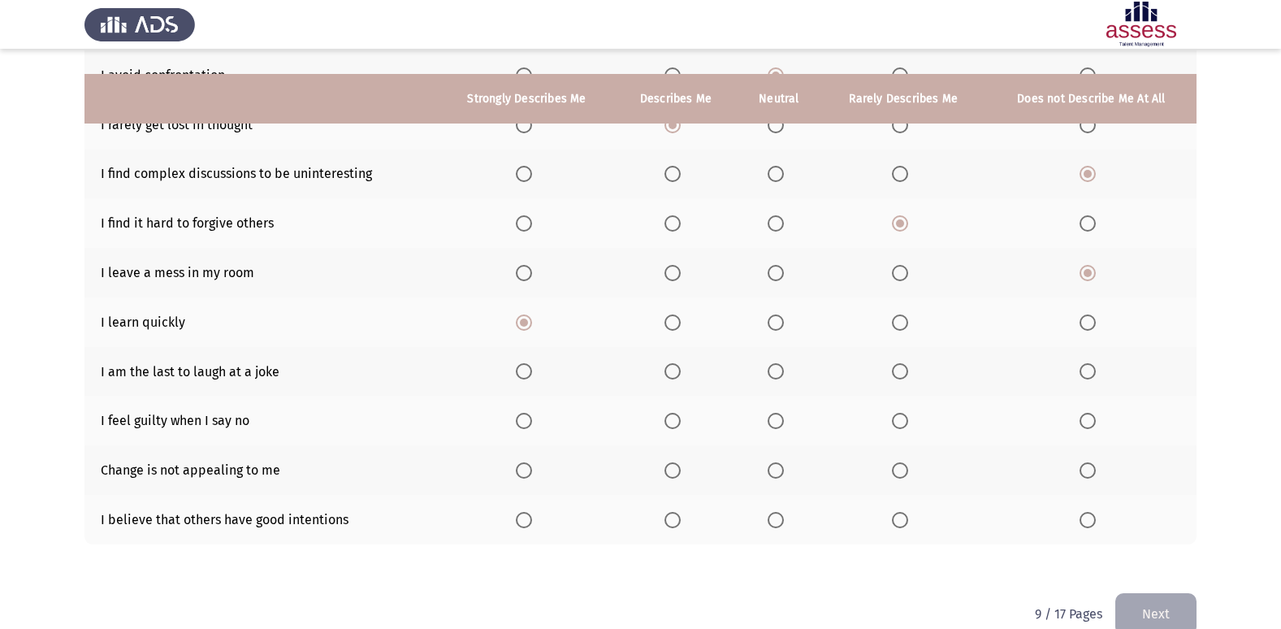
scroll to position [237, 0]
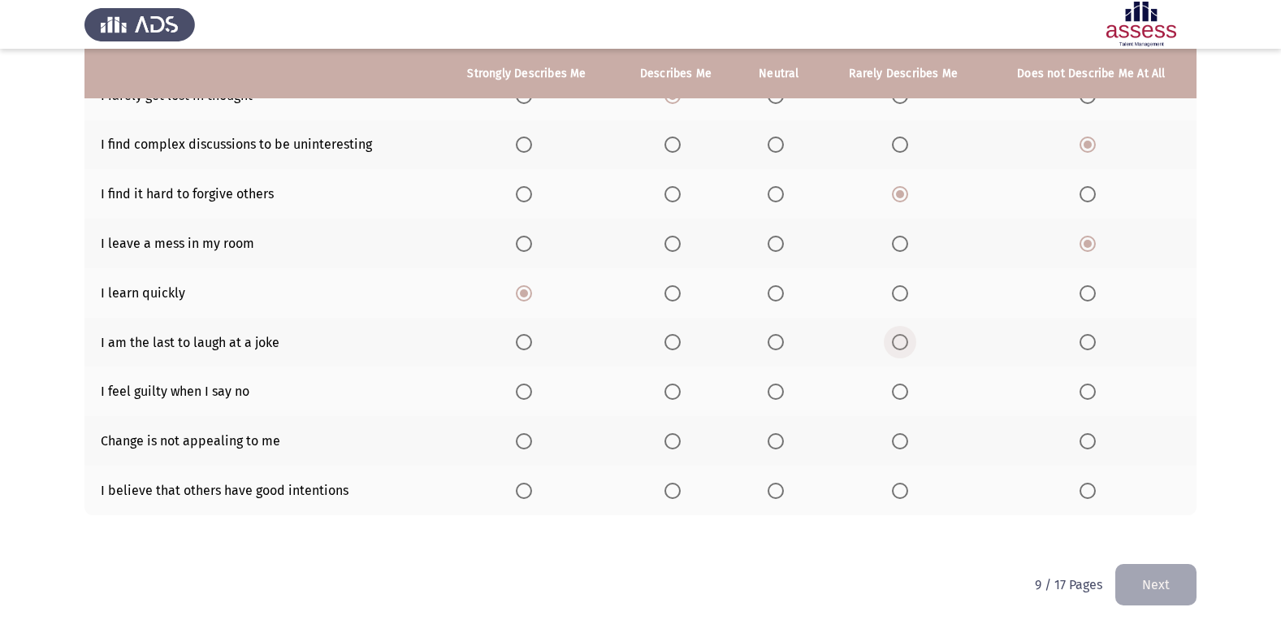
click at [902, 341] on span "Select an option" at bounding box center [900, 342] width 16 height 16
click at [902, 341] on input "Select an option" at bounding box center [900, 342] width 16 height 16
click at [910, 392] on label "Select an option" at bounding box center [903, 392] width 23 height 16
click at [908, 392] on input "Select an option" at bounding box center [900, 392] width 16 height 16
click at [677, 447] on span "Select an option" at bounding box center [673, 441] width 16 height 16
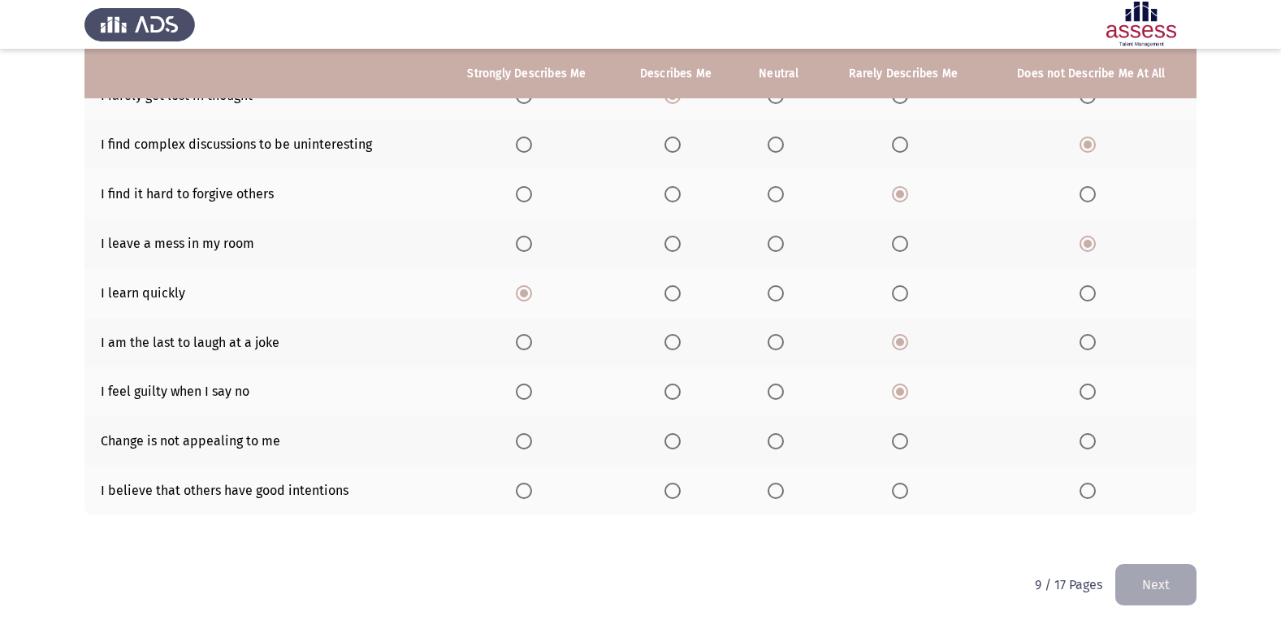
click at [677, 447] on input "Select an option" at bounding box center [673, 441] width 16 height 16
click at [782, 489] on span "Select an option" at bounding box center [776, 491] width 16 height 16
click at [782, 489] on input "Select an option" at bounding box center [776, 491] width 16 height 16
click at [1173, 578] on button "Next" at bounding box center [1156, 584] width 81 height 41
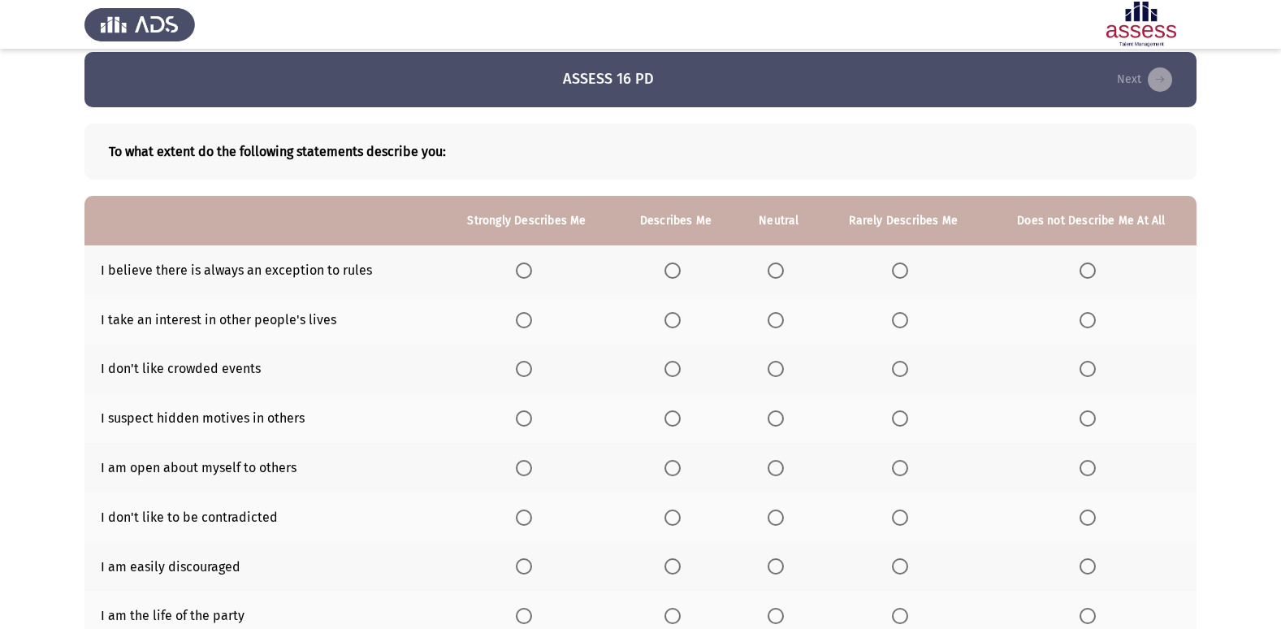
scroll to position [0, 0]
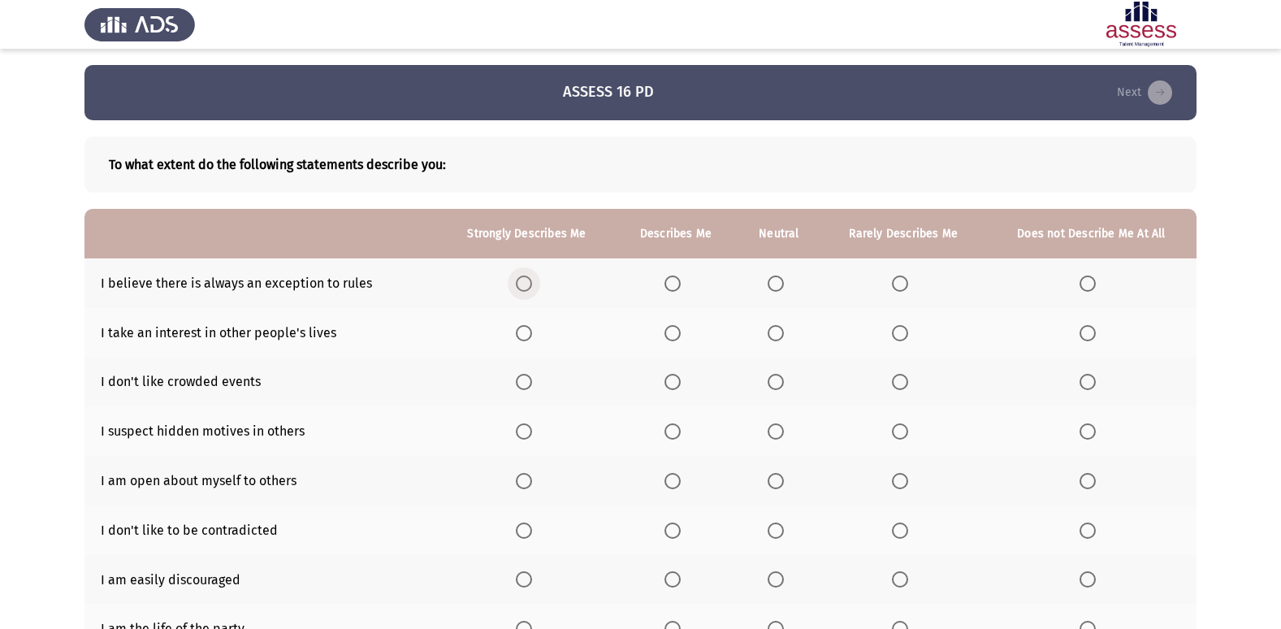
click at [524, 278] on span "Select an option" at bounding box center [524, 283] width 16 height 16
click at [524, 278] on input "Select an option" at bounding box center [524, 283] width 16 height 16
click at [774, 336] on span "Select an option" at bounding box center [776, 333] width 16 height 16
click at [774, 336] on input "Select an option" at bounding box center [776, 333] width 16 height 16
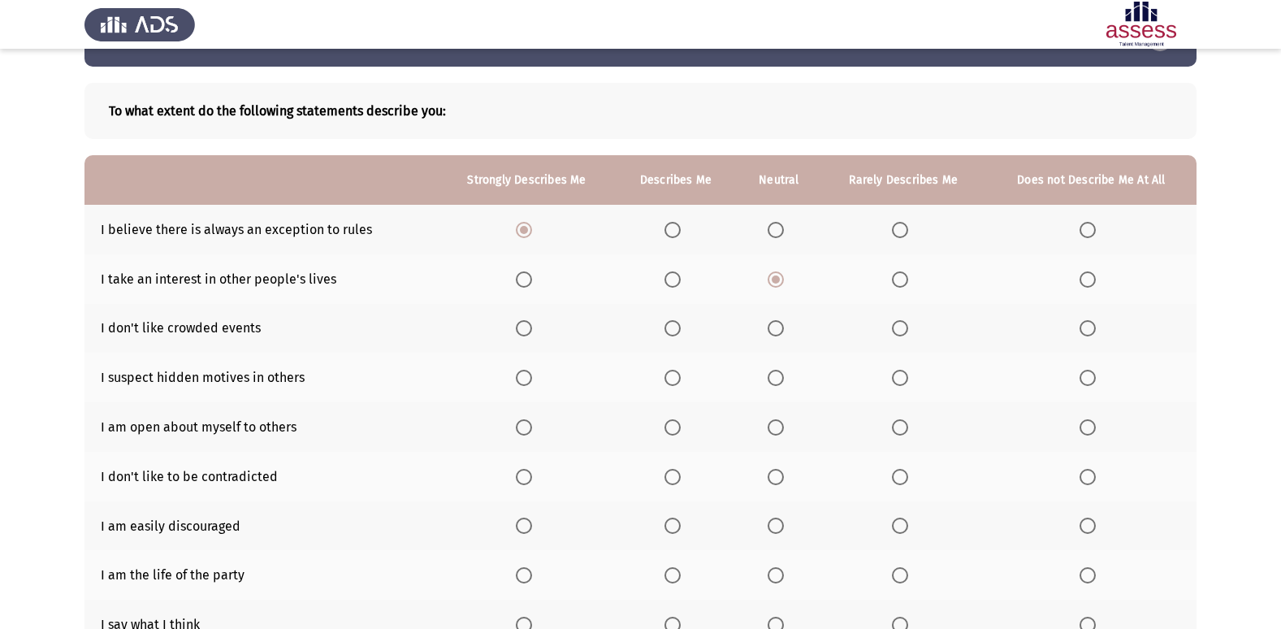
scroll to position [81, 0]
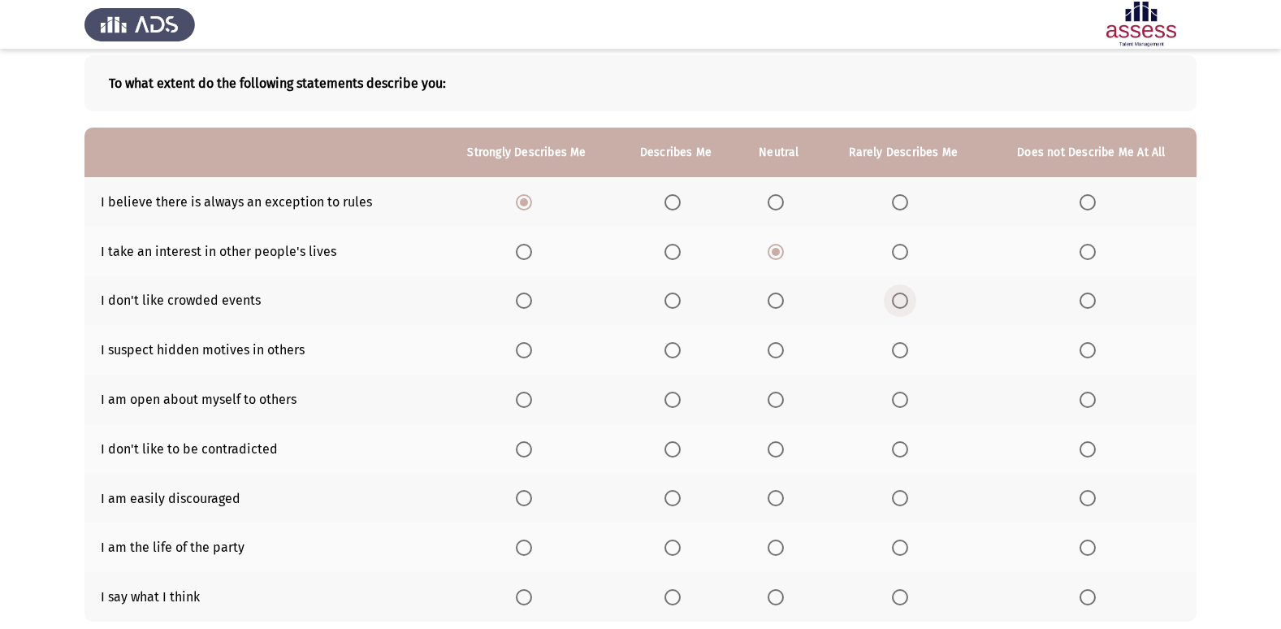
click at [907, 309] on span "Select an option" at bounding box center [900, 301] width 16 height 16
click at [907, 309] on input "Select an option" at bounding box center [900, 301] width 16 height 16
click at [906, 353] on span "Select an option" at bounding box center [900, 350] width 16 height 16
click at [906, 353] on input "Select an option" at bounding box center [900, 350] width 16 height 16
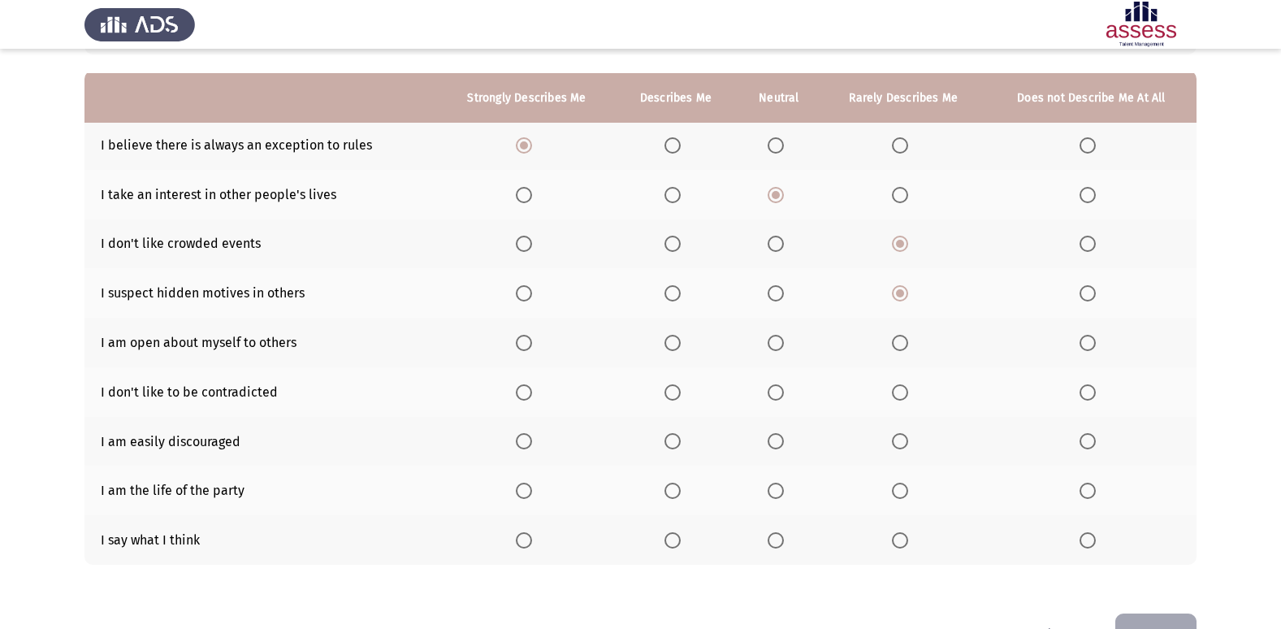
scroll to position [163, 0]
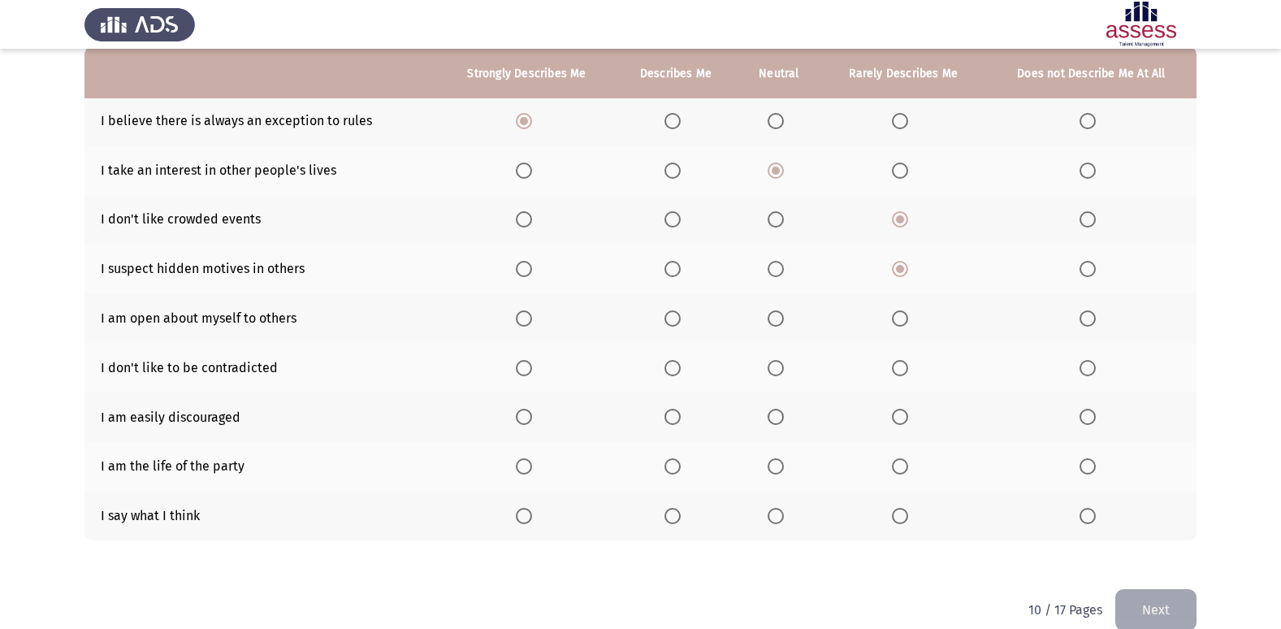
click at [671, 323] on span "Select an option" at bounding box center [673, 318] width 16 height 16
click at [671, 323] on input "Select an option" at bounding box center [673, 318] width 16 height 16
click at [783, 372] on span "Select an option" at bounding box center [776, 368] width 16 height 16
click at [783, 372] on input "Select an option" at bounding box center [776, 368] width 16 height 16
click at [1086, 417] on span "Select an option" at bounding box center [1088, 417] width 16 height 16
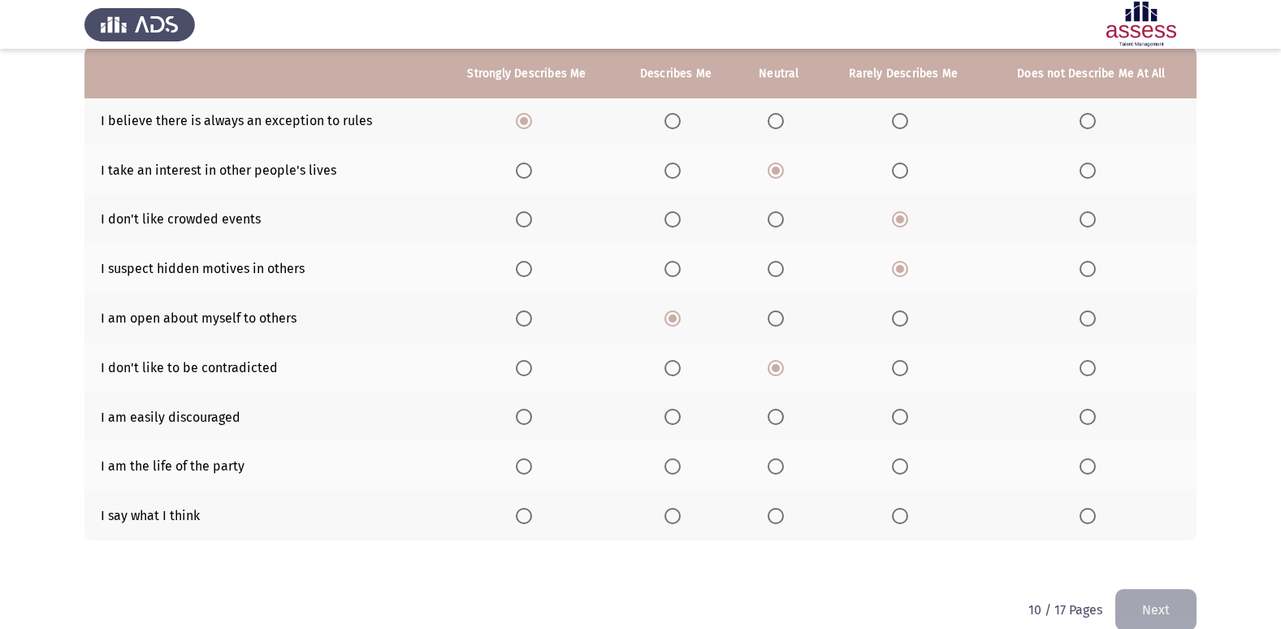
click at [1086, 417] on input "Select an option" at bounding box center [1088, 417] width 16 height 16
click at [774, 461] on span "Select an option" at bounding box center [776, 466] width 16 height 16
click at [774, 461] on input "Select an option" at bounding box center [776, 466] width 16 height 16
click at [525, 517] on span "Select an option" at bounding box center [524, 516] width 16 height 16
click at [525, 517] on input "Select an option" at bounding box center [524, 516] width 16 height 16
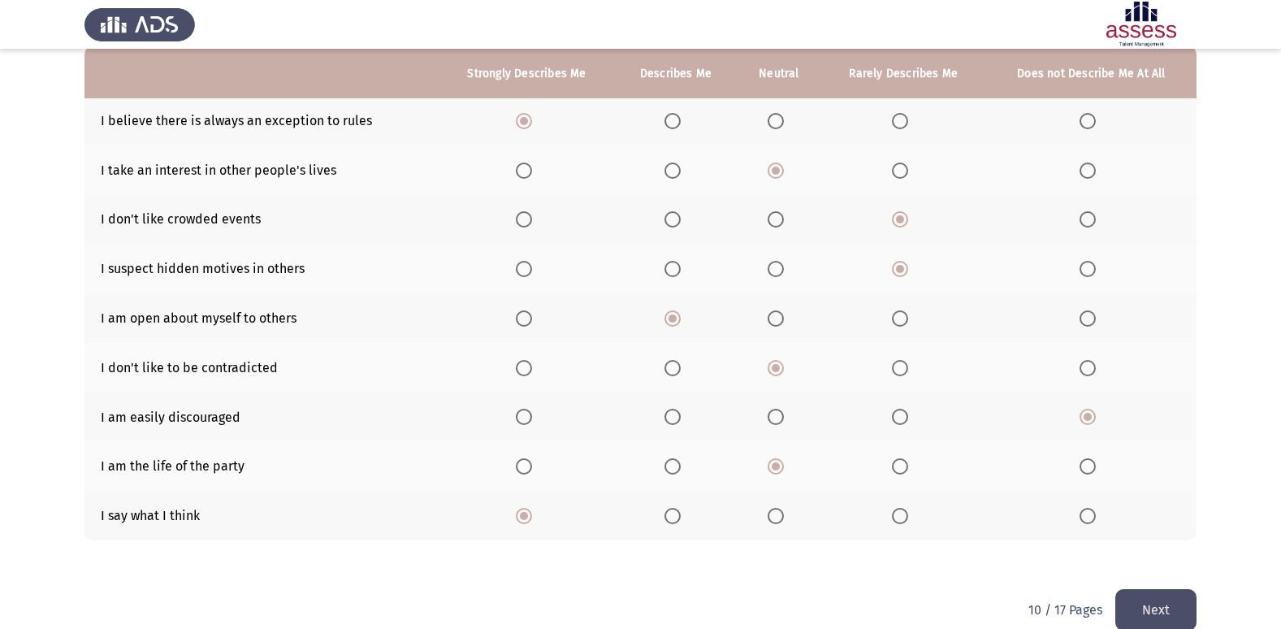
click at [1176, 600] on button "Next" at bounding box center [1156, 609] width 81 height 41
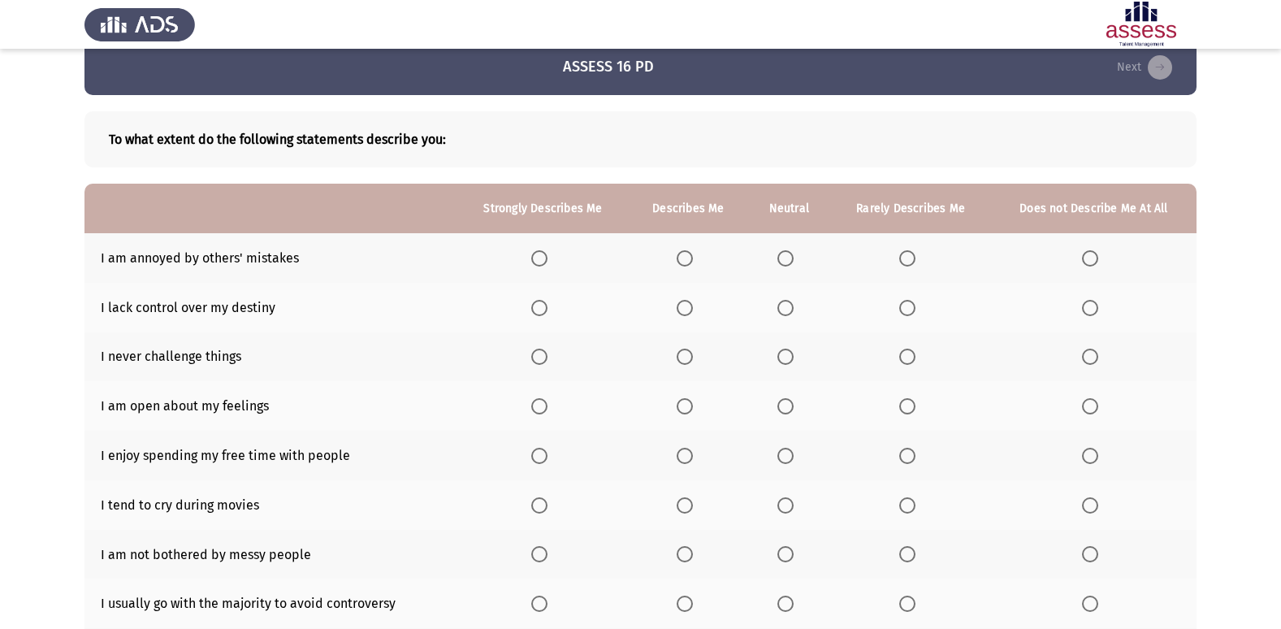
scroll to position [106, 0]
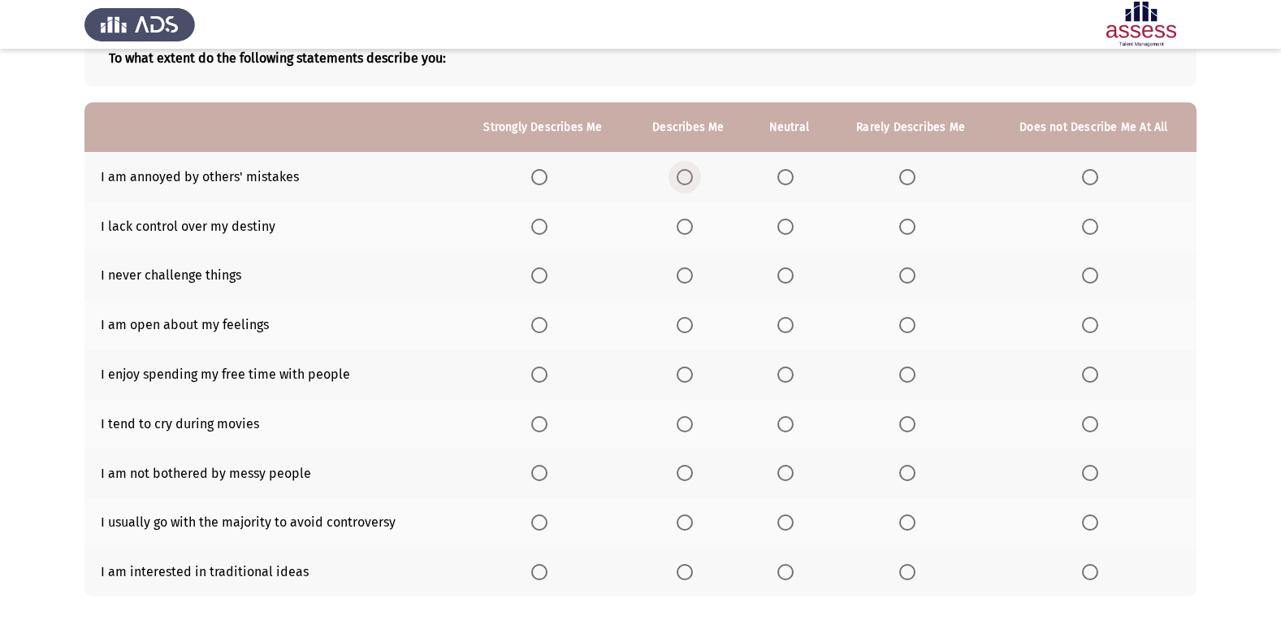
click at [693, 179] on span "Select an option" at bounding box center [685, 177] width 16 height 16
click at [693, 179] on input "Select an option" at bounding box center [685, 177] width 16 height 16
click at [904, 224] on span "Select an option" at bounding box center [907, 227] width 16 height 16
click at [904, 224] on input "Select an option" at bounding box center [907, 227] width 16 height 16
click at [1102, 278] on label "Select an option" at bounding box center [1093, 275] width 23 height 16
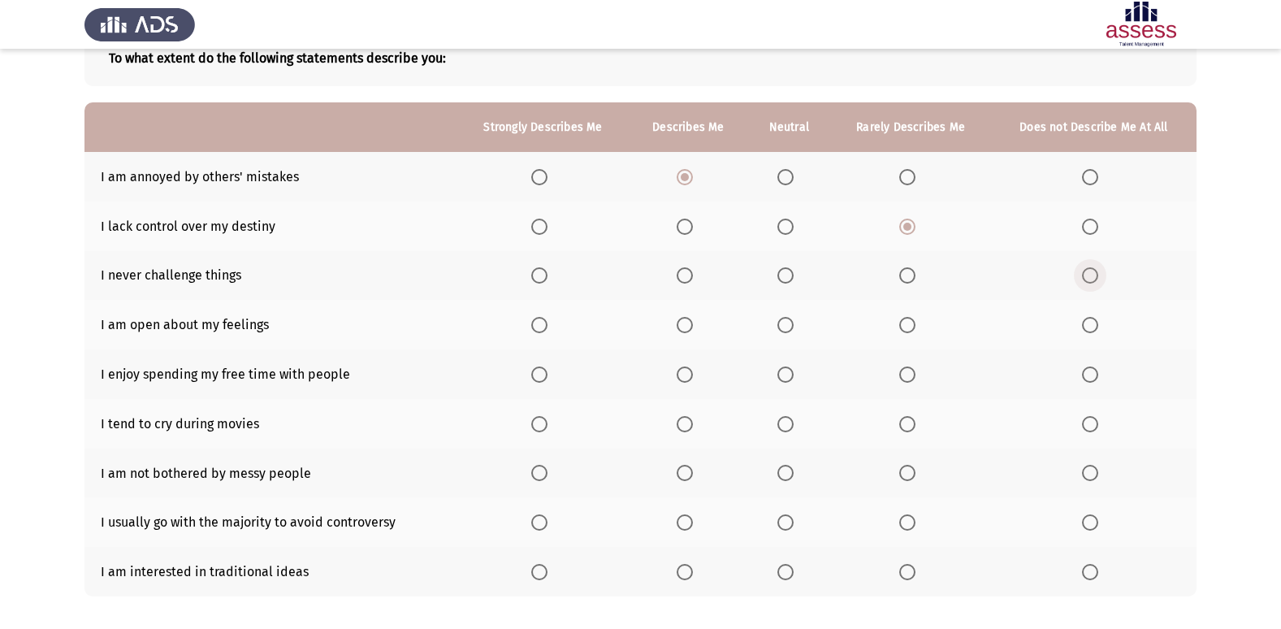
click at [1099, 278] on input "Select an option" at bounding box center [1090, 275] width 16 height 16
click at [678, 331] on th at bounding box center [688, 325] width 119 height 50
click at [678, 327] on th at bounding box center [688, 325] width 119 height 50
click at [686, 324] on span "Select an option" at bounding box center [685, 325] width 16 height 16
click at [686, 324] on input "Select an option" at bounding box center [685, 325] width 16 height 16
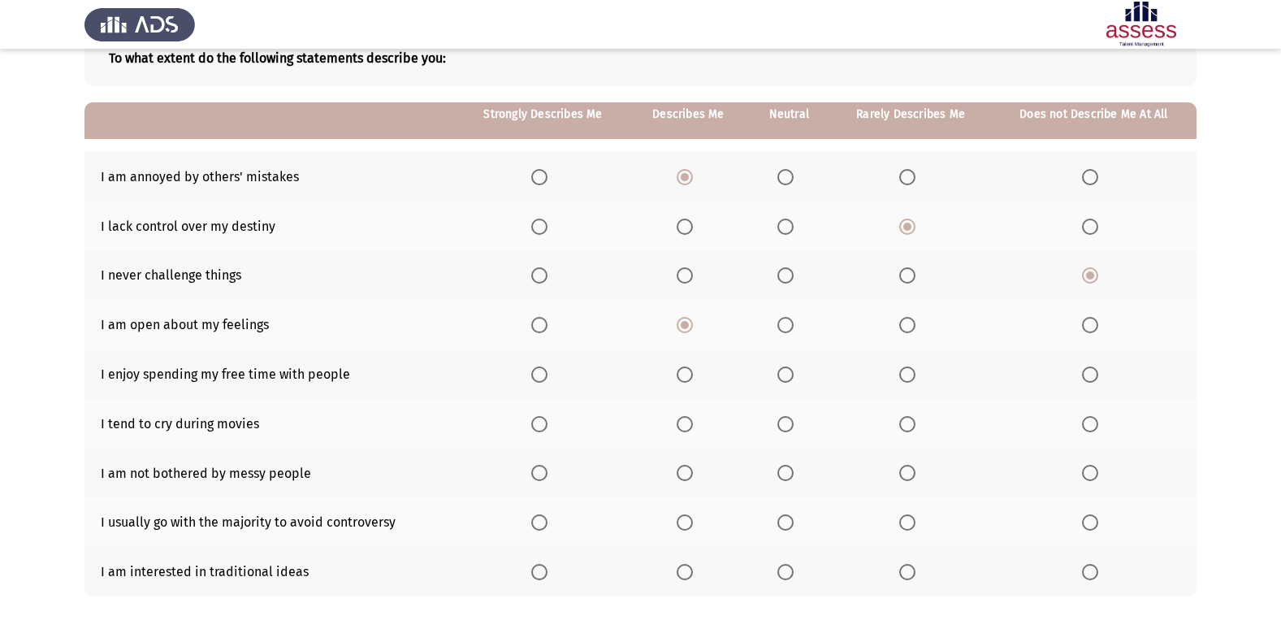
scroll to position [188, 0]
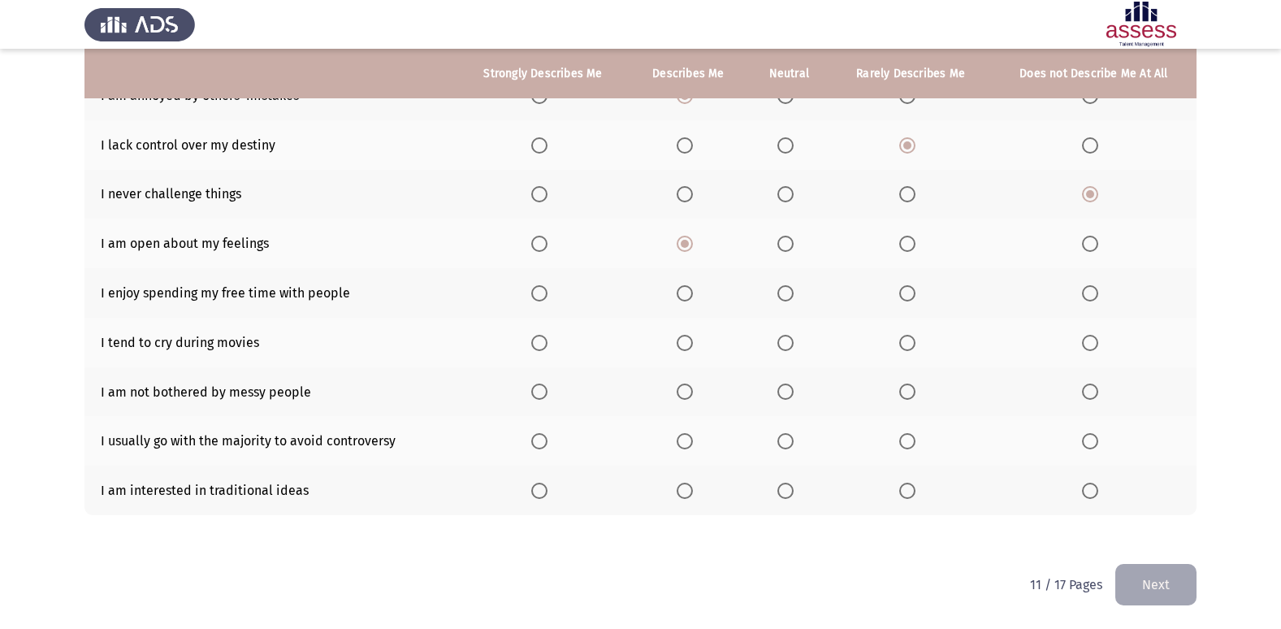
click at [545, 301] on th at bounding box center [543, 293] width 172 height 50
click at [543, 298] on span "Select an option" at bounding box center [539, 293] width 16 height 16
click at [543, 298] on input "Select an option" at bounding box center [539, 293] width 16 height 16
click at [1098, 340] on span "Select an option" at bounding box center [1090, 343] width 16 height 16
click at [1098, 340] on input "Select an option" at bounding box center [1090, 343] width 16 height 16
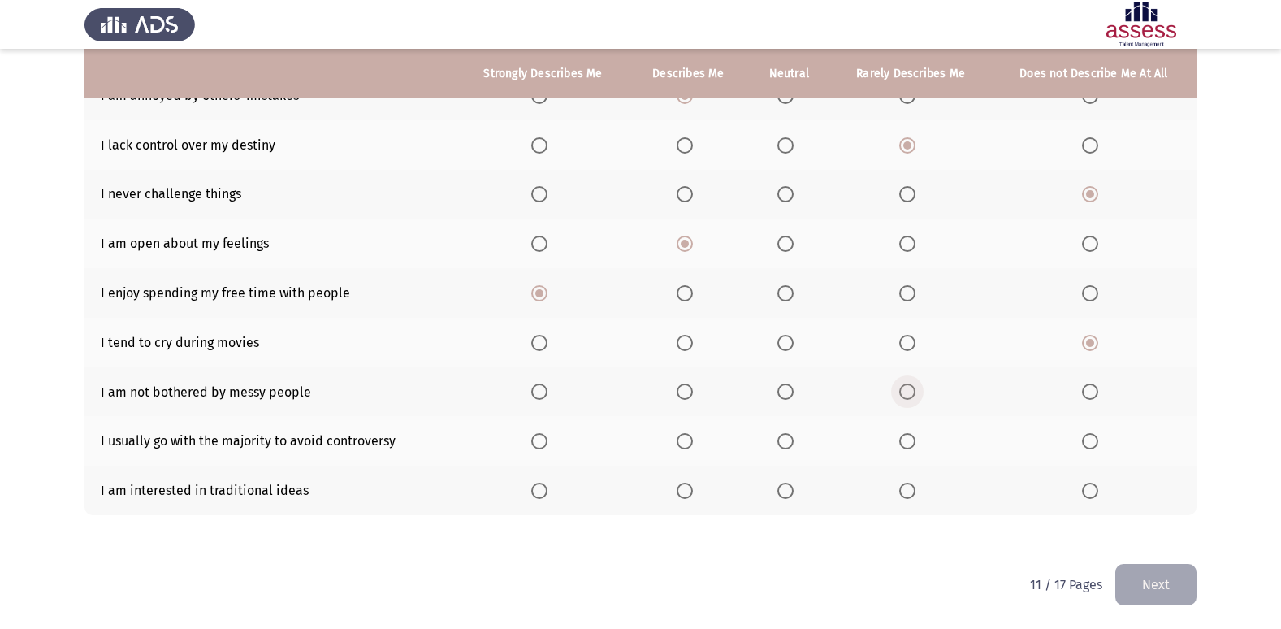
click at [908, 398] on span "Select an option" at bounding box center [907, 392] width 16 height 16
click at [908, 398] on input "Select an option" at bounding box center [907, 392] width 16 height 16
click at [789, 439] on span "Select an option" at bounding box center [786, 441] width 16 height 16
click at [789, 439] on input "Select an option" at bounding box center [786, 441] width 16 height 16
click at [910, 491] on span "Select an option" at bounding box center [907, 491] width 16 height 16
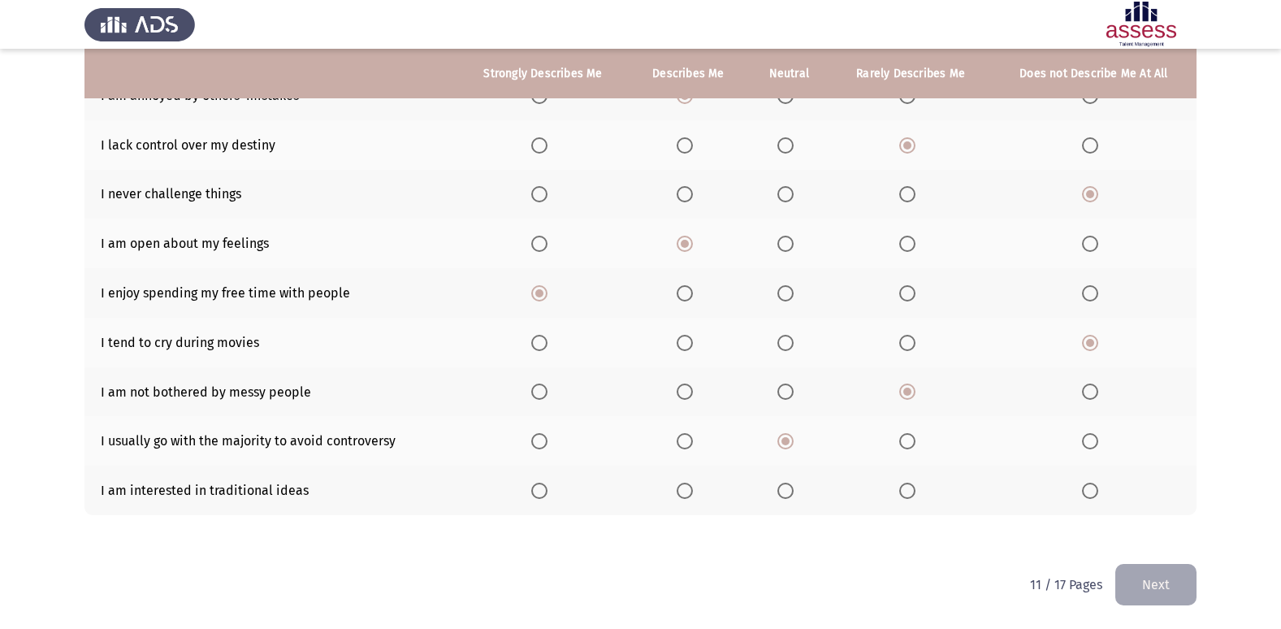
click at [910, 491] on input "Select an option" at bounding box center [907, 491] width 16 height 16
click at [678, 494] on th at bounding box center [688, 491] width 119 height 50
click at [683, 488] on span "Select an option" at bounding box center [685, 491] width 16 height 16
click at [683, 488] on input "Select an option" at bounding box center [685, 491] width 16 height 16
click at [1159, 587] on button "Next" at bounding box center [1156, 584] width 81 height 41
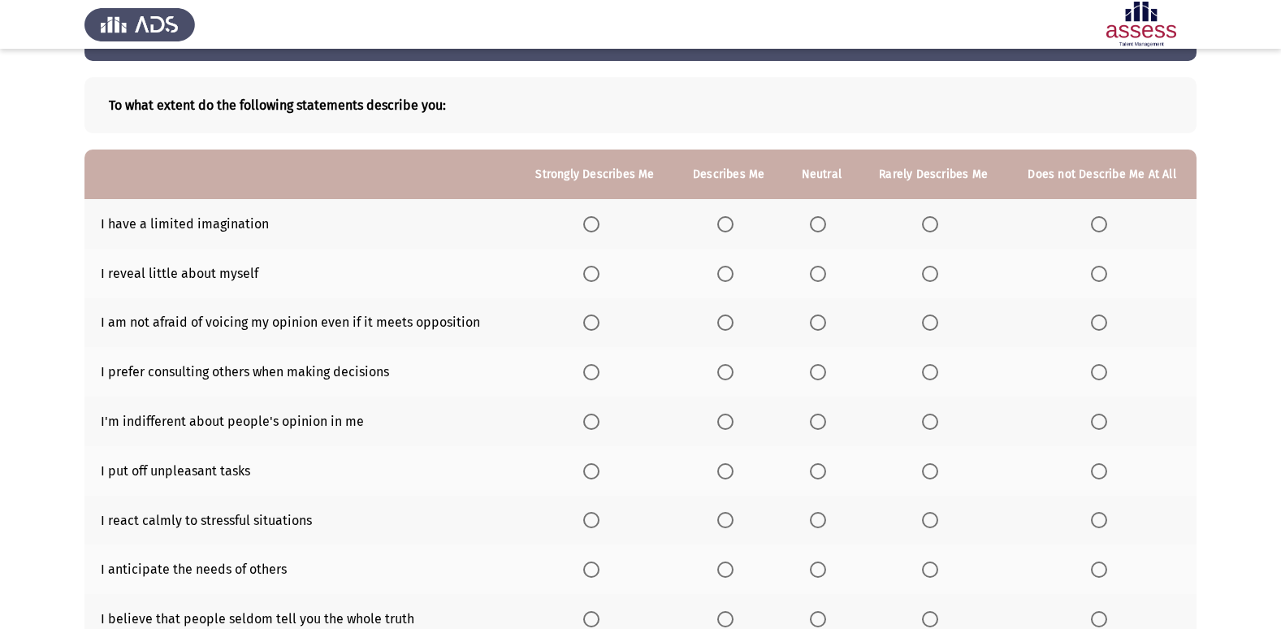
scroll to position [163, 0]
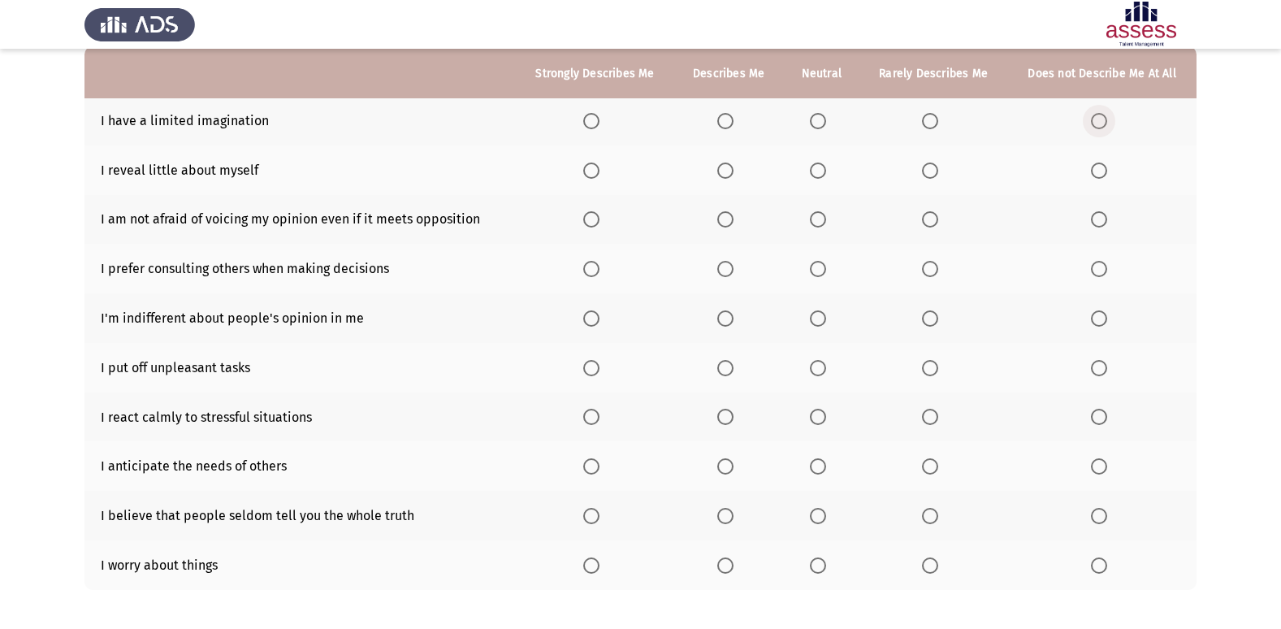
click at [1107, 115] on span "Select an option" at bounding box center [1099, 121] width 16 height 16
click at [1107, 115] on input "Select an option" at bounding box center [1099, 121] width 16 height 16
click at [818, 171] on span "Select an option" at bounding box center [818, 171] width 16 height 16
click at [818, 171] on input "Select an option" at bounding box center [818, 171] width 16 height 16
click at [727, 215] on span "Select an option" at bounding box center [725, 219] width 16 height 16
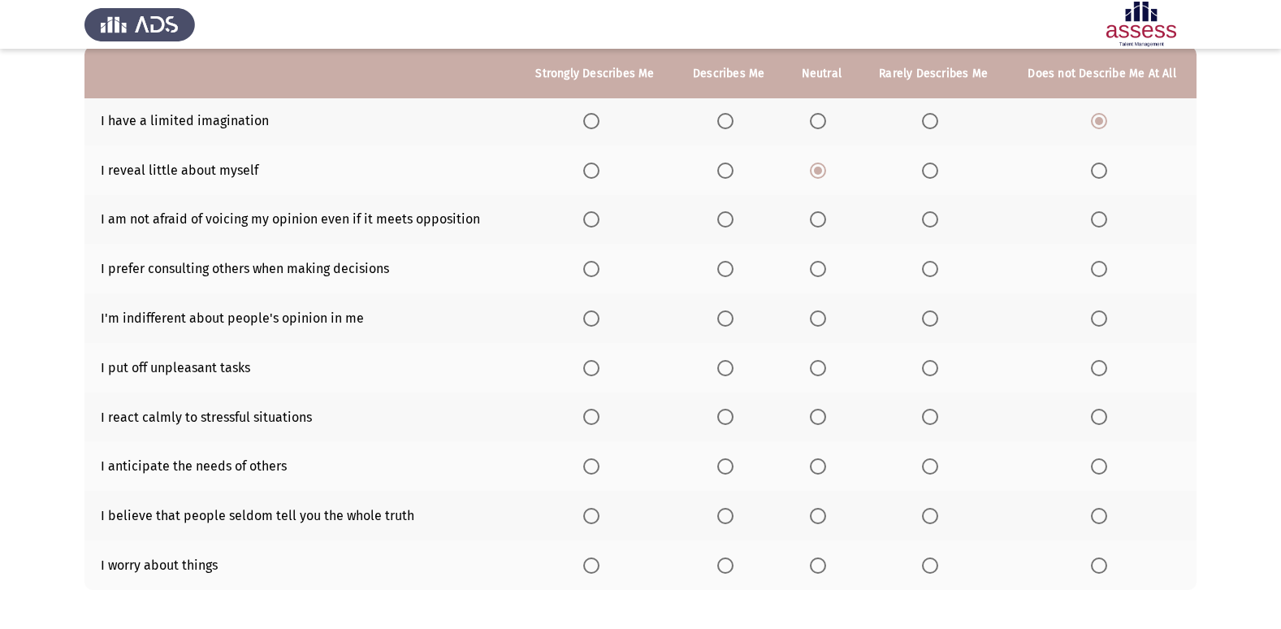
click at [727, 215] on input "Select an option" at bounding box center [725, 219] width 16 height 16
click at [729, 267] on span "Select an option" at bounding box center [725, 269] width 16 height 16
click at [729, 267] on input "Select an option" at bounding box center [725, 269] width 16 height 16
click at [823, 319] on span "Select an option" at bounding box center [818, 318] width 16 height 16
click at [823, 319] on input "Select an option" at bounding box center [818, 318] width 16 height 16
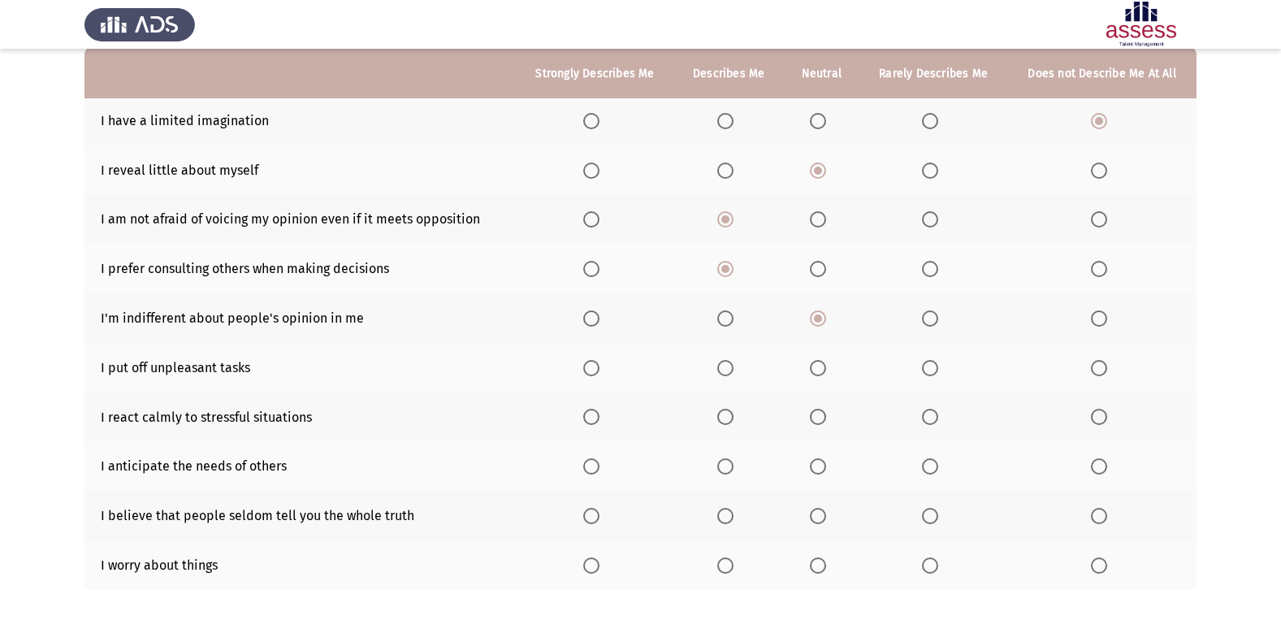
click at [937, 314] on span "Select an option" at bounding box center [930, 318] width 16 height 16
click at [937, 314] on input "Select an option" at bounding box center [930, 318] width 16 height 16
click at [931, 363] on span "Select an option" at bounding box center [930, 368] width 16 height 16
click at [931, 363] on input "Select an option" at bounding box center [930, 368] width 16 height 16
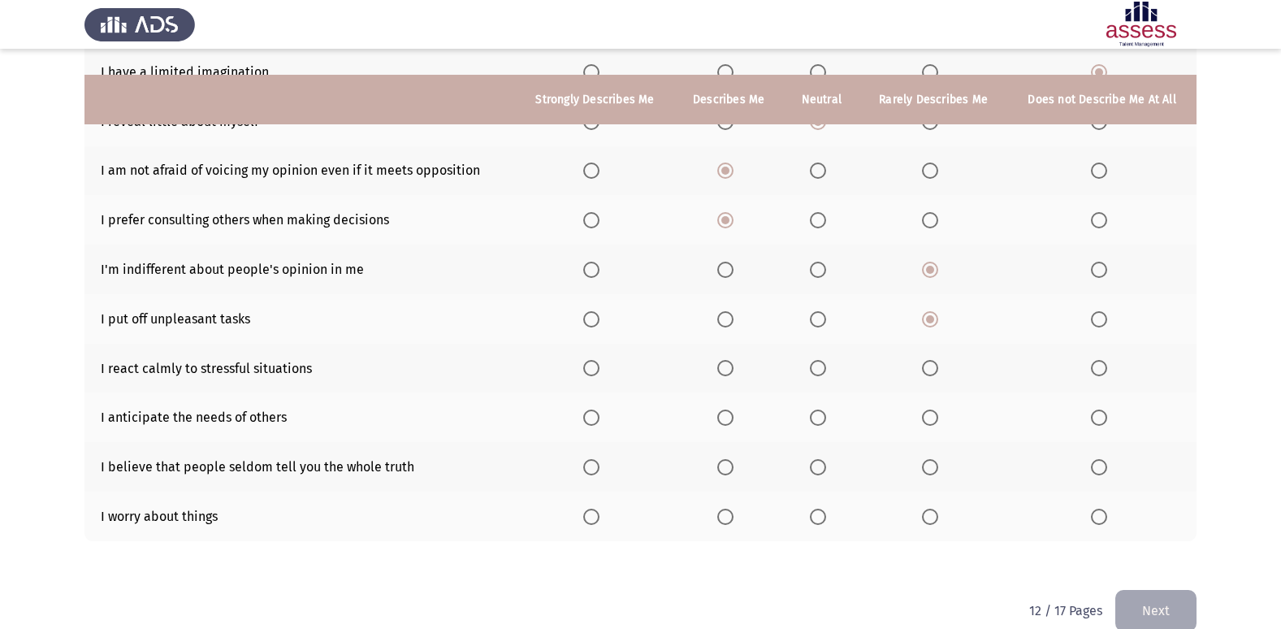
scroll to position [237, 0]
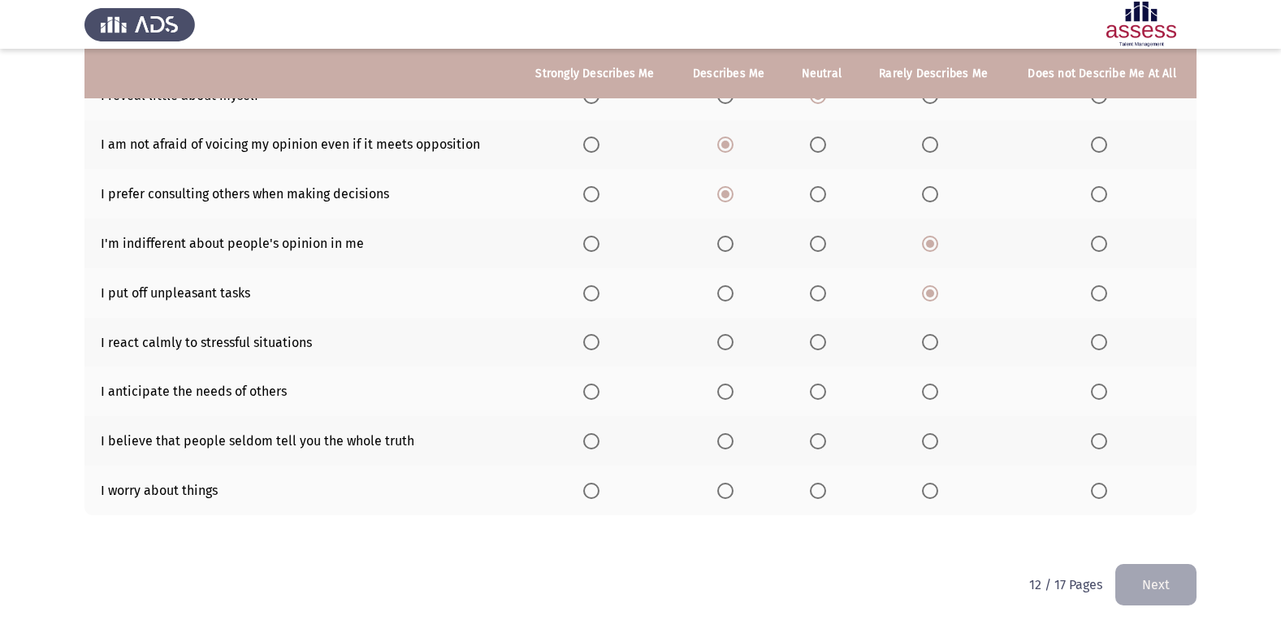
click at [824, 340] on span "Select an option" at bounding box center [818, 342] width 16 height 16
click at [824, 340] on input "Select an option" at bounding box center [818, 342] width 16 height 16
click at [829, 397] on label "Select an option" at bounding box center [821, 392] width 23 height 16
click at [826, 397] on input "Select an option" at bounding box center [818, 392] width 16 height 16
click at [740, 444] on label "Select an option" at bounding box center [728, 441] width 23 height 16
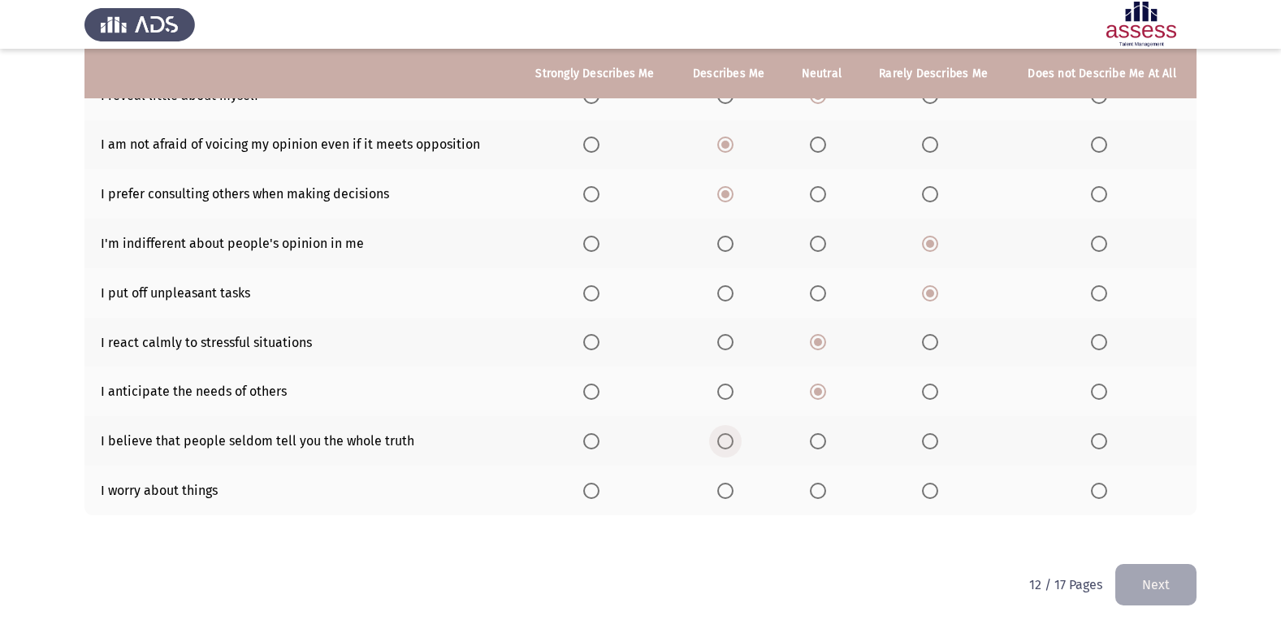
click at [734, 444] on input "Select an option" at bounding box center [725, 441] width 16 height 16
click at [818, 444] on span "Select an option" at bounding box center [818, 441] width 16 height 16
click at [818, 444] on input "Select an option" at bounding box center [818, 441] width 16 height 16
click at [935, 435] on span "Select an option" at bounding box center [930, 441] width 16 height 16
click at [935, 435] on input "Select an option" at bounding box center [930, 441] width 16 height 16
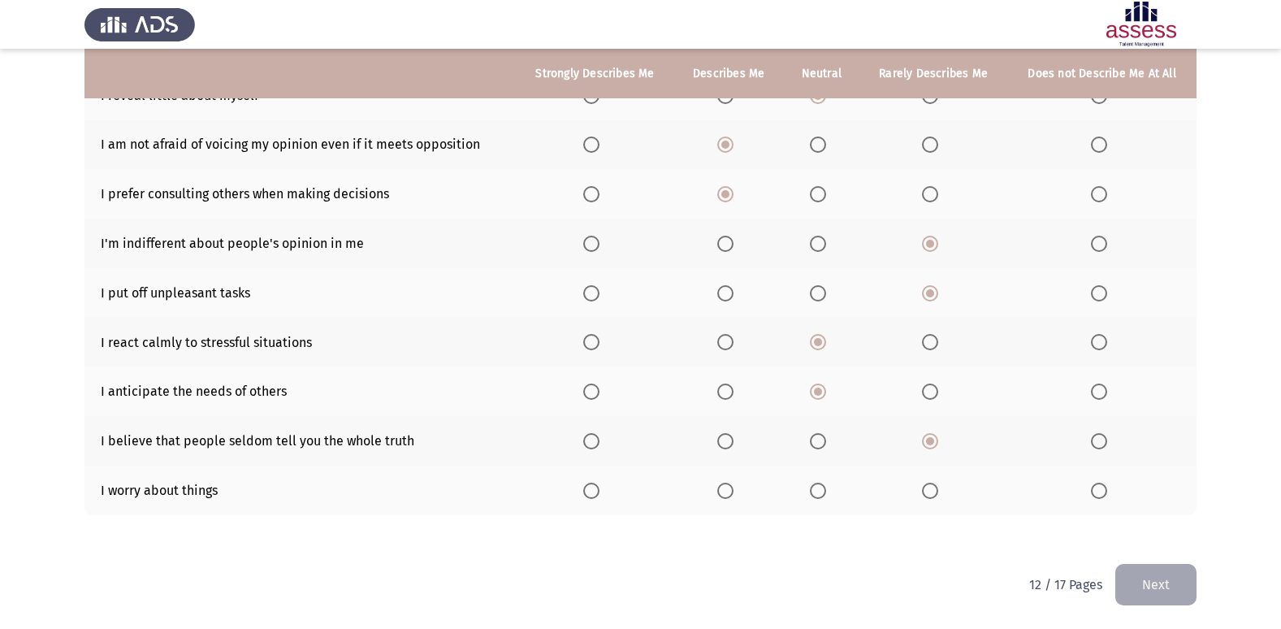
click at [729, 493] on span "Select an option" at bounding box center [725, 491] width 16 height 16
click at [729, 493] on input "Select an option" at bounding box center [725, 491] width 16 height 16
click at [1175, 583] on button "Next" at bounding box center [1156, 584] width 81 height 41
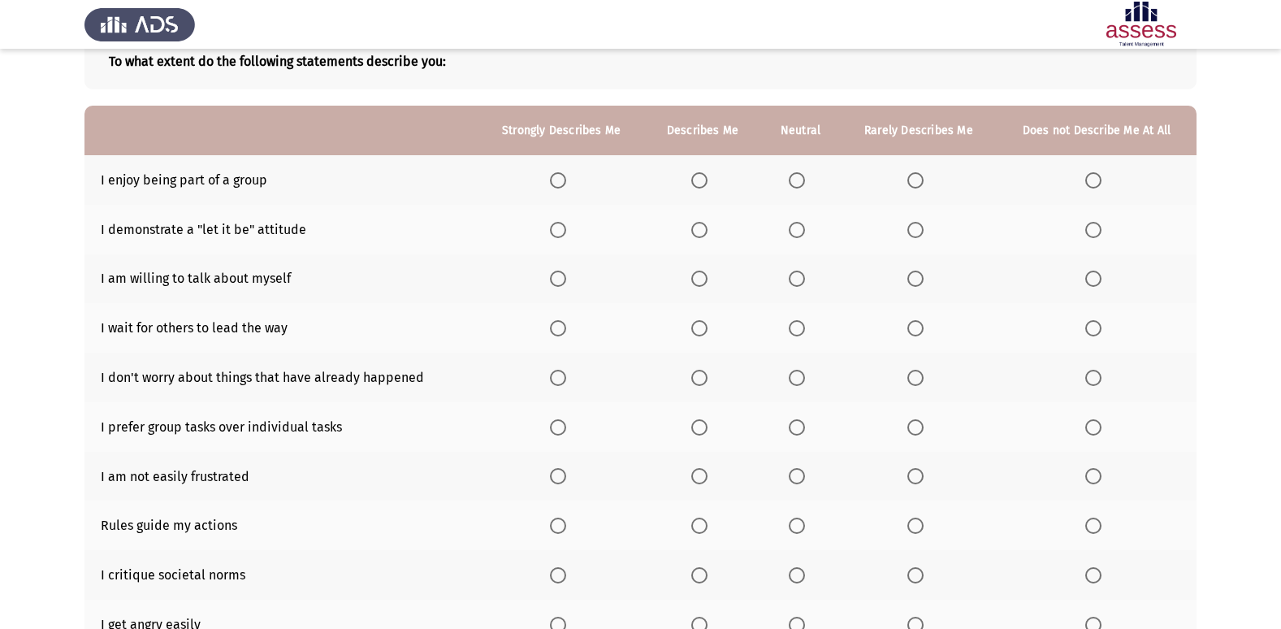
scroll to position [75, 0]
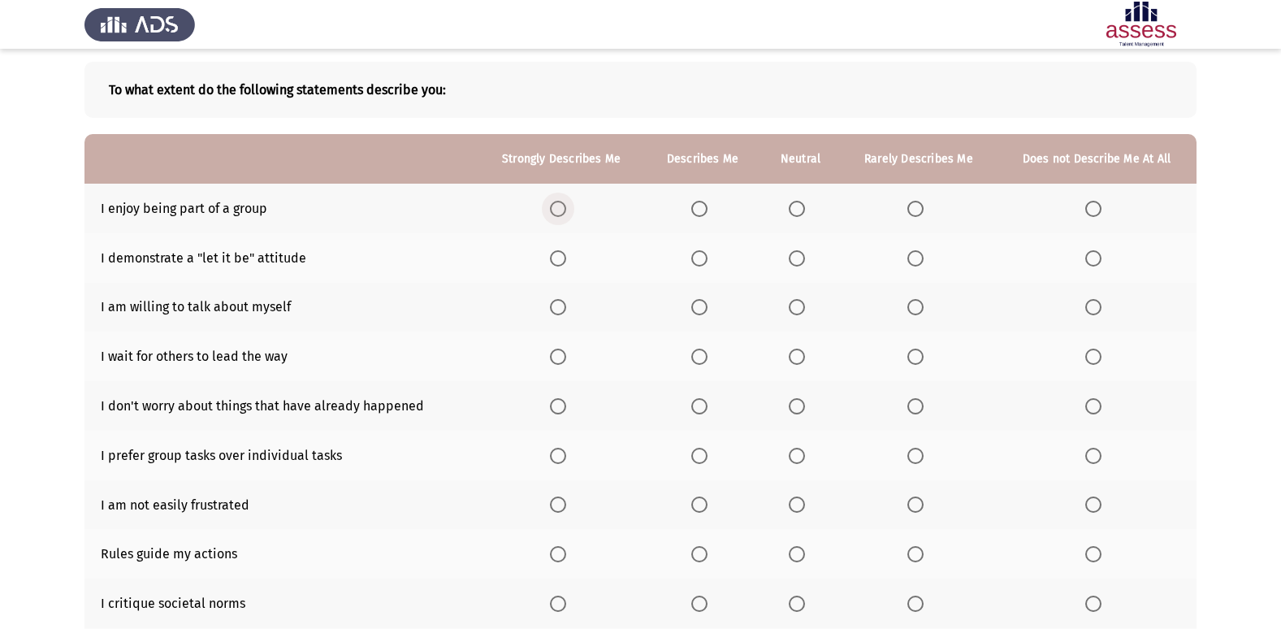
click at [556, 207] on span "Select an option" at bounding box center [558, 209] width 16 height 16
click at [556, 207] on input "Select an option" at bounding box center [558, 209] width 16 height 16
click at [696, 257] on span "Select an option" at bounding box center [699, 258] width 16 height 16
click at [696, 257] on input "Select an option" at bounding box center [699, 258] width 16 height 16
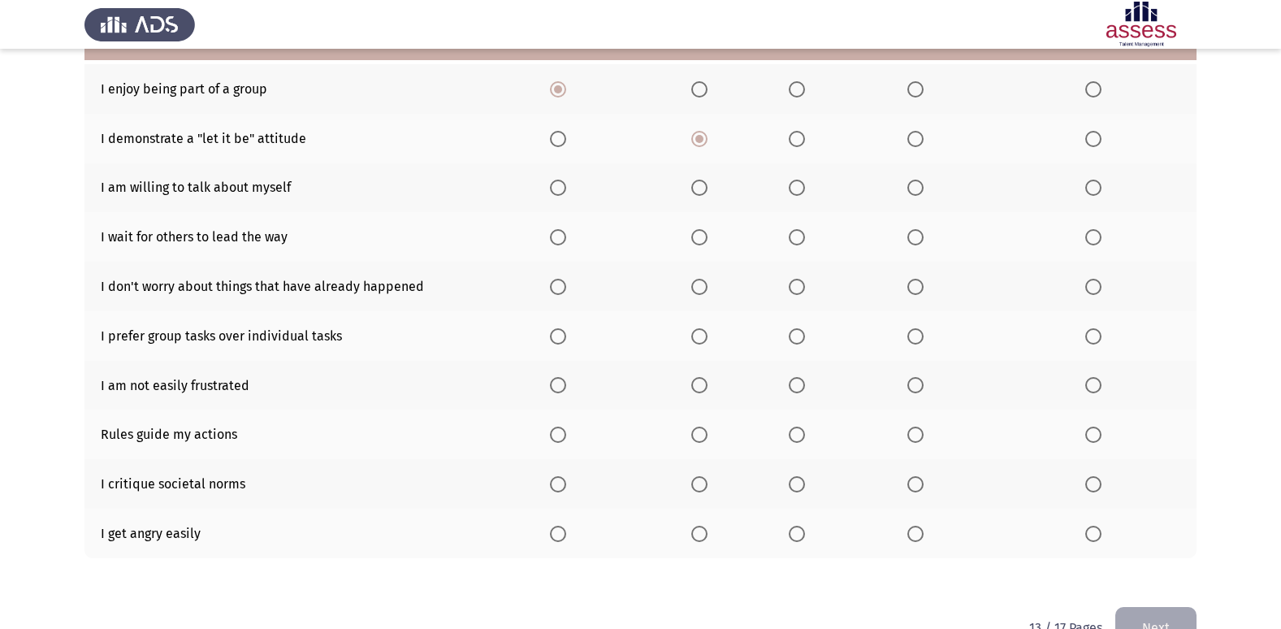
scroll to position [156, 0]
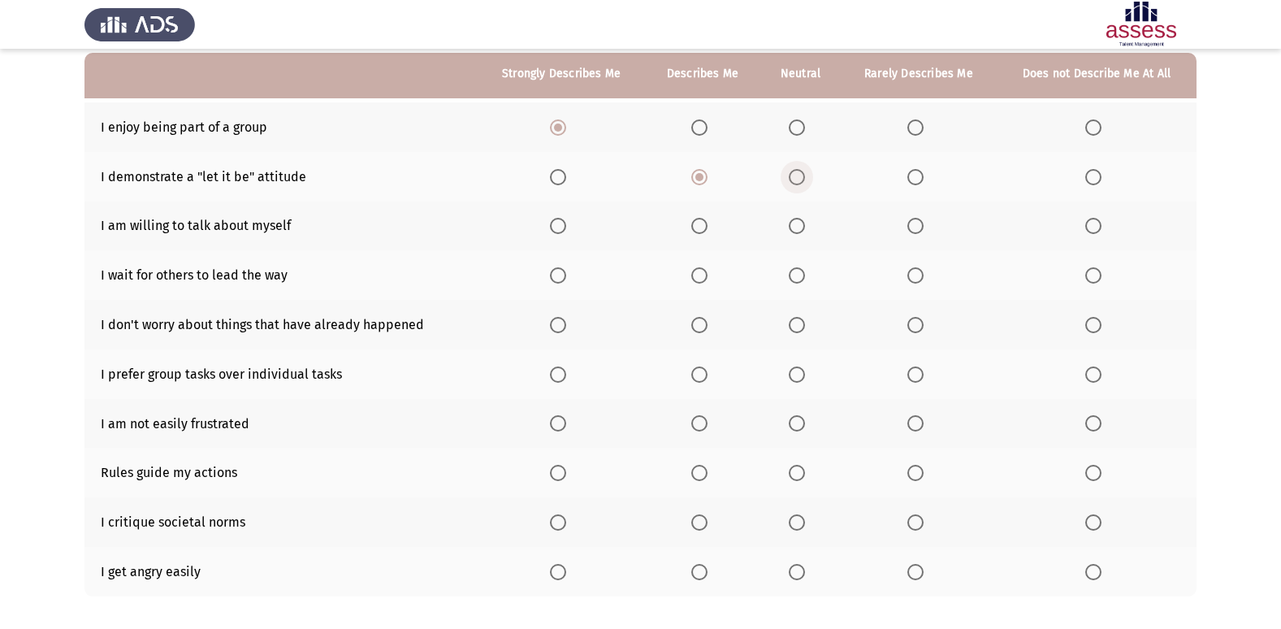
click at [796, 172] on span "Select an option" at bounding box center [797, 177] width 16 height 16
click at [796, 172] on input "Select an option" at bounding box center [797, 177] width 16 height 16
click at [707, 226] on span "Select an option" at bounding box center [699, 226] width 16 height 16
click at [707, 226] on input "Select an option" at bounding box center [699, 226] width 16 height 16
click at [913, 275] on span "Select an option" at bounding box center [916, 275] width 16 height 16
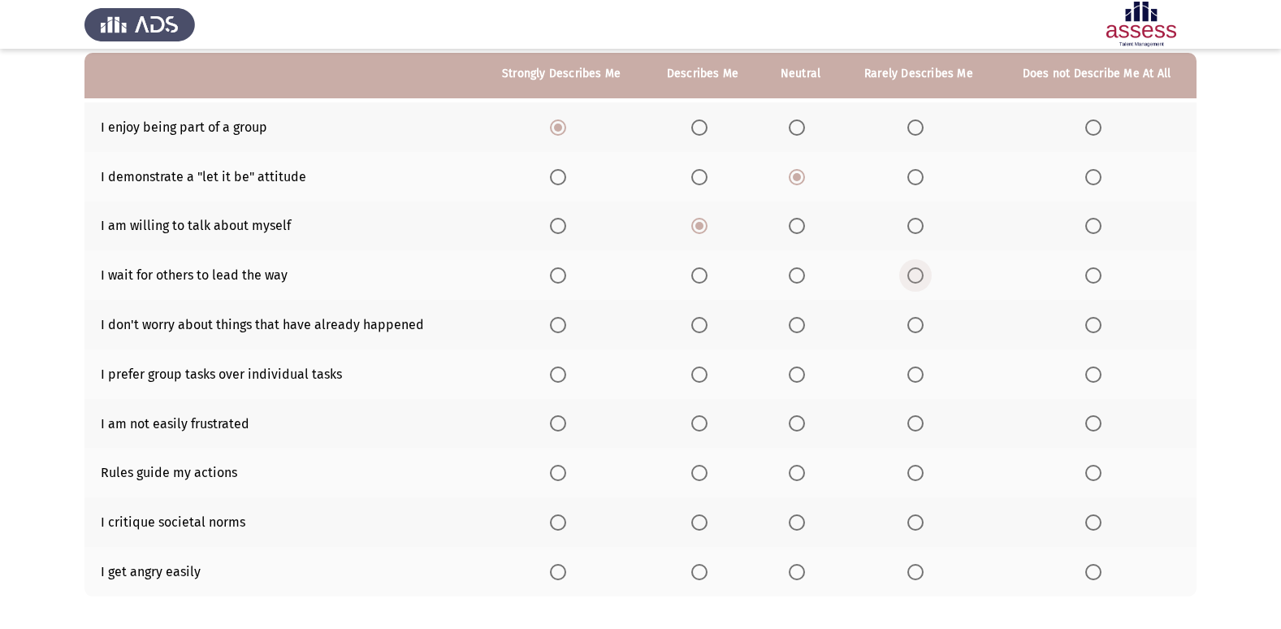
click at [913, 275] on input "Select an option" at bounding box center [916, 275] width 16 height 16
click at [570, 329] on label "Select an option" at bounding box center [561, 325] width 23 height 16
click at [566, 329] on input "Select an option" at bounding box center [558, 325] width 16 height 16
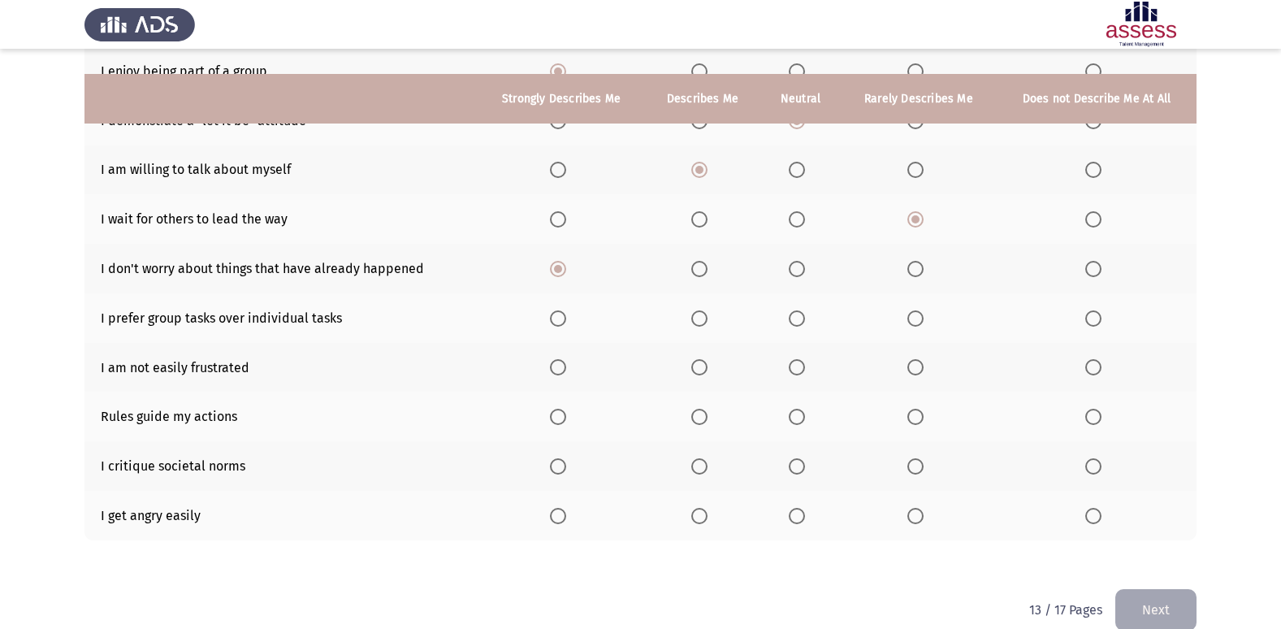
scroll to position [237, 0]
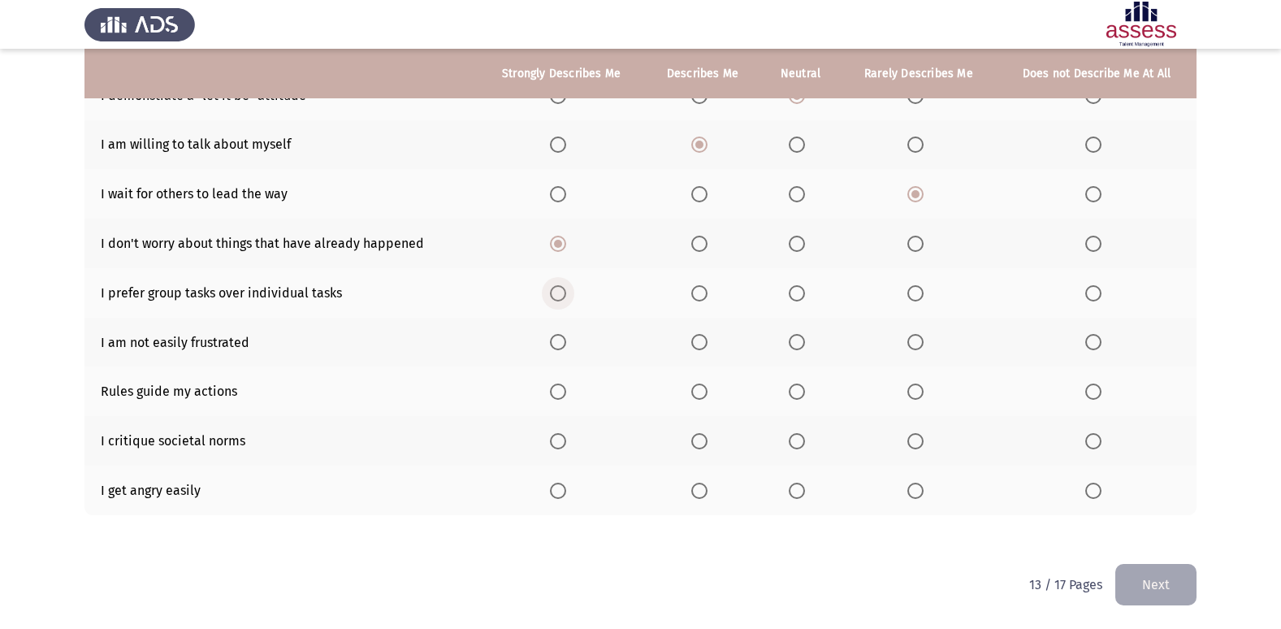
click at [570, 291] on label "Select an option" at bounding box center [561, 293] width 23 height 16
click at [566, 291] on input "Select an option" at bounding box center [558, 293] width 16 height 16
click at [561, 343] on span "Select an option" at bounding box center [558, 342] width 16 height 16
click at [561, 343] on input "Select an option" at bounding box center [558, 342] width 16 height 16
click at [694, 388] on span "Select an option" at bounding box center [699, 392] width 16 height 16
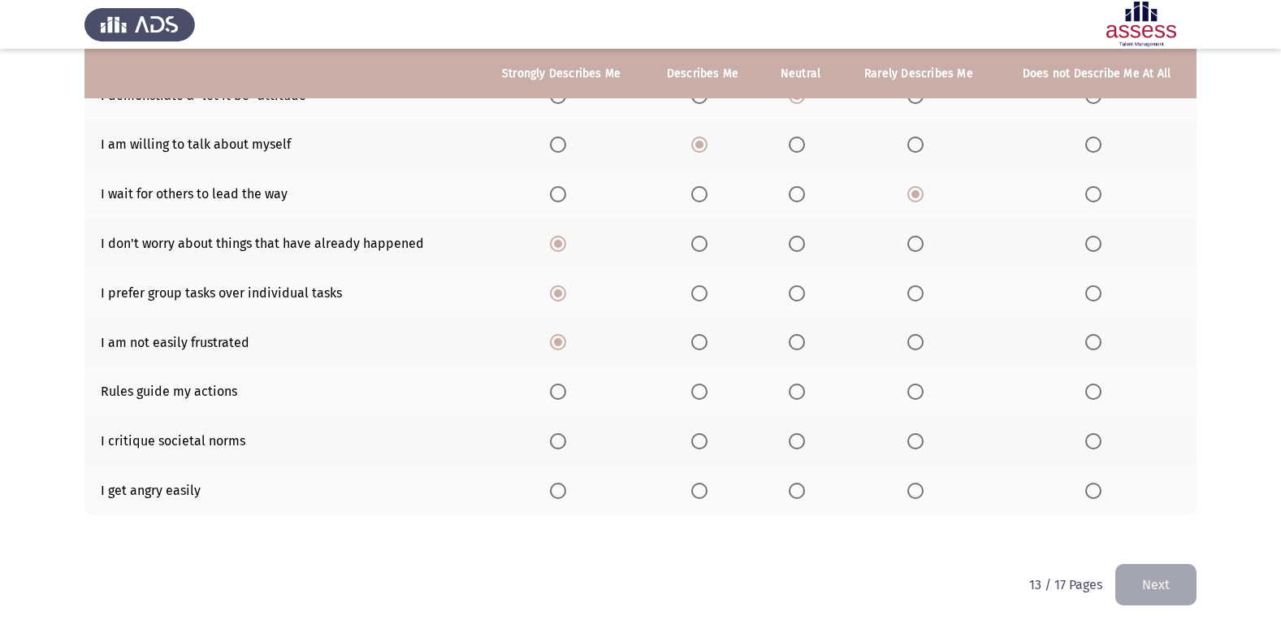
click at [694, 388] on input "Select an option" at bounding box center [699, 392] width 16 height 16
click at [708, 439] on span "Select an option" at bounding box center [699, 441] width 16 height 16
click at [708, 439] on input "Select an option" at bounding box center [699, 441] width 16 height 16
click at [914, 494] on span "Select an option" at bounding box center [916, 491] width 16 height 16
click at [914, 494] on input "Select an option" at bounding box center [916, 491] width 16 height 16
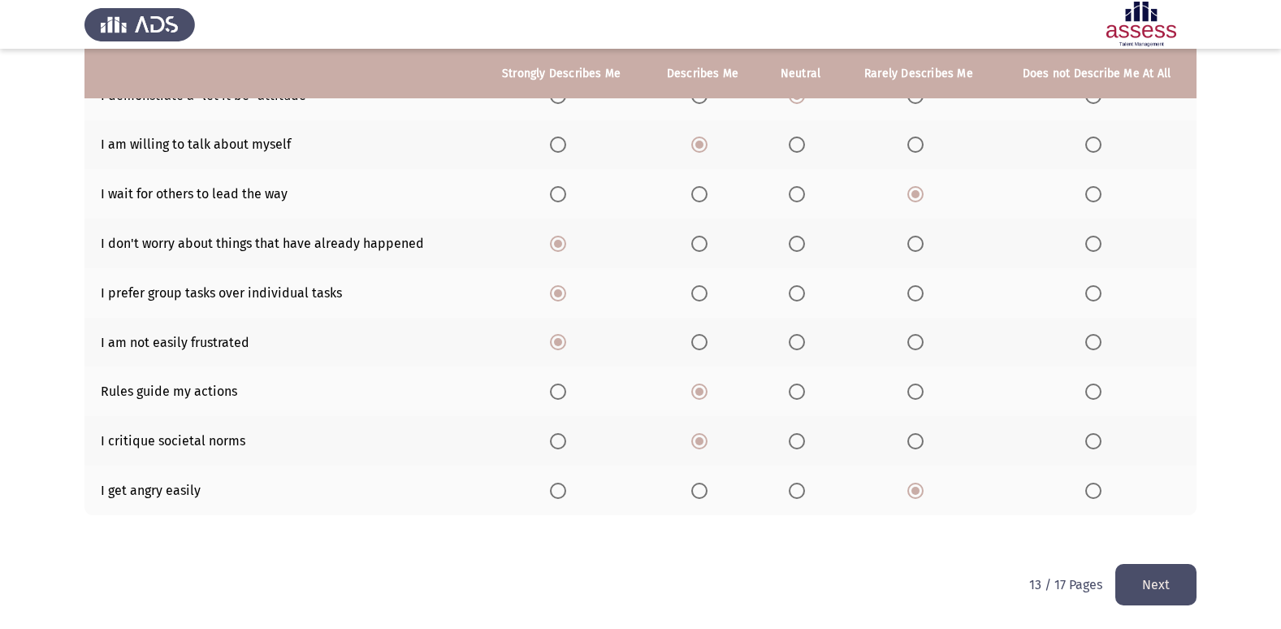
click at [1163, 577] on button "Next" at bounding box center [1156, 584] width 81 height 41
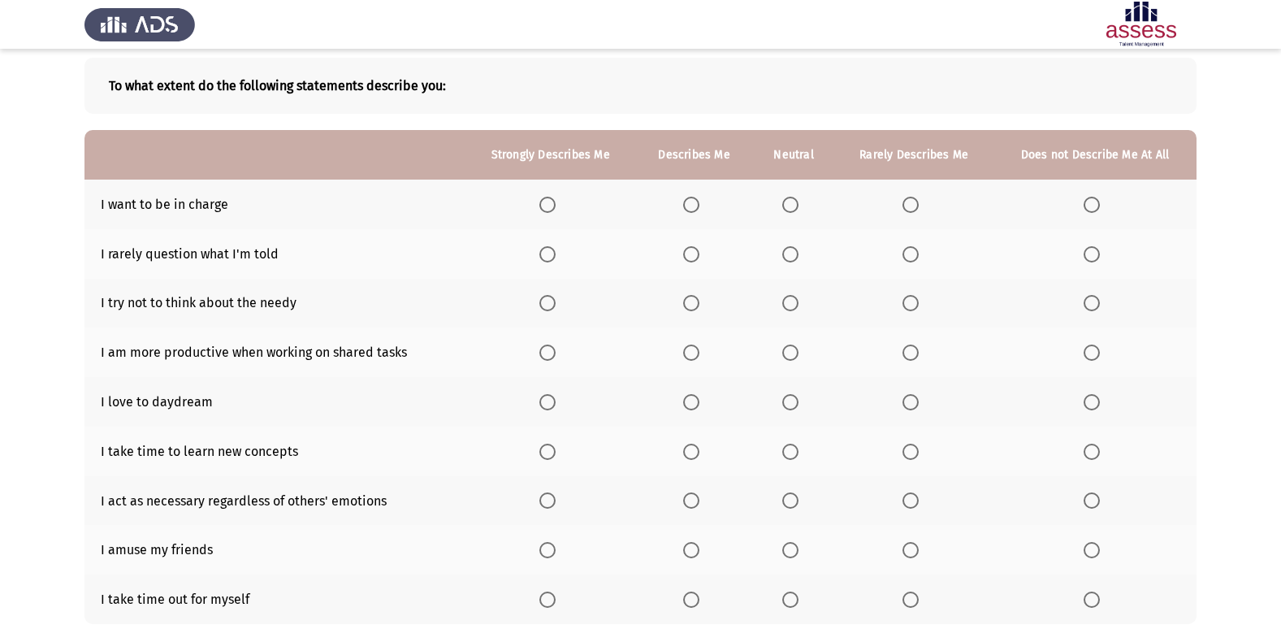
scroll to position [106, 0]
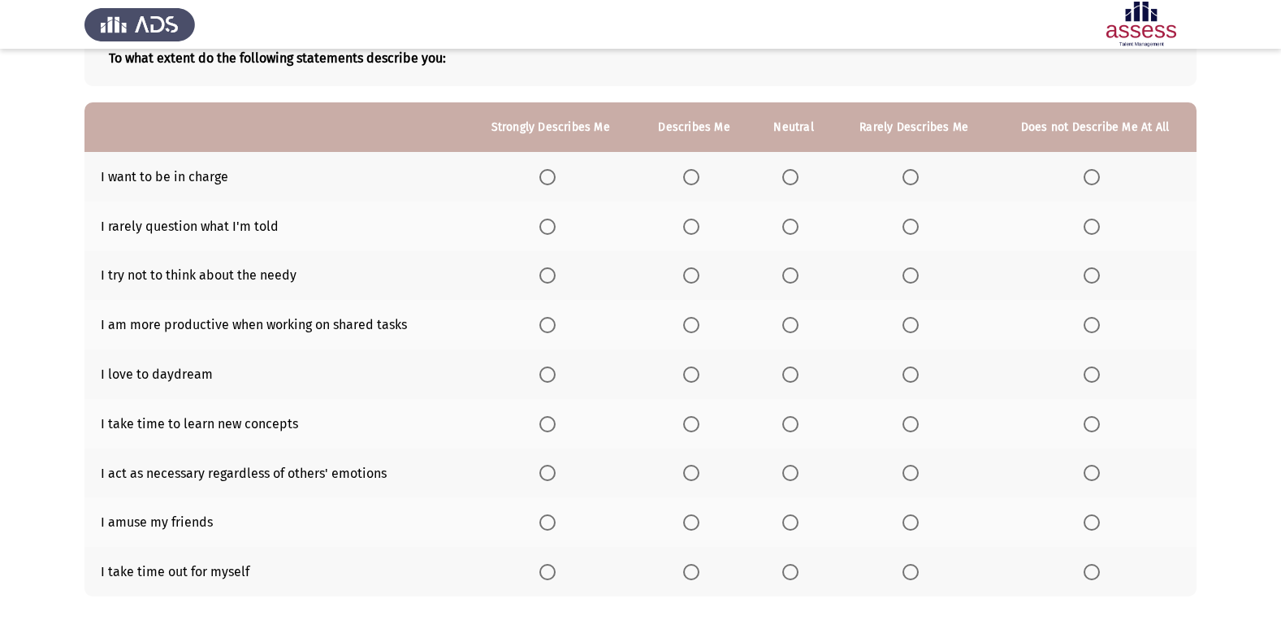
click at [685, 172] on th at bounding box center [693, 177] width 117 height 50
click at [696, 177] on span "Select an option" at bounding box center [691, 177] width 16 height 16
click at [696, 177] on input "Select an option" at bounding box center [691, 177] width 16 height 16
click at [786, 231] on span "Select an option" at bounding box center [790, 227] width 16 height 16
click at [786, 231] on input "Select an option" at bounding box center [790, 227] width 16 height 16
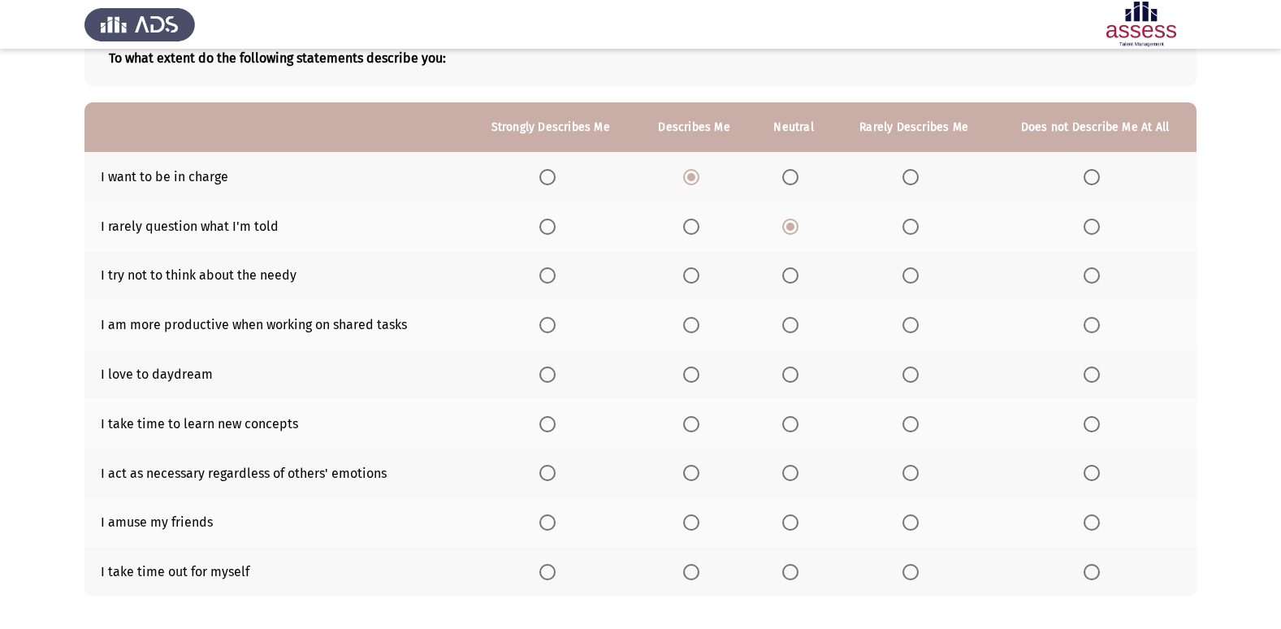
click at [787, 279] on span "Select an option" at bounding box center [790, 275] width 16 height 16
click at [787, 279] on input "Select an option" at bounding box center [790, 275] width 16 height 16
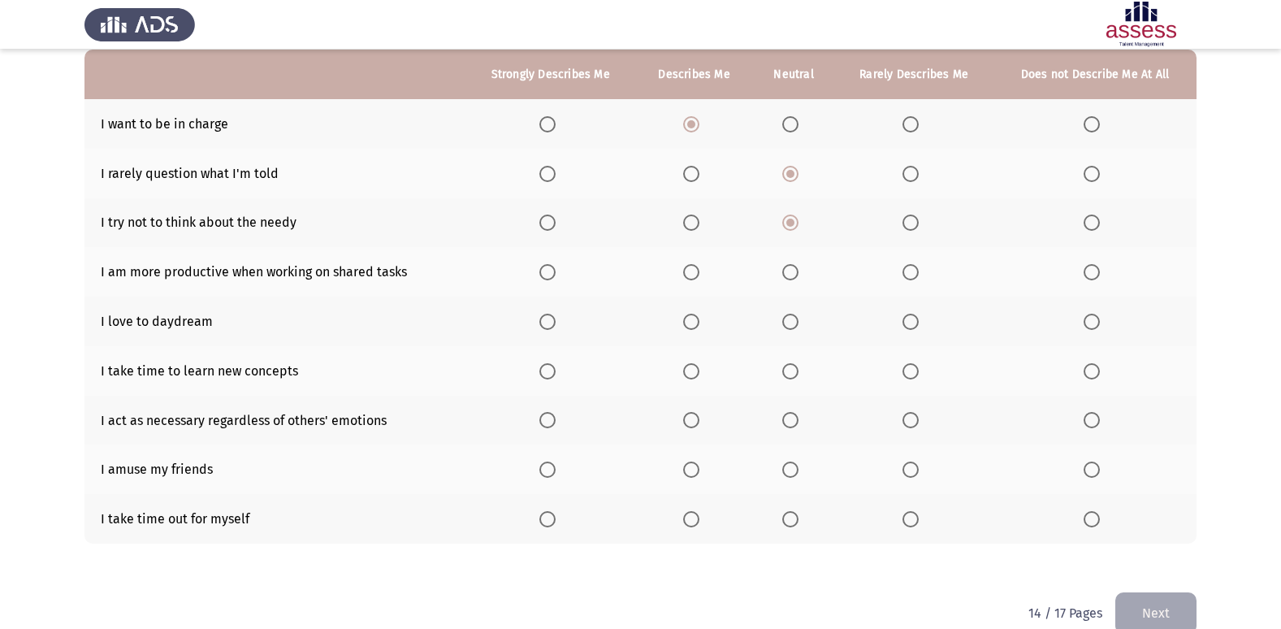
scroll to position [188, 0]
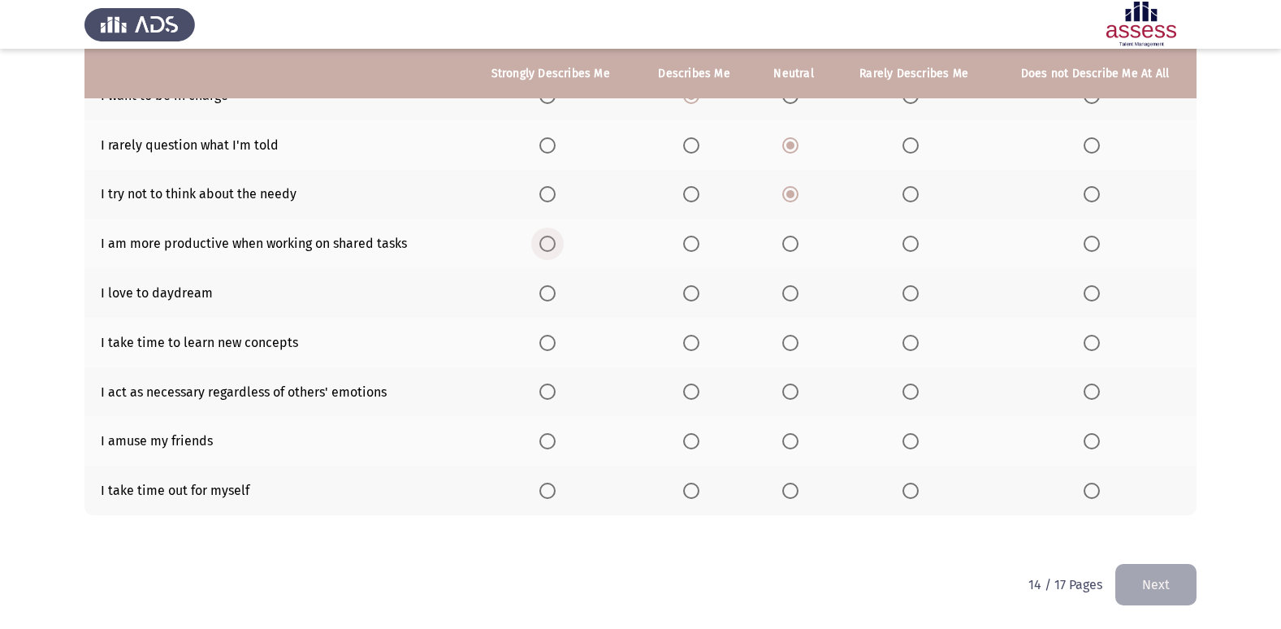
click at [545, 237] on span "Select an option" at bounding box center [548, 244] width 16 height 16
click at [545, 237] on input "Select an option" at bounding box center [548, 244] width 16 height 16
click at [696, 297] on span "Select an option" at bounding box center [691, 293] width 16 height 16
click at [696, 297] on input "Select an option" at bounding box center [691, 293] width 16 height 16
click at [795, 345] on span "Select an option" at bounding box center [790, 343] width 16 height 16
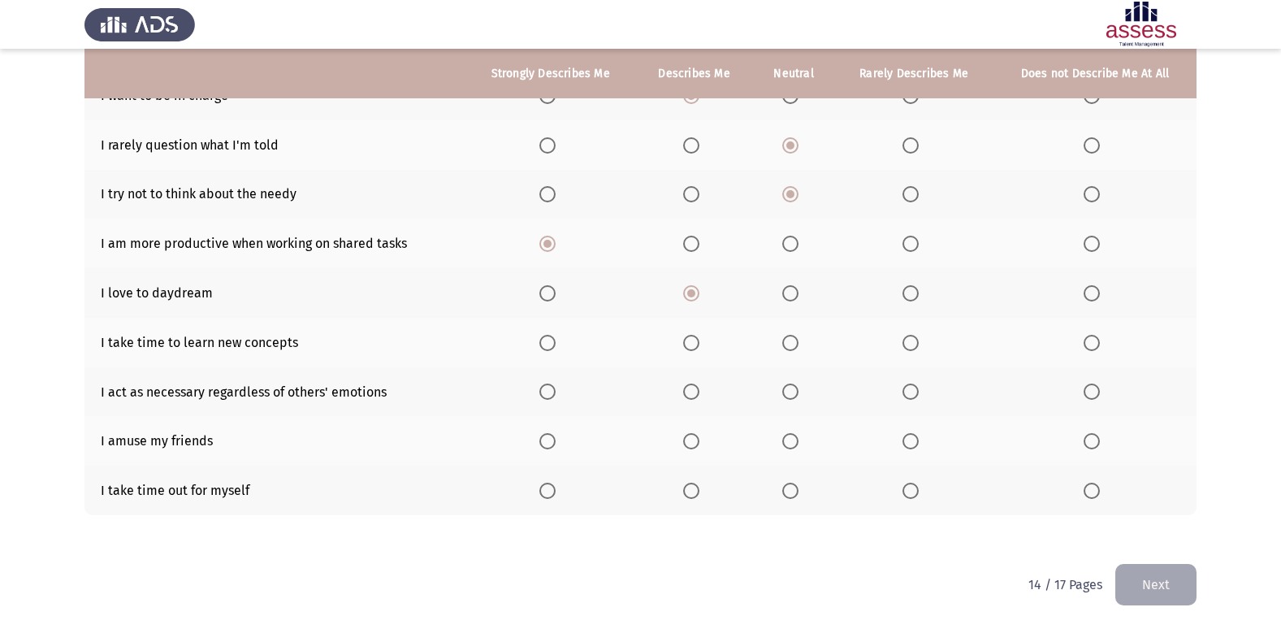
click at [795, 345] on input "Select an option" at bounding box center [790, 343] width 16 height 16
click at [798, 395] on span "Select an option" at bounding box center [790, 392] width 16 height 16
click at [798, 395] on input "Select an option" at bounding box center [790, 392] width 16 height 16
click at [691, 434] on span "Select an option" at bounding box center [691, 441] width 16 height 16
click at [691, 434] on input "Select an option" at bounding box center [691, 441] width 16 height 16
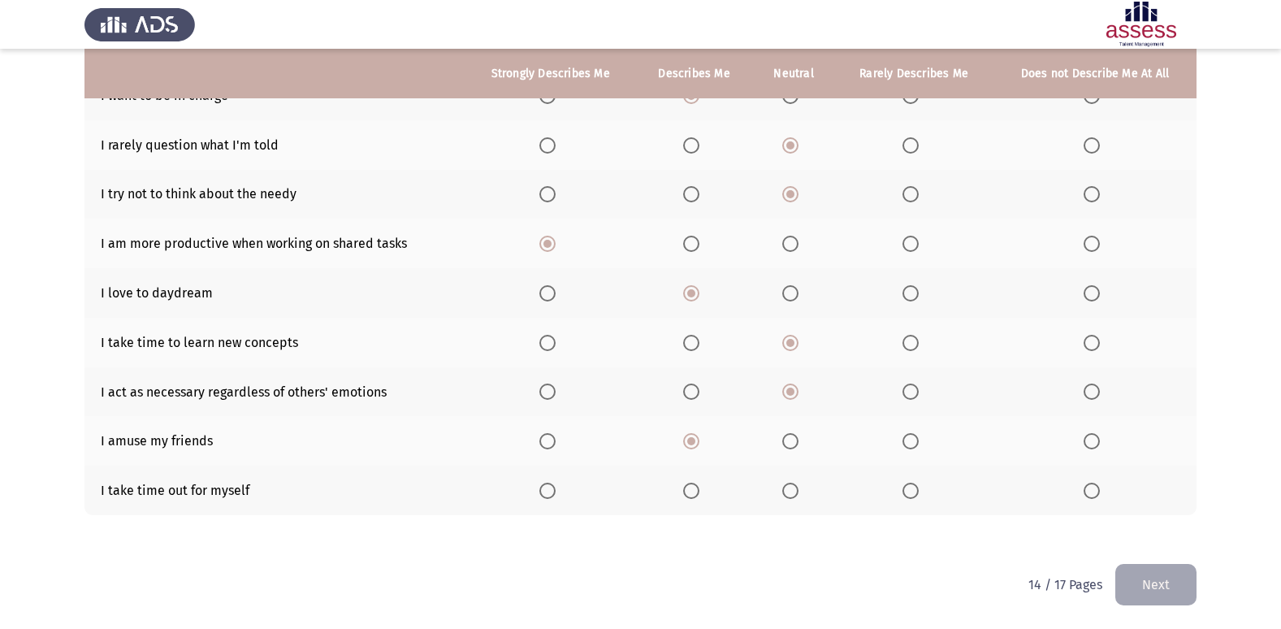
click at [691, 491] on span "Select an option" at bounding box center [691, 491] width 16 height 16
click at [691, 491] on input "Select an option" at bounding box center [691, 491] width 16 height 16
click at [1172, 578] on button "Next" at bounding box center [1156, 584] width 81 height 41
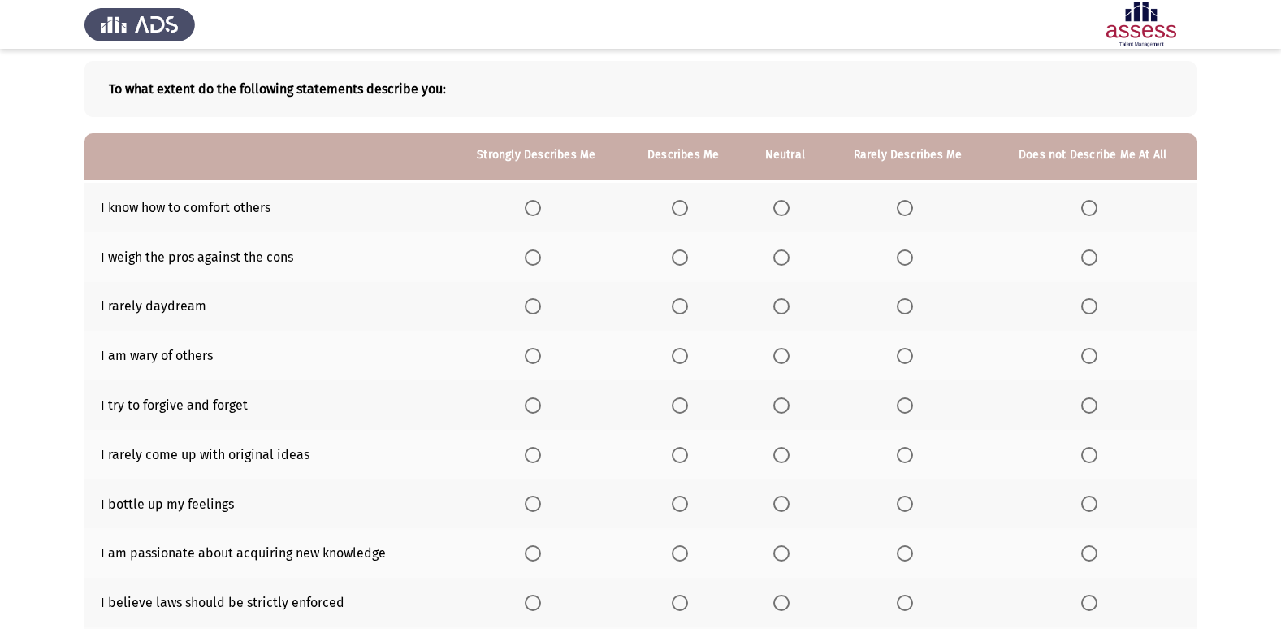
scroll to position [75, 0]
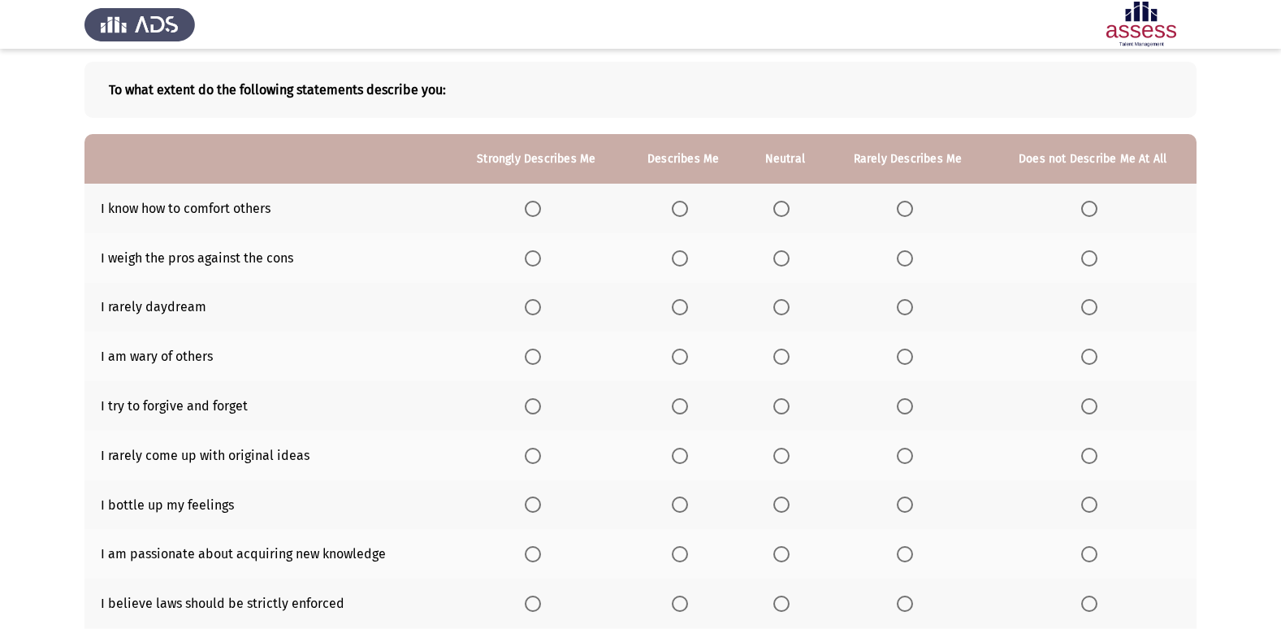
click at [683, 206] on span "Select an option" at bounding box center [680, 209] width 16 height 16
click at [683, 206] on input "Select an option" at bounding box center [680, 209] width 16 height 16
click at [678, 256] on span "Select an option" at bounding box center [680, 258] width 16 height 16
click at [678, 256] on input "Select an option" at bounding box center [680, 258] width 16 height 16
click at [681, 301] on span "Select an option" at bounding box center [680, 307] width 16 height 16
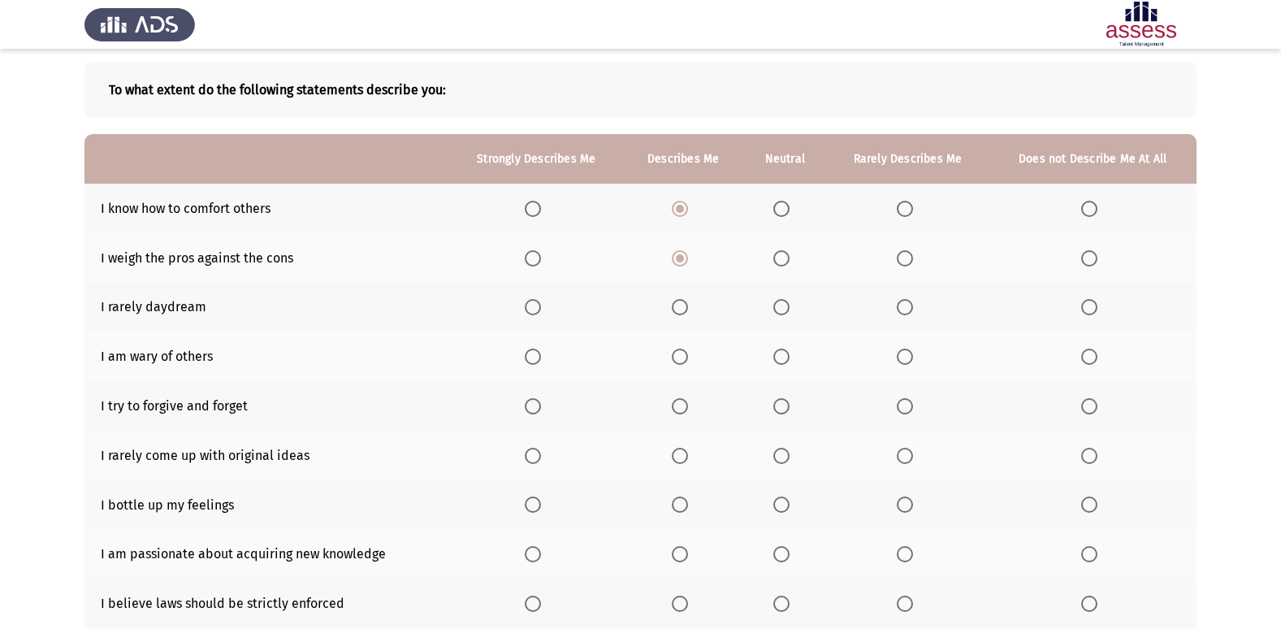
click at [681, 301] on input "Select an option" at bounding box center [680, 307] width 16 height 16
click at [782, 306] on span "Select an option" at bounding box center [782, 307] width 16 height 16
click at [782, 306] on input "Select an option" at bounding box center [782, 307] width 16 height 16
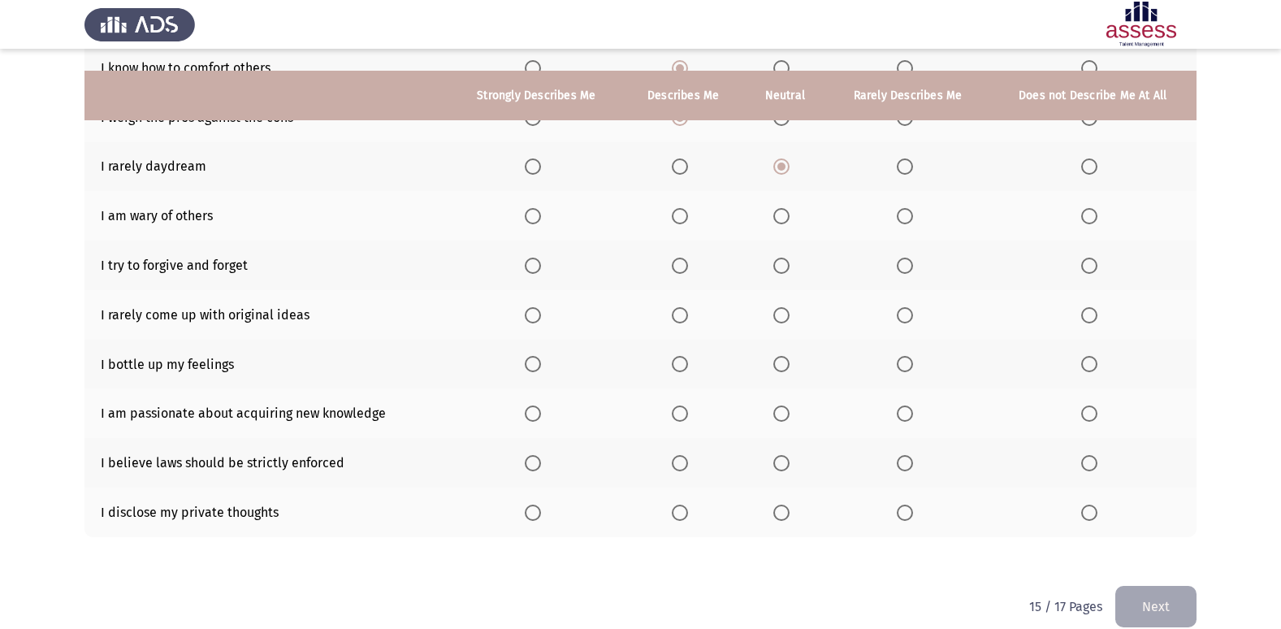
scroll to position [237, 0]
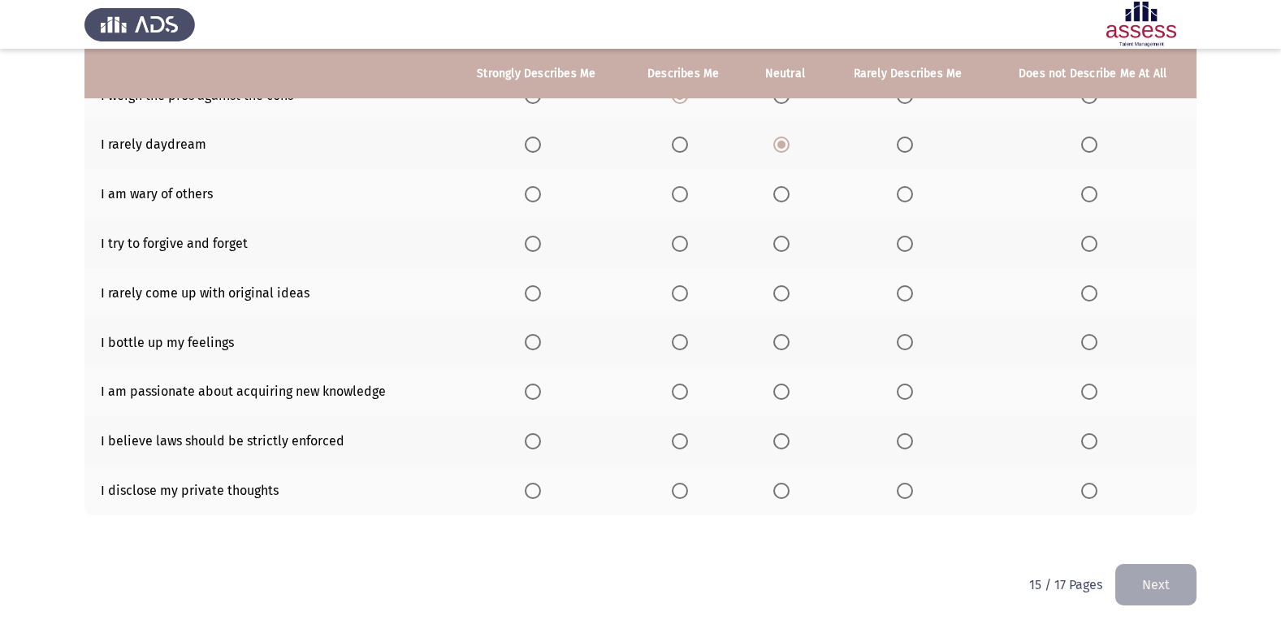
click at [687, 196] on span "Select an option" at bounding box center [680, 194] width 16 height 16
click at [687, 196] on input "Select an option" at bounding box center [680, 194] width 16 height 16
click at [531, 249] on span "Select an option" at bounding box center [533, 244] width 16 height 16
click at [531, 249] on input "Select an option" at bounding box center [533, 244] width 16 height 16
click at [531, 290] on span "Select an option" at bounding box center [533, 293] width 16 height 16
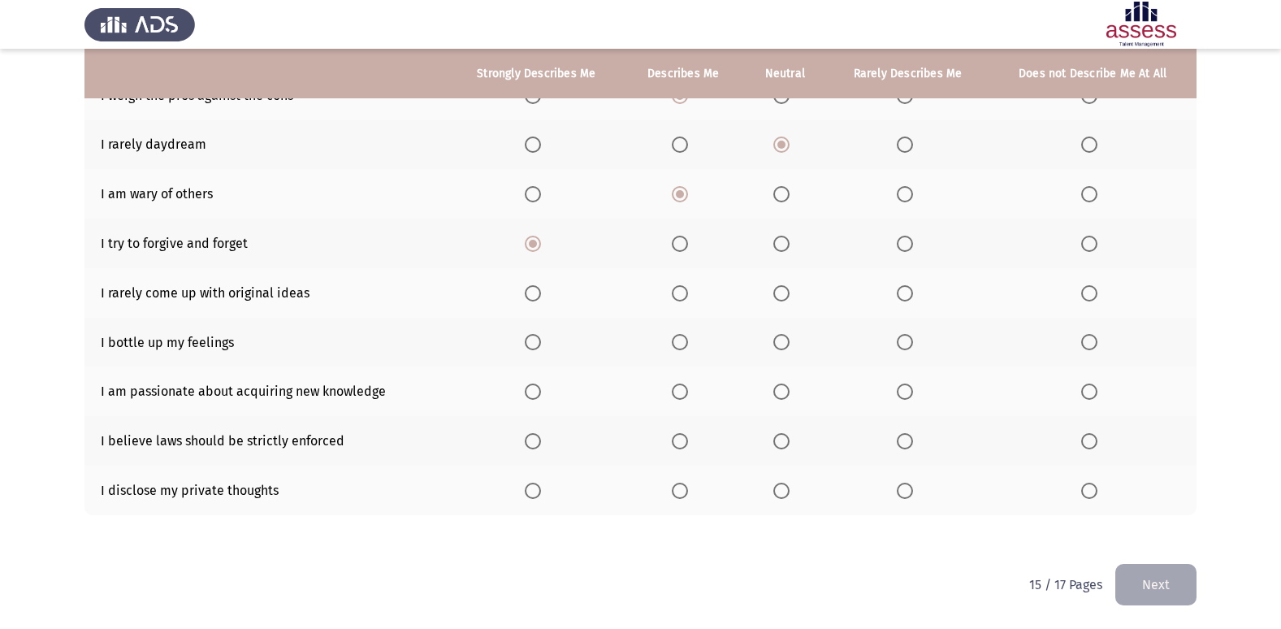
click at [531, 290] on input "Select an option" at bounding box center [533, 293] width 16 height 16
click at [683, 349] on span "Select an option" at bounding box center [680, 342] width 16 height 16
click at [683, 349] on input "Select an option" at bounding box center [680, 342] width 16 height 16
click at [898, 343] on span "Select an option" at bounding box center [905, 342] width 16 height 16
click at [898, 343] on input "Select an option" at bounding box center [905, 342] width 16 height 16
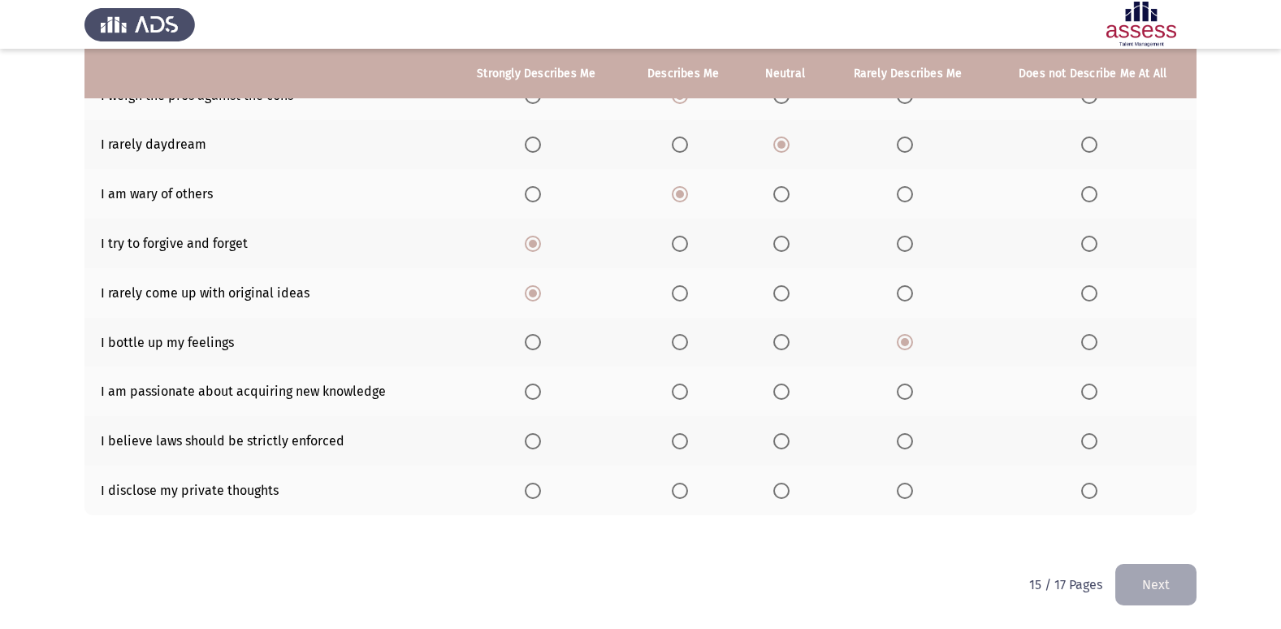
click at [539, 394] on span "Select an option" at bounding box center [533, 392] width 16 height 16
click at [539, 394] on input "Select an option" at bounding box center [533, 392] width 16 height 16
click at [777, 438] on span "Select an option" at bounding box center [782, 441] width 16 height 16
click at [777, 438] on input "Select an option" at bounding box center [782, 441] width 16 height 16
click at [782, 495] on span "Select an option" at bounding box center [782, 491] width 16 height 16
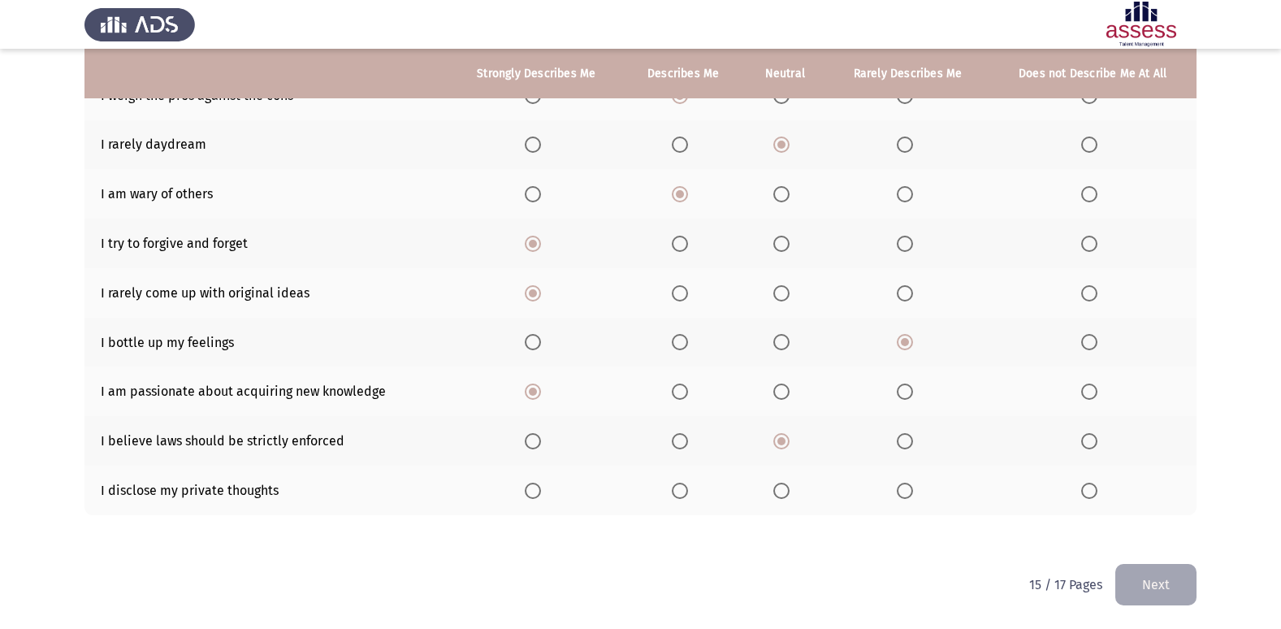
click at [782, 495] on input "Select an option" at bounding box center [782, 491] width 16 height 16
click at [1146, 578] on button "Next" at bounding box center [1156, 584] width 81 height 41
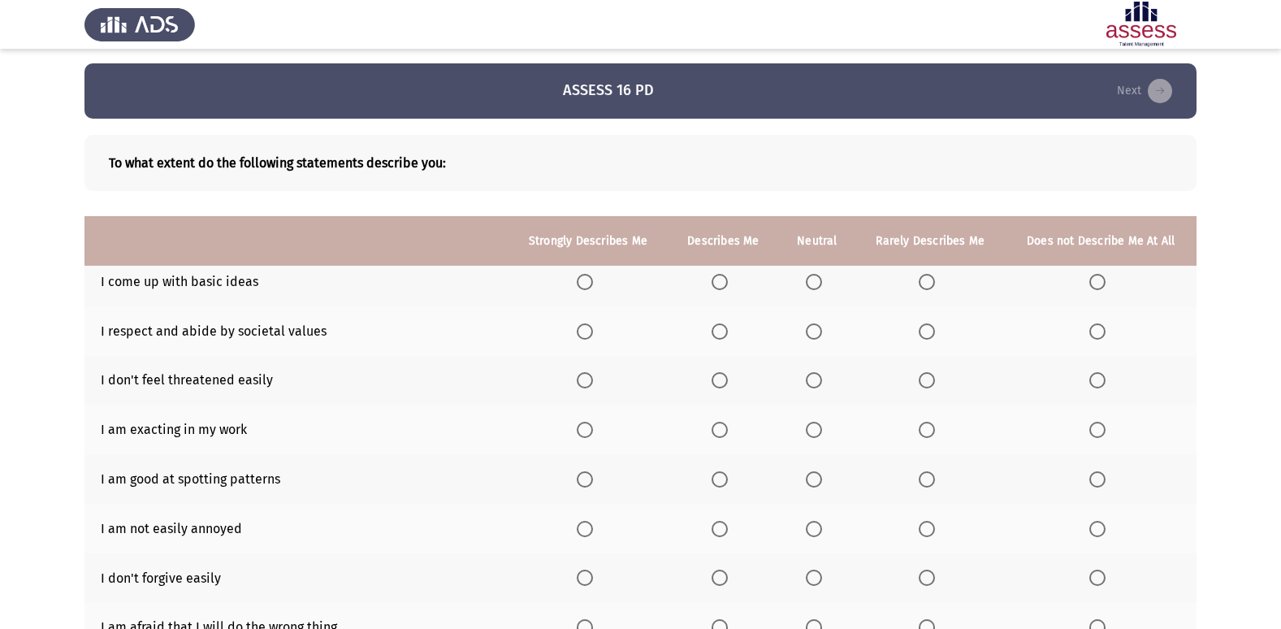
scroll to position [0, 0]
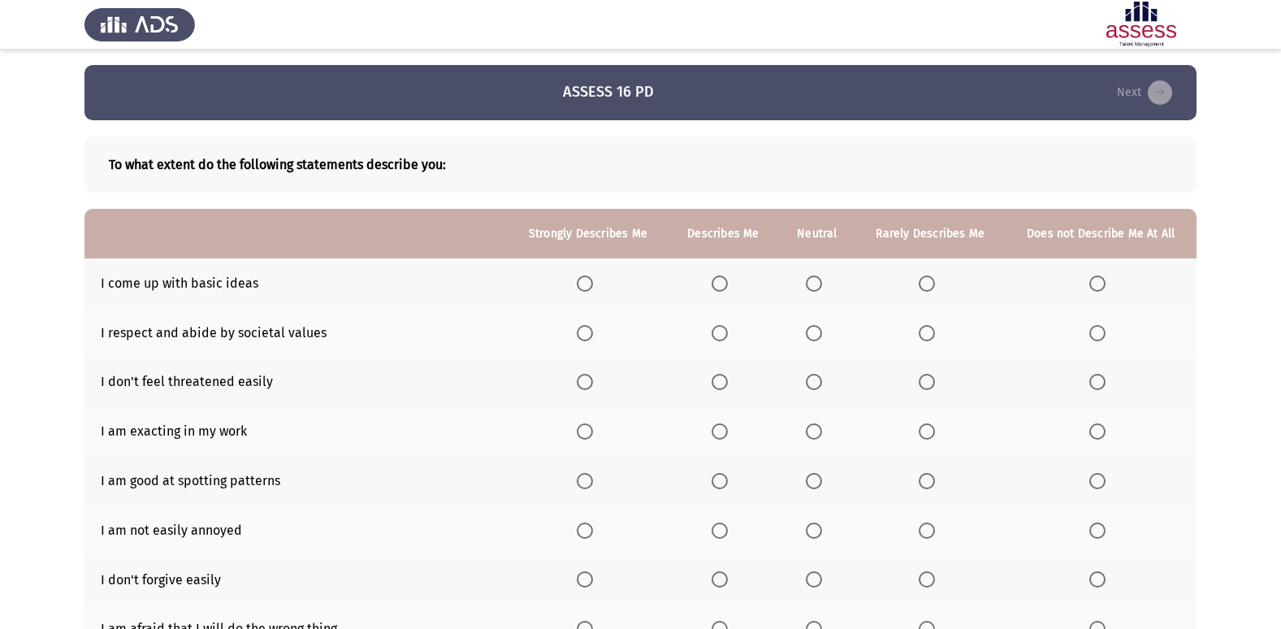
click at [931, 288] on span "Select an option" at bounding box center [927, 283] width 16 height 16
click at [931, 288] on input "Select an option" at bounding box center [927, 283] width 16 height 16
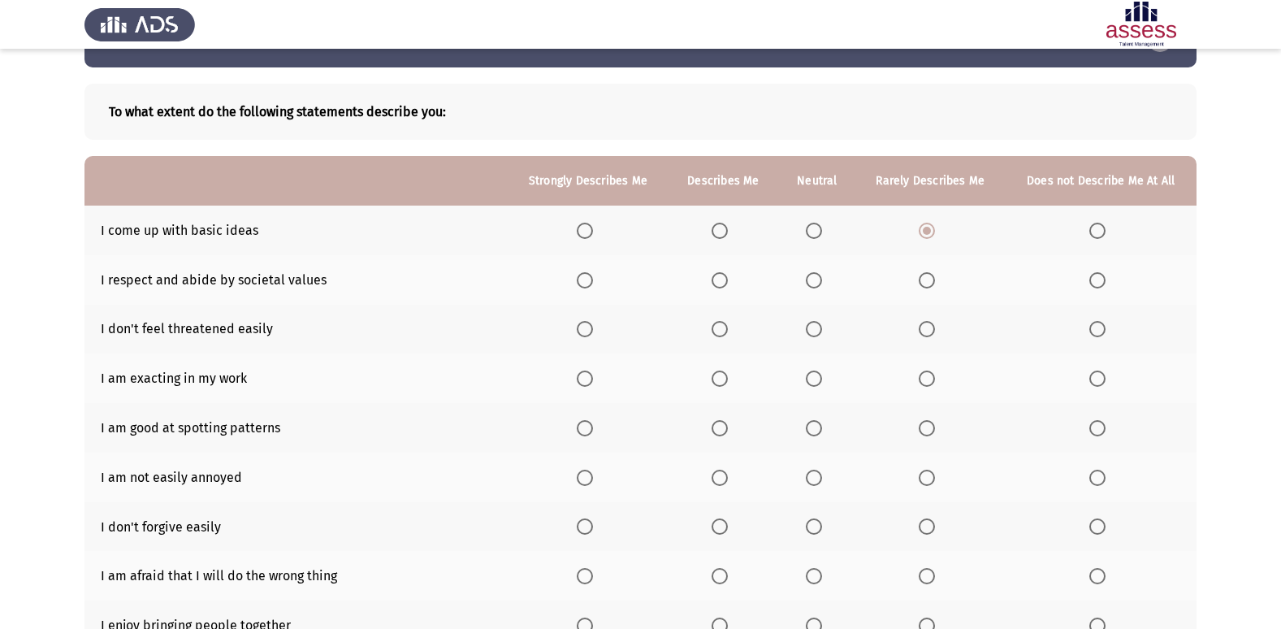
scroll to position [81, 0]
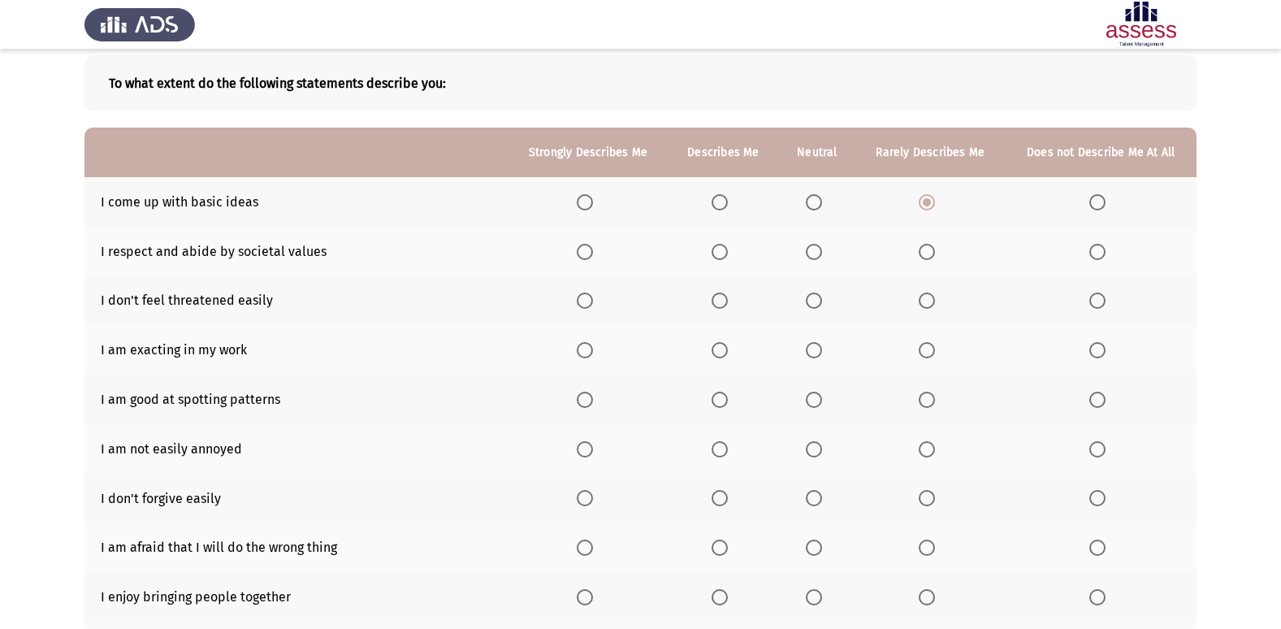
click at [817, 250] on span "Select an option" at bounding box center [814, 252] width 16 height 16
click at [817, 250] on input "Select an option" at bounding box center [814, 252] width 16 height 16
click at [731, 297] on label "Select an option" at bounding box center [723, 301] width 23 height 16
click at [728, 297] on input "Select an option" at bounding box center [720, 301] width 16 height 16
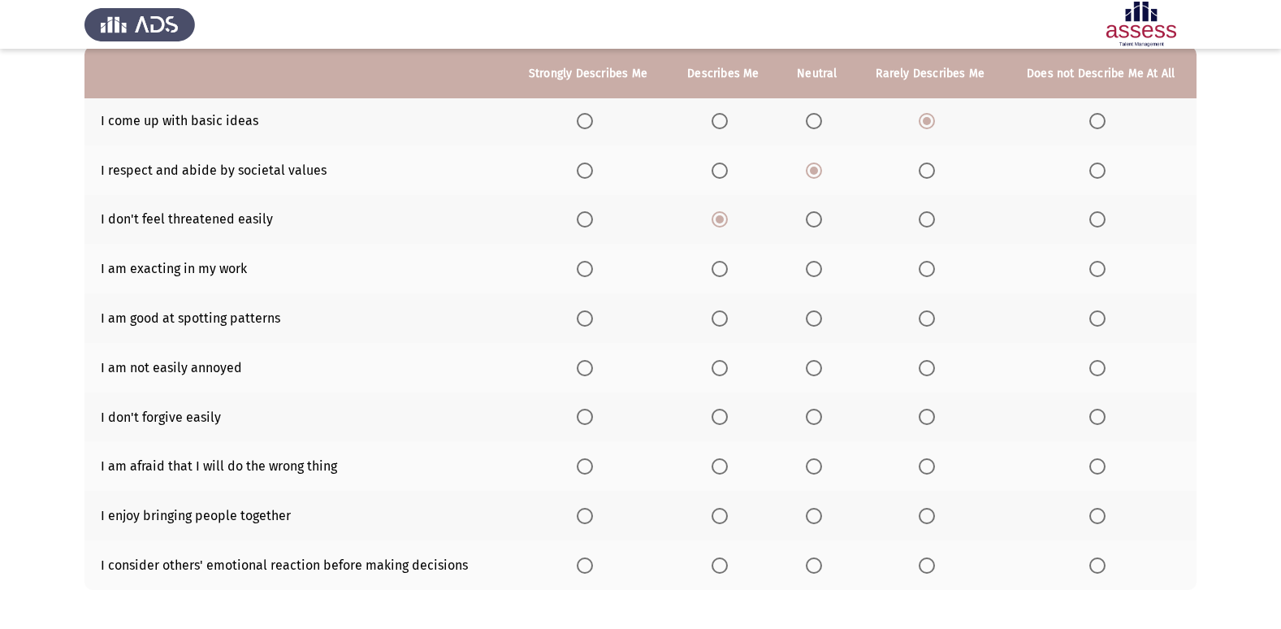
click at [587, 272] on span "Select an option" at bounding box center [585, 269] width 16 height 16
click at [587, 272] on input "Select an option" at bounding box center [585, 269] width 16 height 16
click at [592, 326] on span "Select an option" at bounding box center [585, 318] width 16 height 16
click at [592, 326] on input "Select an option" at bounding box center [585, 318] width 16 height 16
click at [721, 375] on span "Select an option" at bounding box center [720, 368] width 16 height 16
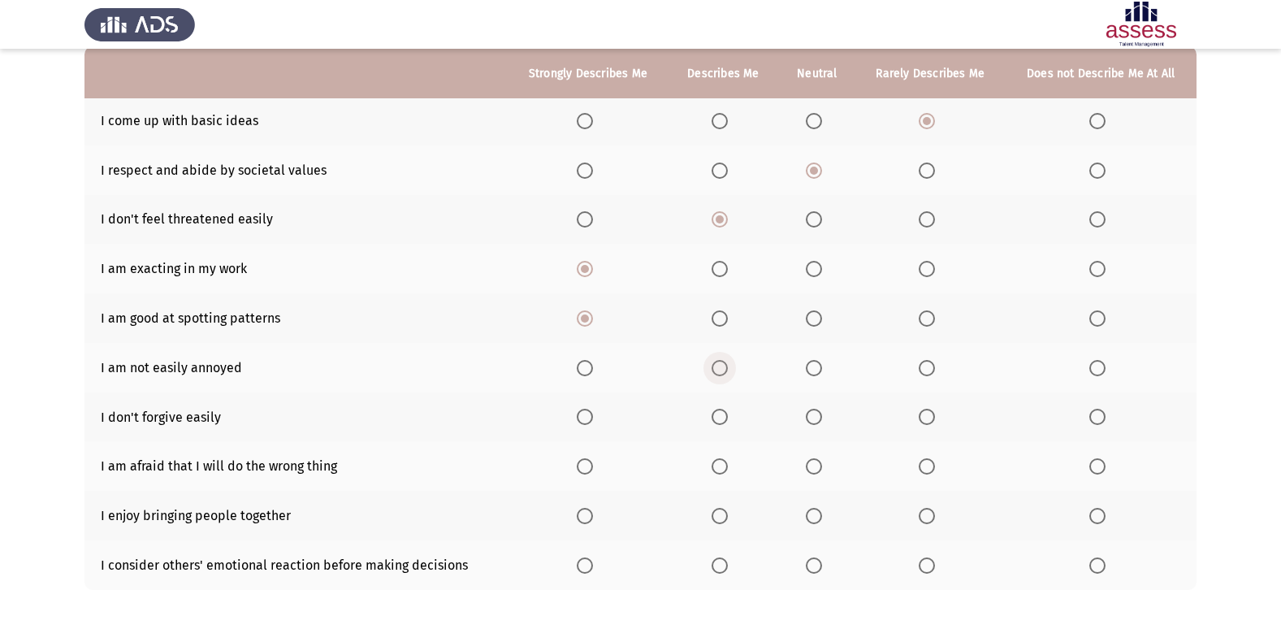
click at [721, 375] on input "Select an option" at bounding box center [720, 368] width 16 height 16
click at [1088, 418] on th at bounding box center [1101, 417] width 192 height 50
click at [1103, 415] on span "Select an option" at bounding box center [1098, 417] width 16 height 16
click at [1103, 415] on input "Select an option" at bounding box center [1098, 417] width 16 height 16
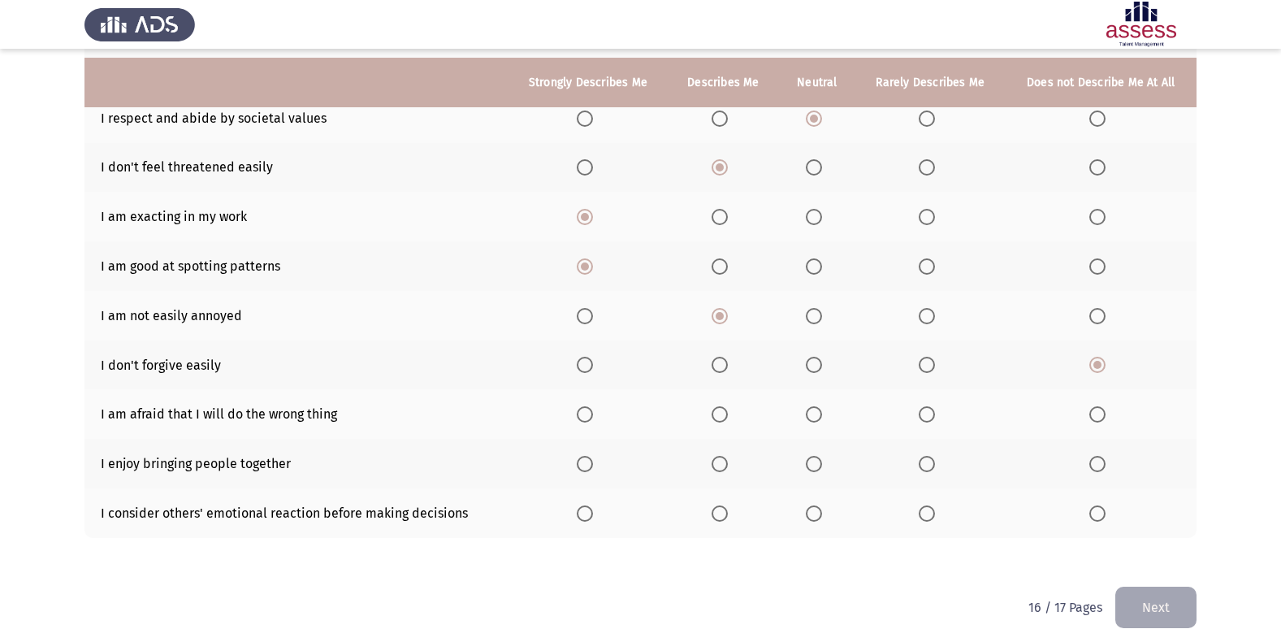
scroll to position [237, 0]
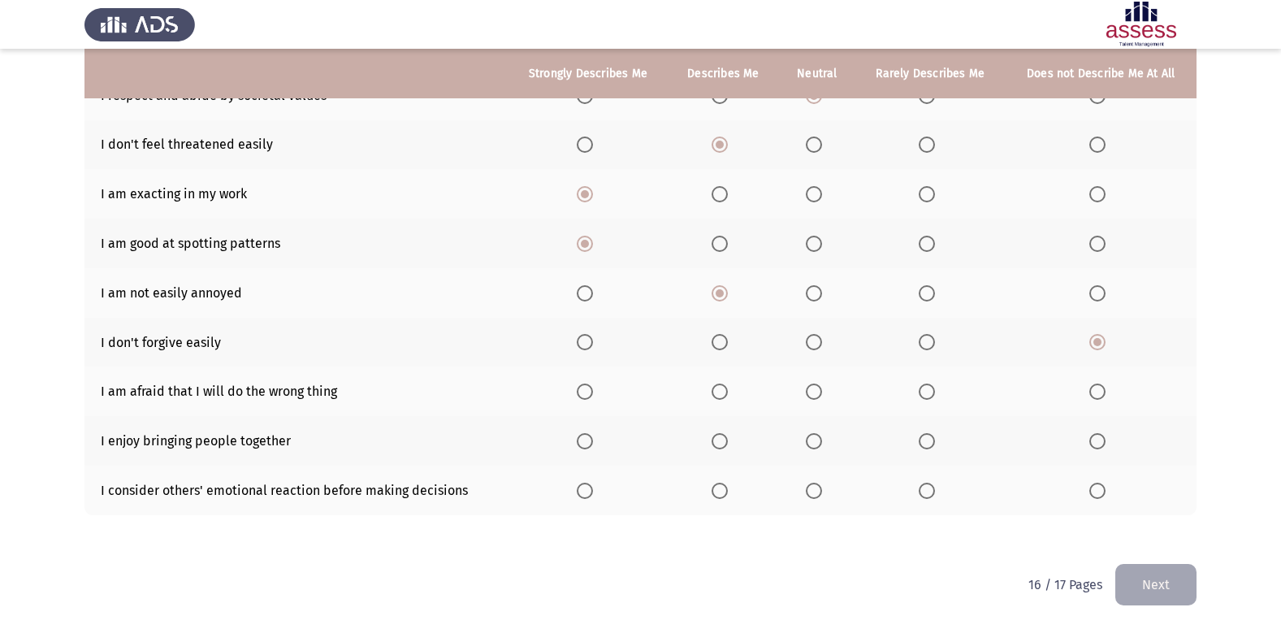
click at [930, 387] on span "Select an option" at bounding box center [927, 392] width 16 height 16
click at [930, 387] on input "Select an option" at bounding box center [927, 392] width 16 height 16
click at [727, 442] on span "Select an option" at bounding box center [720, 441] width 16 height 16
click at [727, 442] on input "Select an option" at bounding box center [720, 441] width 16 height 16
drag, startPoint x: 721, startPoint y: 487, endPoint x: 913, endPoint y: 524, distance: 196.2
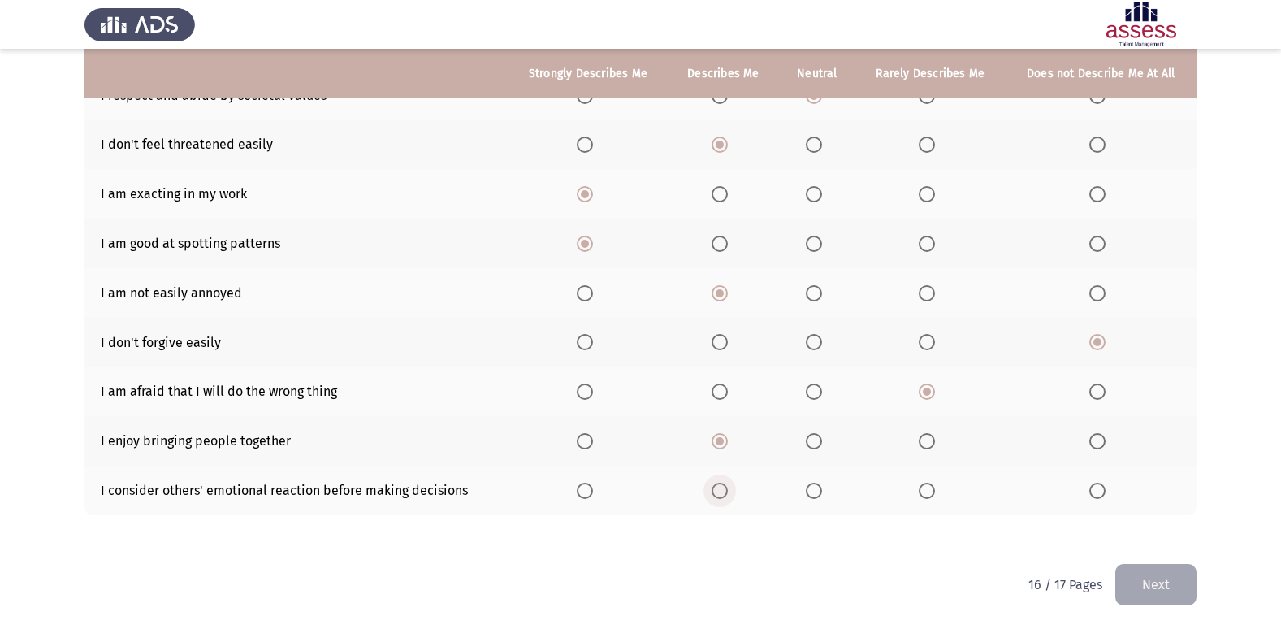
click at [720, 488] on span "Select an option" at bounding box center [720, 491] width 16 height 16
click at [720, 488] on input "Select an option" at bounding box center [720, 491] width 16 height 16
click at [1162, 571] on button "Next" at bounding box center [1156, 584] width 81 height 41
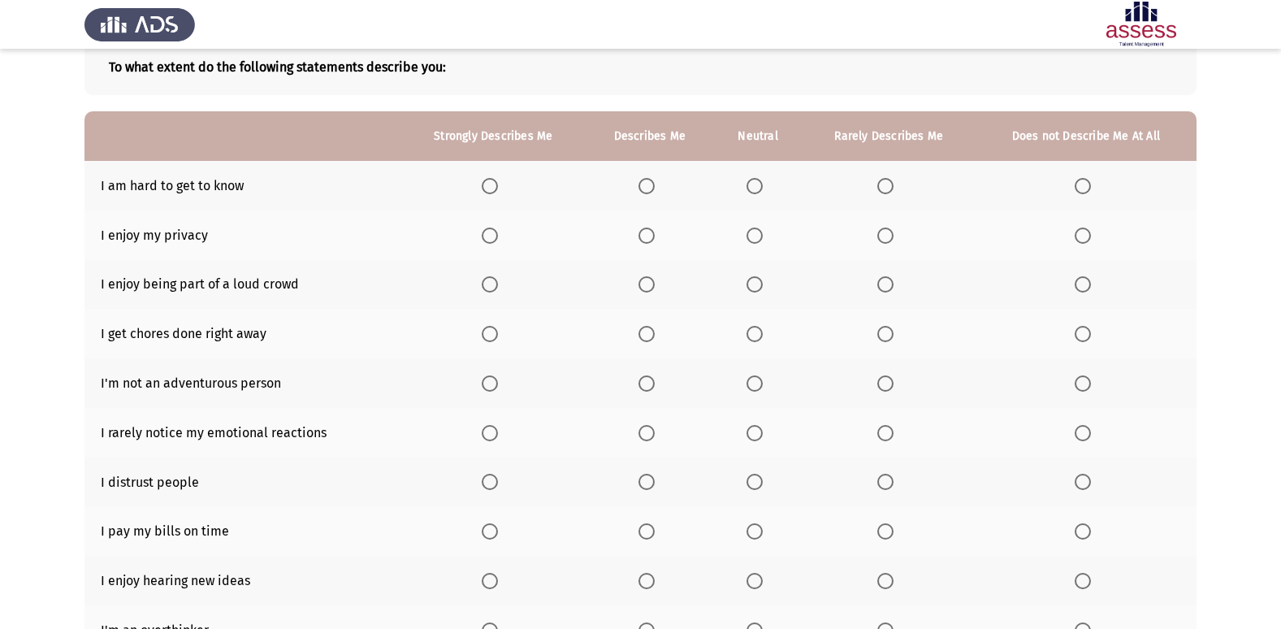
scroll to position [75, 0]
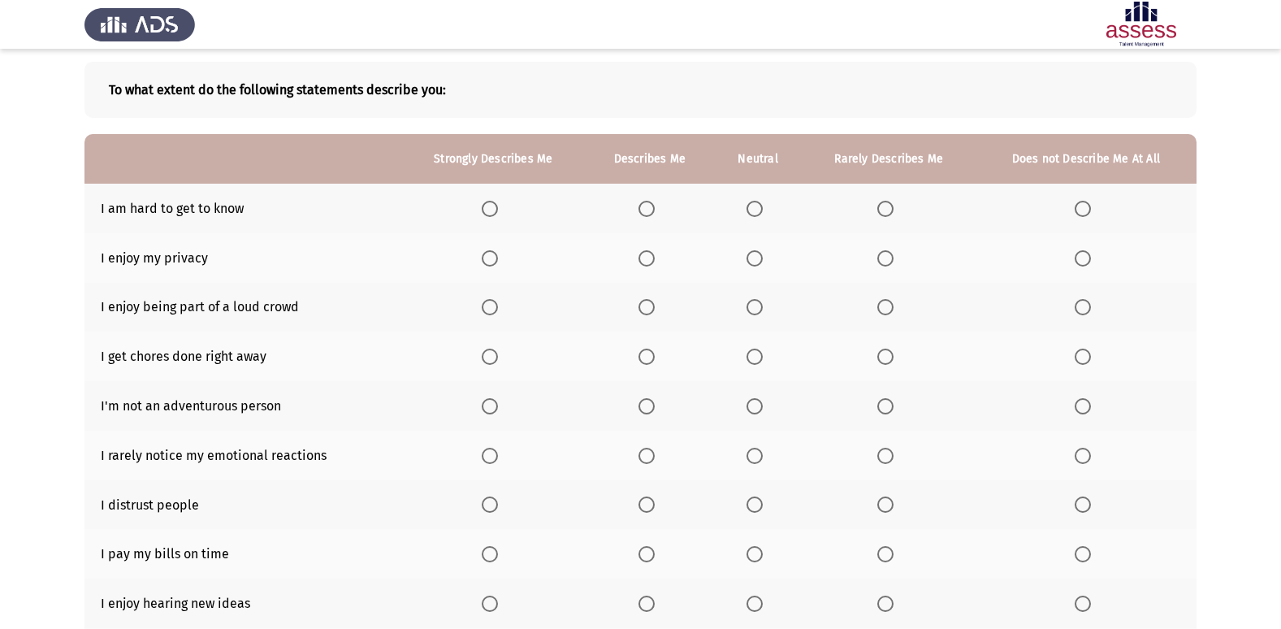
click at [646, 215] on span "Select an option" at bounding box center [647, 209] width 16 height 16
click at [646, 215] on input "Select an option" at bounding box center [647, 209] width 16 height 16
click at [758, 207] on span "Select an option" at bounding box center [755, 209] width 16 height 16
click at [758, 207] on input "Select an option" at bounding box center [755, 209] width 16 height 16
click at [753, 262] on span "Select an option" at bounding box center [755, 258] width 16 height 16
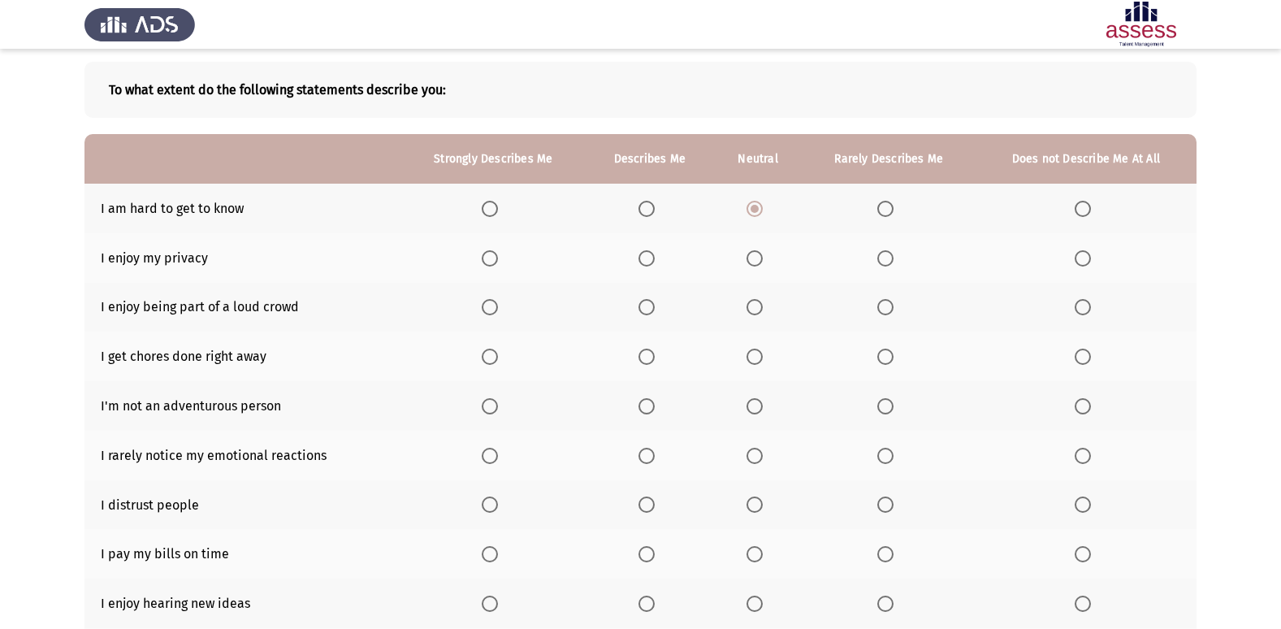
click at [753, 262] on input "Select an option" at bounding box center [755, 258] width 16 height 16
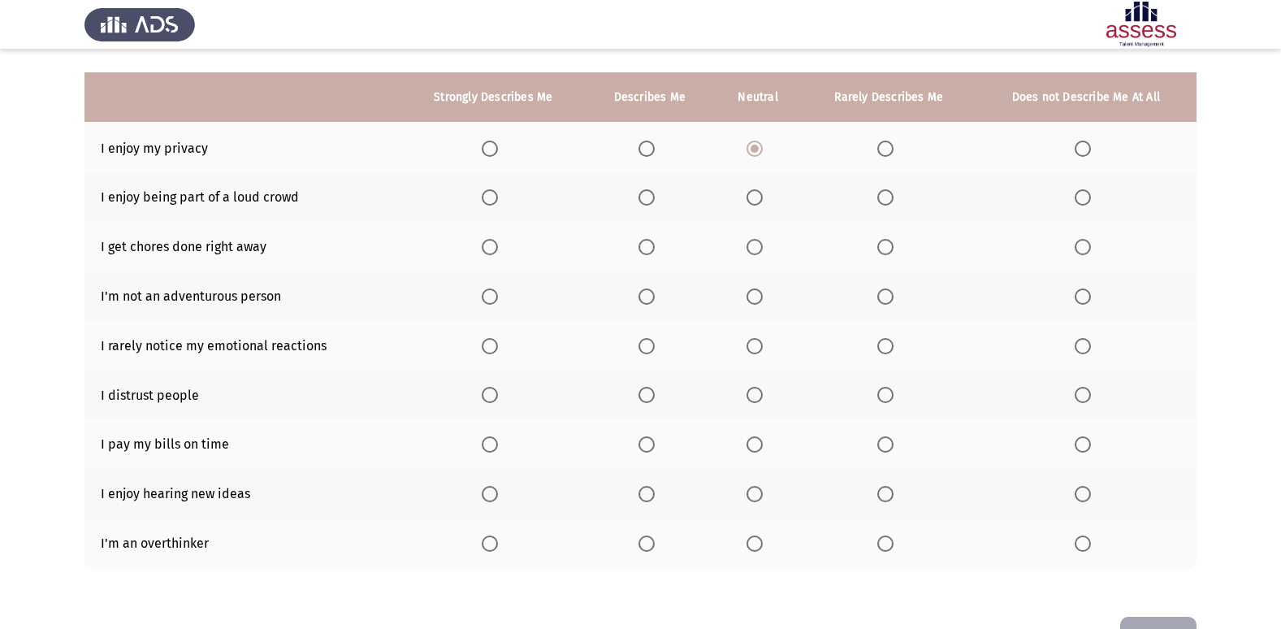
scroll to position [156, 0]
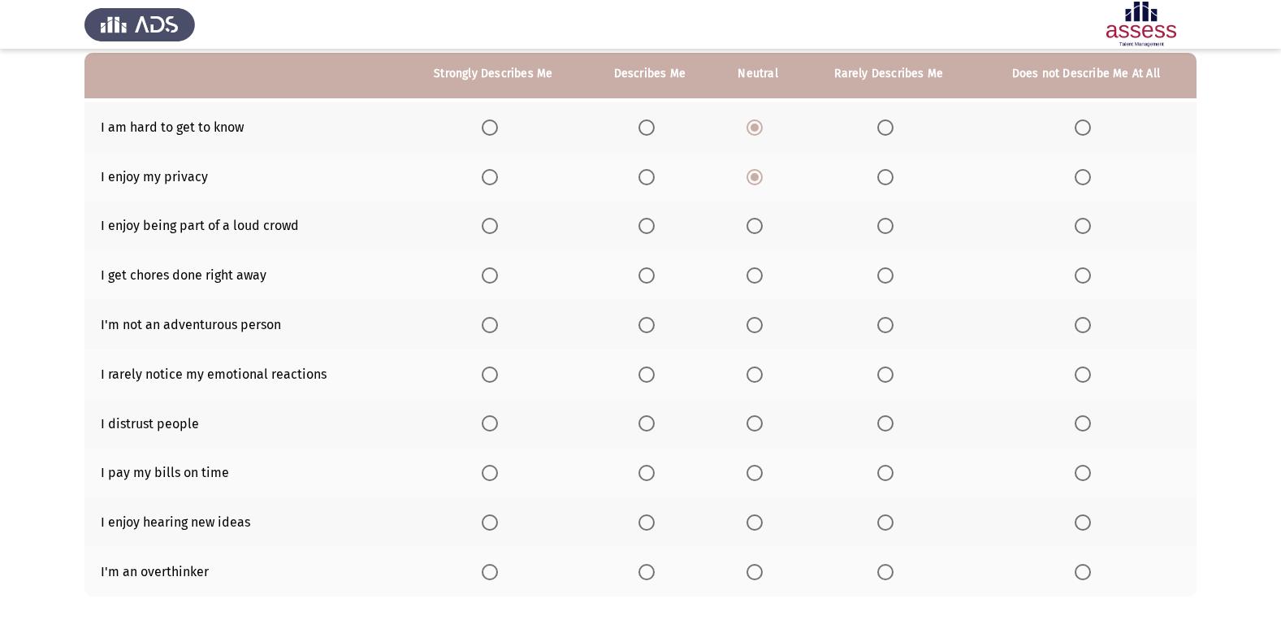
click at [751, 222] on span "Select an option" at bounding box center [755, 226] width 16 height 16
click at [751, 222] on input "Select an option" at bounding box center [755, 226] width 16 height 16
click at [756, 279] on span "Select an option" at bounding box center [755, 275] width 16 height 16
click at [756, 279] on input "Select an option" at bounding box center [755, 275] width 16 height 16
click at [1088, 338] on th at bounding box center [1086, 325] width 221 height 50
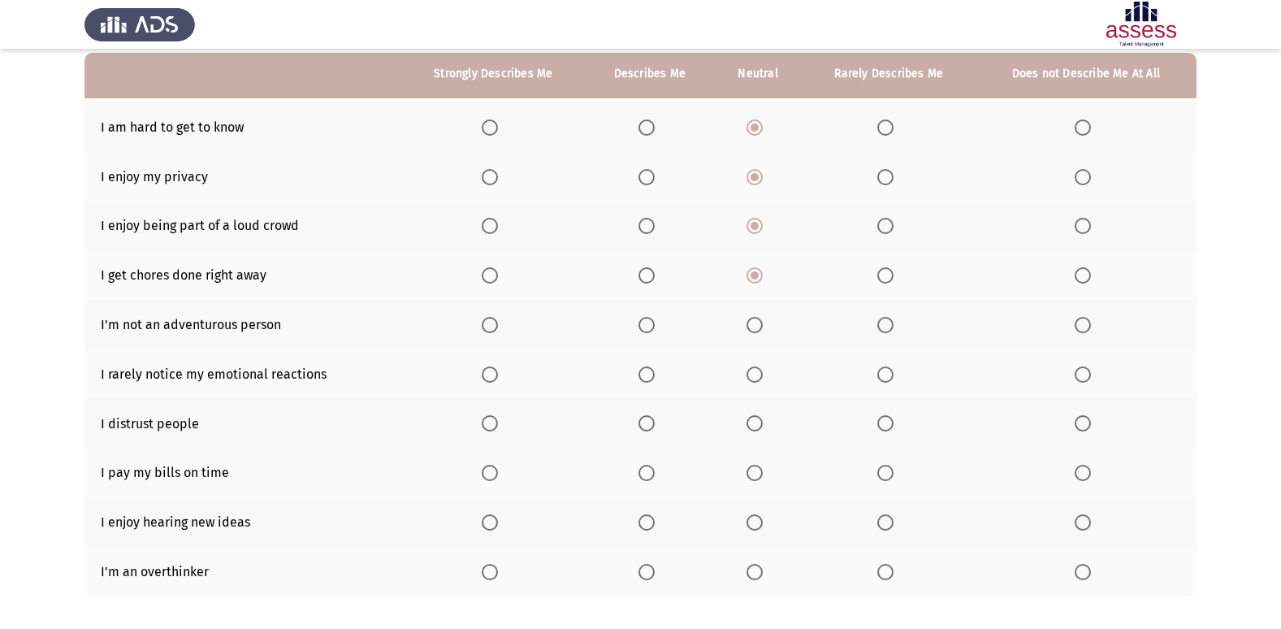
click at [1087, 328] on span "Select an option" at bounding box center [1083, 325] width 16 height 16
click at [1087, 328] on input "Select an option" at bounding box center [1083, 325] width 16 height 16
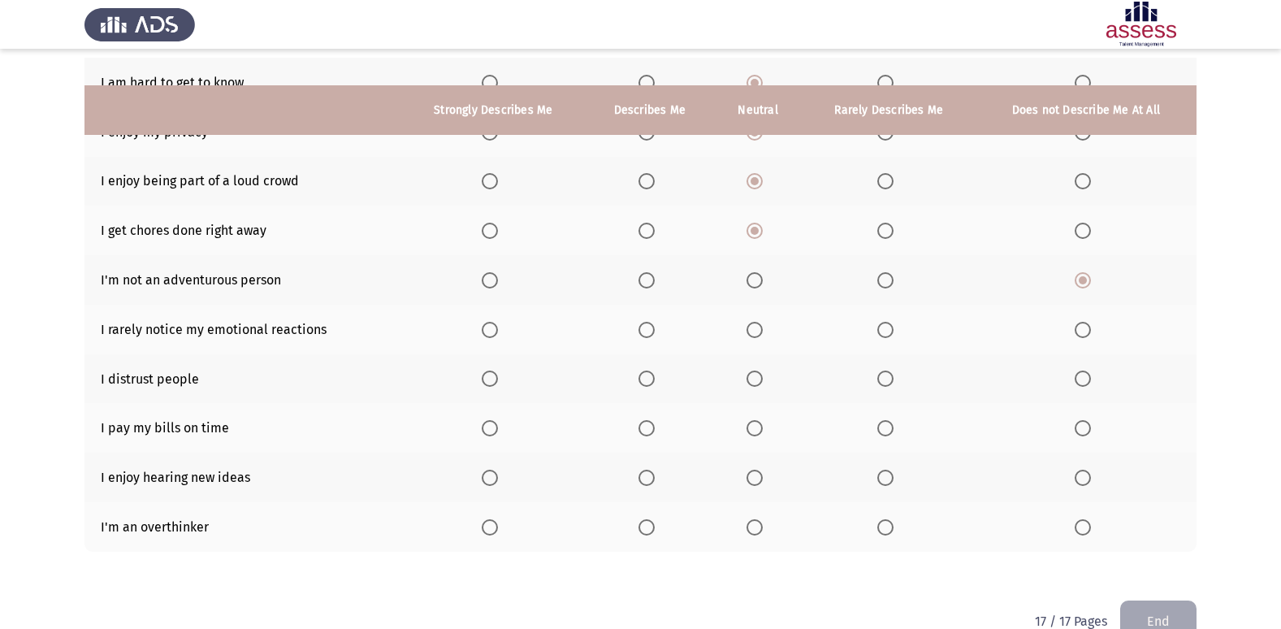
scroll to position [237, 0]
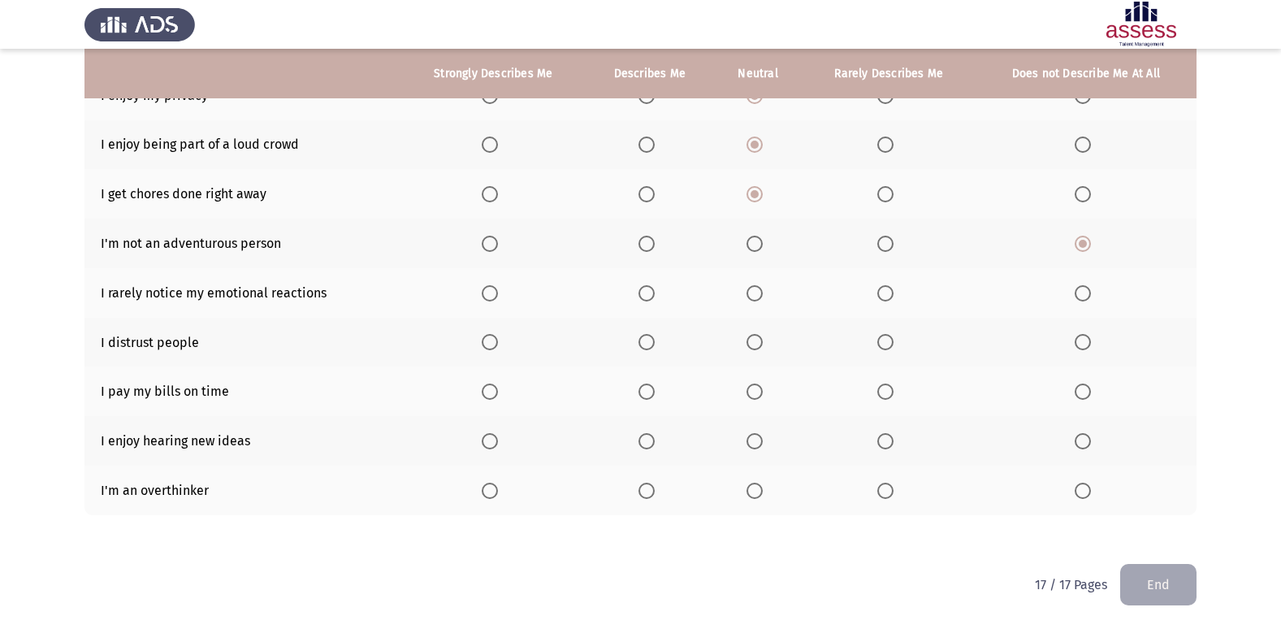
click at [648, 287] on span "Select an option" at bounding box center [647, 293] width 16 height 16
click at [648, 287] on input "Select an option" at bounding box center [647, 293] width 16 height 16
click at [885, 341] on span "Select an option" at bounding box center [886, 342] width 16 height 16
click at [885, 341] on input "Select an option" at bounding box center [886, 342] width 16 height 16
click at [491, 390] on span "Select an option" at bounding box center [490, 392] width 16 height 16
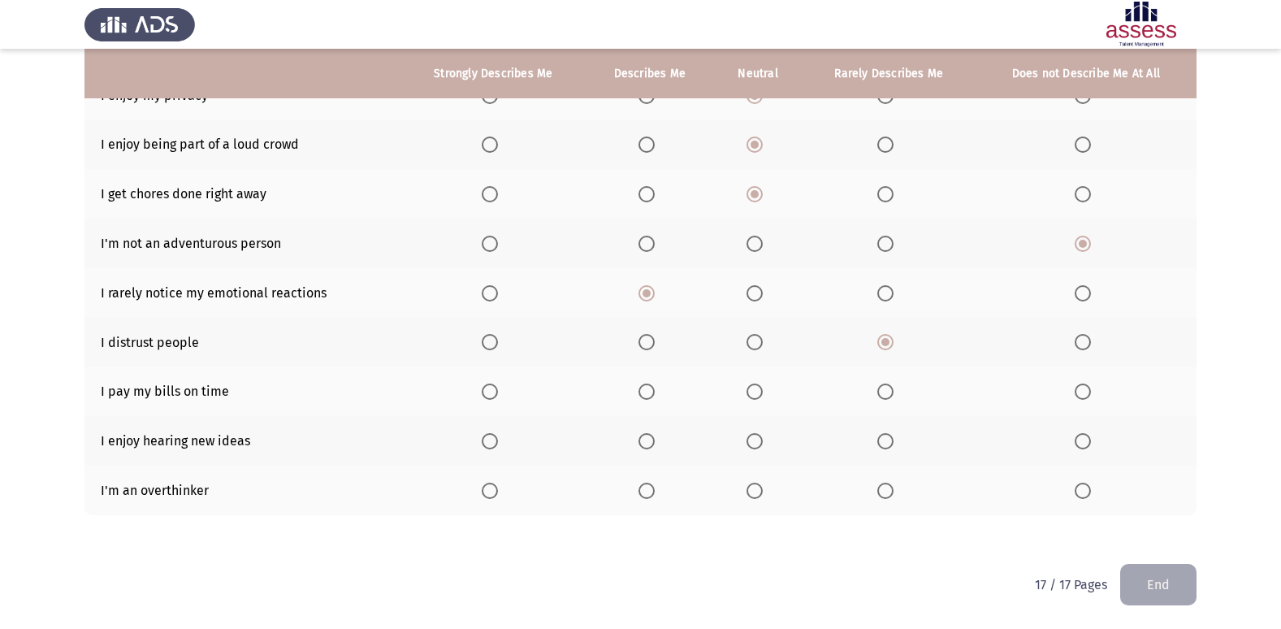
click at [491, 390] on input "Select an option" at bounding box center [490, 392] width 16 height 16
click at [493, 442] on span "Select an option" at bounding box center [490, 441] width 16 height 16
click at [493, 442] on input "Select an option" at bounding box center [490, 441] width 16 height 16
click at [891, 487] on span "Select an option" at bounding box center [886, 491] width 16 height 16
click at [891, 487] on input "Select an option" at bounding box center [886, 491] width 16 height 16
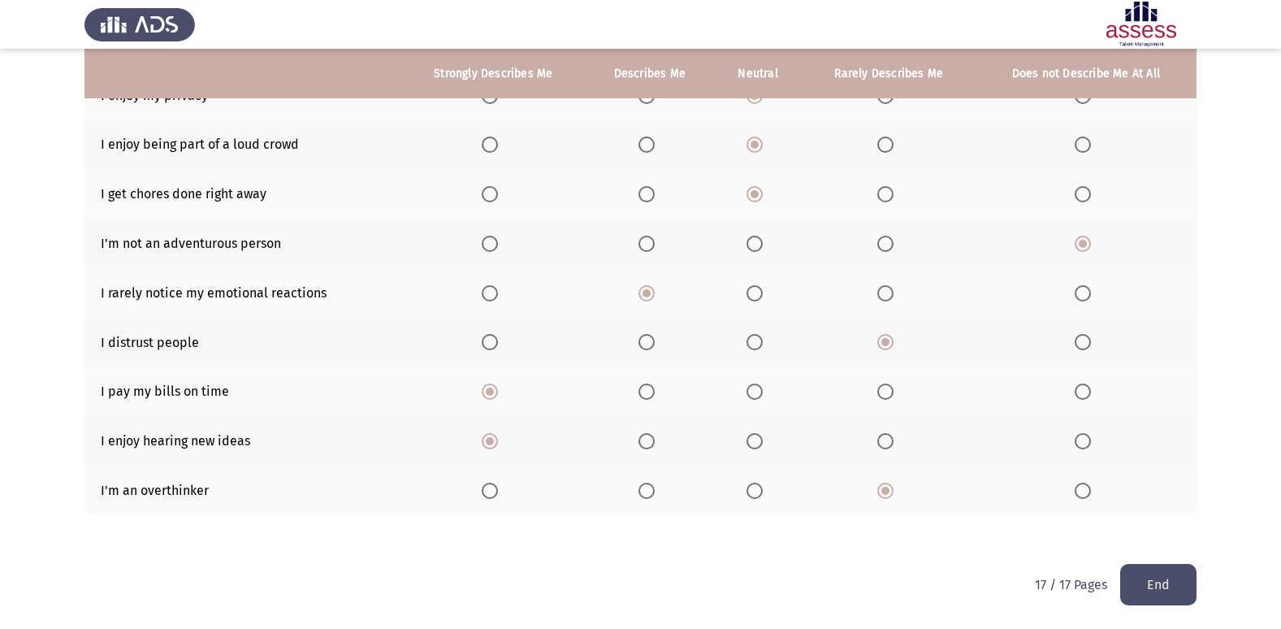
click at [1152, 572] on button "End" at bounding box center [1158, 584] width 76 height 41
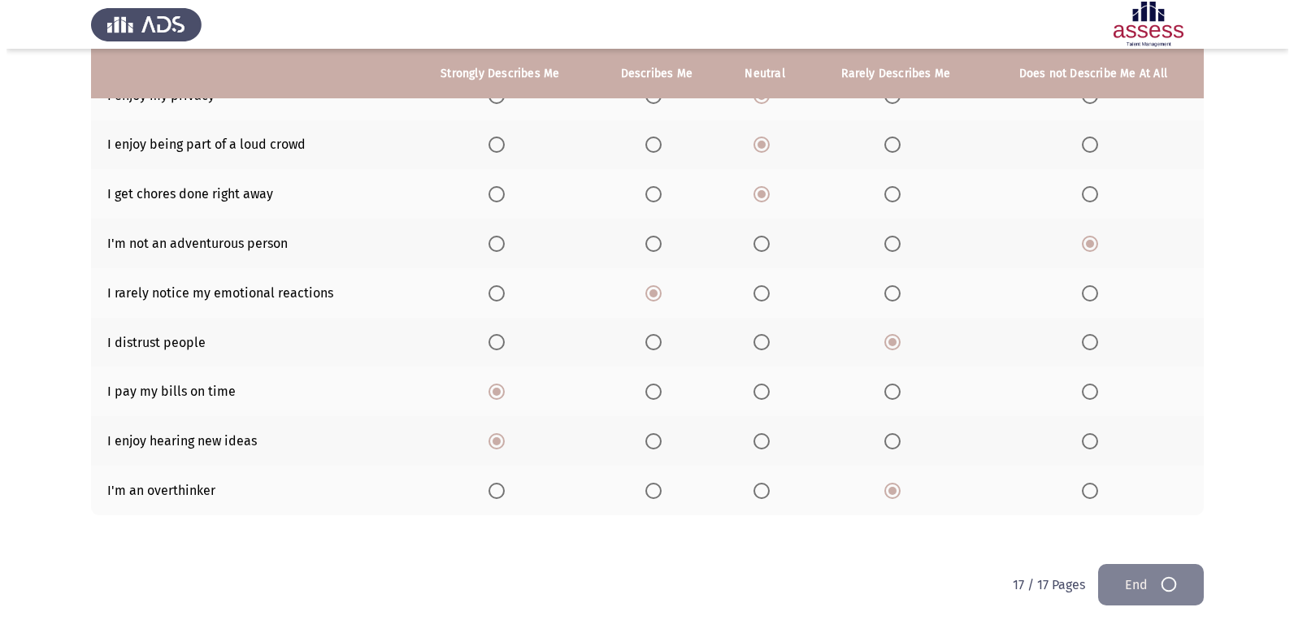
scroll to position [0, 0]
